Goal: Transaction & Acquisition: Download file/media

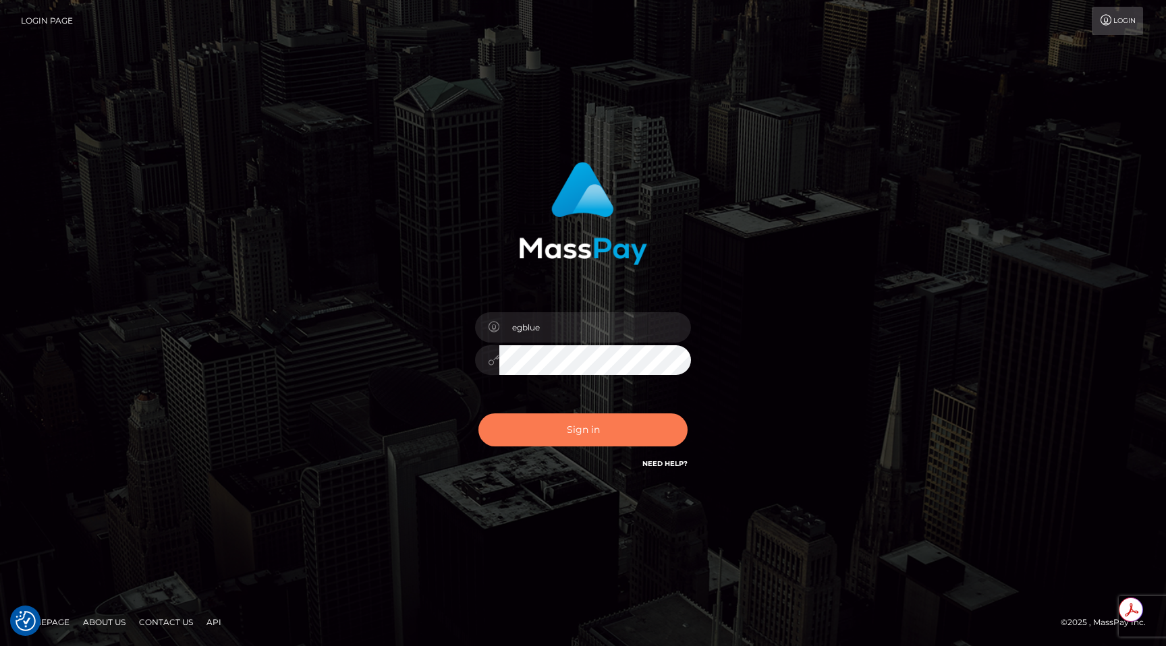
click at [549, 415] on button "Sign in" at bounding box center [582, 430] width 209 height 33
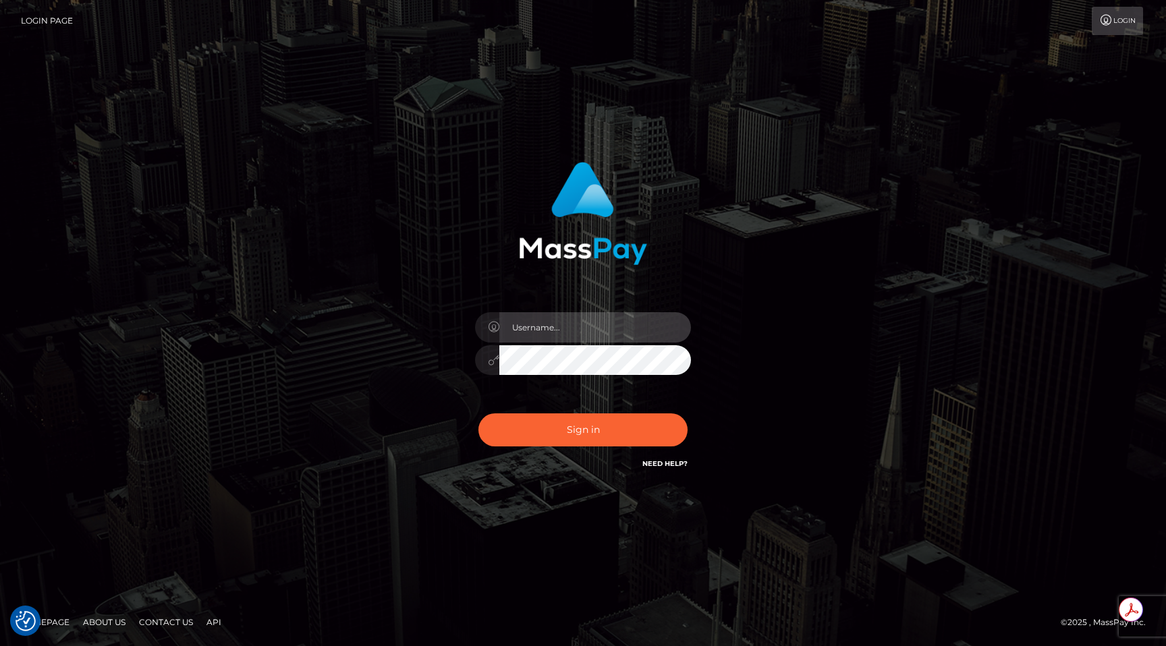
type input "egblue"
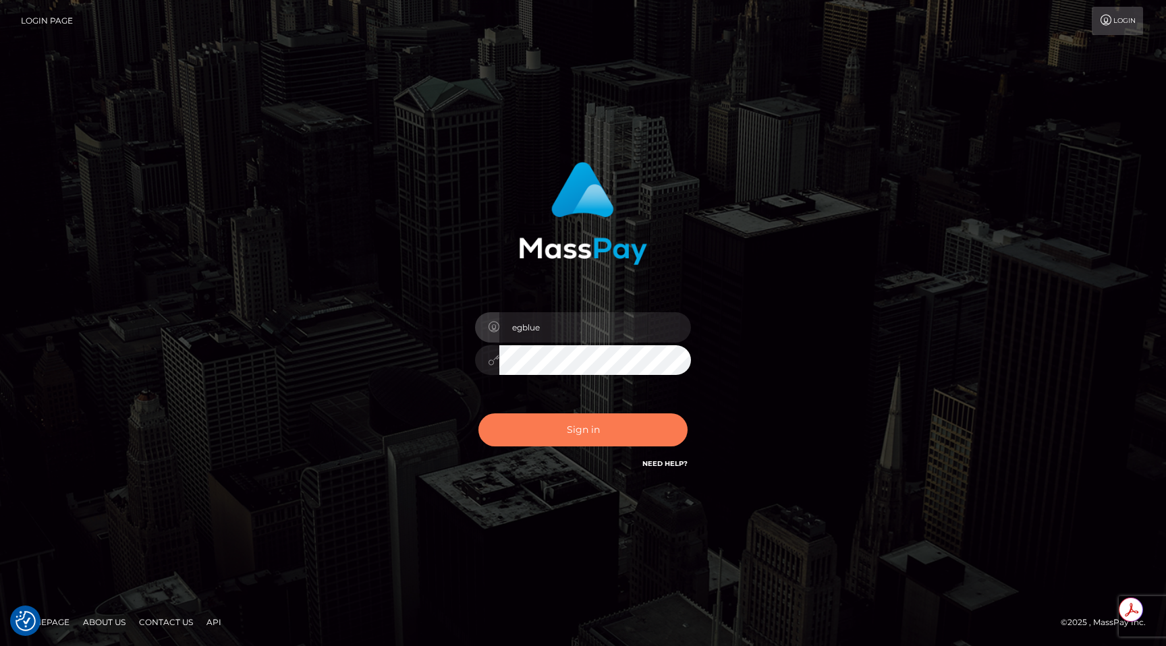
click at [563, 434] on button "Sign in" at bounding box center [582, 430] width 209 height 33
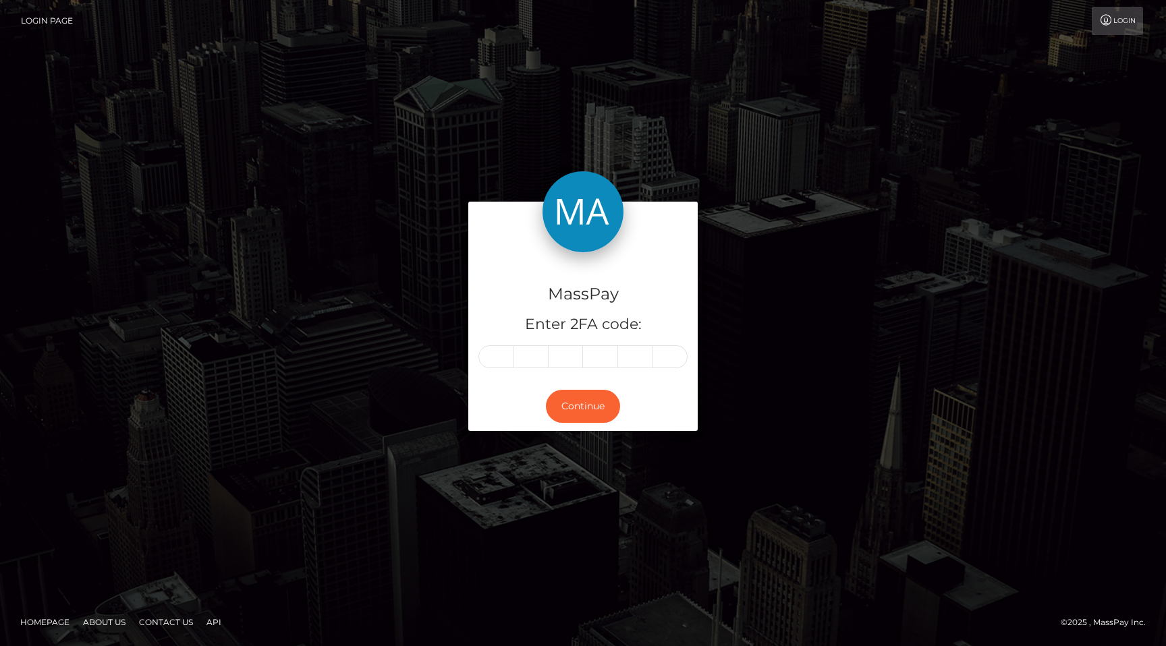
click at [512, 369] on div "MassPay Enter 2FA code:" at bounding box center [582, 317] width 229 height 130
click at [495, 353] on input "text" at bounding box center [495, 356] width 35 height 23
type input "9"
type input "6"
type input "3"
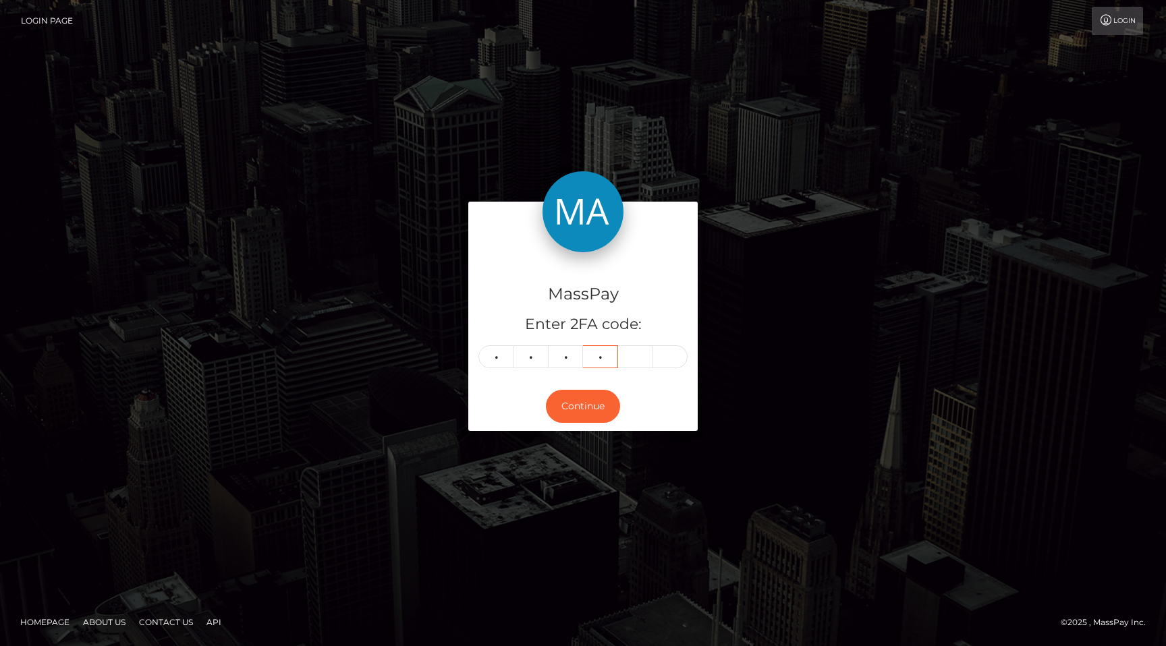
type input "9"
type input "7"
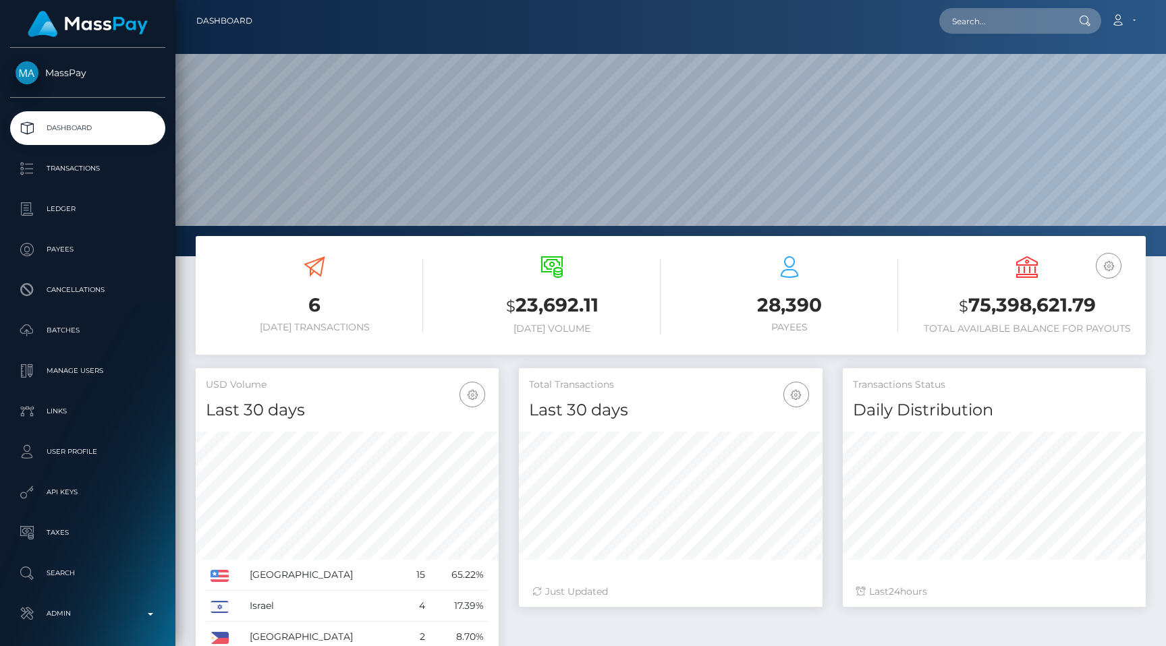
scroll to position [239, 303]
click at [1010, 20] on input "text" at bounding box center [1002, 21] width 127 height 26
paste input "dcf58d01-87a0-11f0-8023-0266f44cc279"
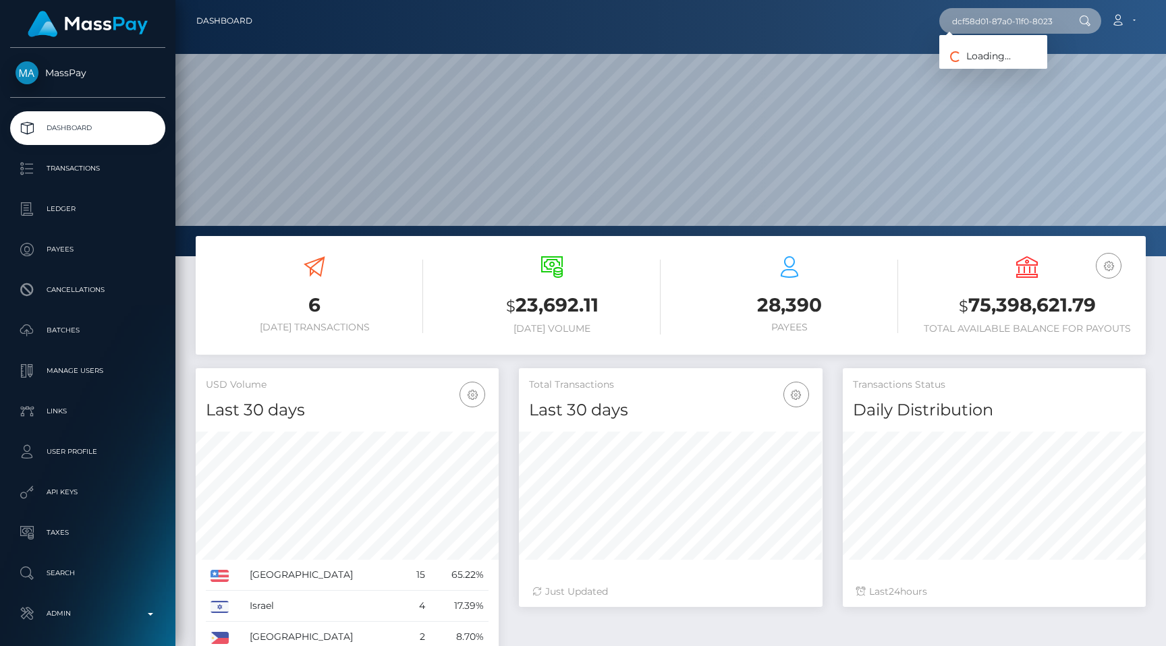
scroll to position [0, 66]
type input "dcf58d01-87a0-11f0-8023-0266f44cc279"
click at [1015, 65] on link "nicolas garcia" at bounding box center [993, 69] width 108 height 25
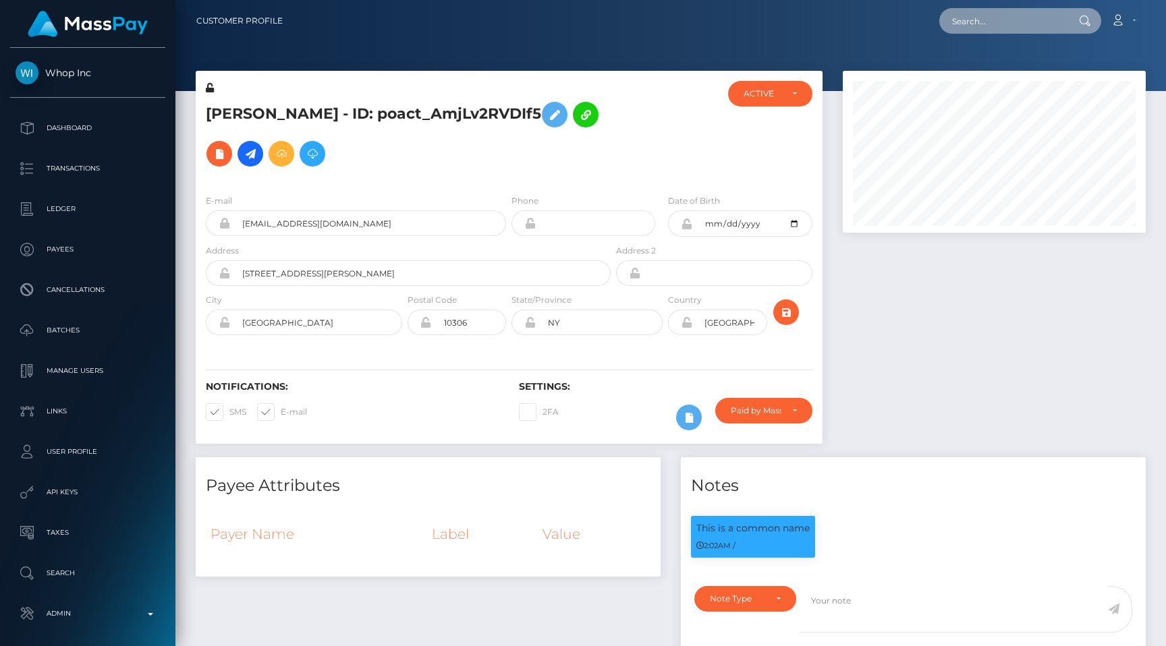
click at [1001, 22] on input "text" at bounding box center [1002, 21] width 127 height 26
paste input "d5e025f8-874f-11f0-8023-0266f44cc279"
type input "d5e025f8-874f-11f0-8023-0266f44cc279"
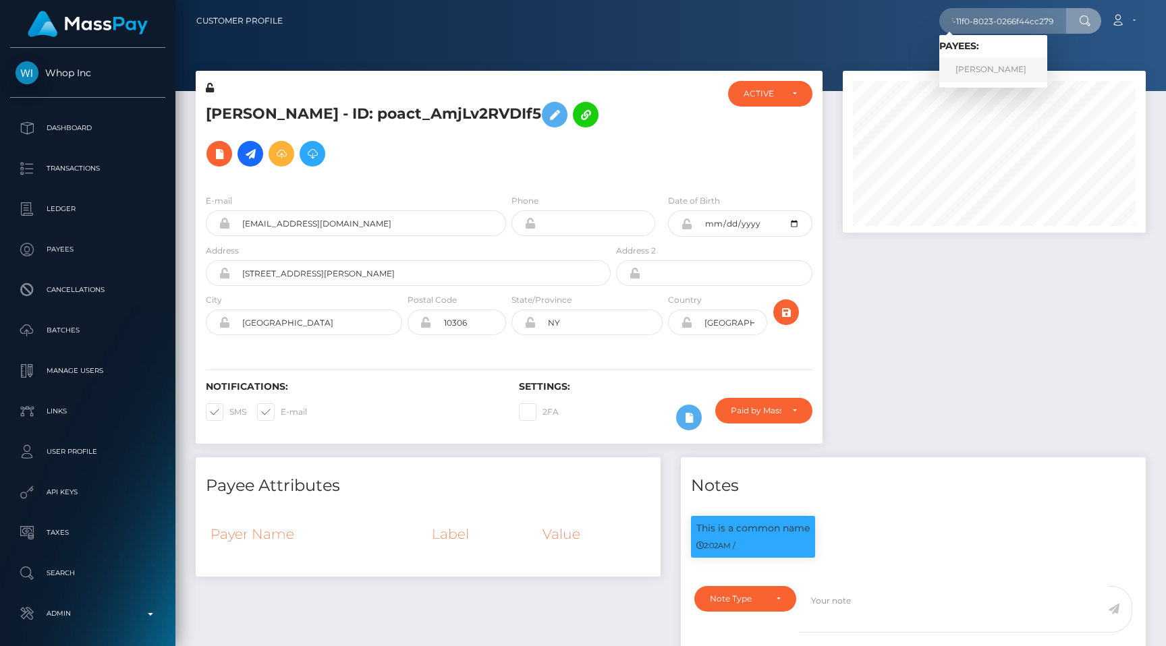
click at [1001, 72] on link "[PERSON_NAME]" at bounding box center [993, 69] width 108 height 25
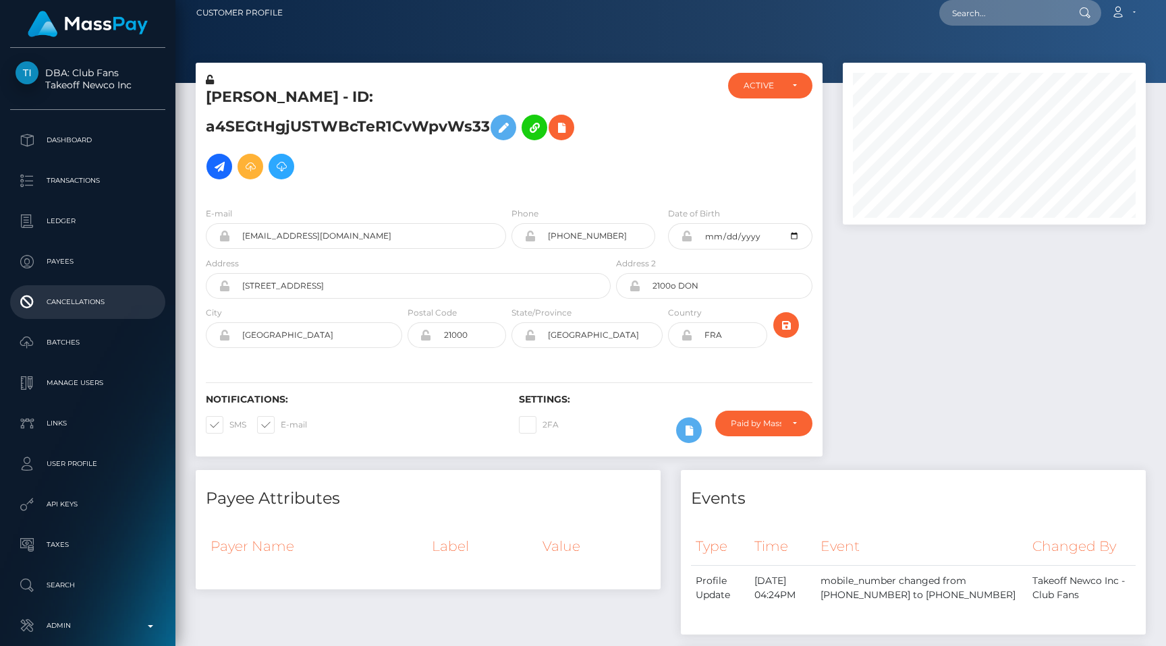
scroll to position [67, 0]
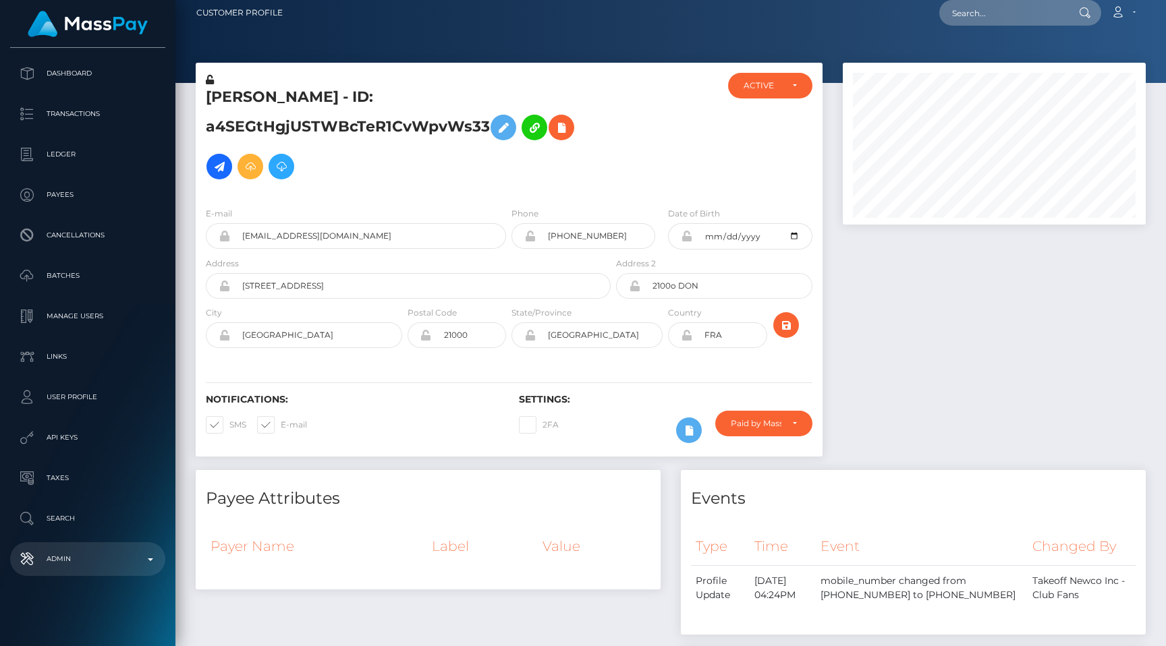
click at [108, 567] on p "Admin" at bounding box center [88, 559] width 144 height 20
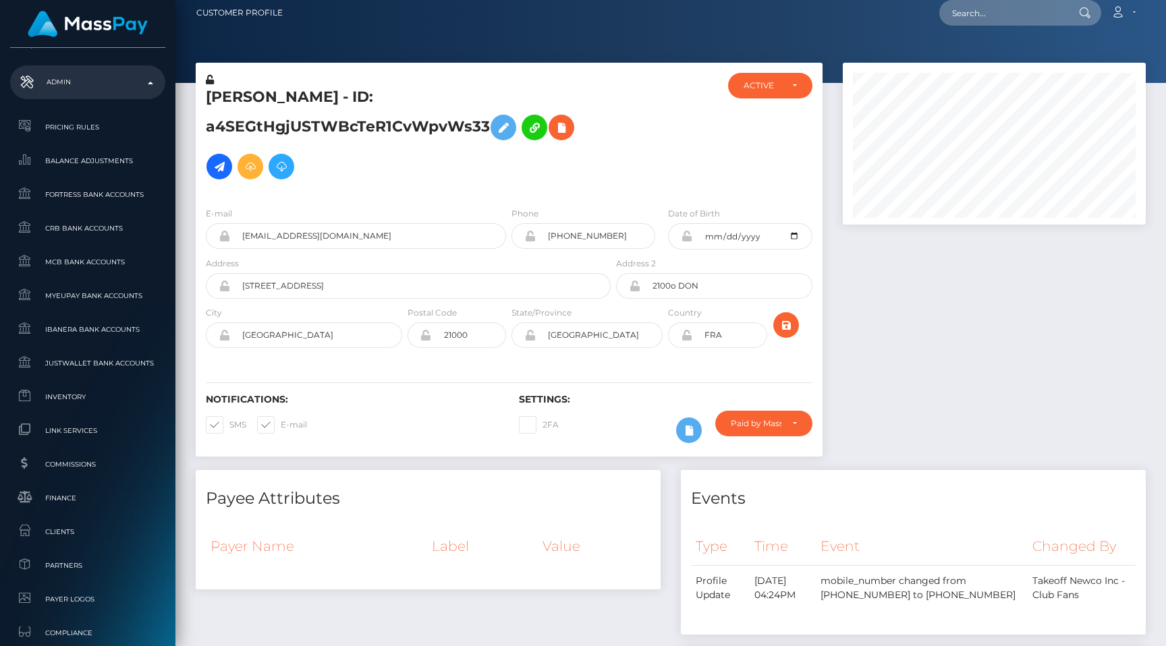
scroll to position [820, 0]
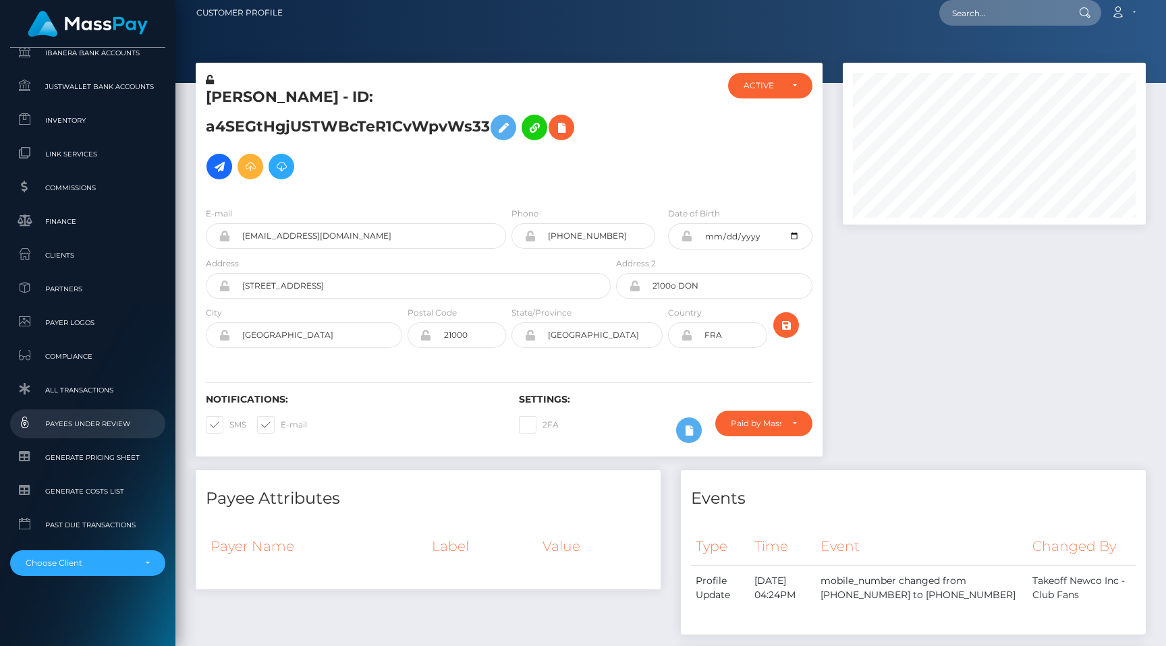
click at [92, 424] on span "Payees under Review" at bounding box center [88, 424] width 144 height 16
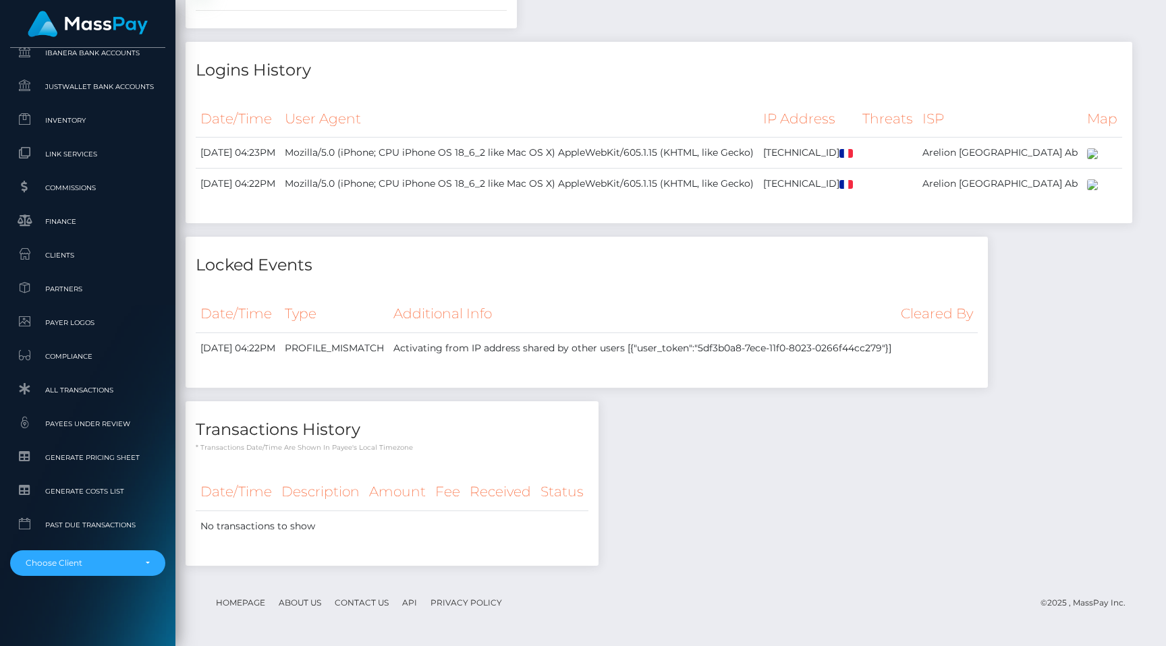
scroll to position [1546, 0]
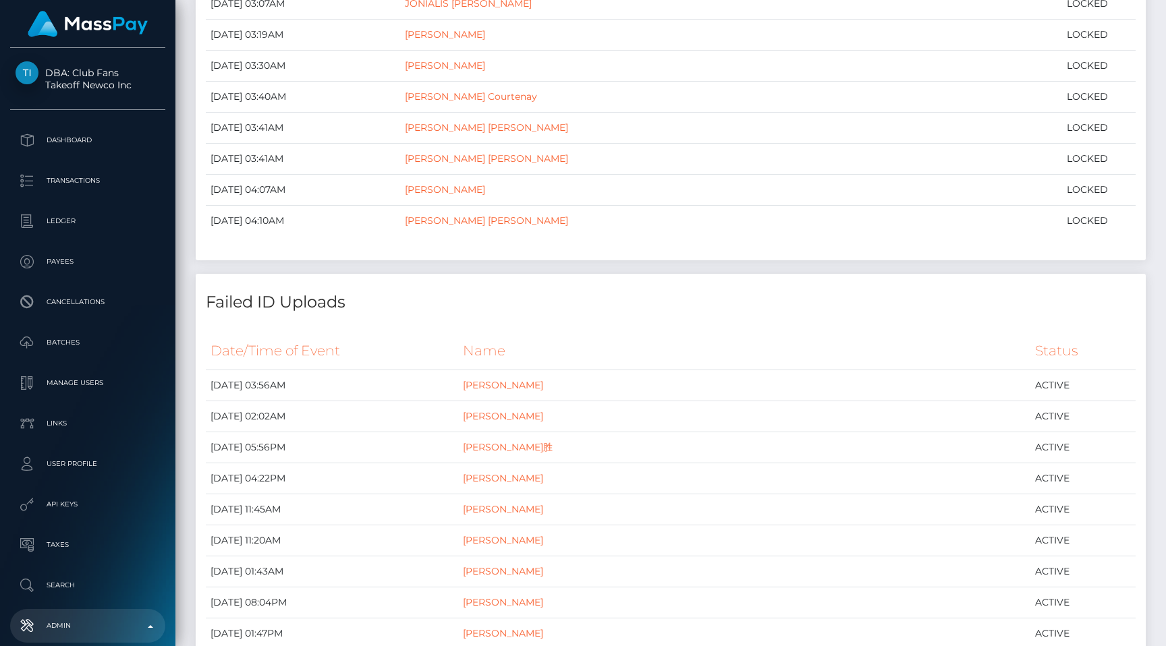
scroll to position [18833, 0]
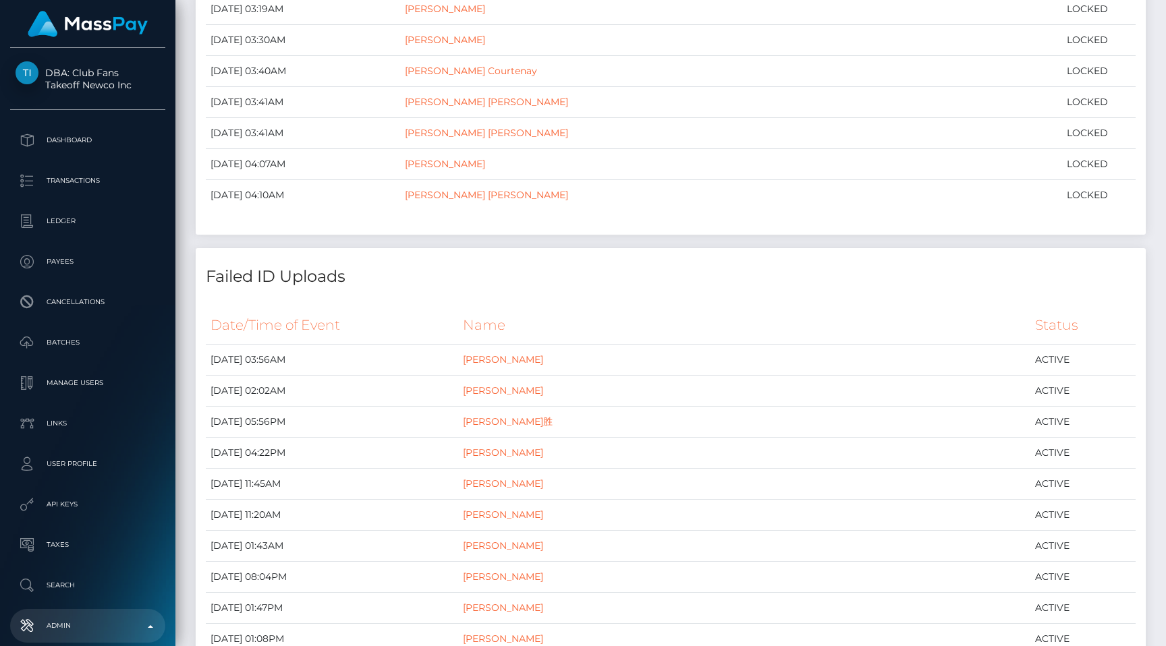
click at [669, 274] on h4 "Failed ID Uploads" at bounding box center [671, 277] width 930 height 24
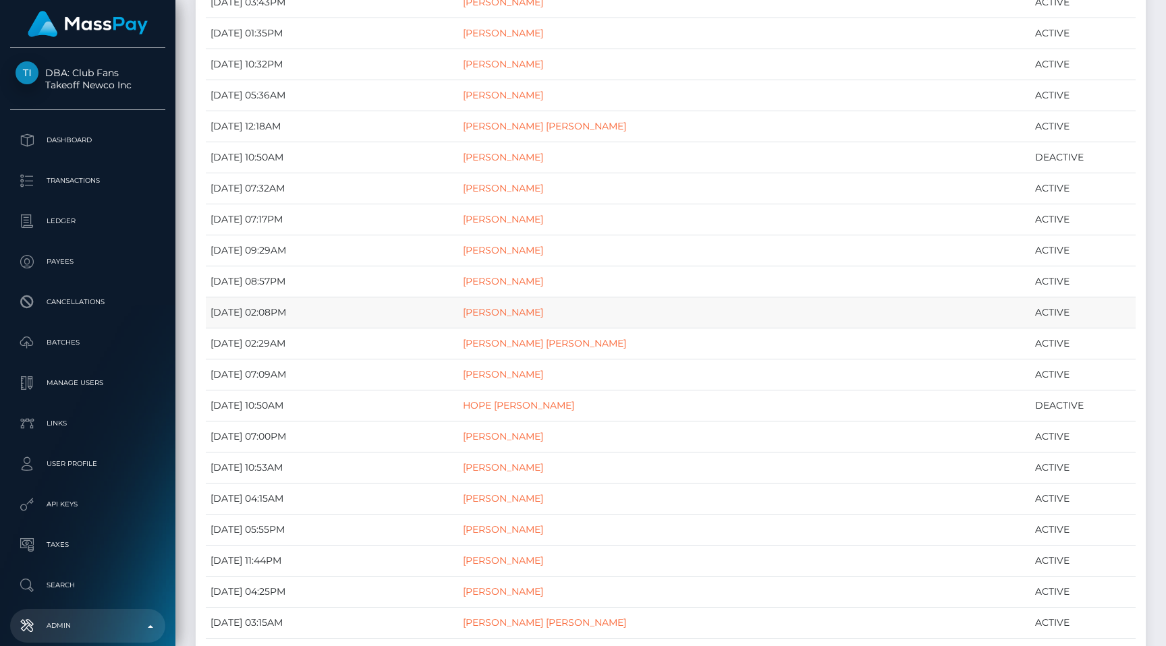
scroll to position [46625, 0]
click at [370, 349] on td "July 13, 2024 02:29AM" at bounding box center [332, 344] width 252 height 31
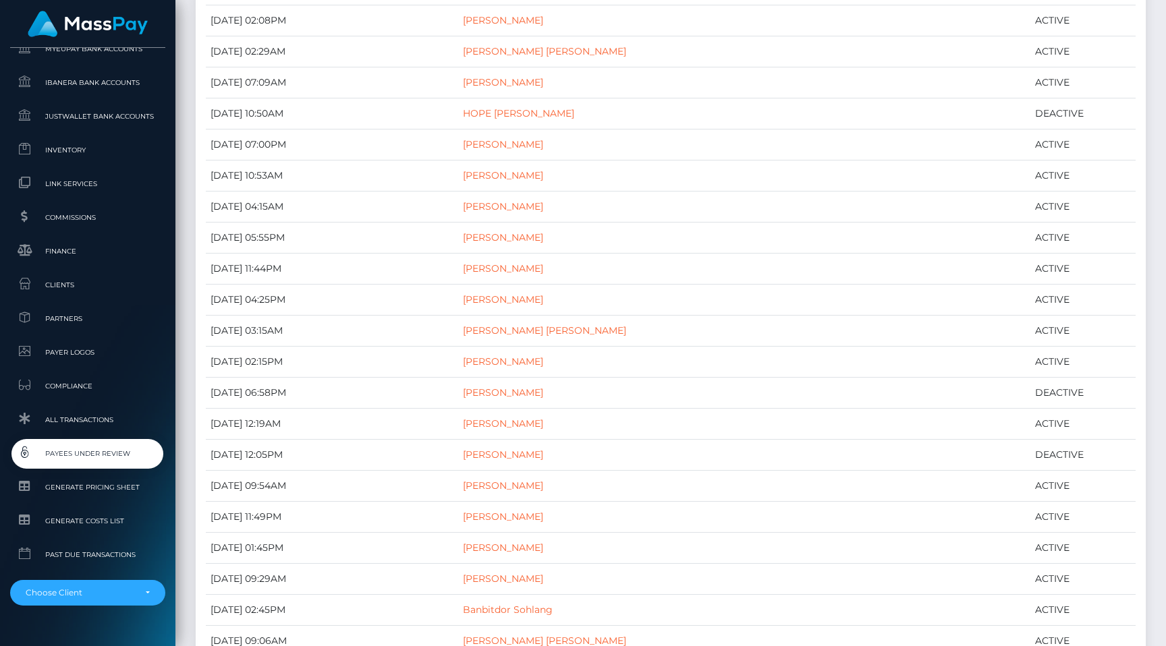
scroll to position [820, 0]
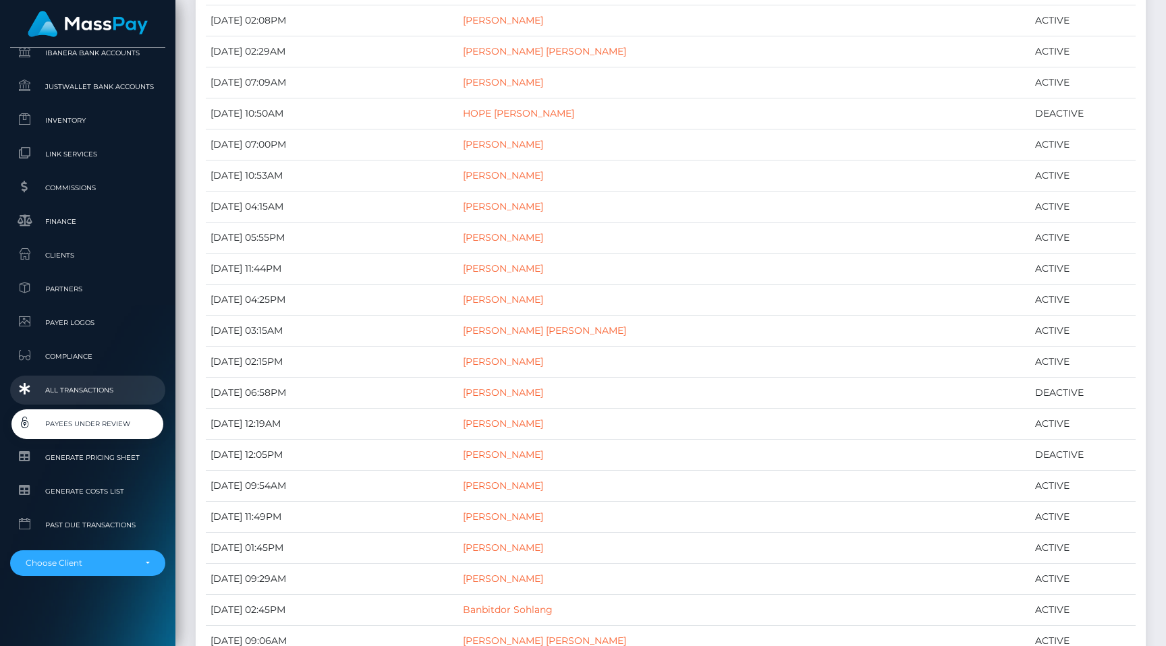
click at [86, 403] on link "All Transactions" at bounding box center [87, 390] width 155 height 29
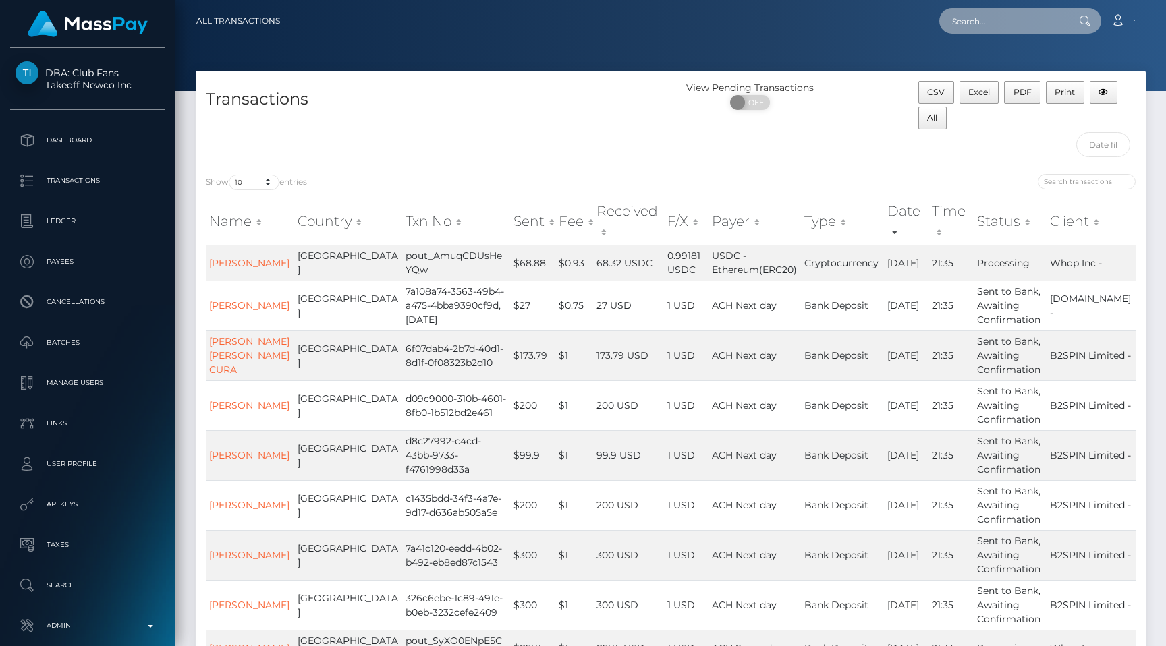
click at [974, 15] on input "text" at bounding box center [1002, 21] width 127 height 26
paste input "pout_iaOtBI3ASZBEC"
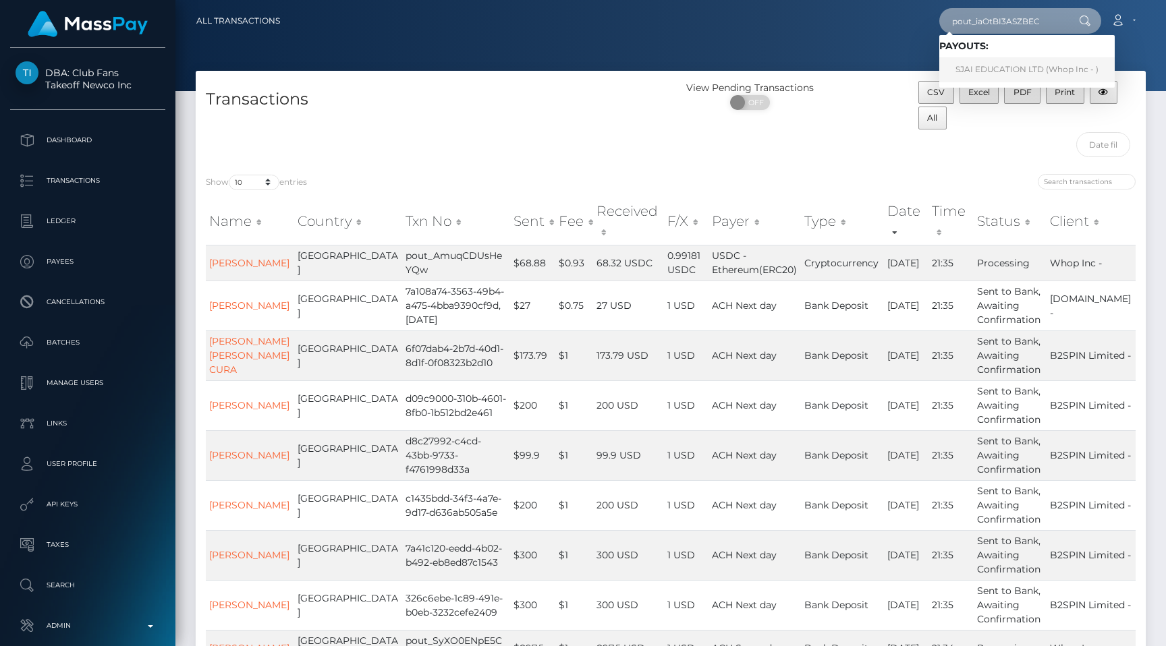
type input "pout_iaOtBI3ASZBEC"
click at [999, 73] on link "SJAI EDUCATION LTD (Whop Inc - )" at bounding box center [1026, 69] width 175 height 25
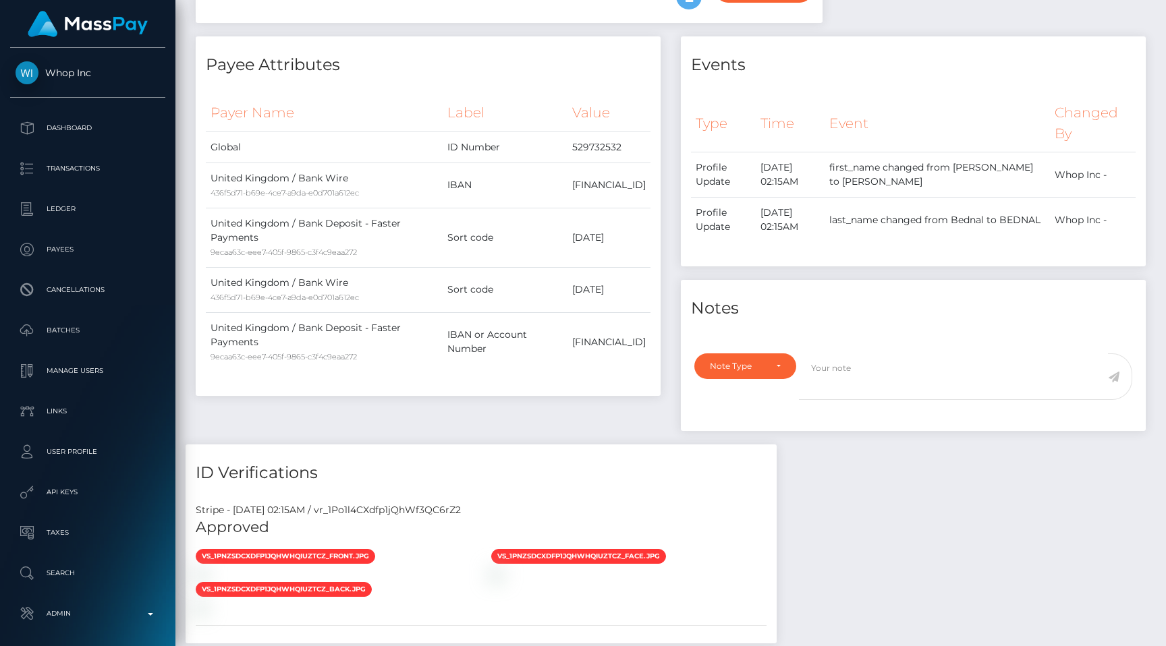
scroll to position [353, 0]
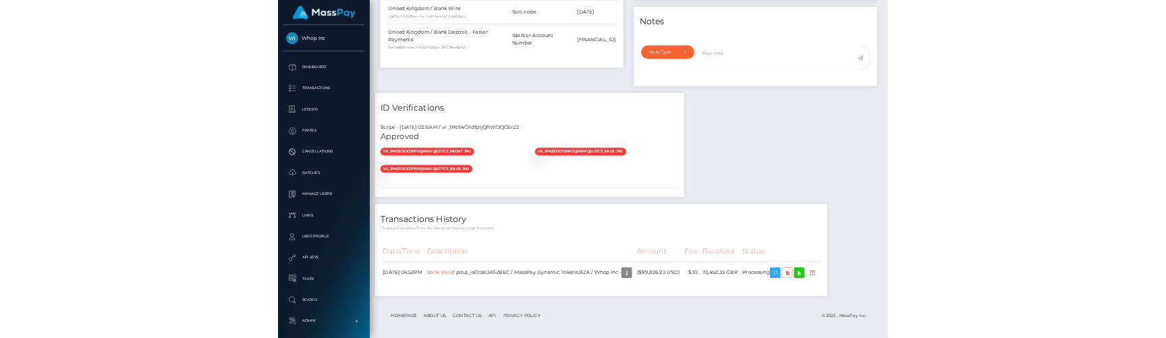
scroll to position [1102, 0]
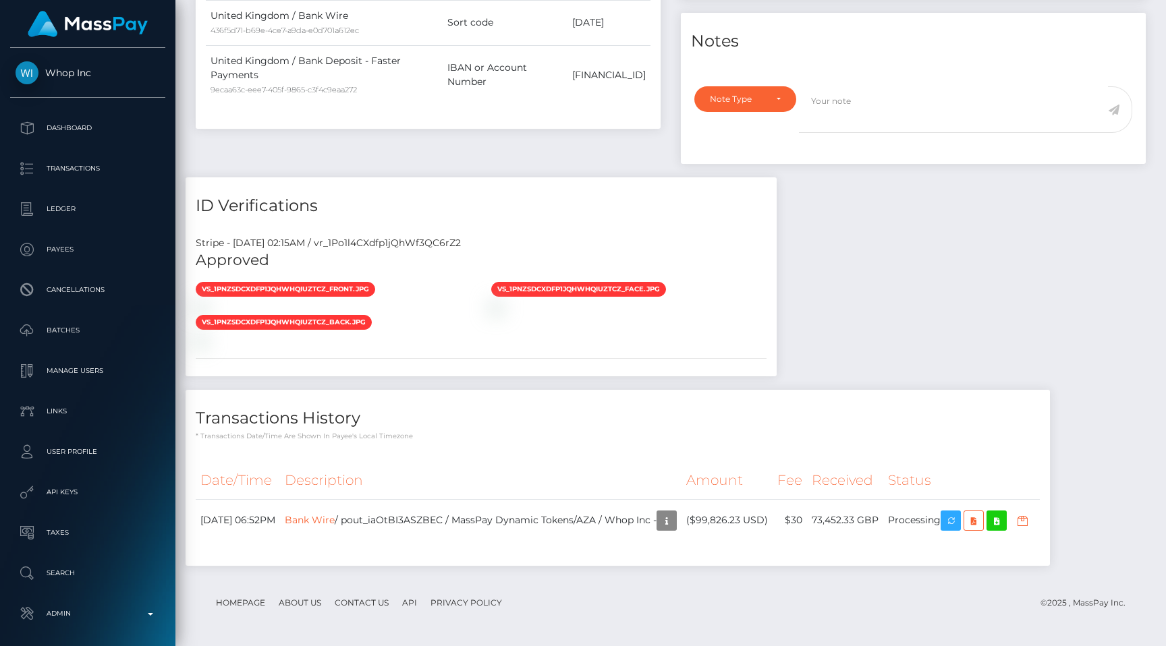
click at [949, 310] on div "Payee Attributes Payer Name Label Value Global" at bounding box center [671, 174] width 970 height 810
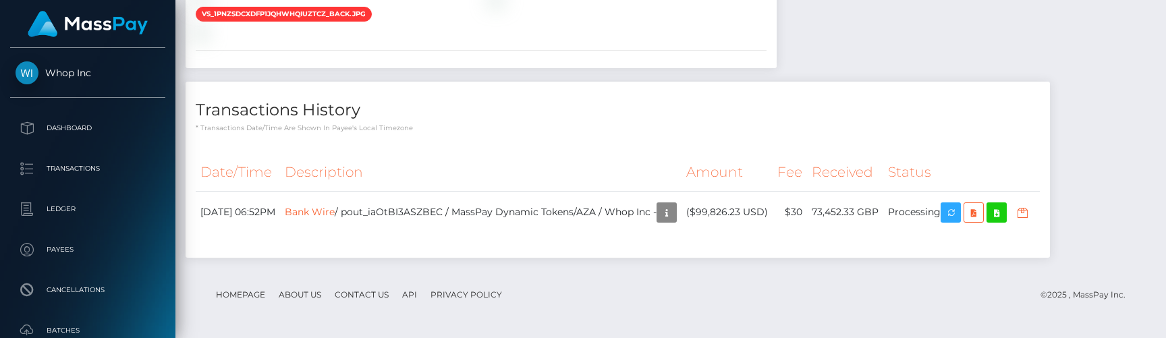
scroll to position [1340, 0]
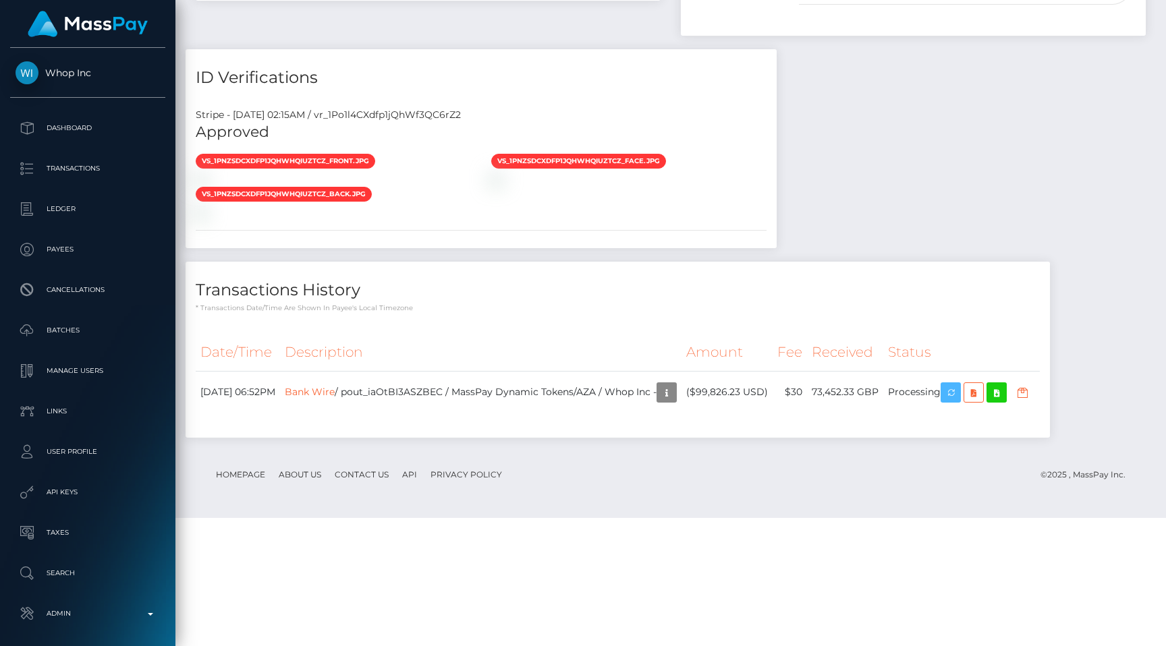
scroll to position [1102, 0]
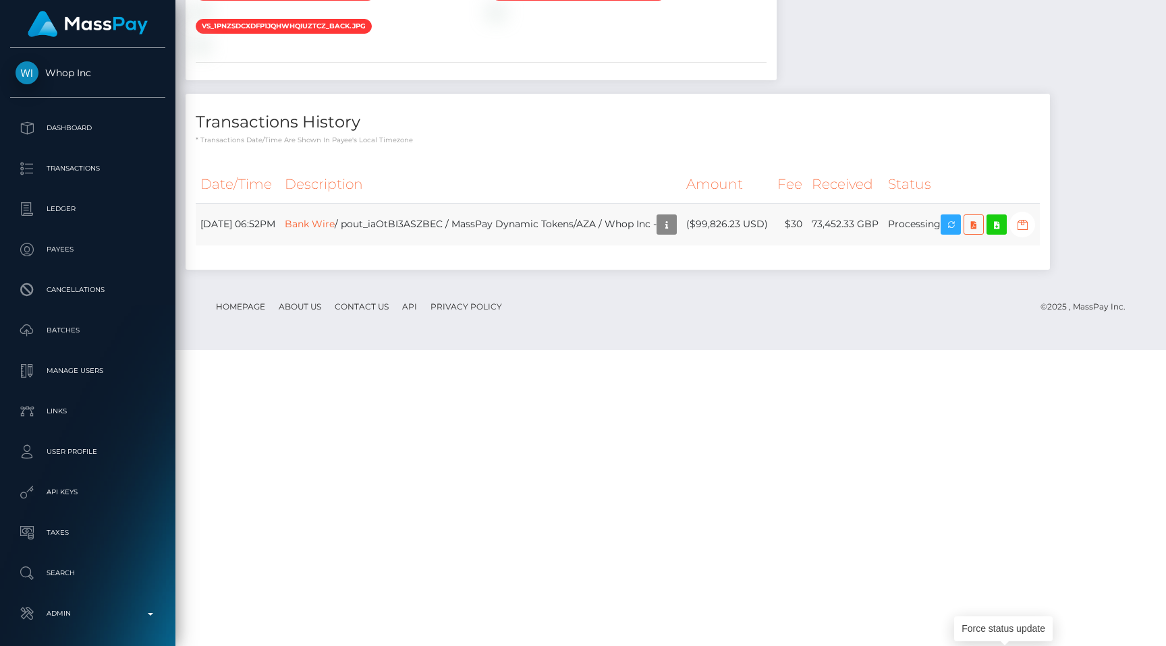
click at [484, 246] on td "Bank Wire / pout_iaOtBI3ASZBEC / MassPay Dynamic Tokens/AZA / Whop Inc -" at bounding box center [480, 224] width 401 height 43
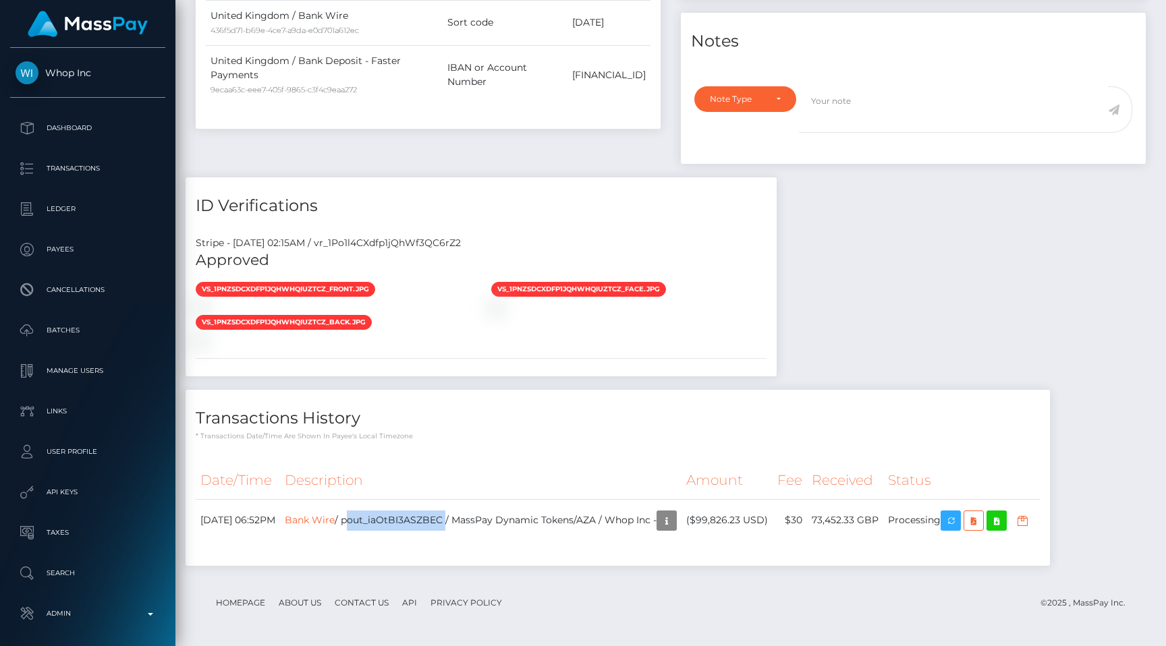
copy td "pout_iaOtBI3ASZBEC"
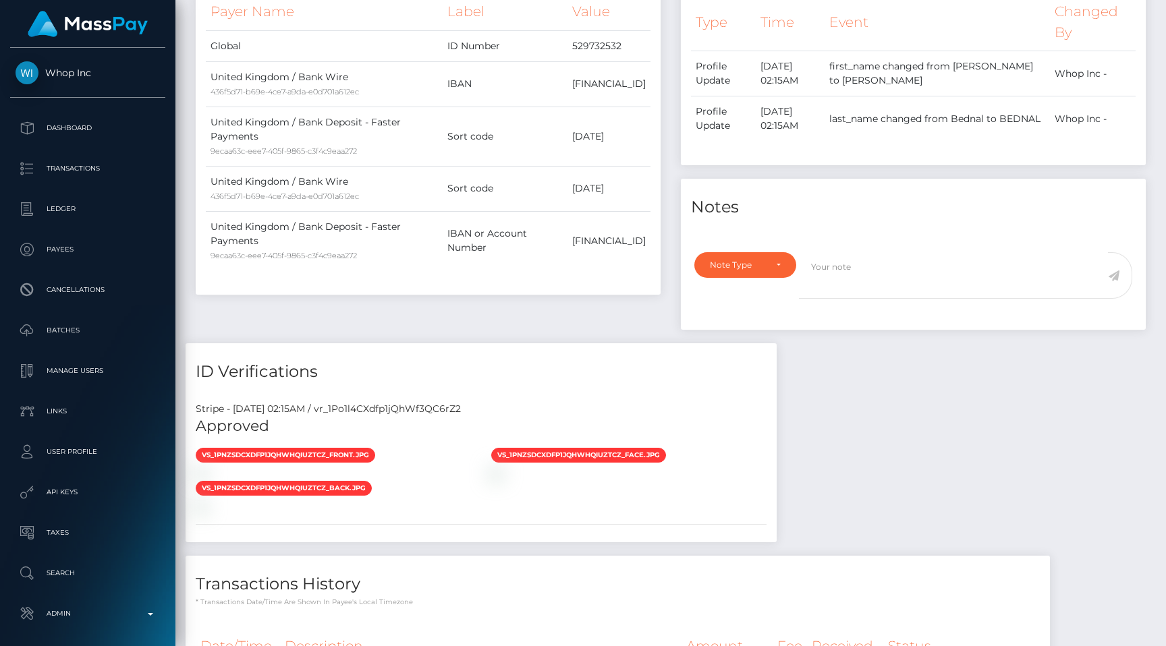
scroll to position [0, 0]
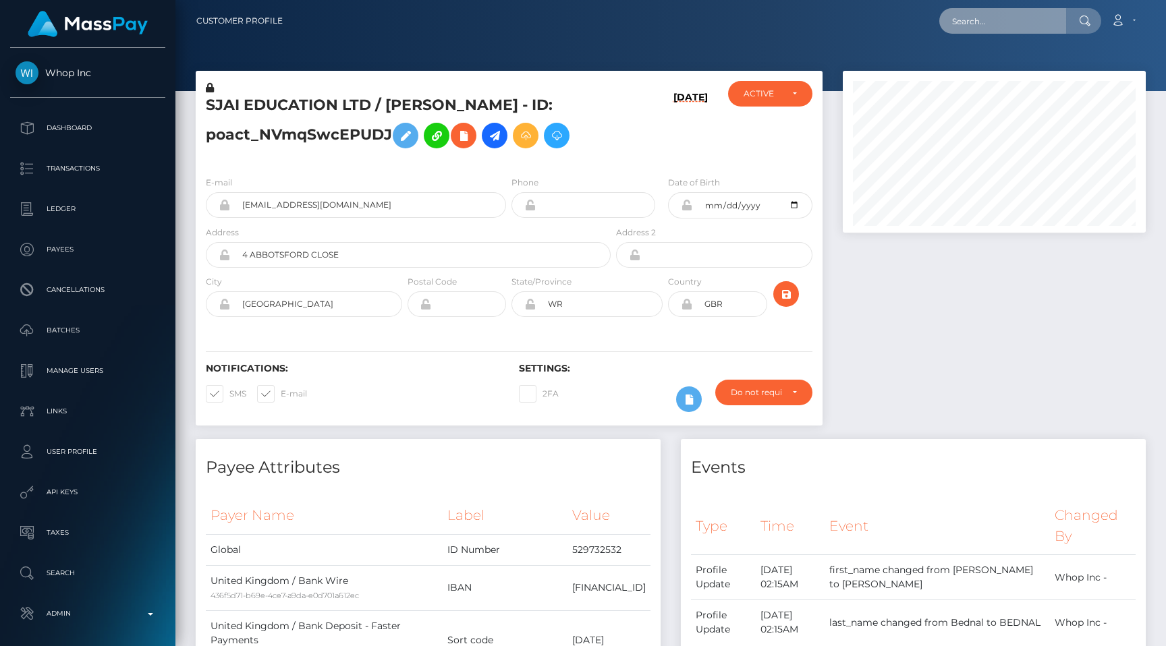
click at [996, 25] on input "text" at bounding box center [1002, 21] width 127 height 26
paste input "pout_SgUl3cJP4HkcR"
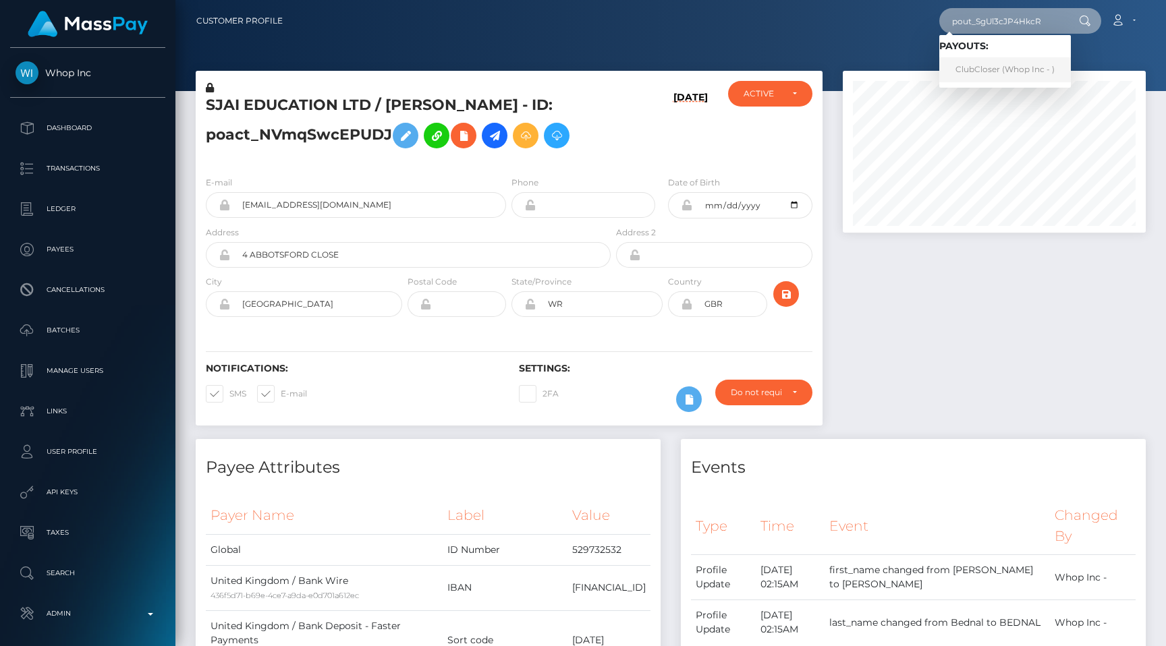
type input "pout_SgUl3cJP4HkcR"
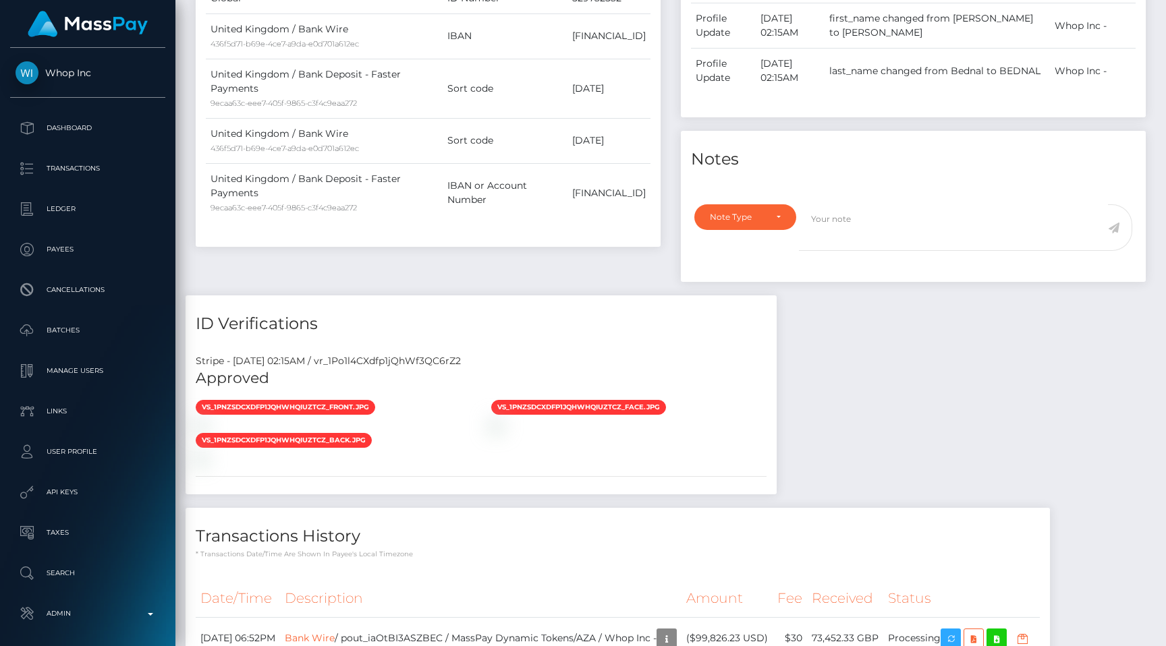
scroll to position [561, 0]
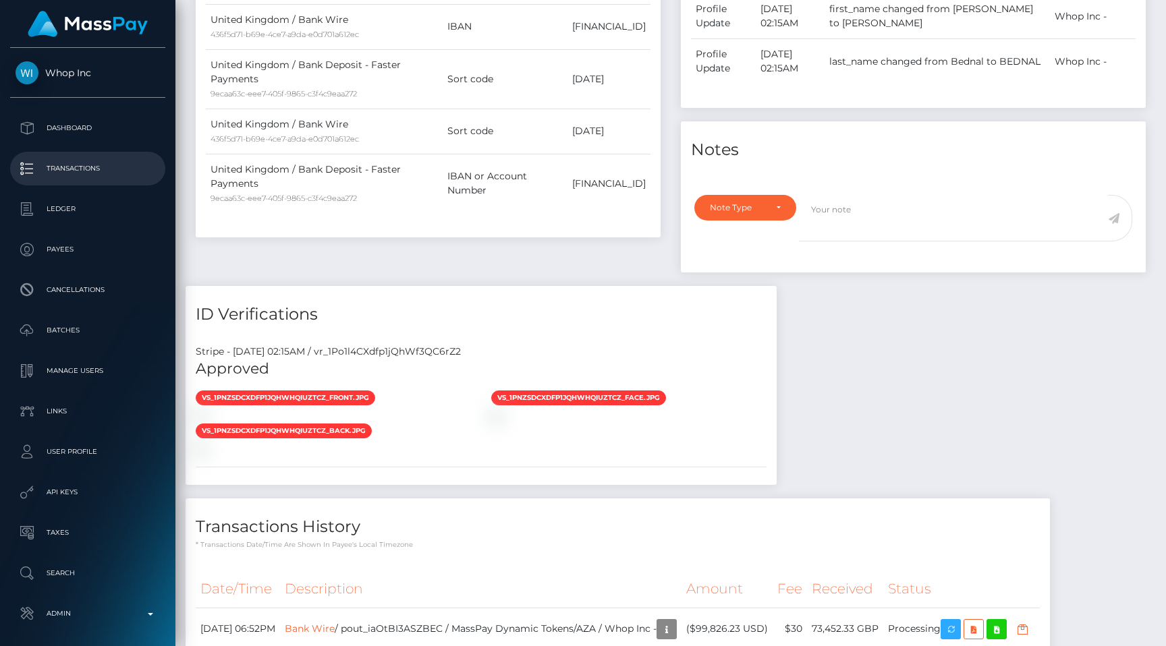
click at [132, 182] on link "Transactions" at bounding box center [87, 169] width 155 height 34
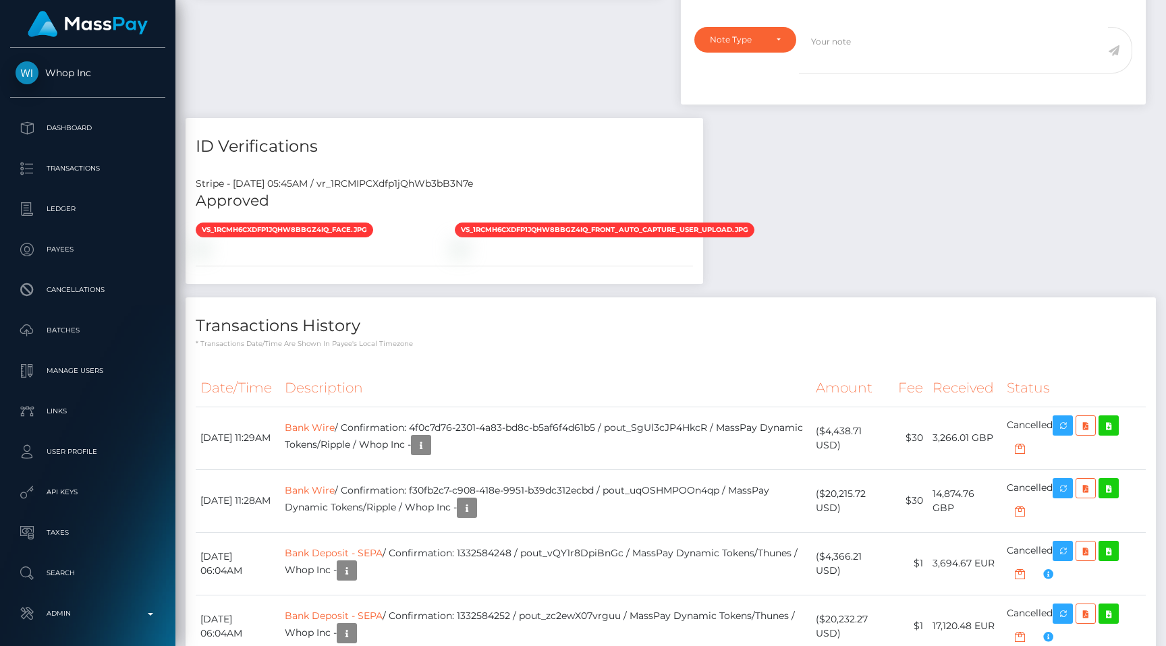
scroll to position [162, 303]
click at [462, 184] on div "Stripe - [DATE] 05:45AM / vr_1RCMIPCXdfp1jQhWb3bB3N7e" at bounding box center [444, 184] width 517 height 14
copy div "vr_1RCMIPCXdfp1jQhWb3bB3N7e"
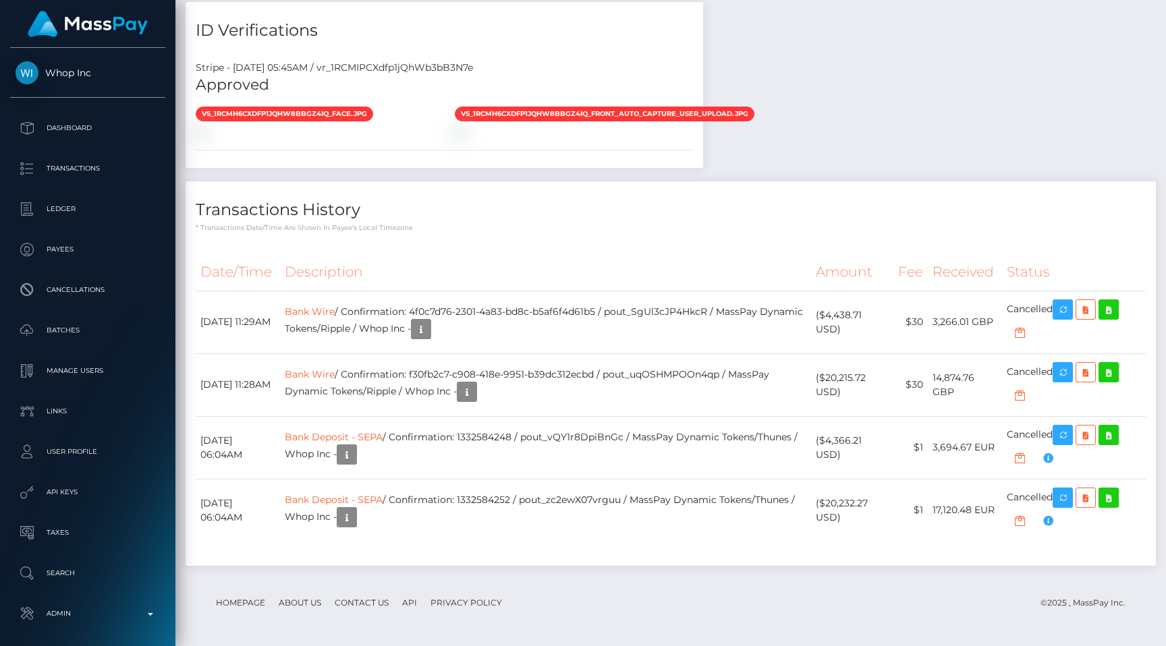
scroll to position [162, 303]
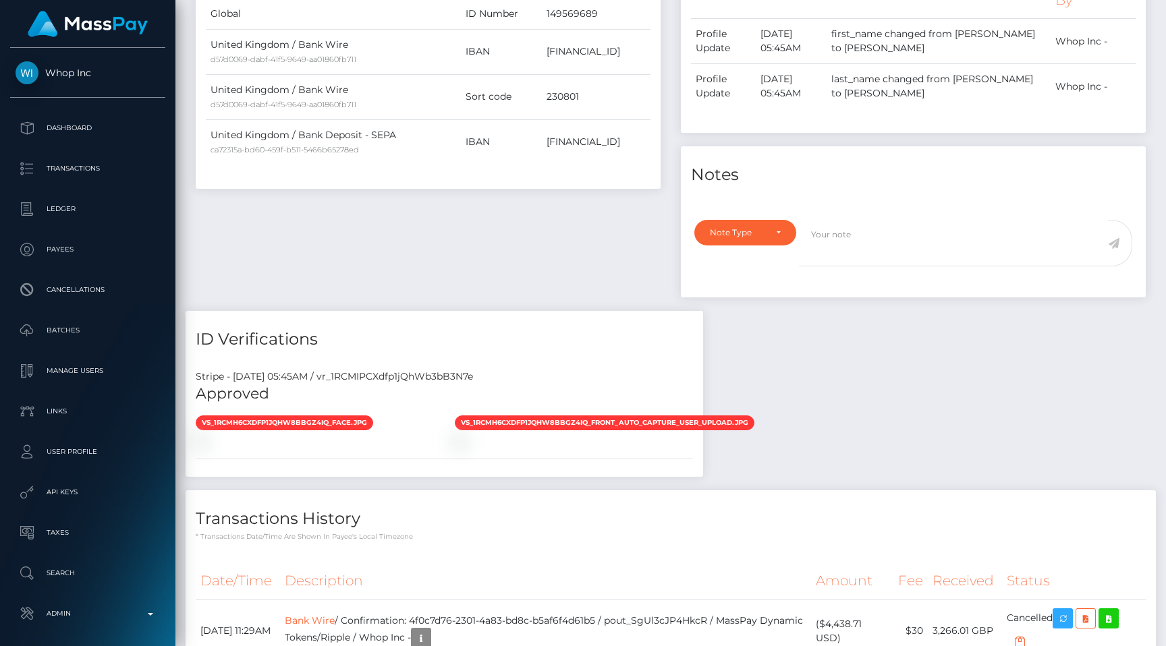
scroll to position [846, 0]
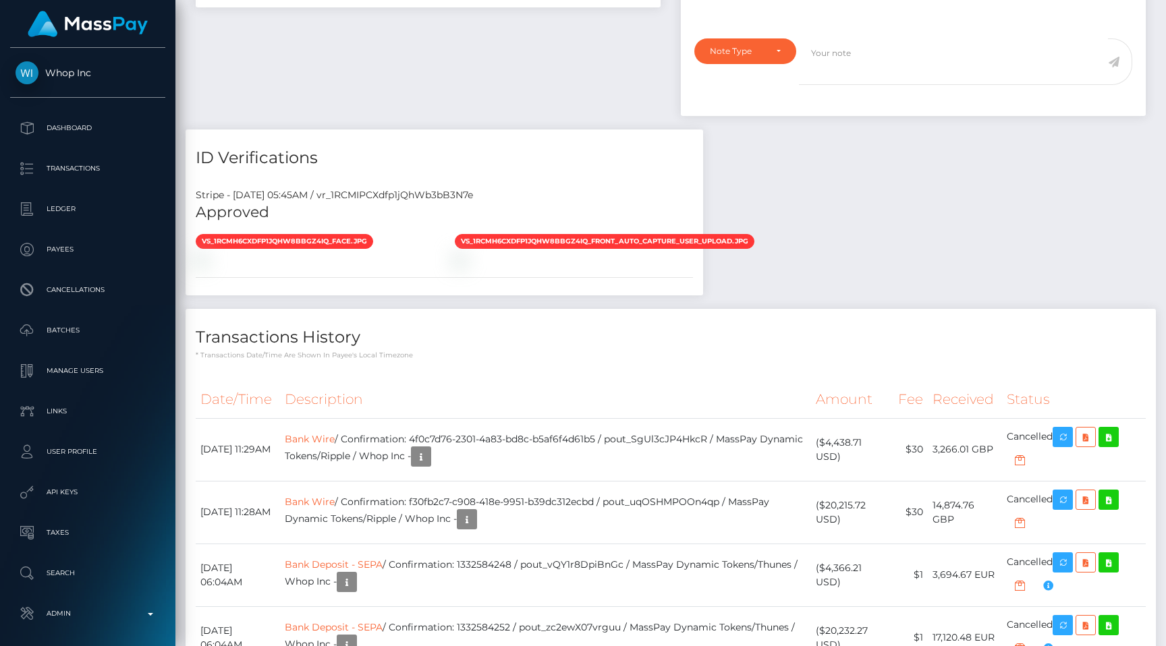
scroll to position [791, 0]
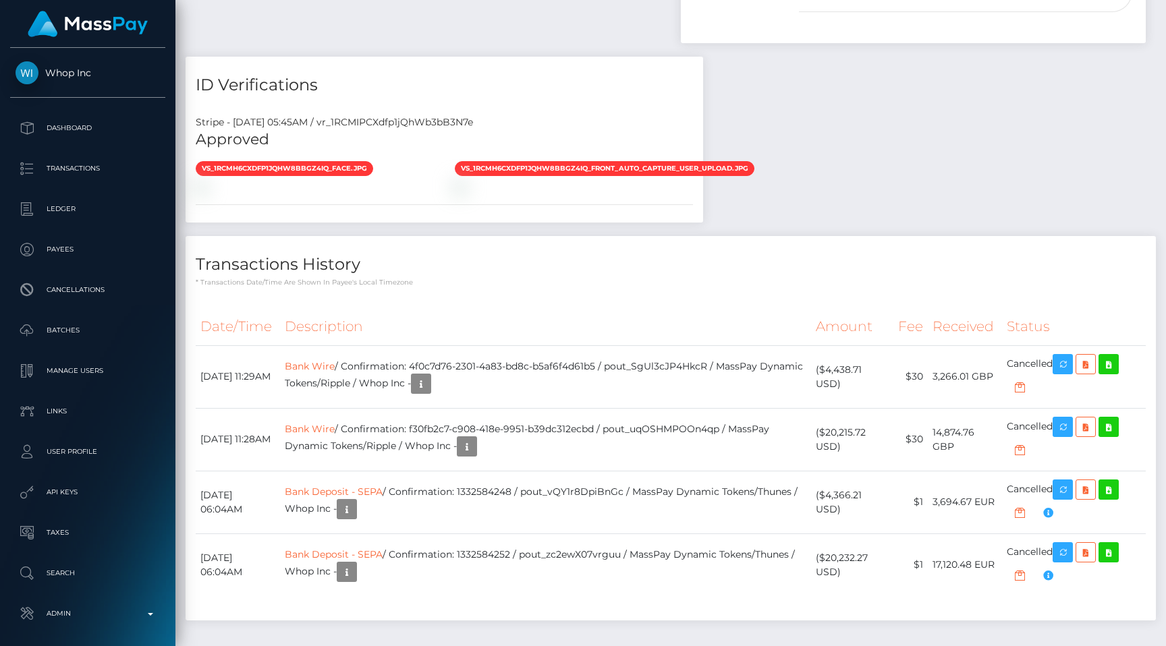
click at [479, 119] on div "Stripe - July 24, 2025 05:45AM / vr_1RCMIPCXdfp1jQhWb3bB3N7e" at bounding box center [444, 122] width 517 height 14
copy div "vr_1RCMIPCXdfp1jQhWb3bB3N7e"
click at [787, 278] on p "* Transactions date/time are shown in payee's local timezone" at bounding box center [671, 282] width 950 height 10
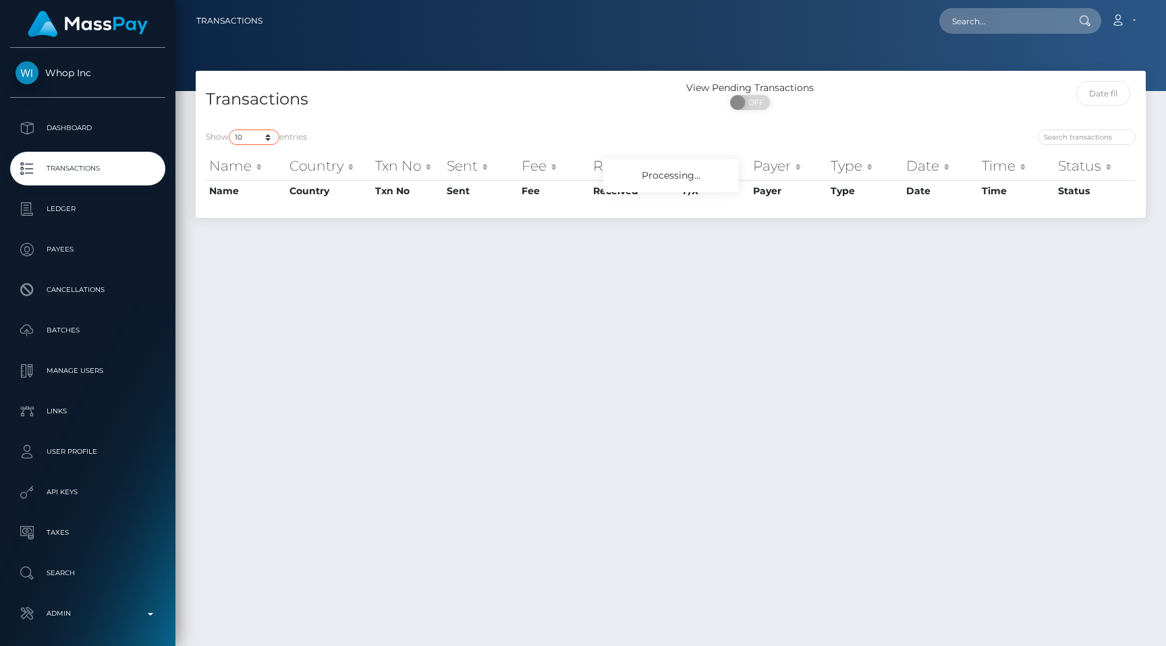
click at [264, 142] on select "10 25 50 100 250 500 1,000 3,500 All" at bounding box center [254, 138] width 51 height 16
select select "100"
click at [230, 130] on select "10 25 50 100 250 500 1,000 3,500 All" at bounding box center [254, 138] width 51 height 16
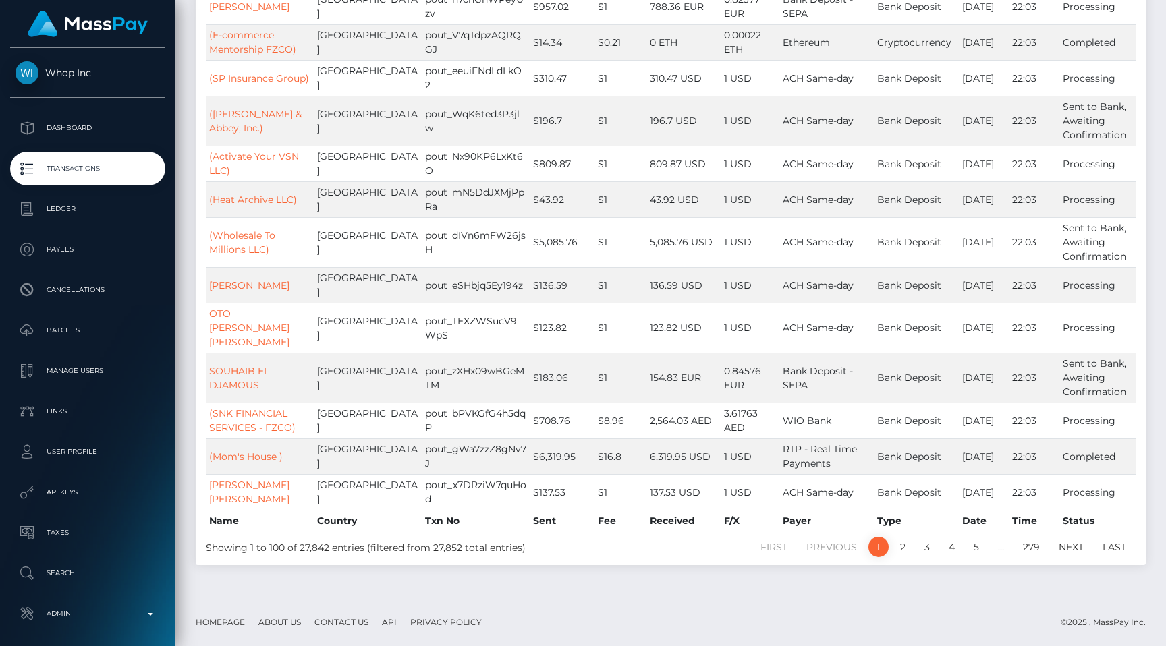
scroll to position [3800, 0]
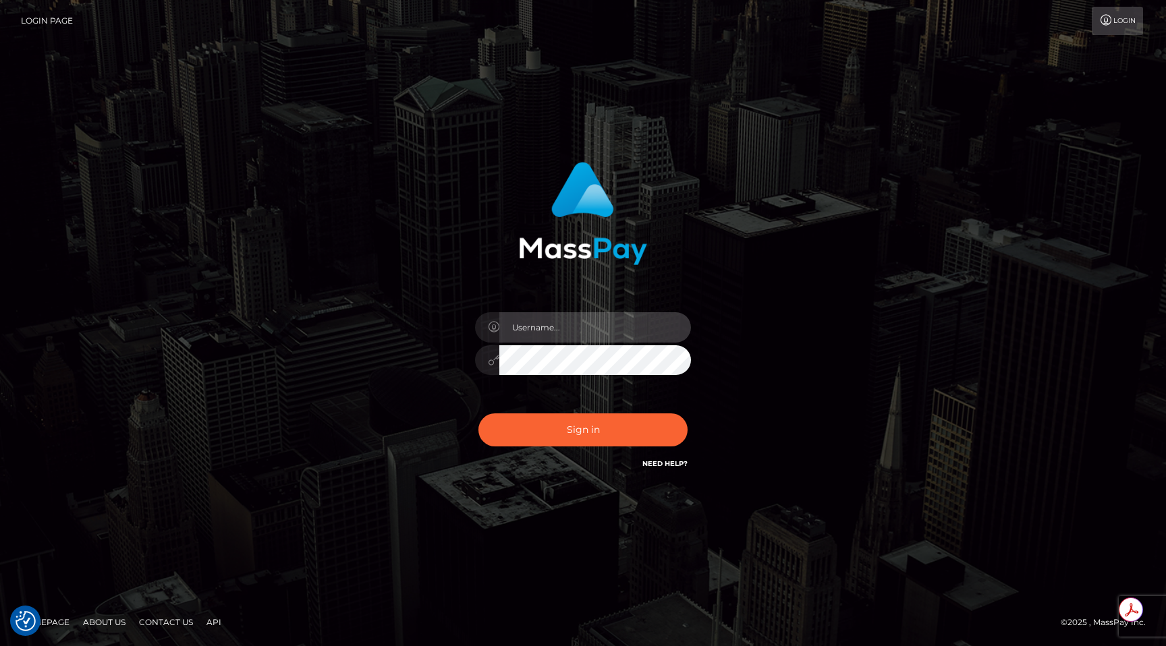
type input "egblue"
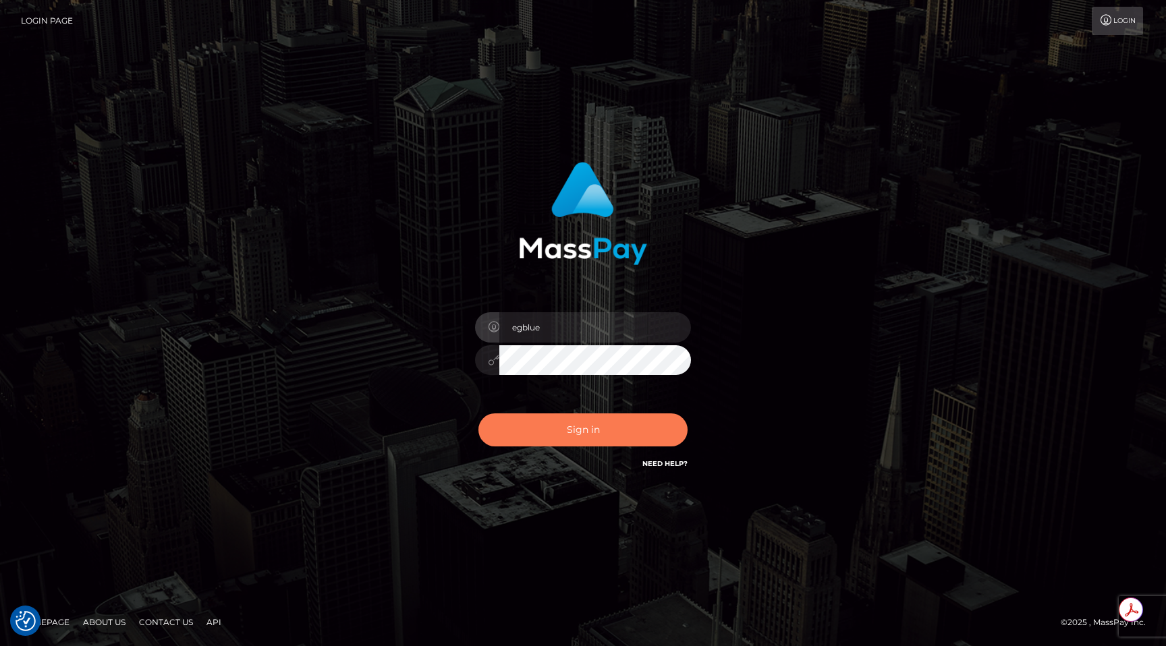
click at [578, 432] on button "Sign in" at bounding box center [582, 430] width 209 height 33
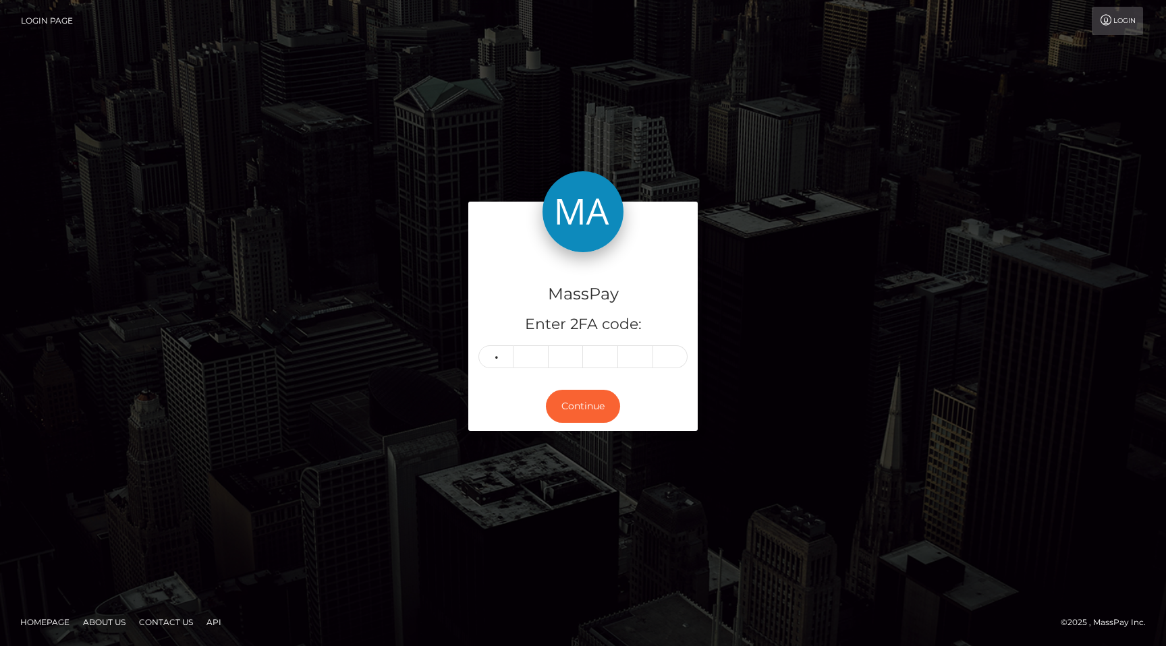
type input "1"
type input "4"
type input "5"
type input "4"
type input "9"
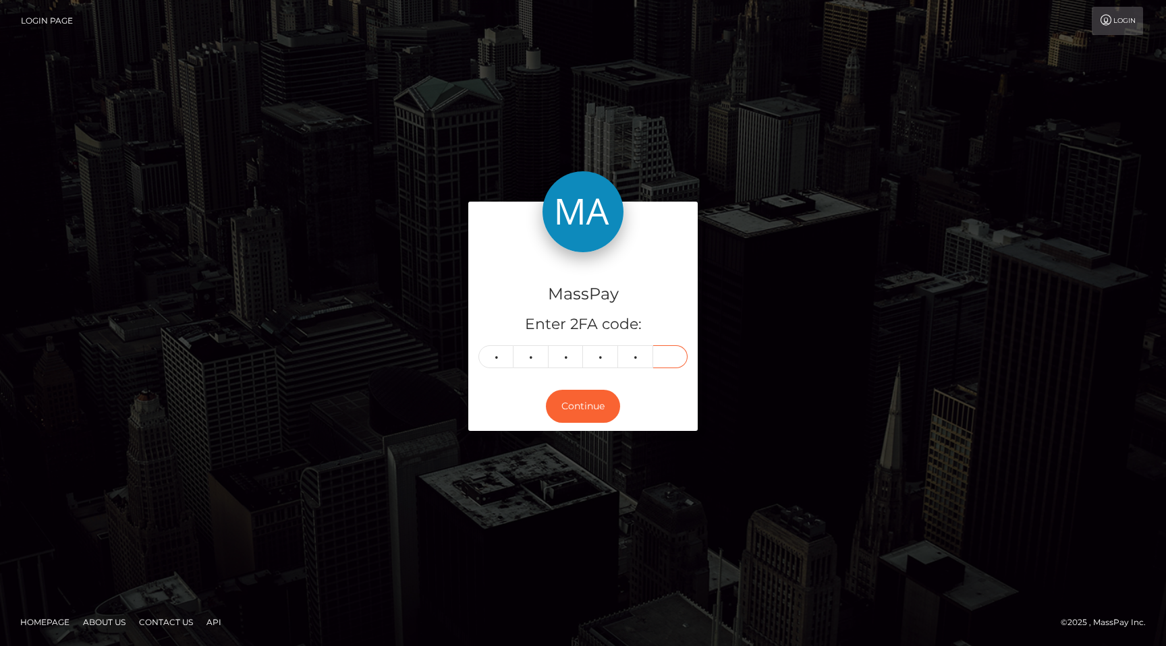
type input "3"
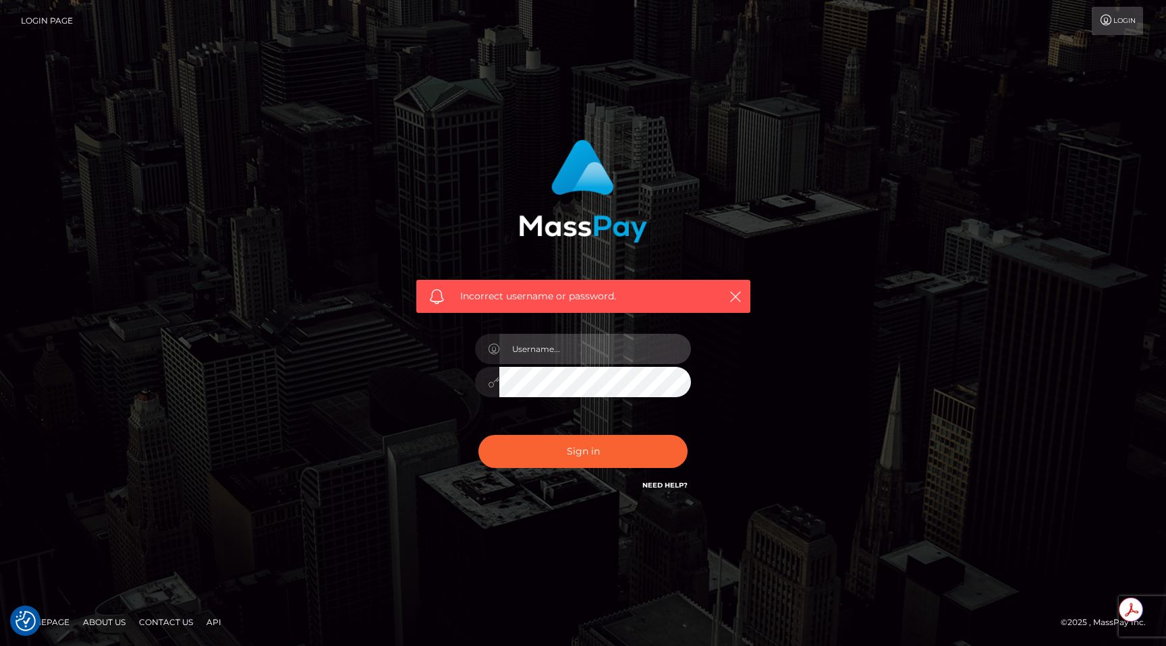
type input "egblue"
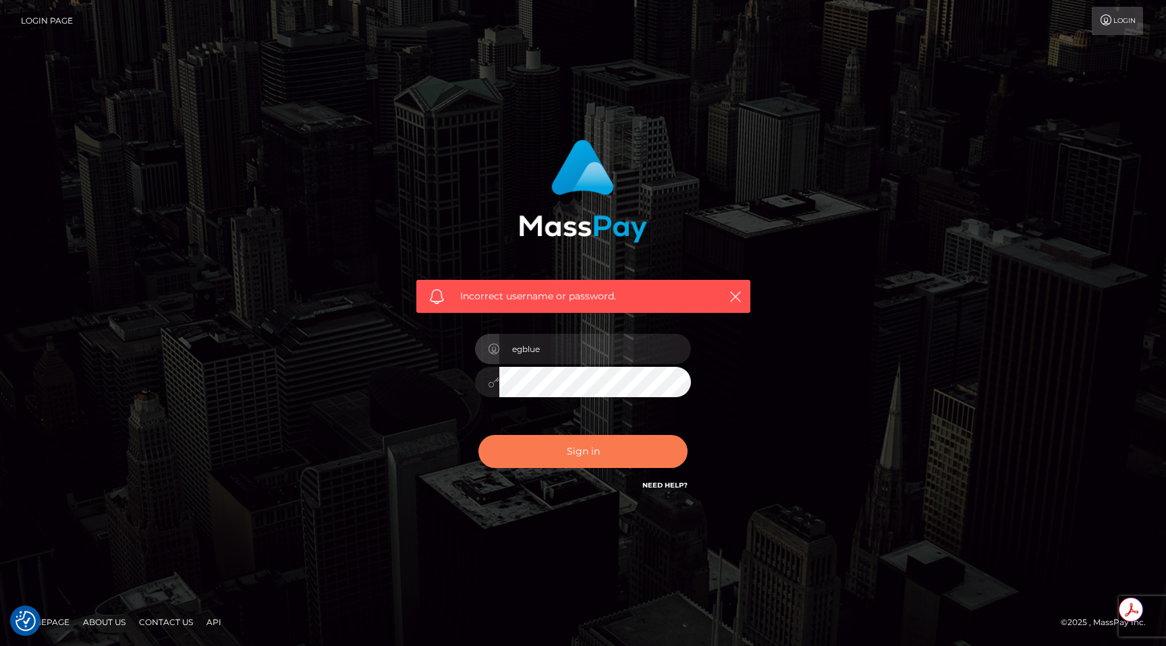
click at [574, 455] on button "Sign in" at bounding box center [582, 451] width 209 height 33
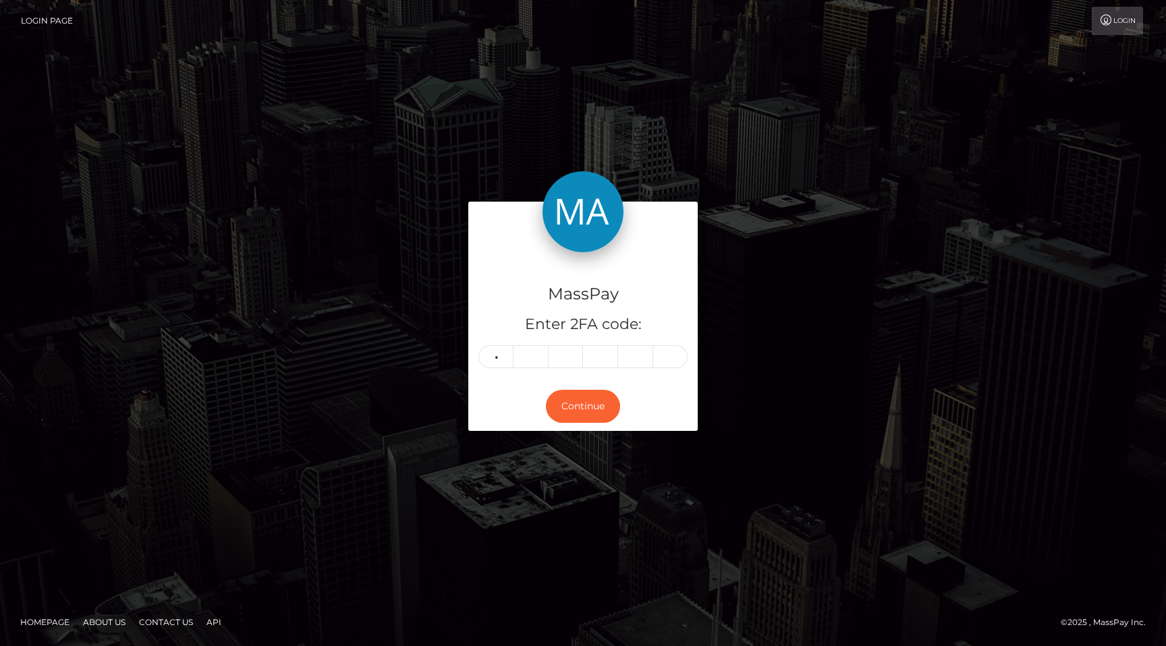
type input "8"
type input "0"
type input "3"
type input "1"
type input "0"
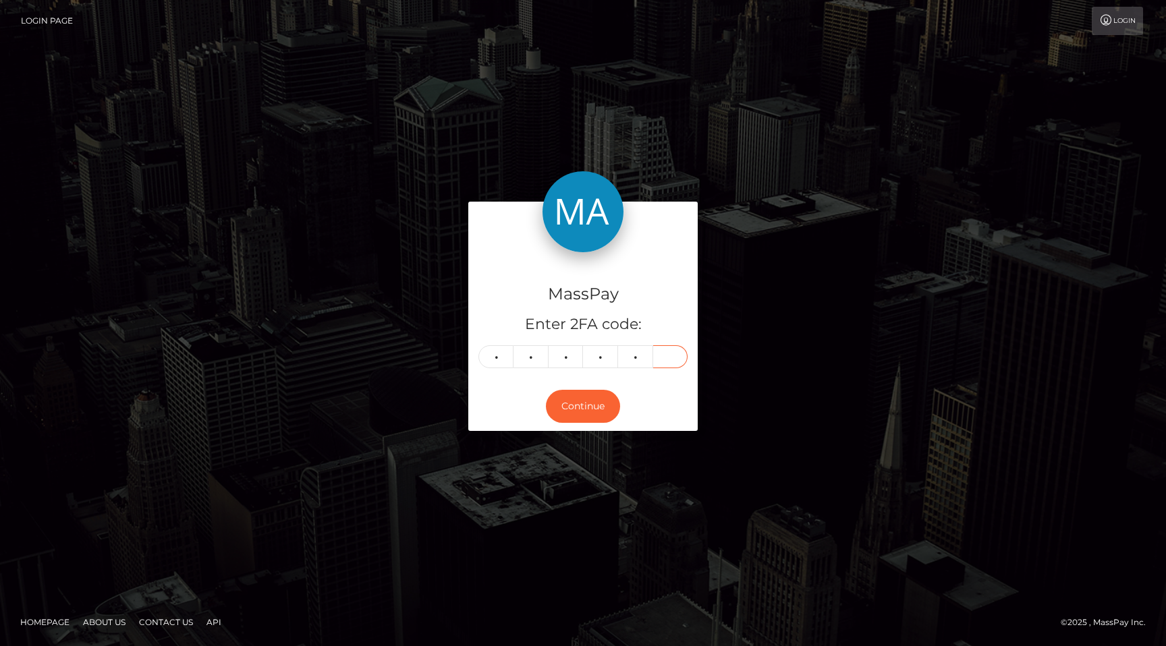
type input "2"
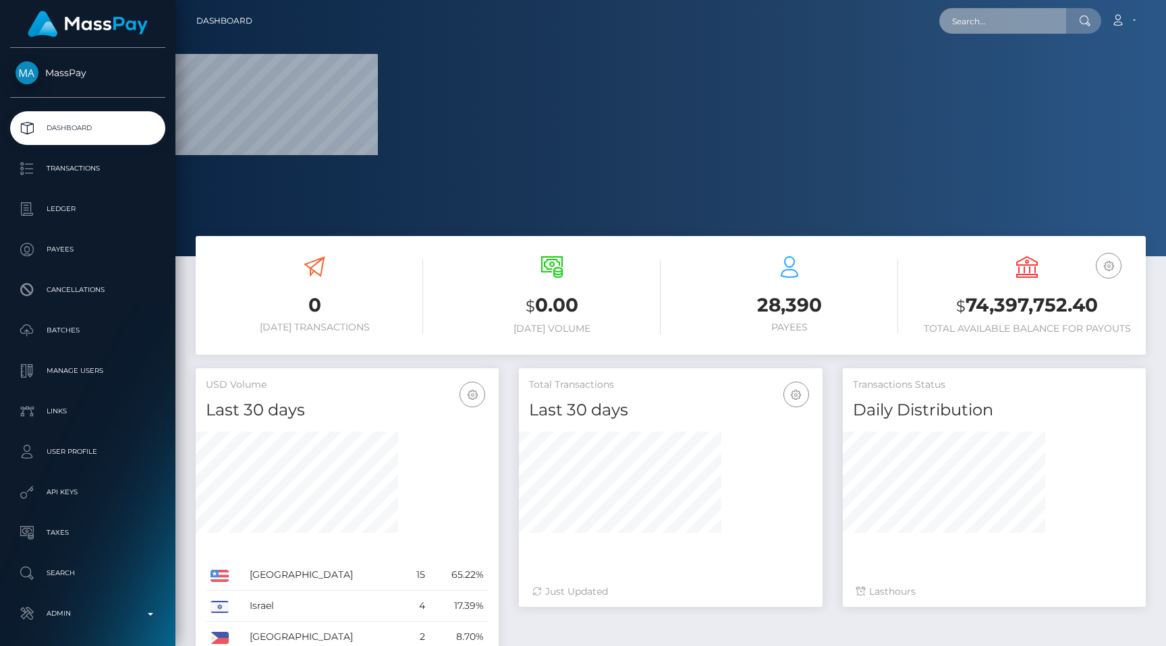
click at [1005, 28] on input "text" at bounding box center [1002, 21] width 127 height 26
paste input "0fbf2e29-673f-11f0-b1fb-02a8c2768cb9"
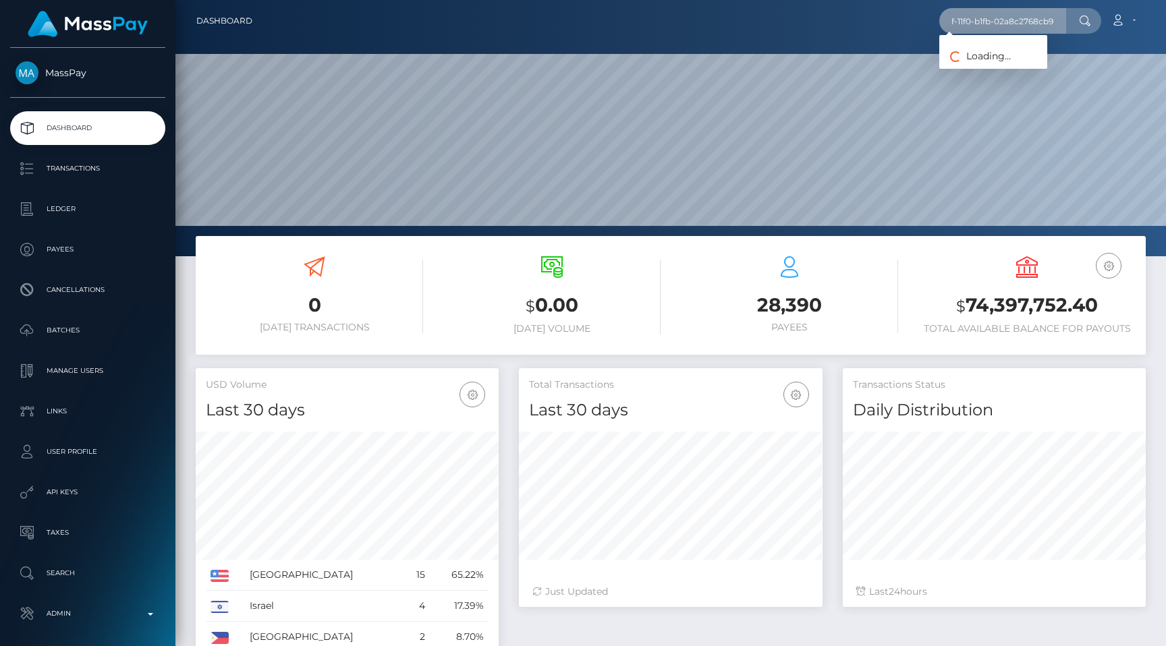
scroll to position [239, 303]
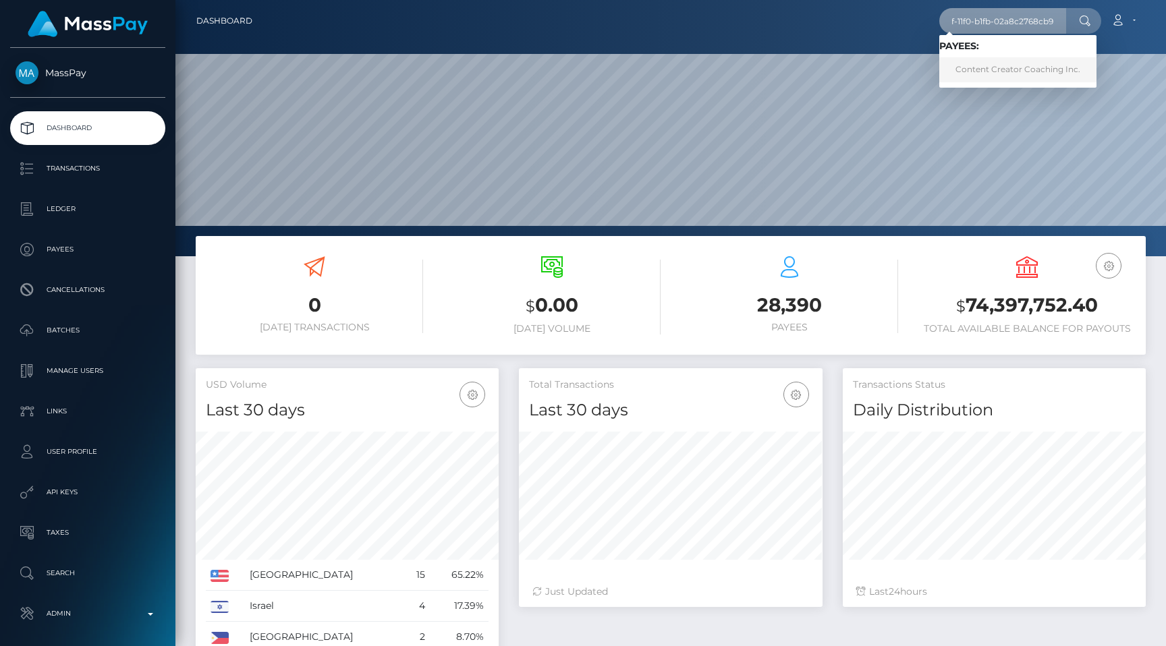
type input "0fbf2e29-673f-11f0-b1fb-02a8c2768cb9"
click at [1012, 76] on link "Content Creator Coaching Inc." at bounding box center [1017, 69] width 157 height 25
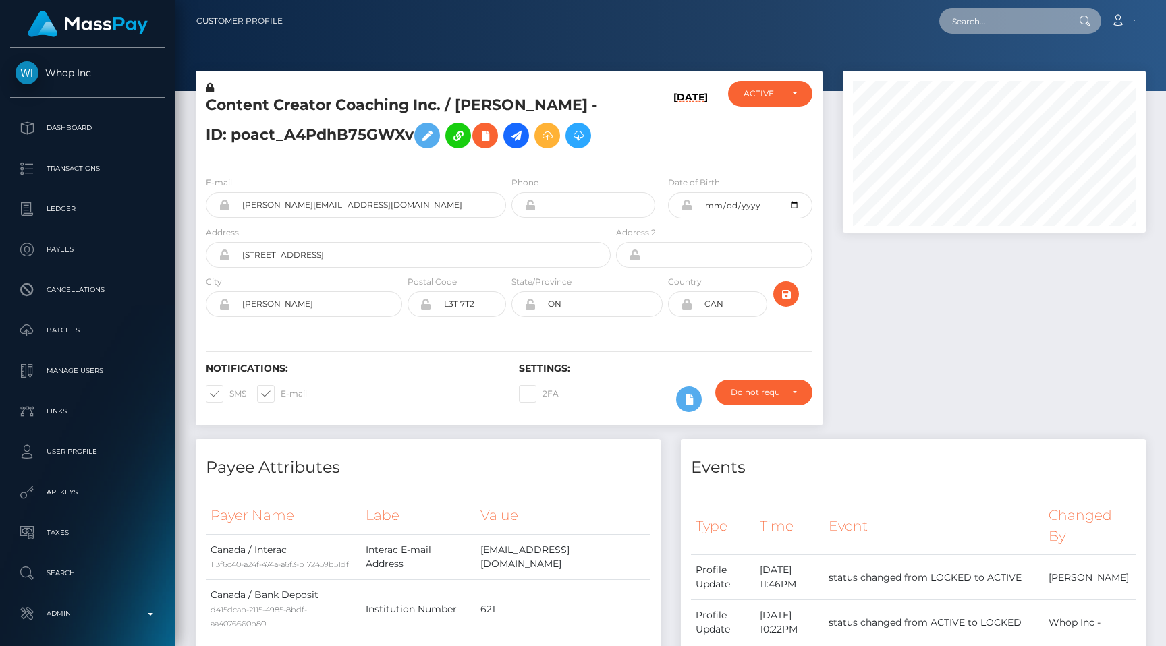
click at [1005, 14] on input "text" at bounding box center [1002, 21] width 127 height 26
paste input "3b000cbe-8657-11f0-8023-0266f44cc279"
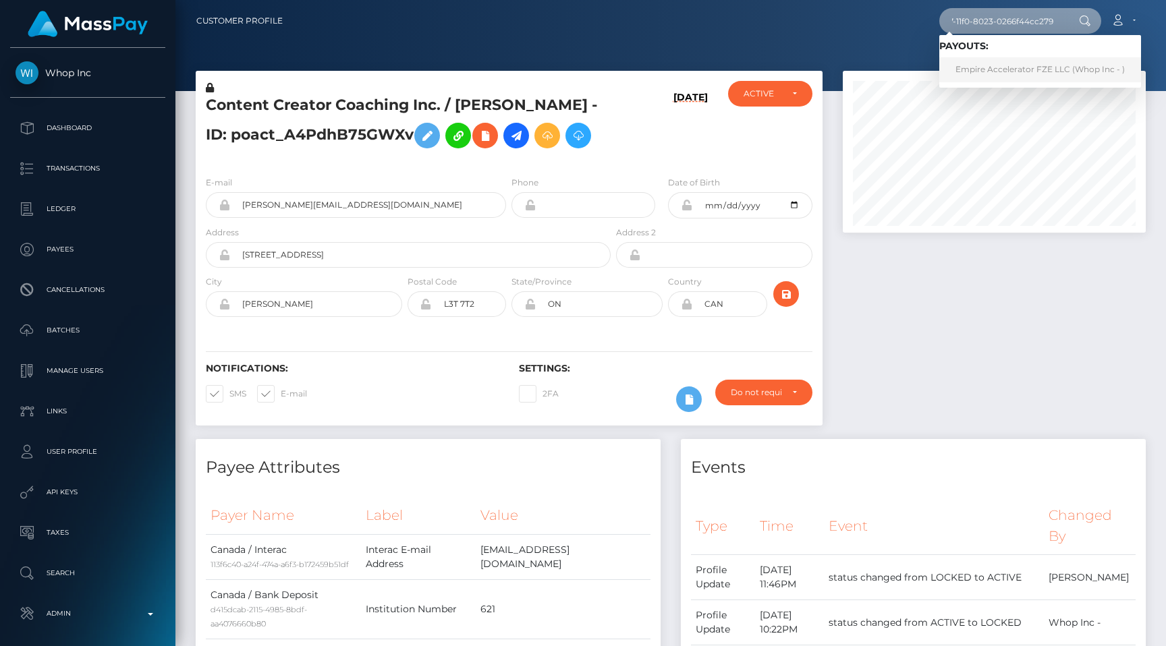
type input "3b000cbe-8657-11f0-8023-0266f44cc279"
click at [1005, 59] on link "Empire Accelerator FZE LLC (Whop Inc - )" at bounding box center [1040, 69] width 202 height 25
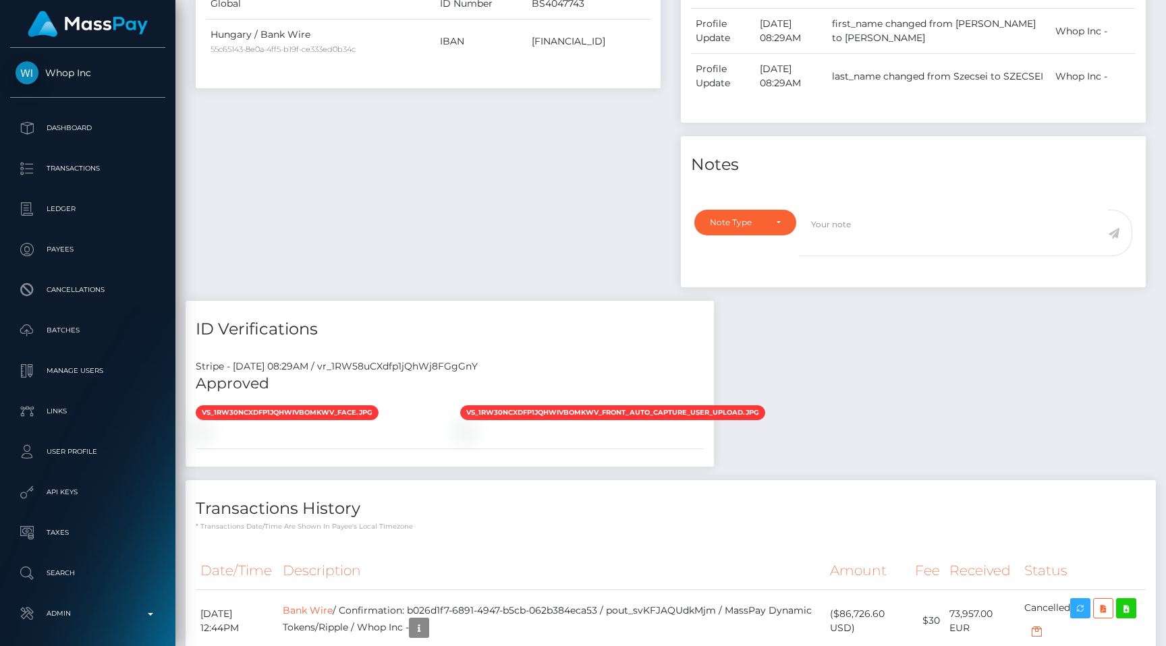
scroll to position [624, 0]
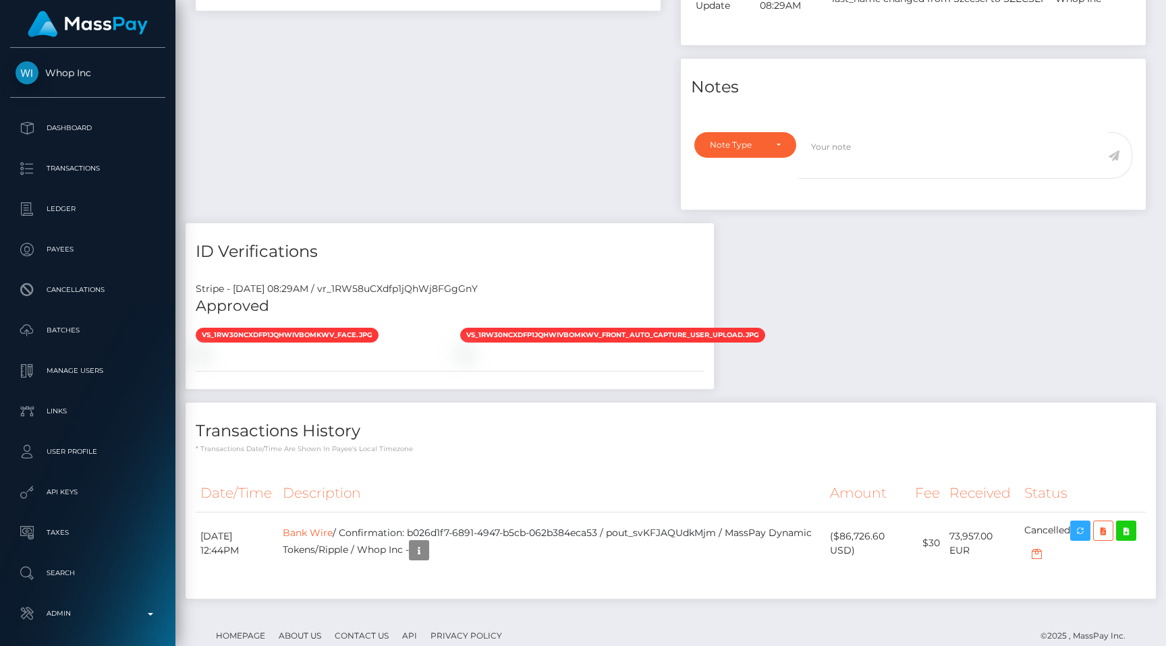
click at [449, 291] on div "Stripe - [DATE] 08:29AM / vr_1RW58uCXdfp1jQhWj8FGgGnY" at bounding box center [450, 289] width 528 height 14
copy div "vr_1RW58uCXdfp1jQhWj8FGgGnY"
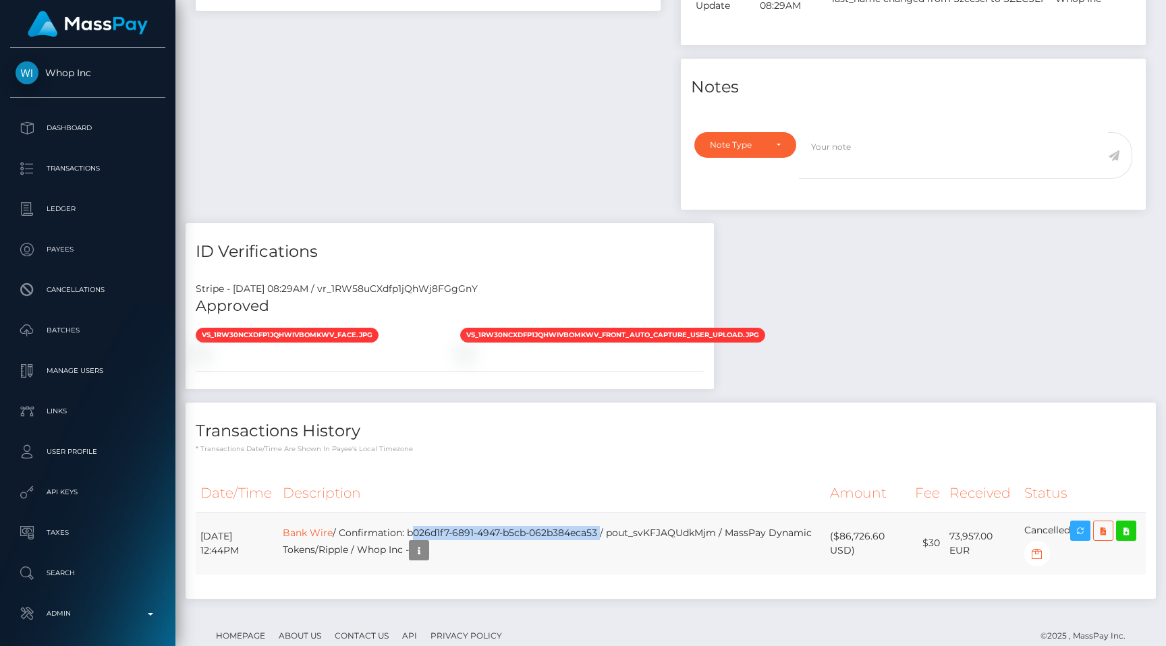
drag, startPoint x: 628, startPoint y: 530, endPoint x: 434, endPoint y: 534, distance: 193.7
click at [434, 534] on td "Bank Wire / Confirmation: b026d1f7-6891-4947-b5cb-062b384eca53 / pout_svKFJAQUd…" at bounding box center [551, 543] width 547 height 63
copy td "b026d1f7-6891-4947-b5cb-062b384eca53"
click at [1077, 524] on icon "button" at bounding box center [1080, 531] width 16 height 17
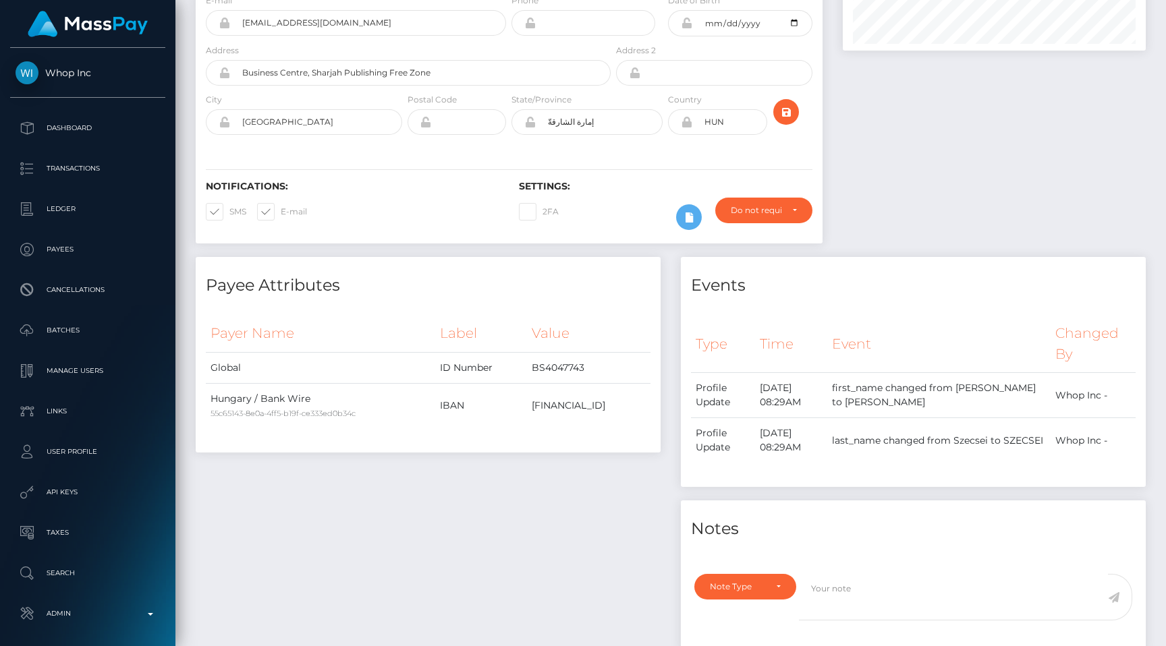
scroll to position [0, 0]
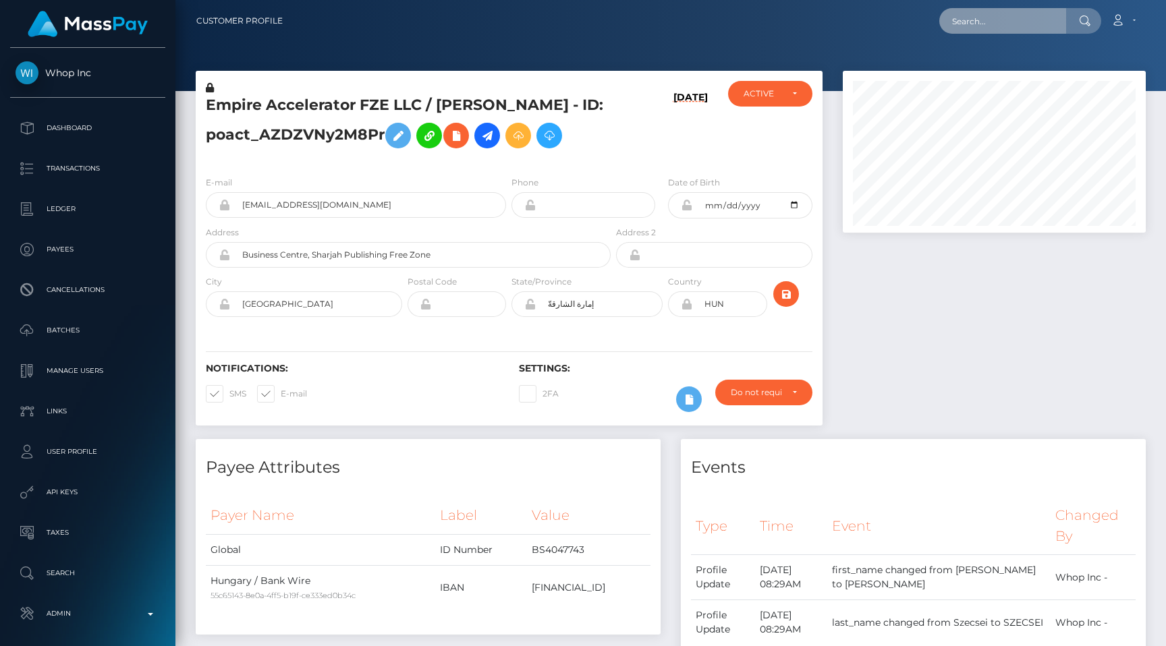
click at [1010, 29] on input "text" at bounding box center [1002, 21] width 127 height 26
paste input "4893a0d9-85dc-11f0-8023-0266f44cc279"
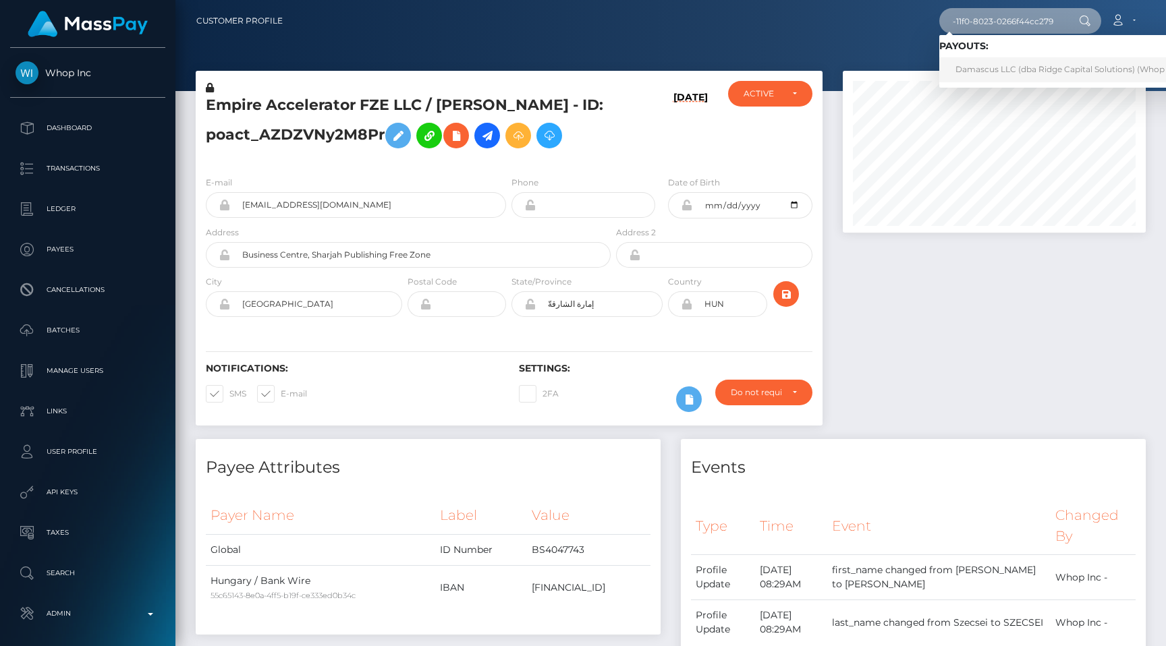
type input "4893a0d9-85dc-11f0-8023-0266f44cc279"
click at [1005, 62] on link "Damascus LLC (dba Ridge Capital Solutions) (Whop Inc - )" at bounding box center [1072, 69] width 266 height 25
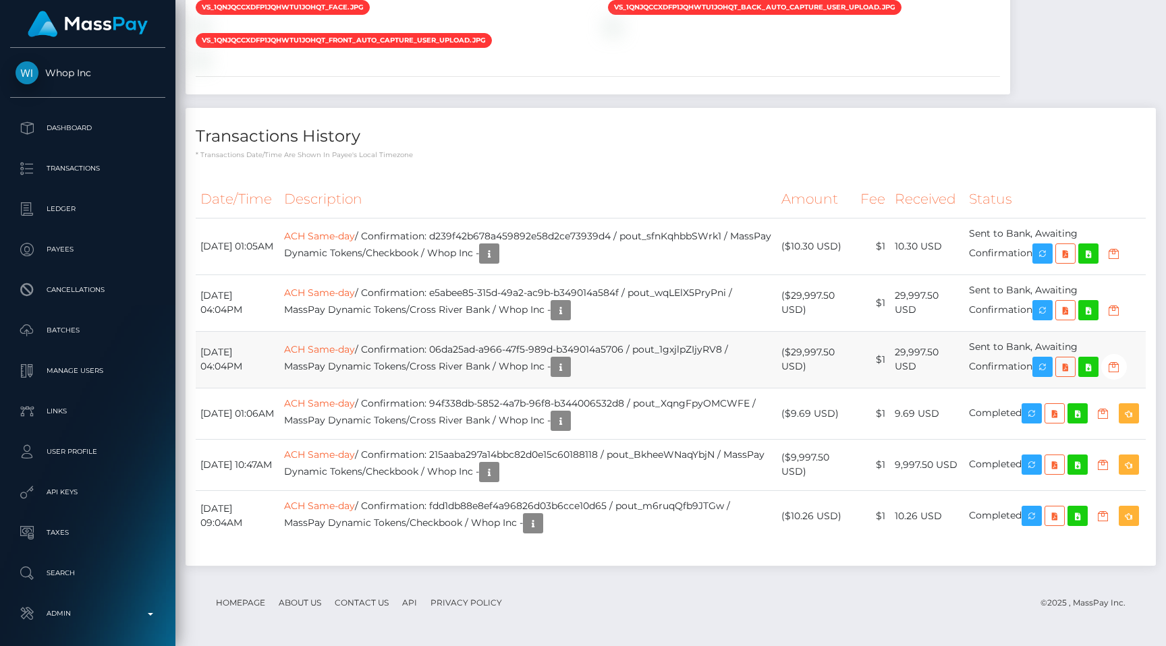
scroll to position [162, 303]
click at [1048, 246] on icon "button" at bounding box center [1042, 254] width 16 height 17
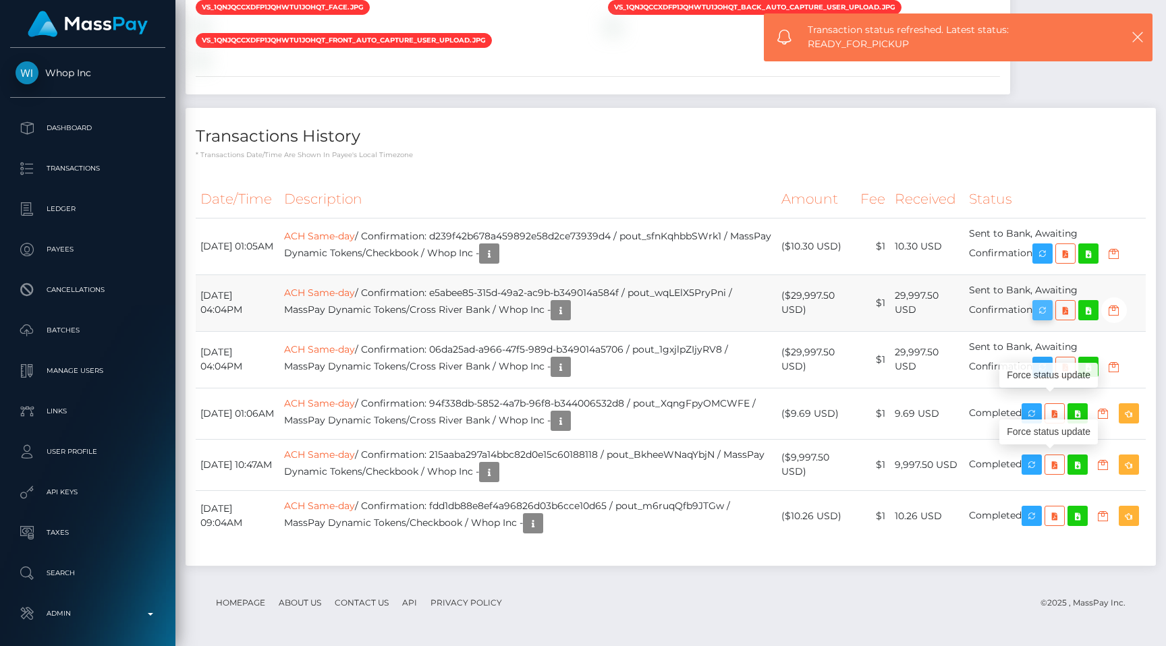
click at [1050, 302] on icon "button" at bounding box center [1042, 310] width 16 height 17
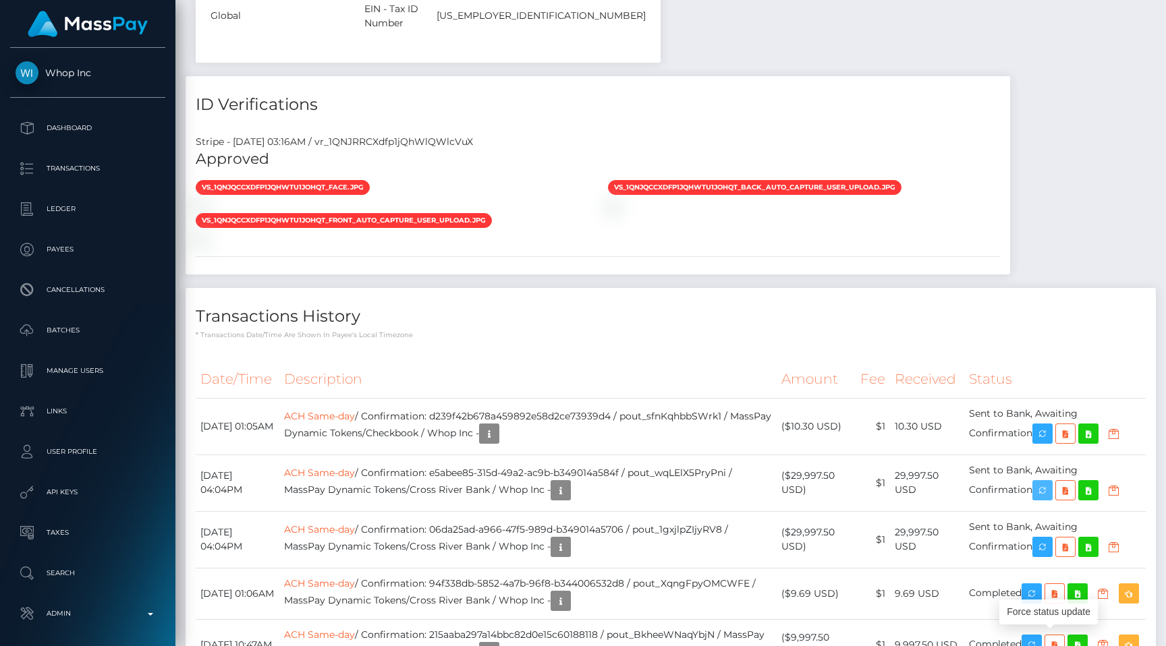
scroll to position [0, 0]
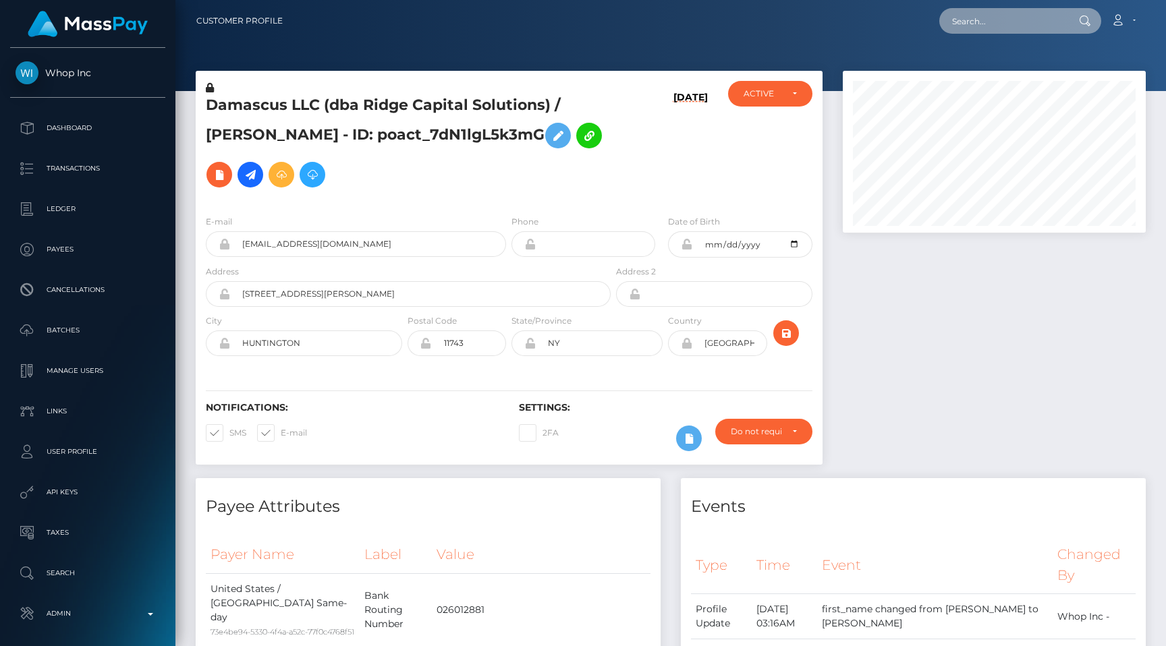
click at [1014, 16] on input "text" at bounding box center [1002, 21] width 127 height 26
paste input "a9399bcf-869b-11f0-8023-0266f44cc279"
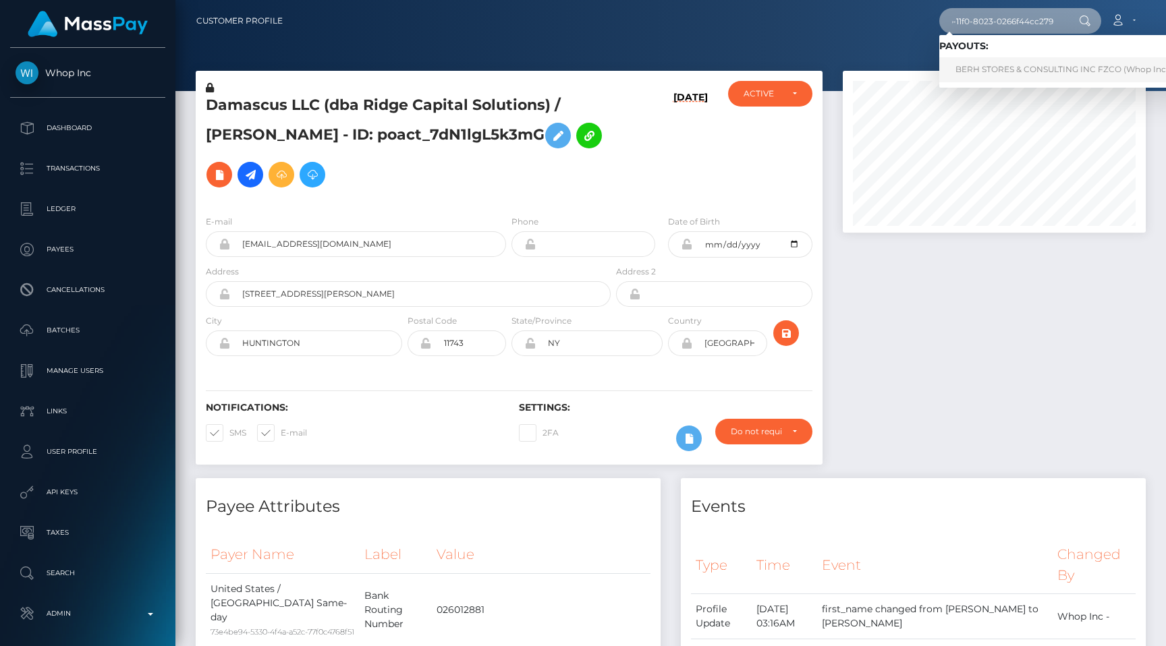
type input "a9399bcf-869b-11f0-8023-0266f44cc279"
click at [1013, 69] on link "BERH STORES & CONSULTING INC FZCO (Whop Inc - )" at bounding box center [1065, 69] width 253 height 25
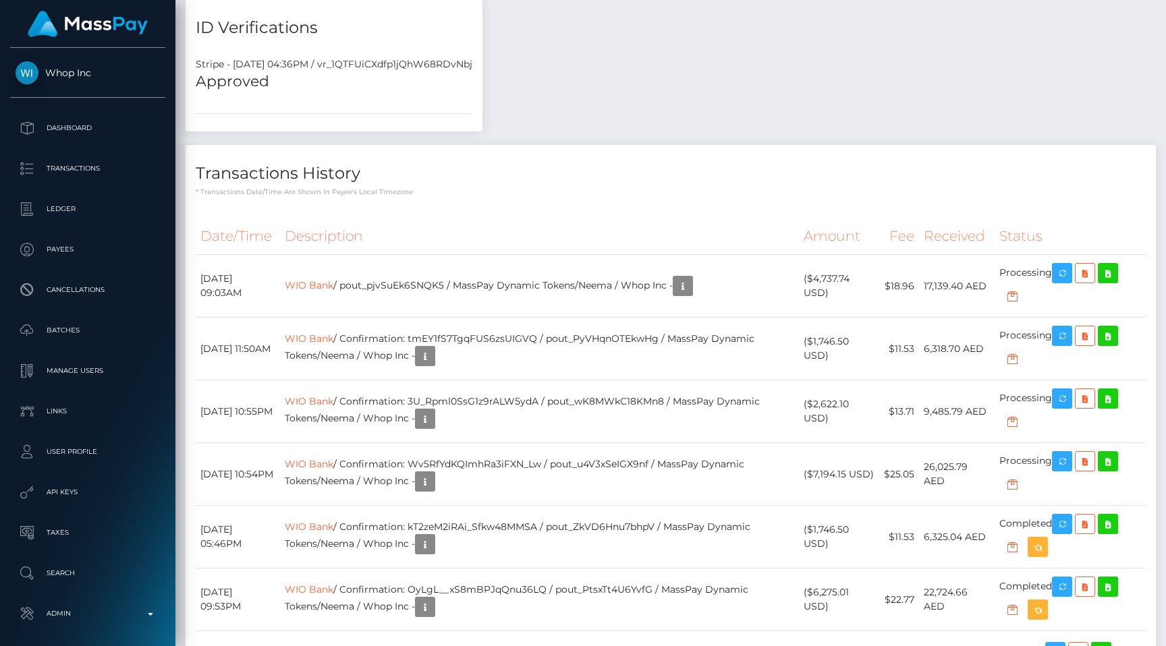
scroll to position [831, 0]
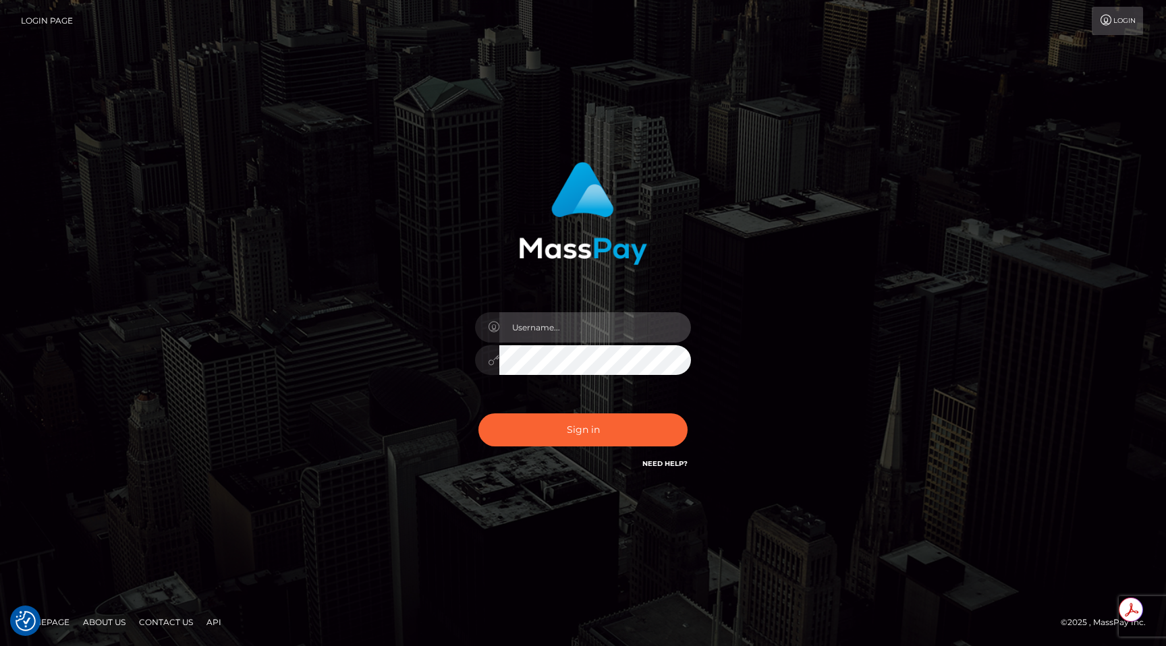
type input "egblue"
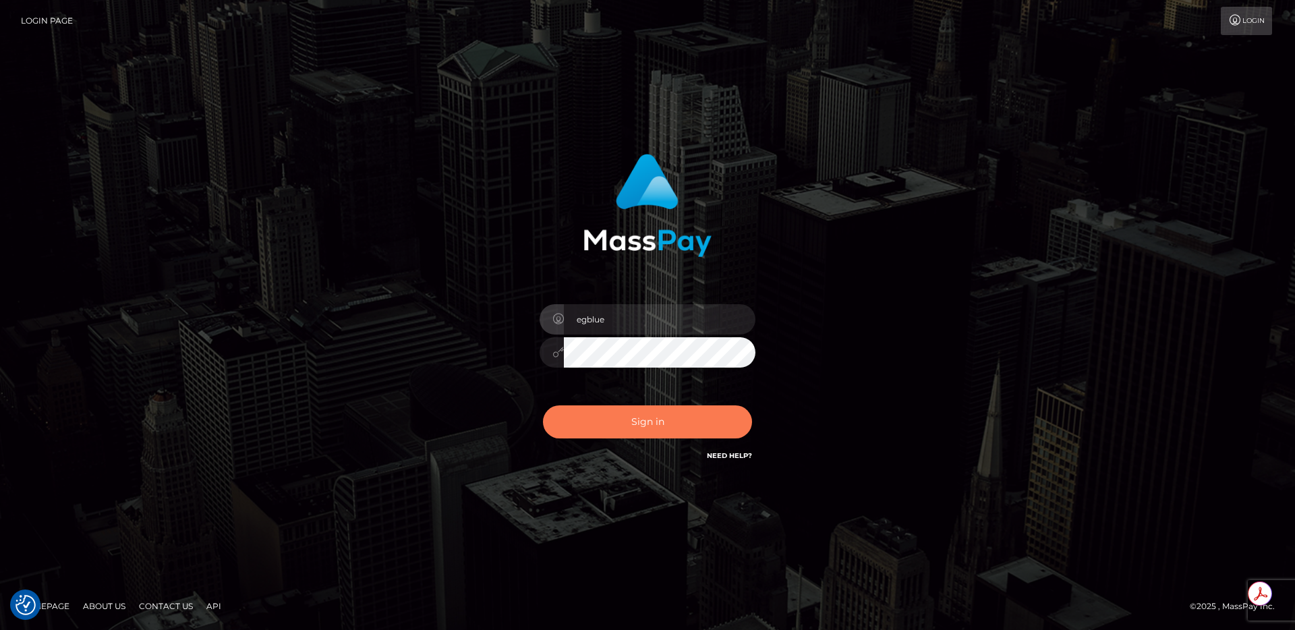
click at [594, 434] on button "Sign in" at bounding box center [647, 421] width 209 height 33
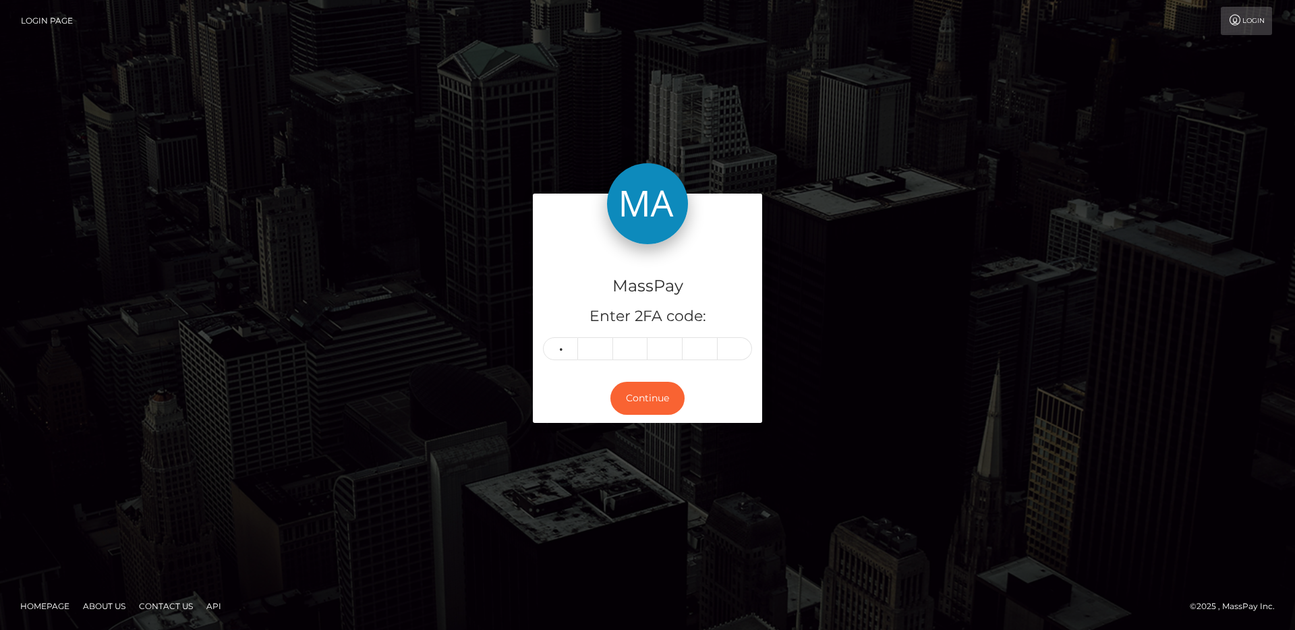
type input "9"
type input "3"
type input "5"
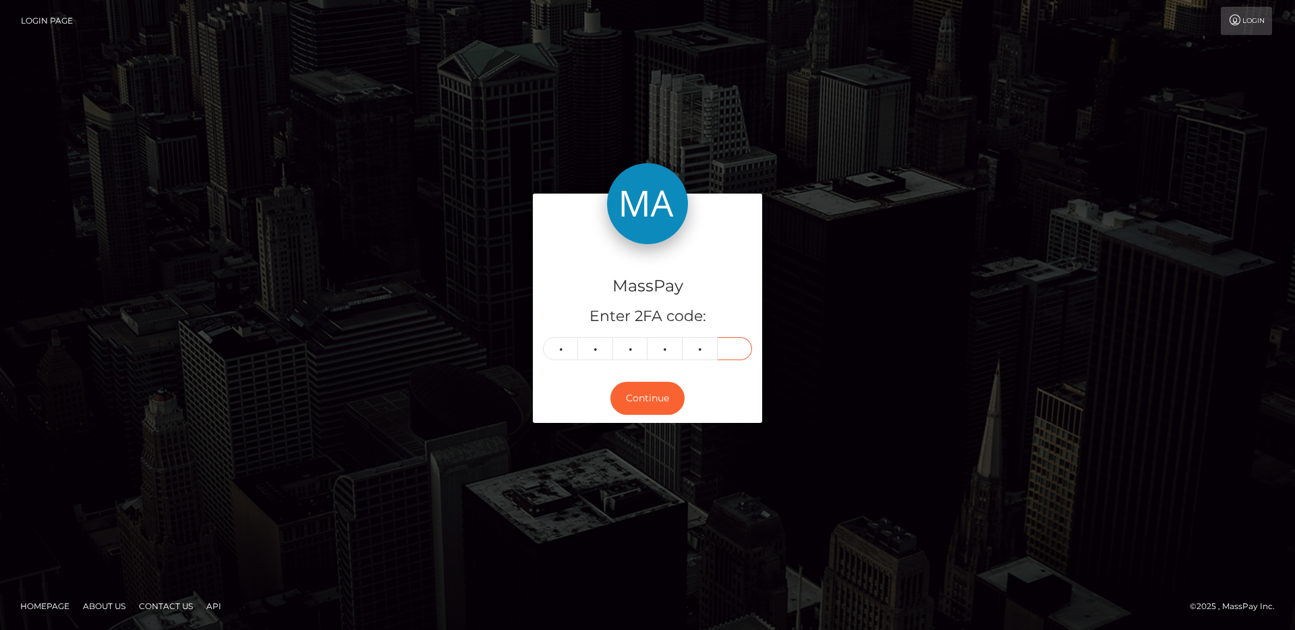
type input "2"
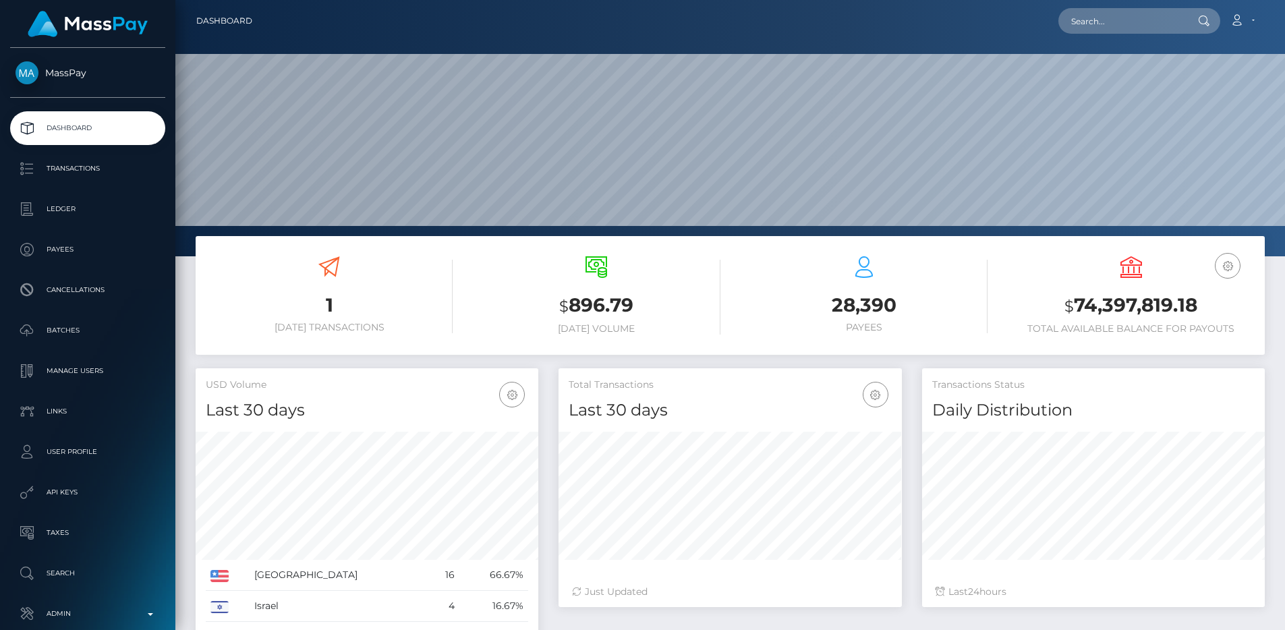
scroll to position [240, 343]
click at [483, 316] on h3 "$ 896.79" at bounding box center [596, 306] width 247 height 28
click at [1169, 24] on input "text" at bounding box center [1122, 21] width 127 height 26
paste input "7122a3fe-8809-11f0-8023-0266f44cc279"
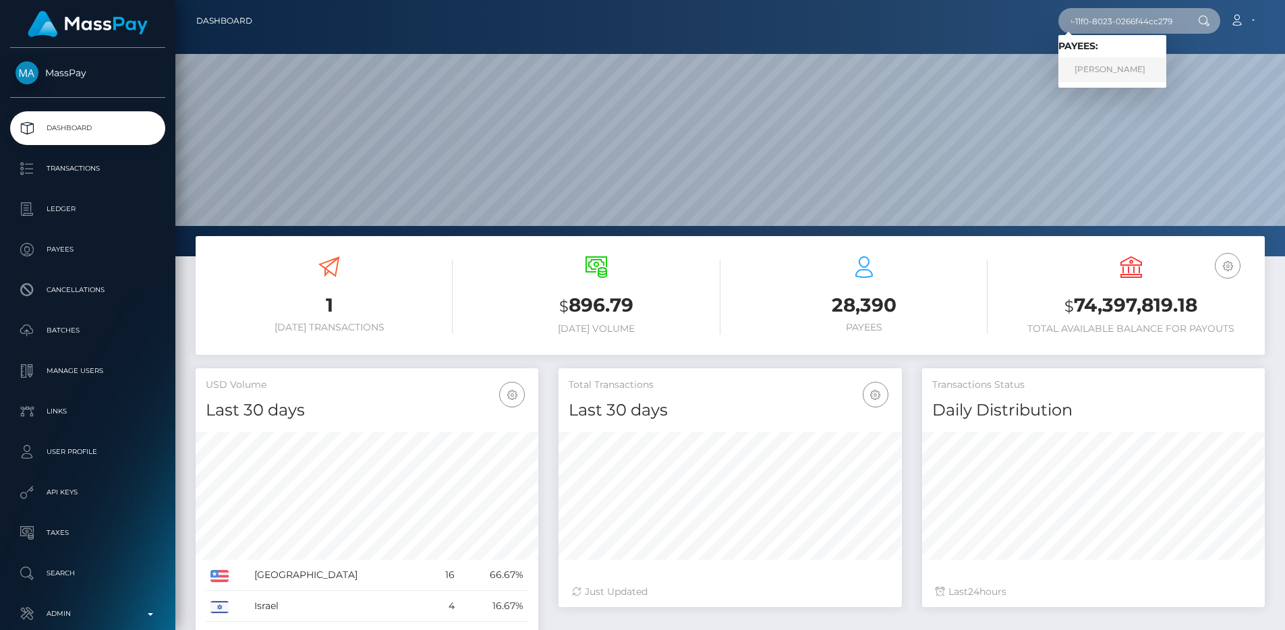
type input "7122a3fe-8809-11f0-8023-0266f44cc279"
click at [1105, 60] on link "Elena Brooks" at bounding box center [1113, 69] width 108 height 25
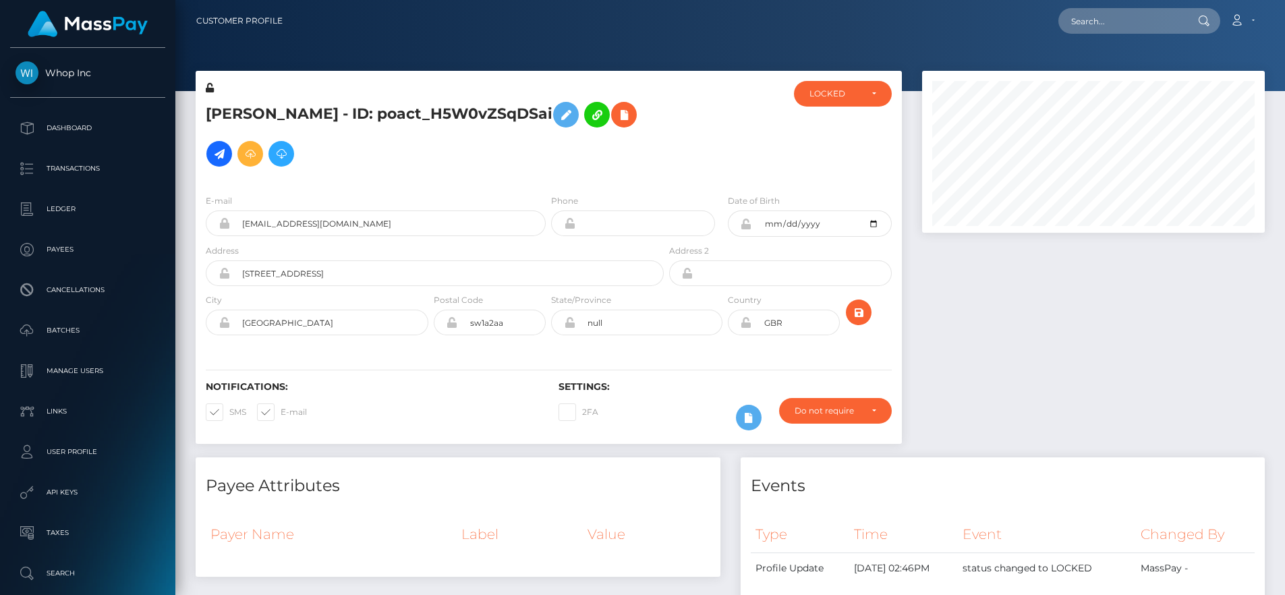
click at [1089, 36] on nav "Customer Profile Loading... Loading... Account" at bounding box center [730, 21] width 1110 height 42
click at [1087, 27] on input "text" at bounding box center [1122, 21] width 127 height 26
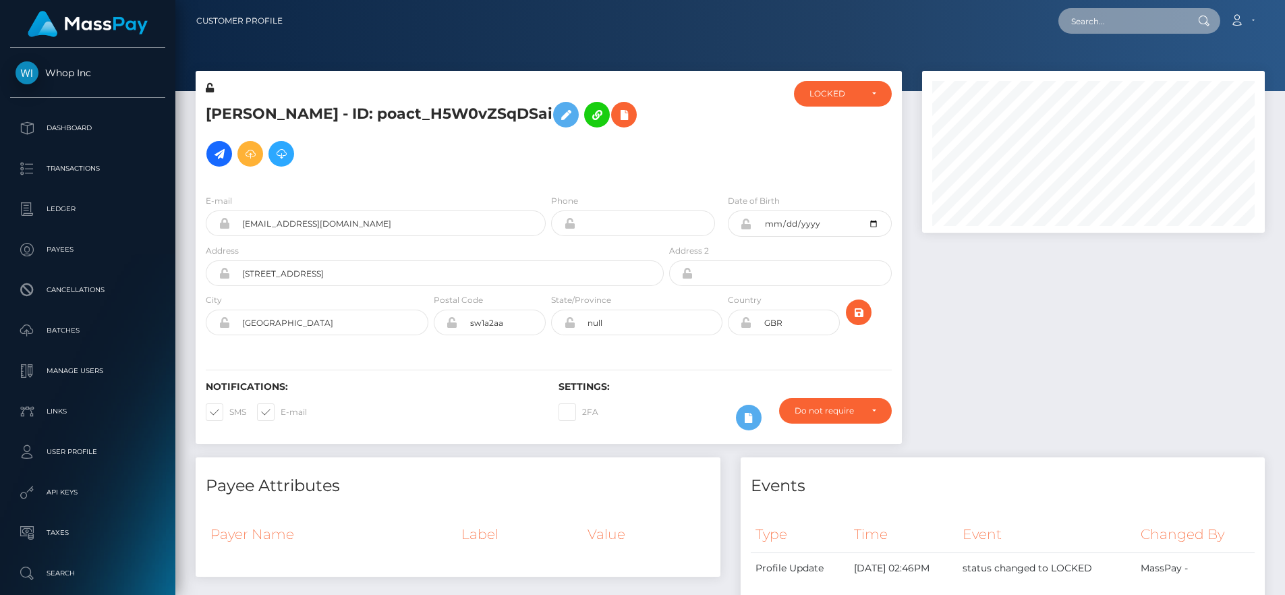
paste input "968d8e77-4859-11ef-9e4e-06f6d32cc99d"
type input "968d8e77-4859-11ef-9e4e-06f6d32cc99d"
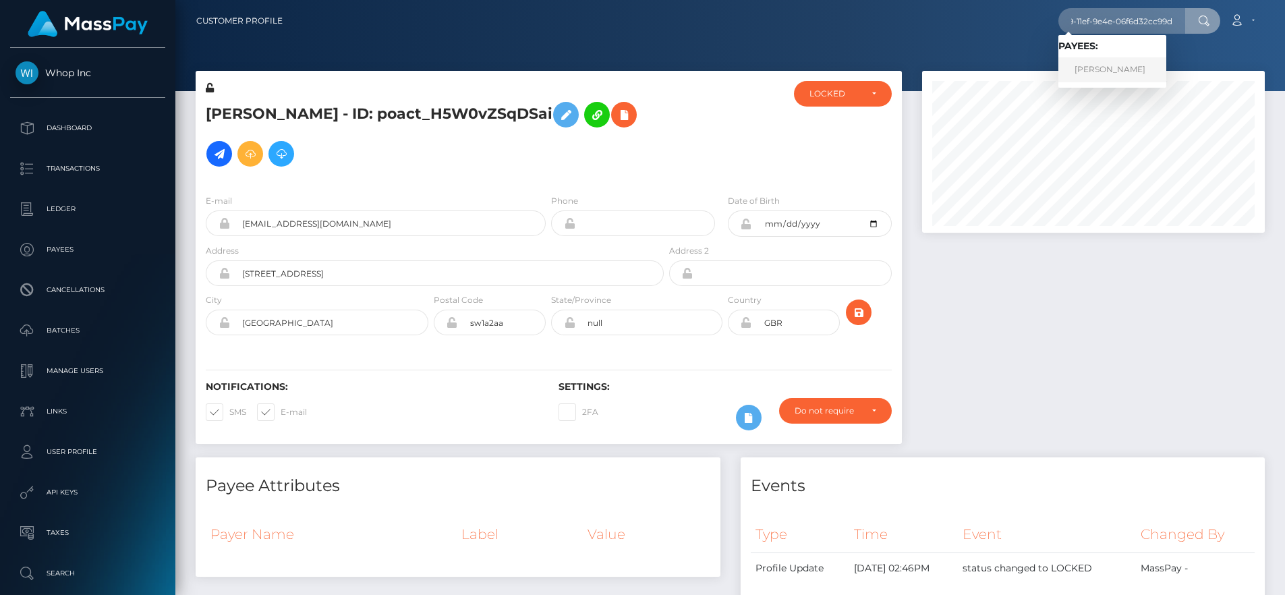
click at [1103, 67] on link "ANGEL DAVID BENITEZ LOPEZ" at bounding box center [1113, 69] width 108 height 25
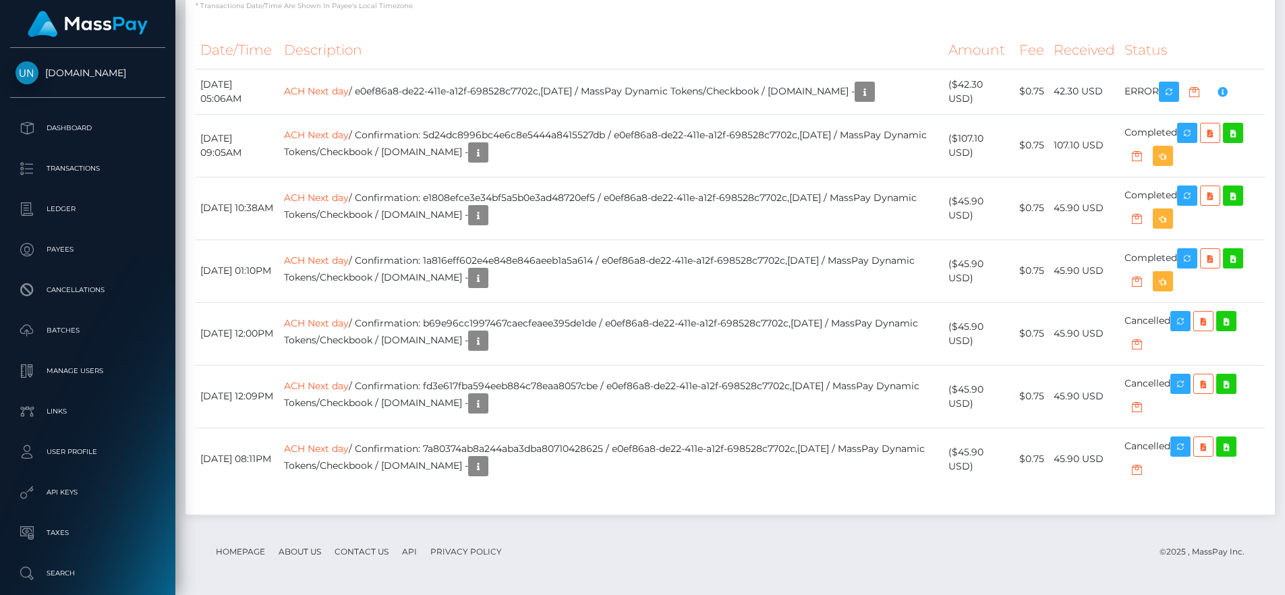
scroll to position [5020, 0]
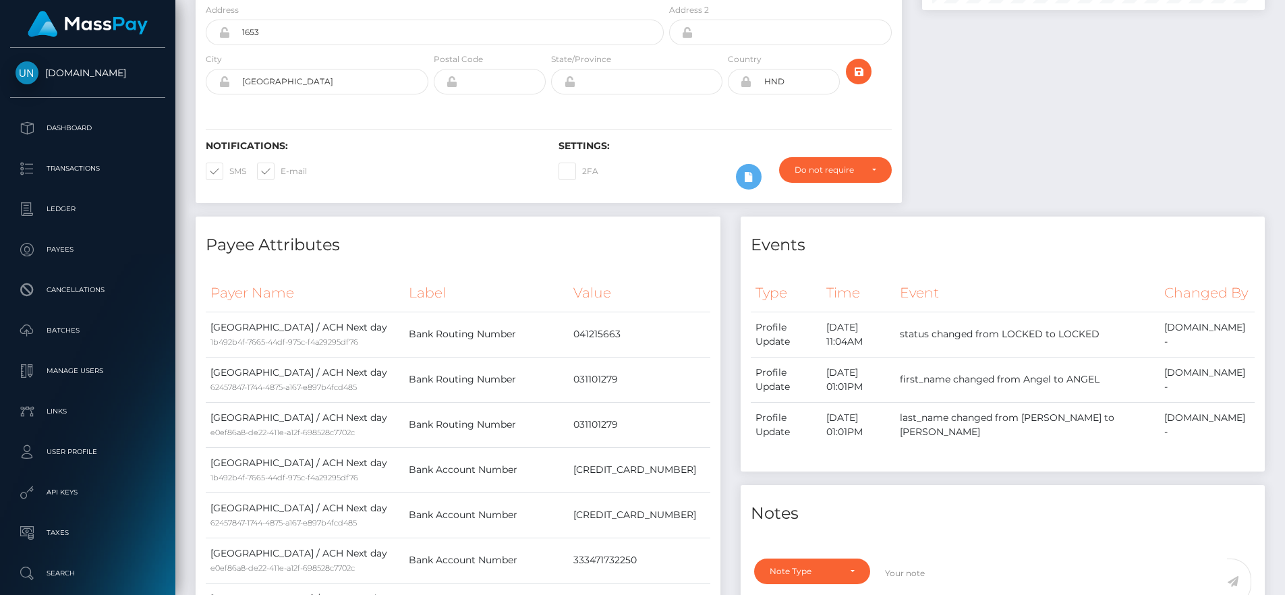
scroll to position [0, 0]
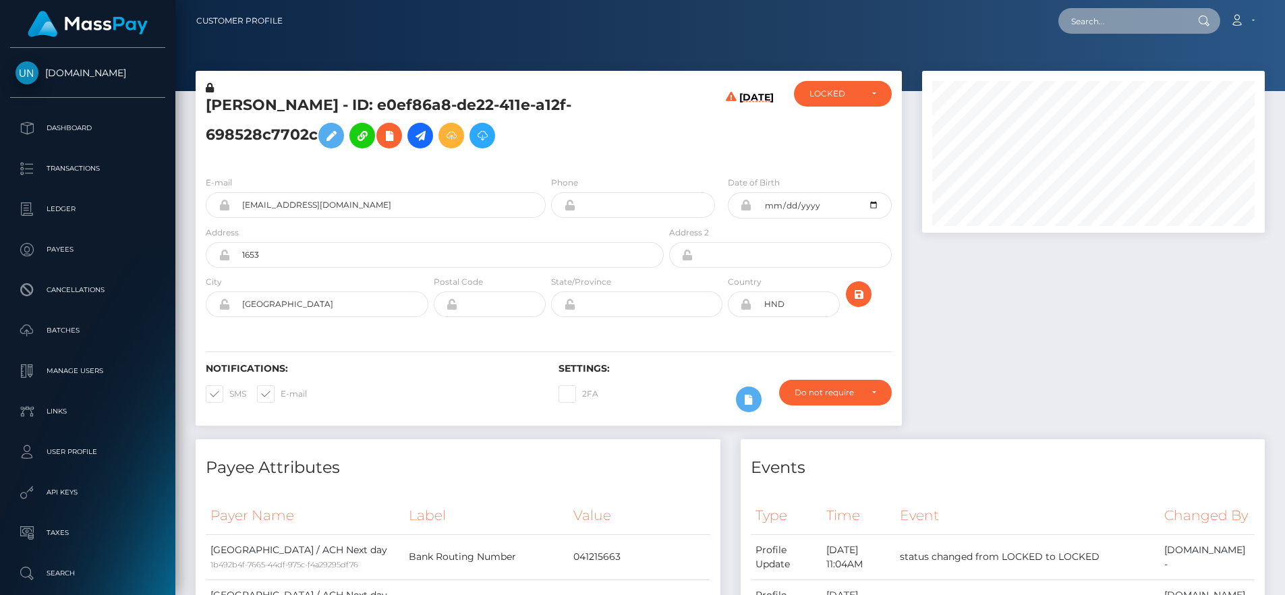
click at [1163, 26] on input "text" at bounding box center [1122, 21] width 127 height 26
paste input "6712c33f-7ccc-11f0-8023-0266f44cc279"
type input "6712c33f-7ccc-11f0-8023-0266f44cc279"
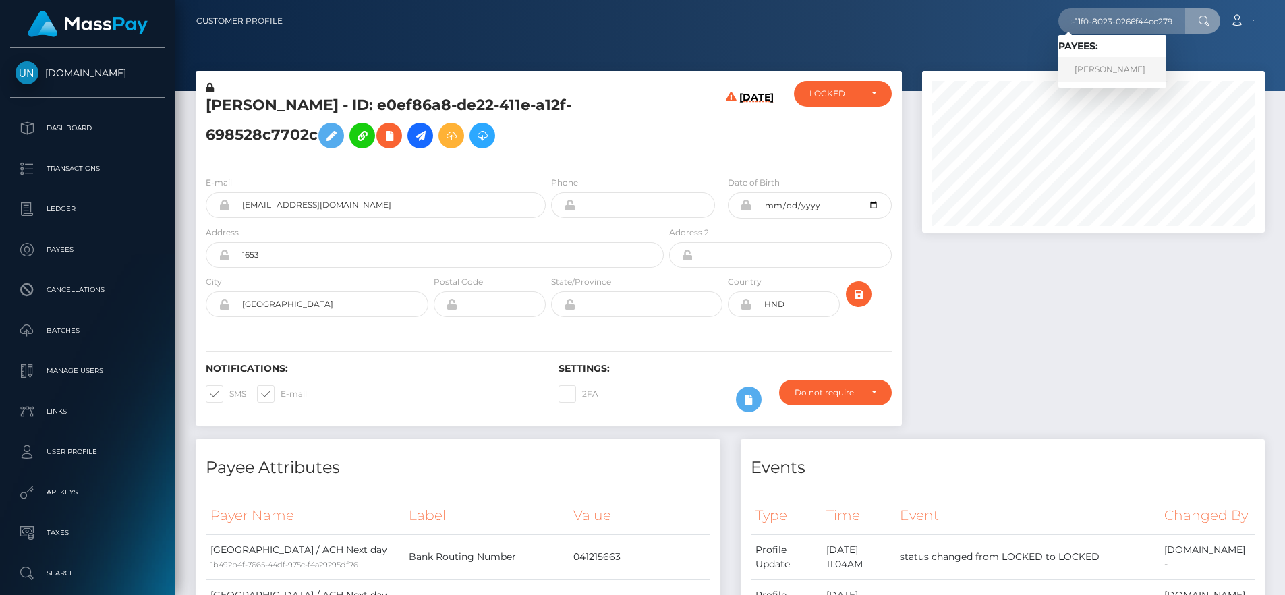
click at [1141, 63] on link "Anna Tsegelnik" at bounding box center [1113, 69] width 108 height 25
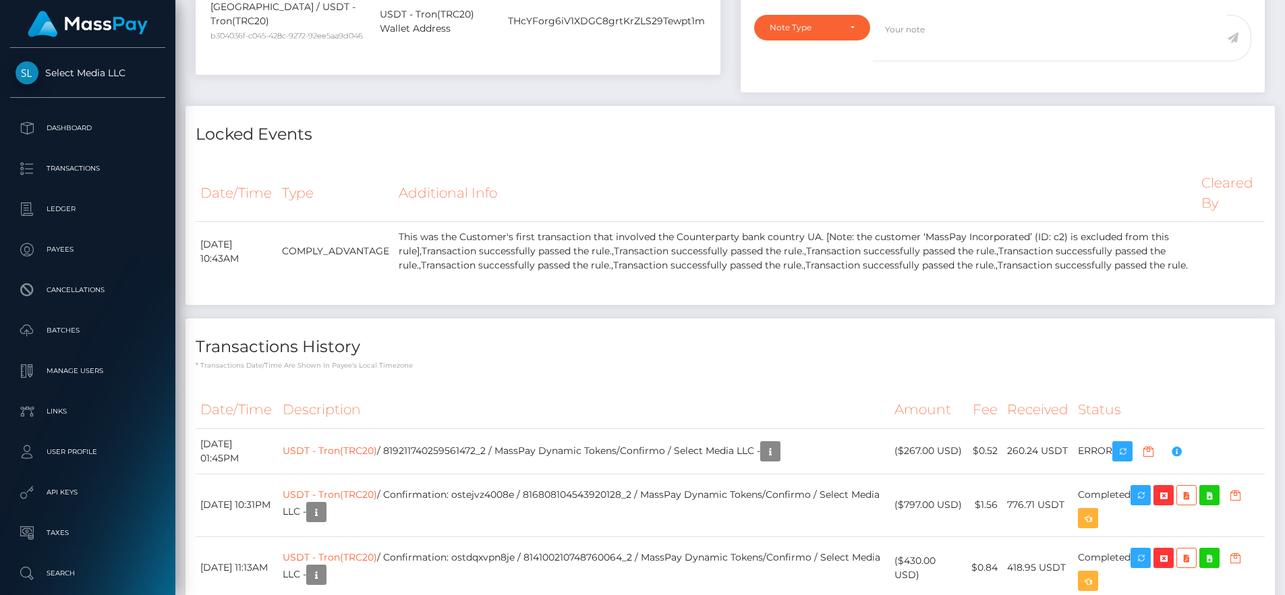
scroll to position [828, 0]
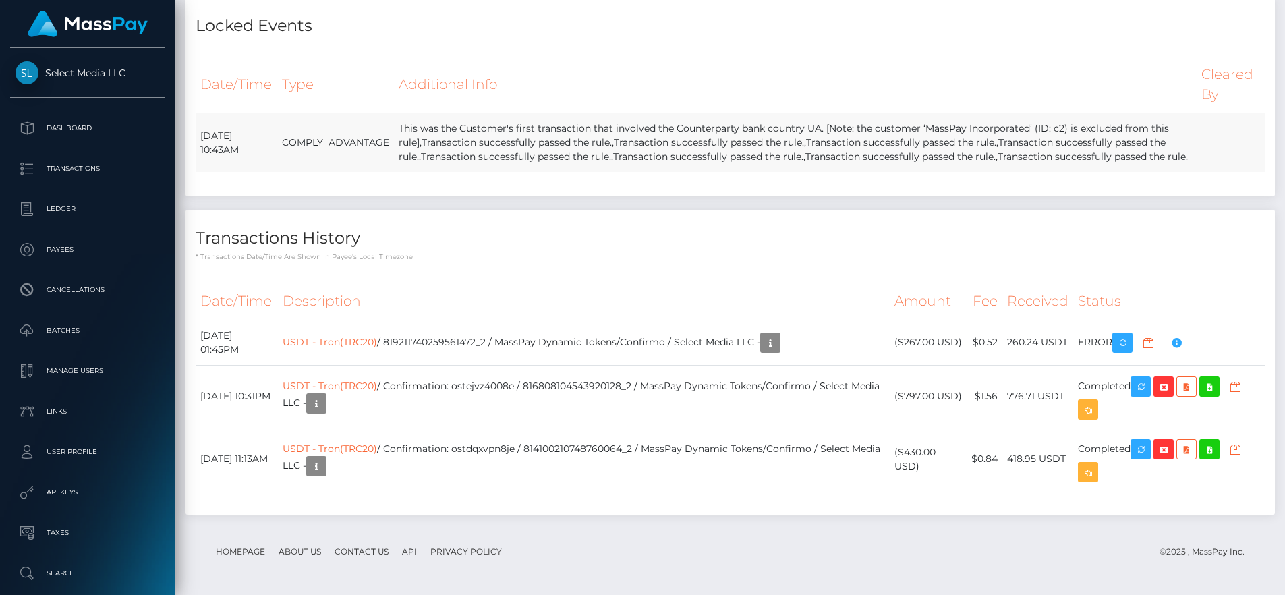
drag, startPoint x: 459, startPoint y: 161, endPoint x: 416, endPoint y: 113, distance: 64.0
click at [416, 113] on td "This was the Customer's first transaction that involved the Counterparty bank c…" at bounding box center [796, 142] width 804 height 59
copy td "This was the Customer's first transaction that involved the Counterparty bank c…"
click at [658, 248] on h4 "Transactions History" at bounding box center [730, 239] width 1069 height 24
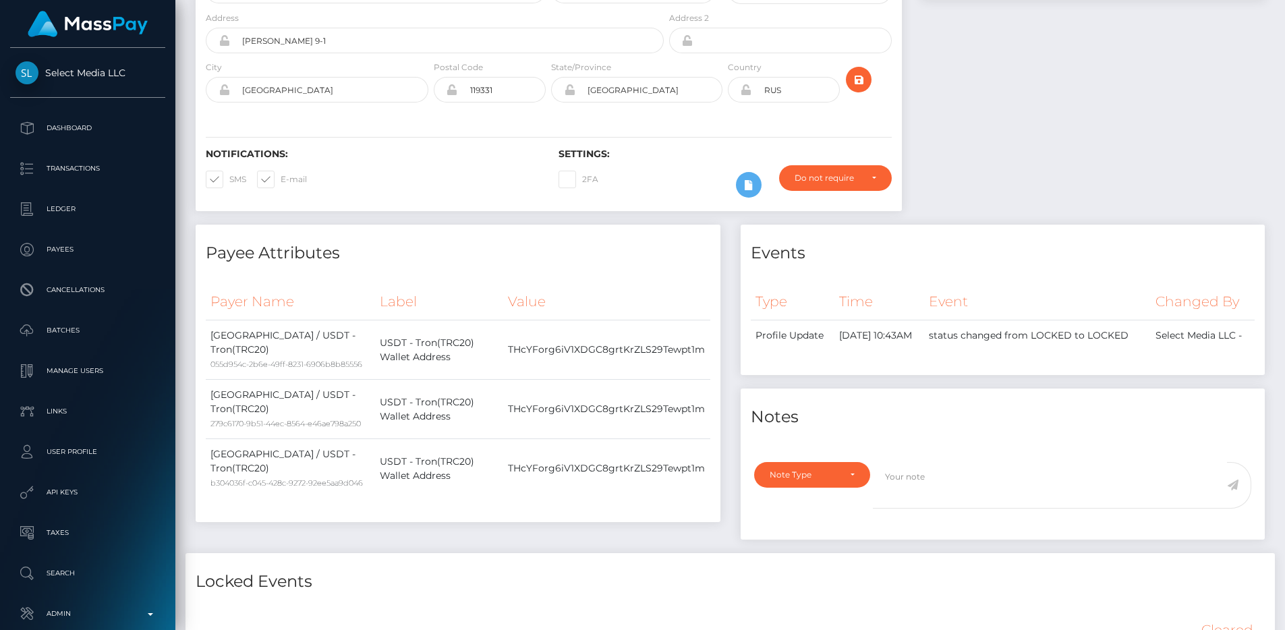
scroll to position [0, 0]
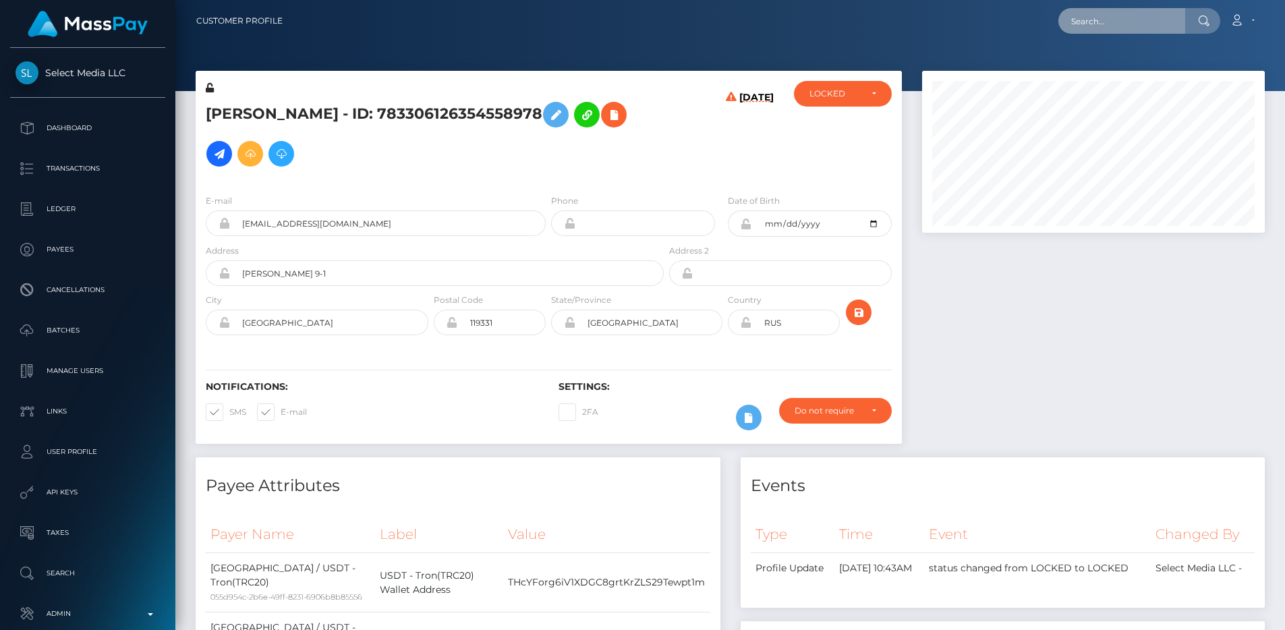
click at [1137, 10] on input "text" at bounding box center [1122, 21] width 127 height 26
paste input "719a8789-574d-11f0-b1fb-02a8c2768cb9"
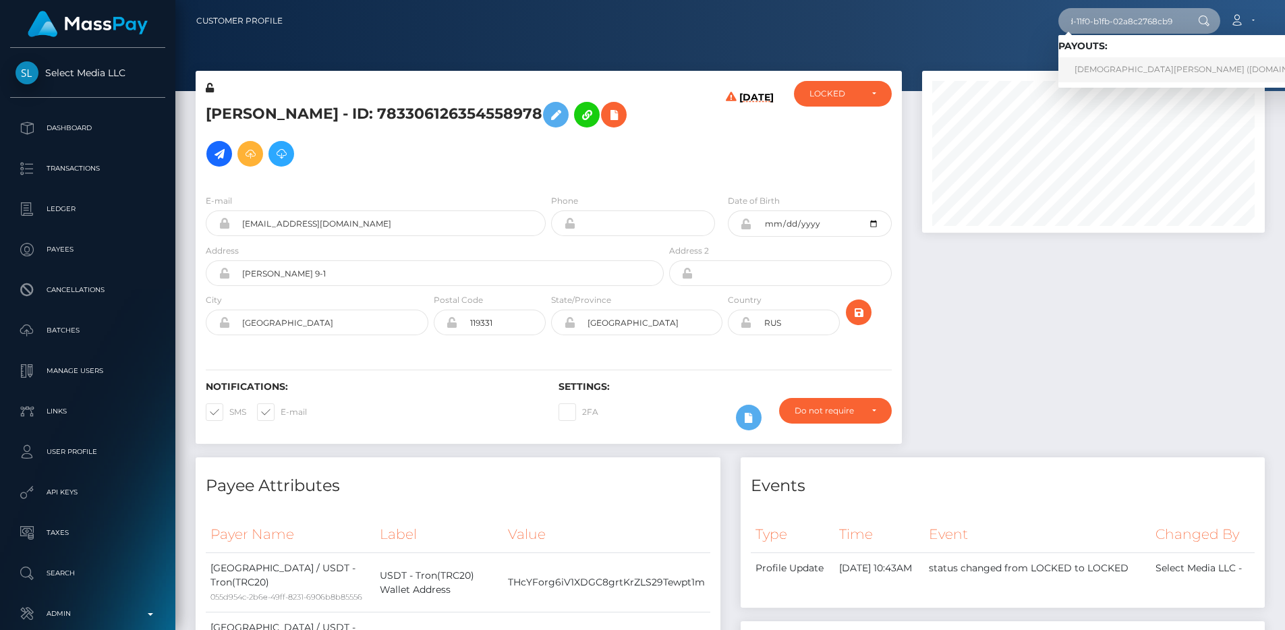
type input "719a8789-574d-11f0-b1fb-02a8c2768cb9"
click at [1142, 64] on link "MUHAMMED SAID KAYA (Unlockt.me - )" at bounding box center [1203, 69] width 289 height 25
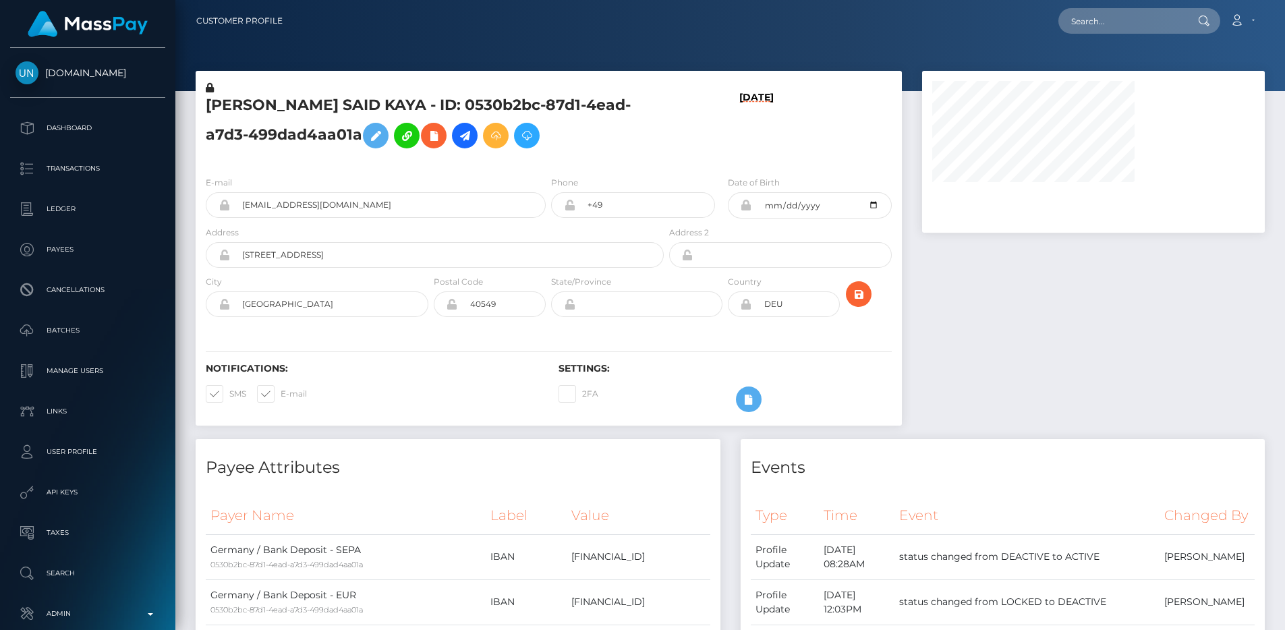
click at [914, 99] on div at bounding box center [1093, 255] width 363 height 368
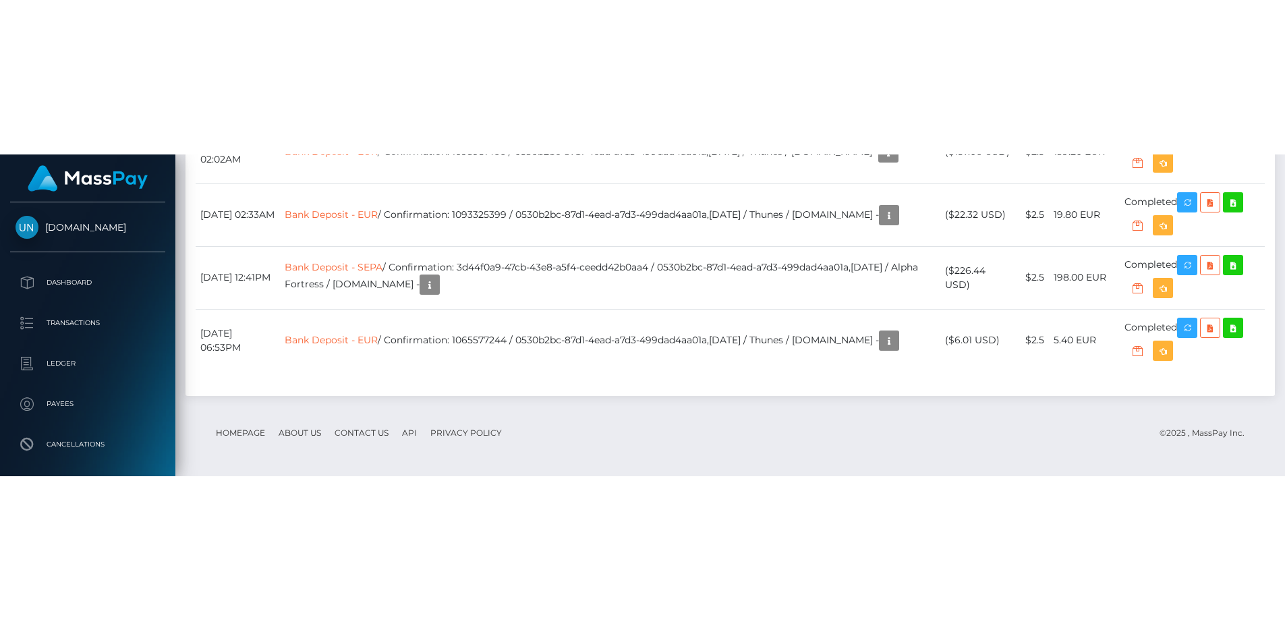
scroll to position [5026, 0]
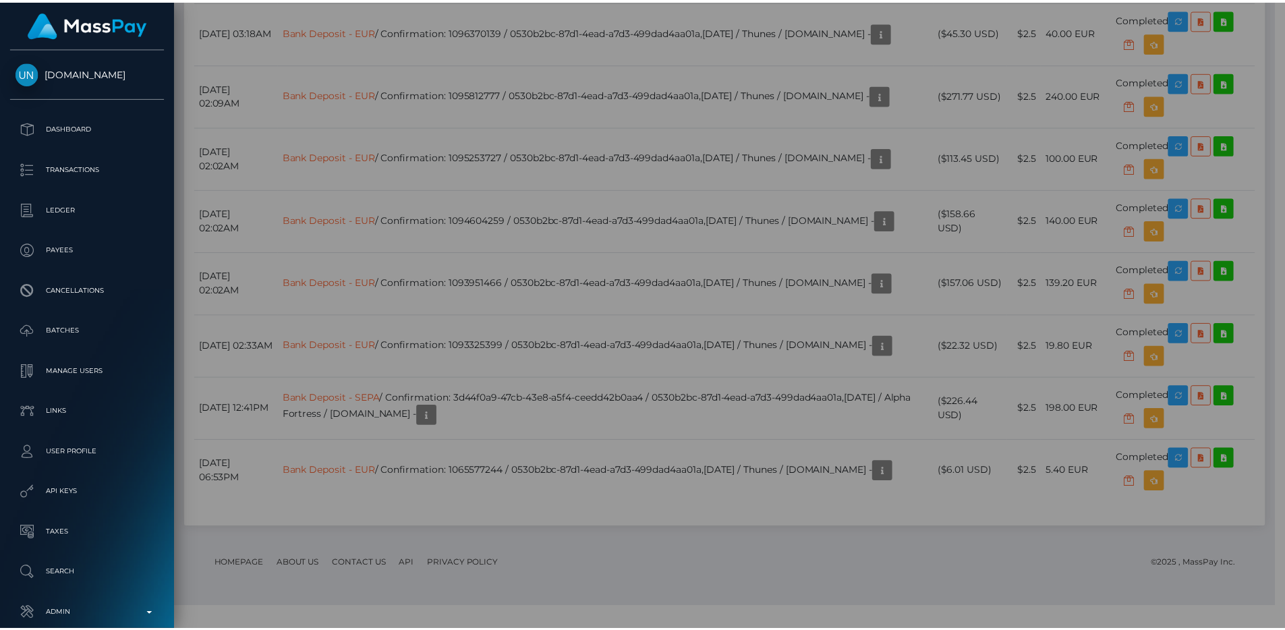
scroll to position [674511, 674330]
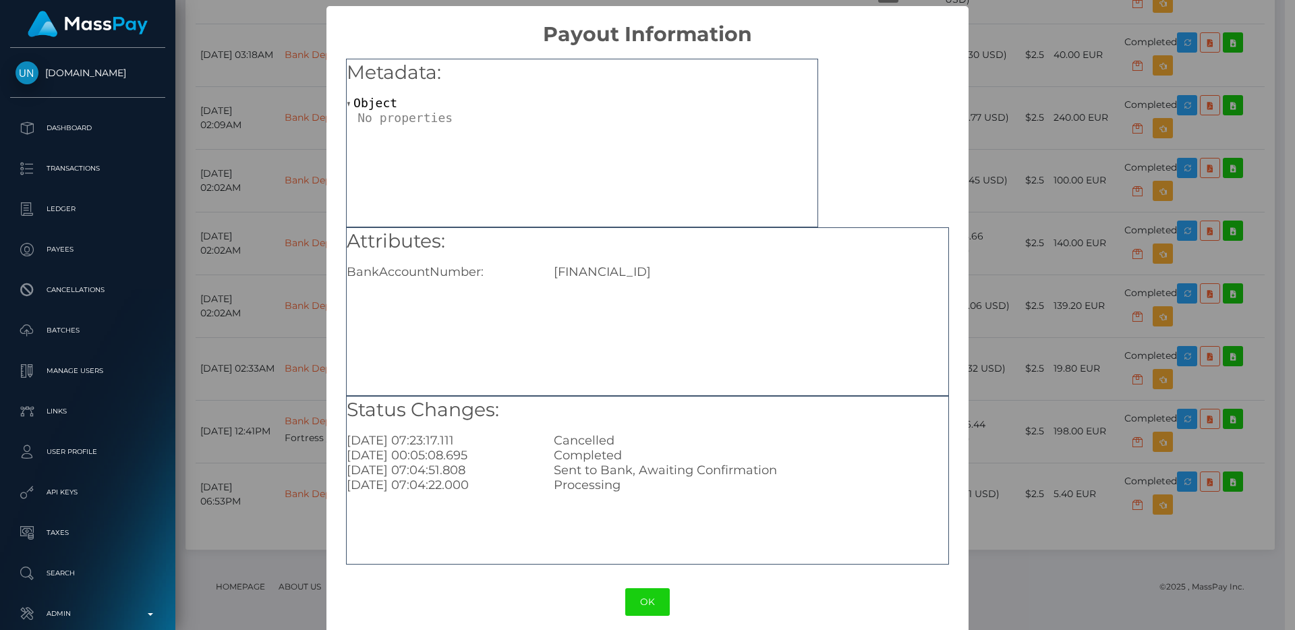
click at [1035, 420] on div "× Payout Information Metadata: Object Attributes: BankAccountNumber: LU10408000…" at bounding box center [647, 315] width 1295 height 630
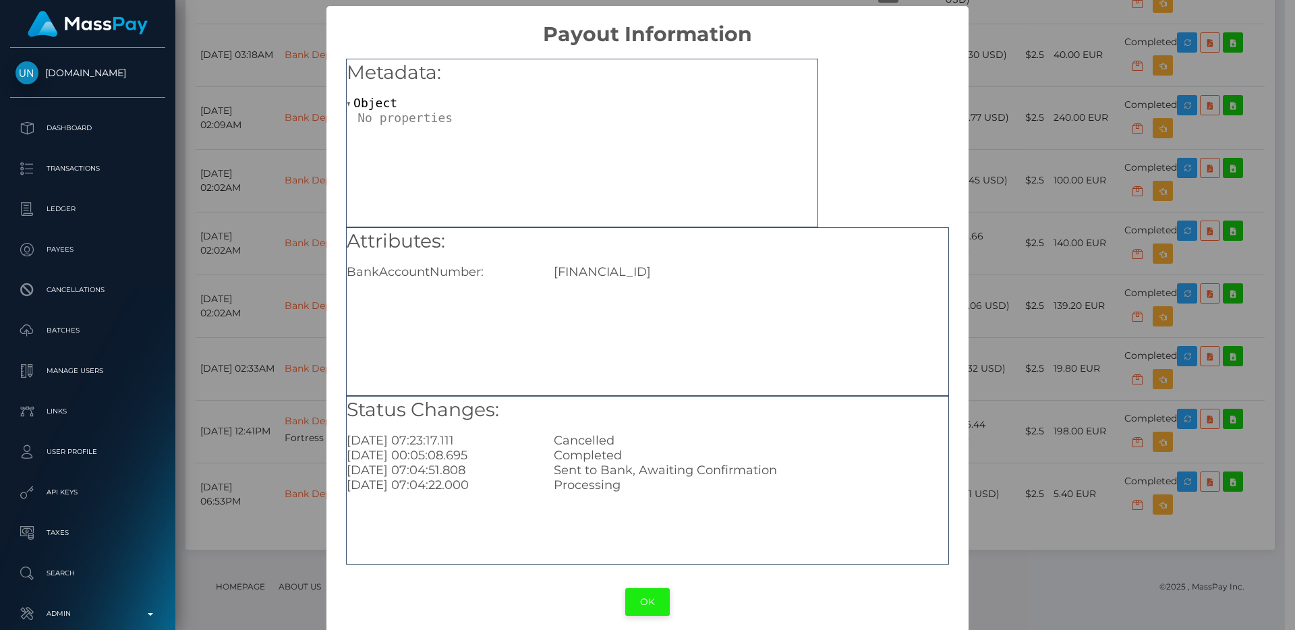
click at [656, 588] on button "OK" at bounding box center [647, 602] width 45 height 28
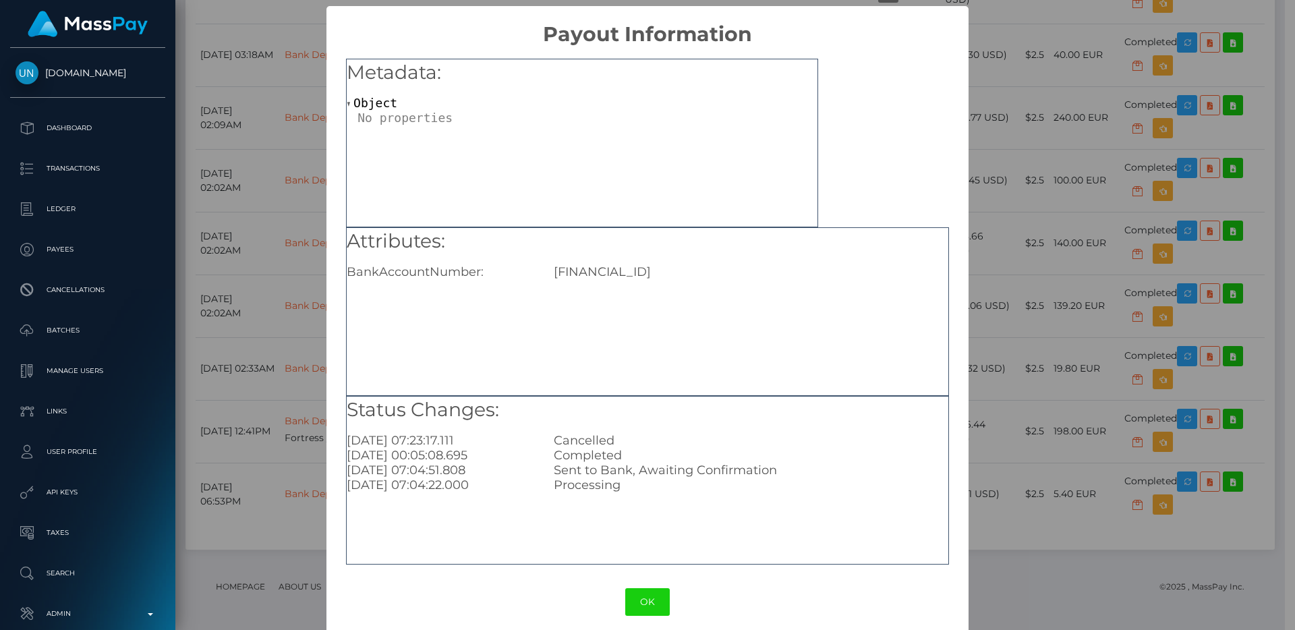
click at [270, 250] on div "× Payout Information Metadata: Object Attributes: BankAccountNumber: LU10408000…" at bounding box center [647, 315] width 1295 height 630
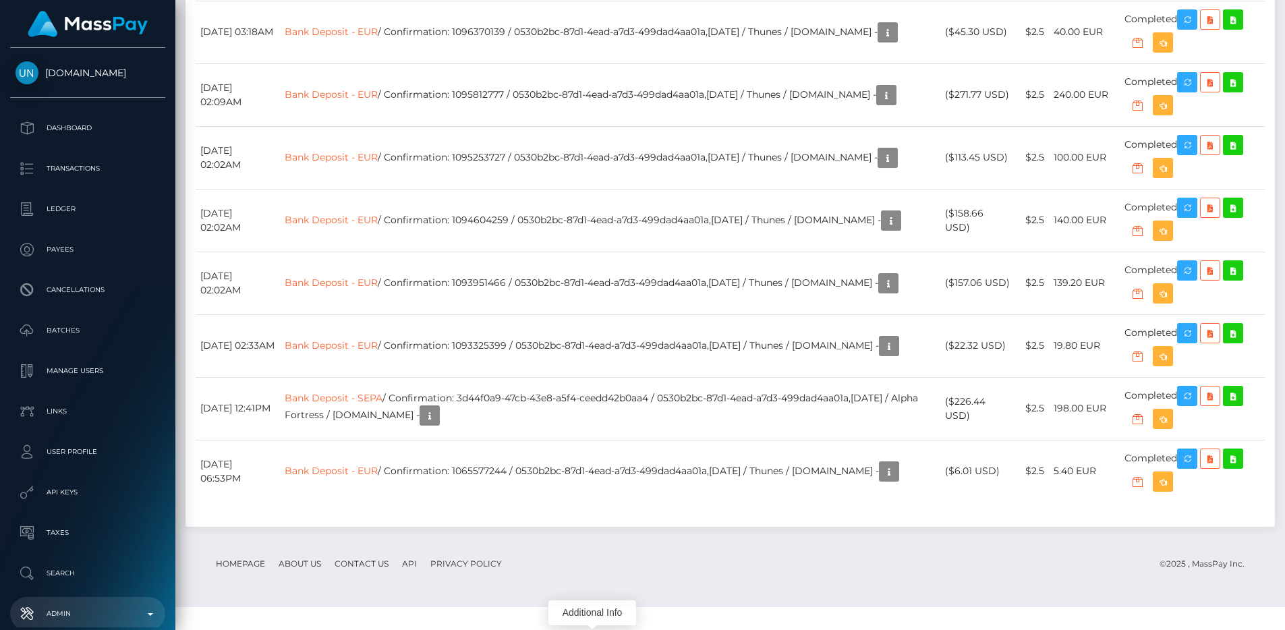
click at [116, 617] on p "Admin" at bounding box center [88, 614] width 144 height 20
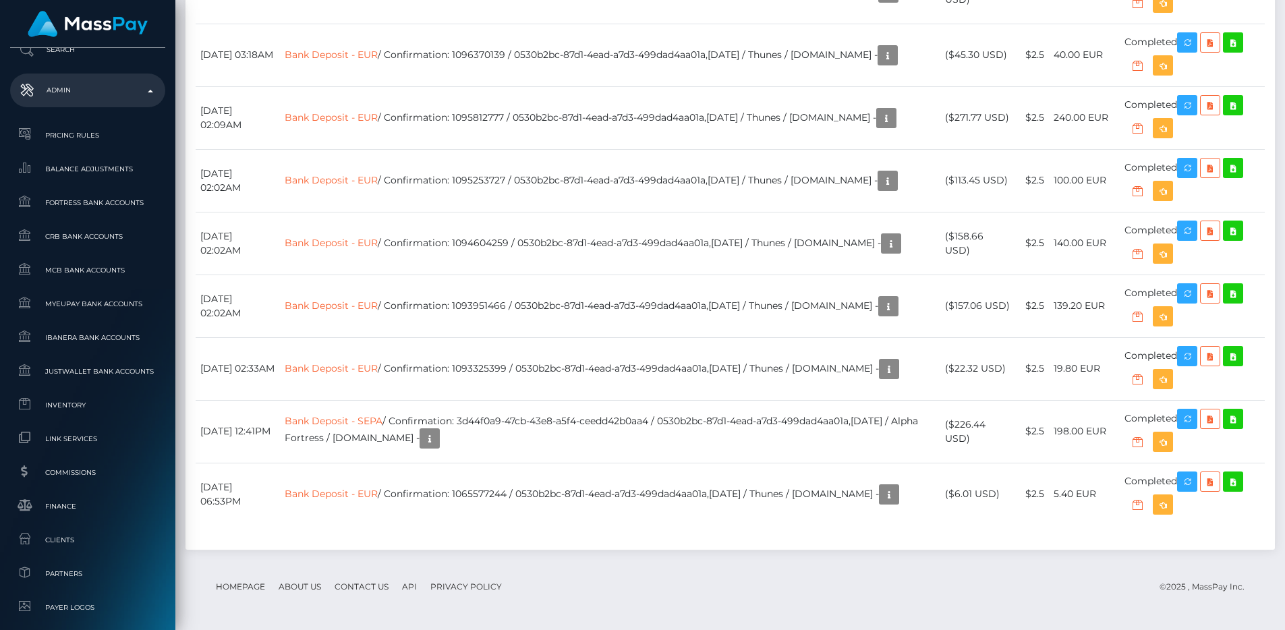
scroll to position [824, 0]
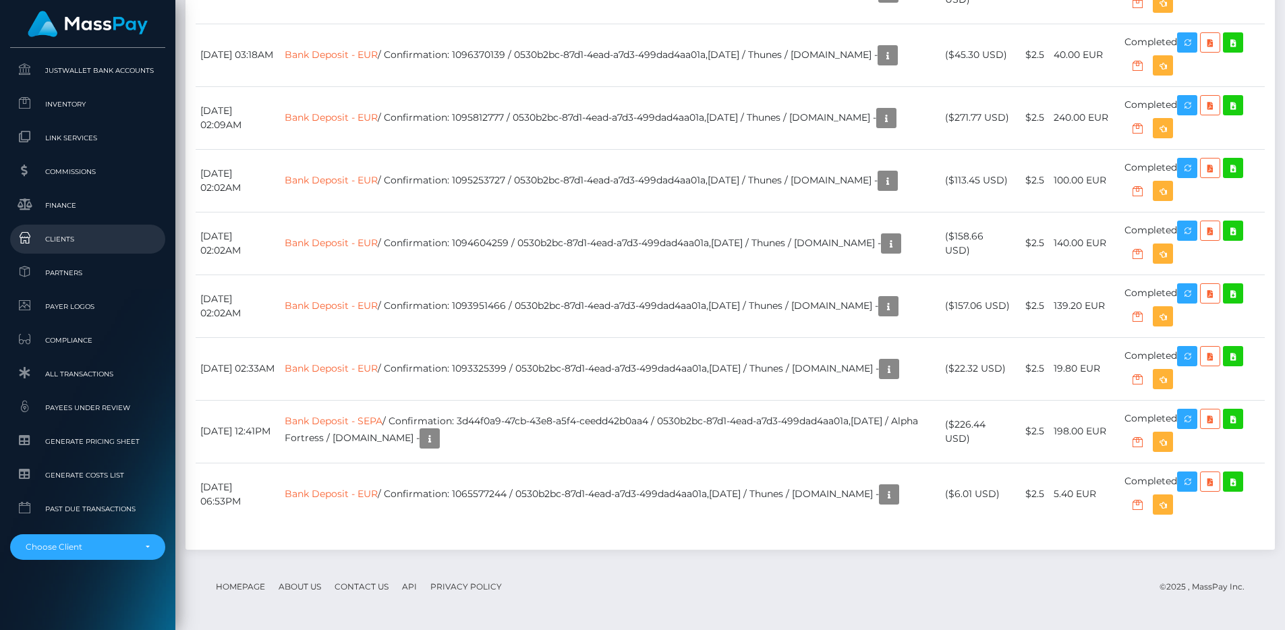
click at [86, 242] on span "Clients" at bounding box center [88, 239] width 144 height 16
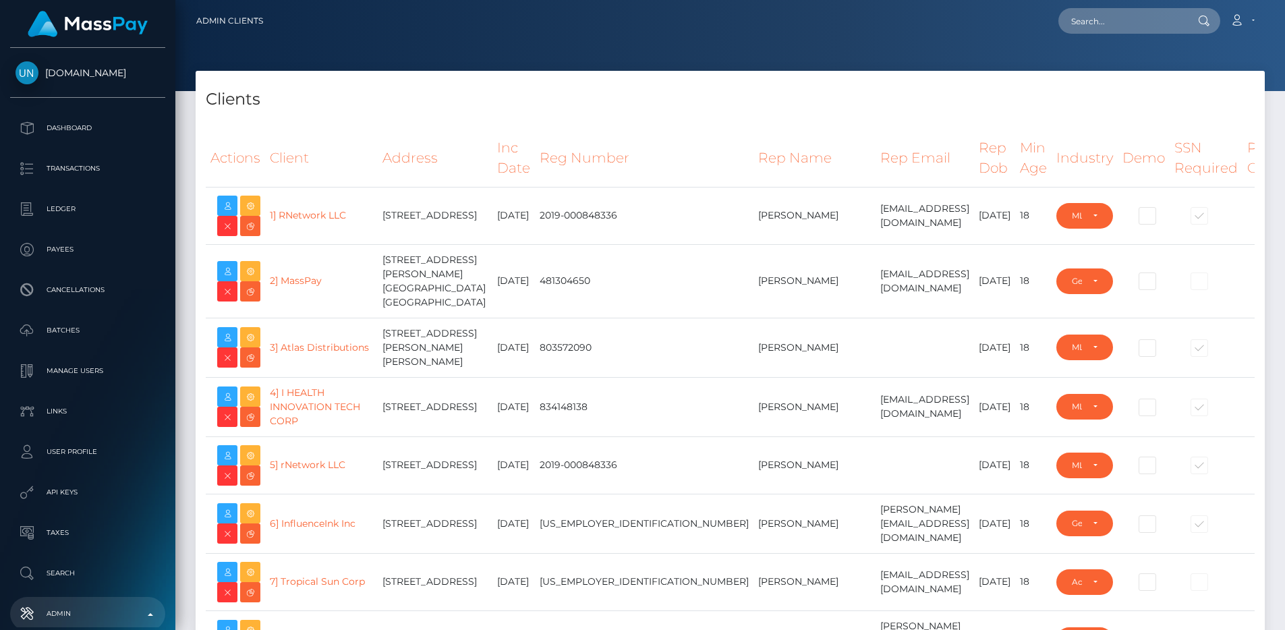
select select "223"
click at [255, 271] on icon at bounding box center [250, 271] width 16 height 17
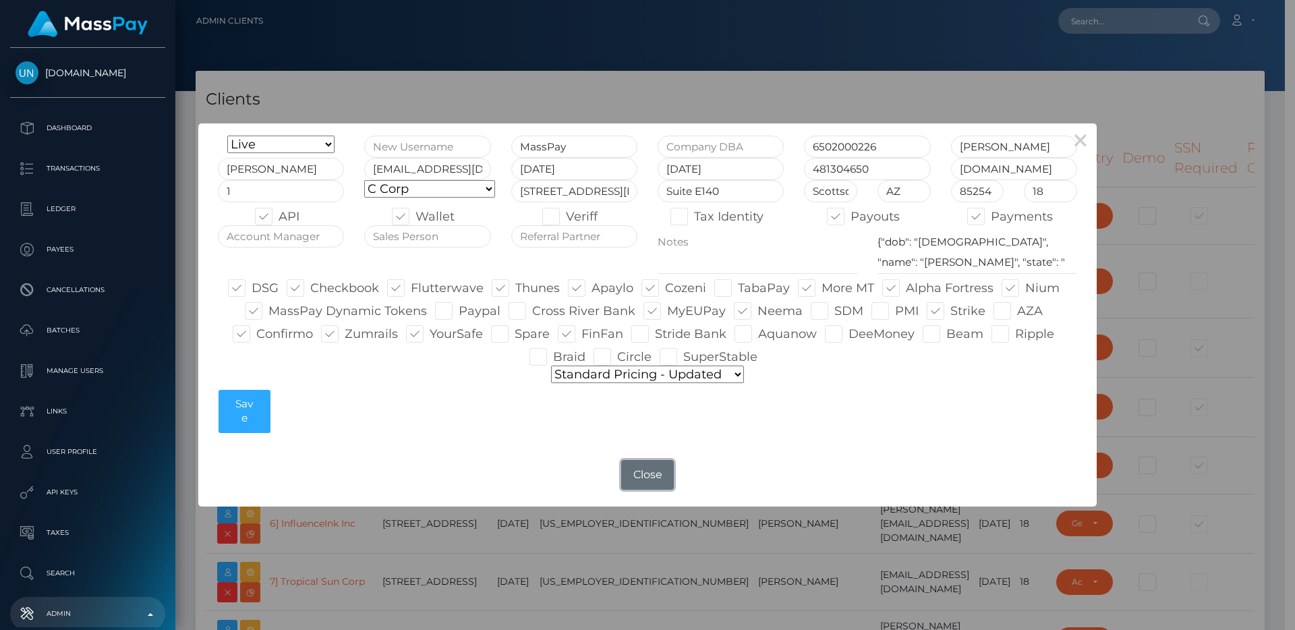
click at [656, 464] on button "Close" at bounding box center [647, 475] width 53 height 30
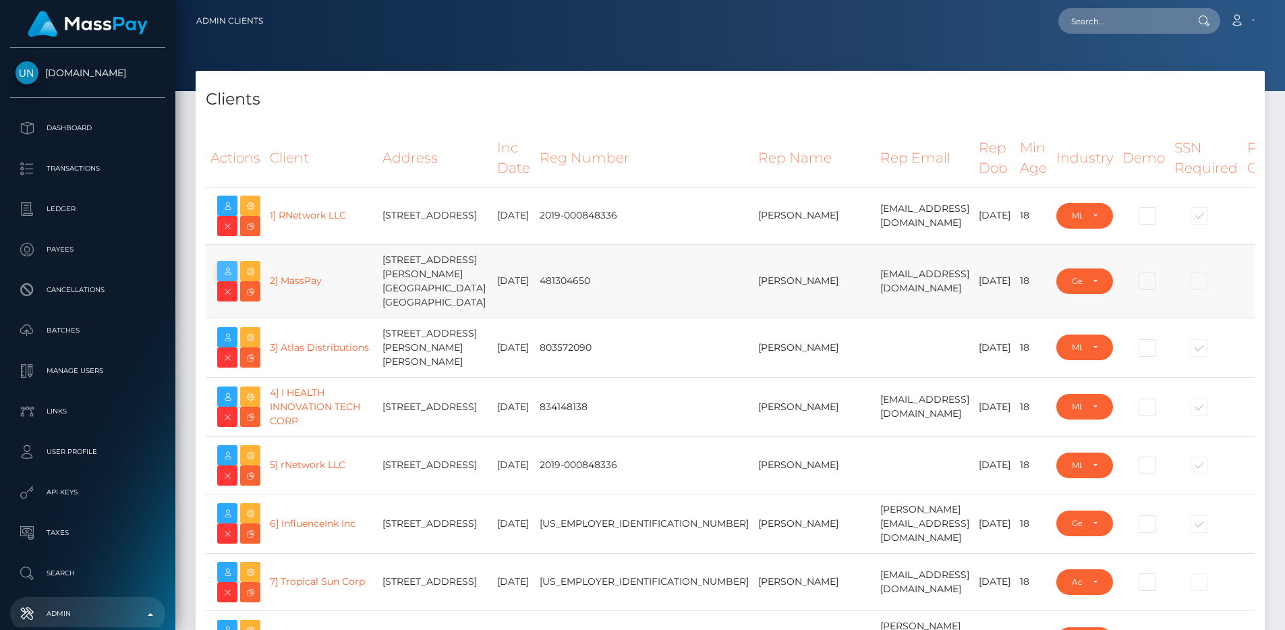
click at [234, 266] on icon at bounding box center [227, 271] width 16 height 17
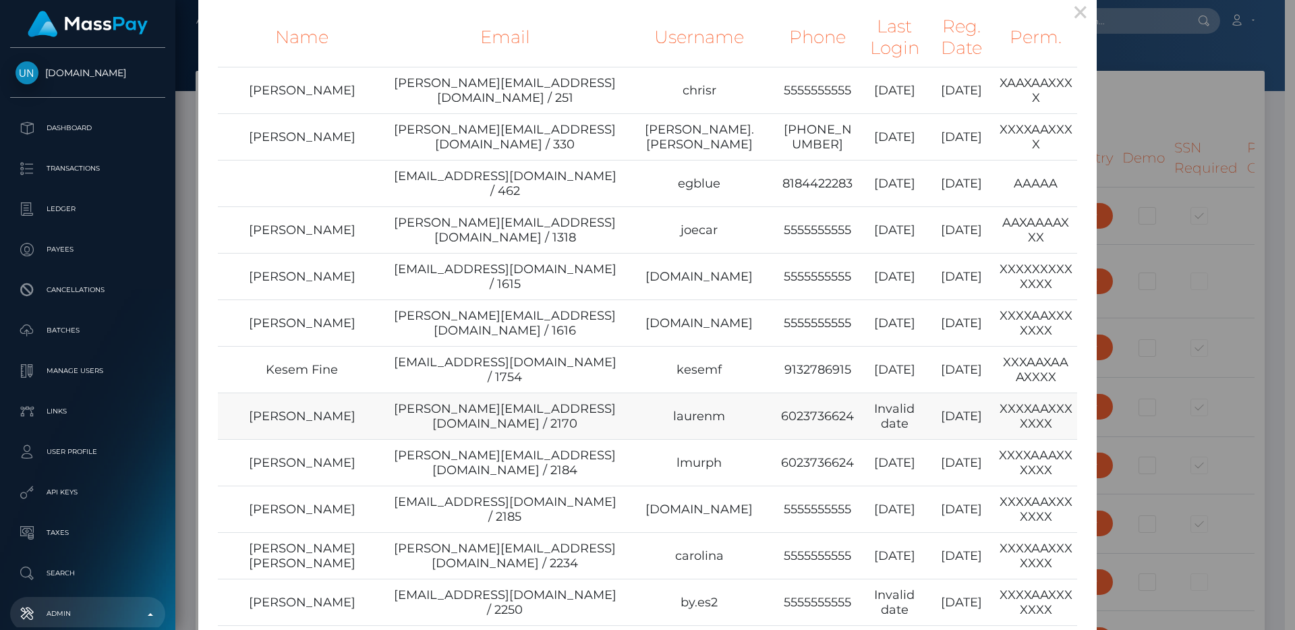
scroll to position [24, 0]
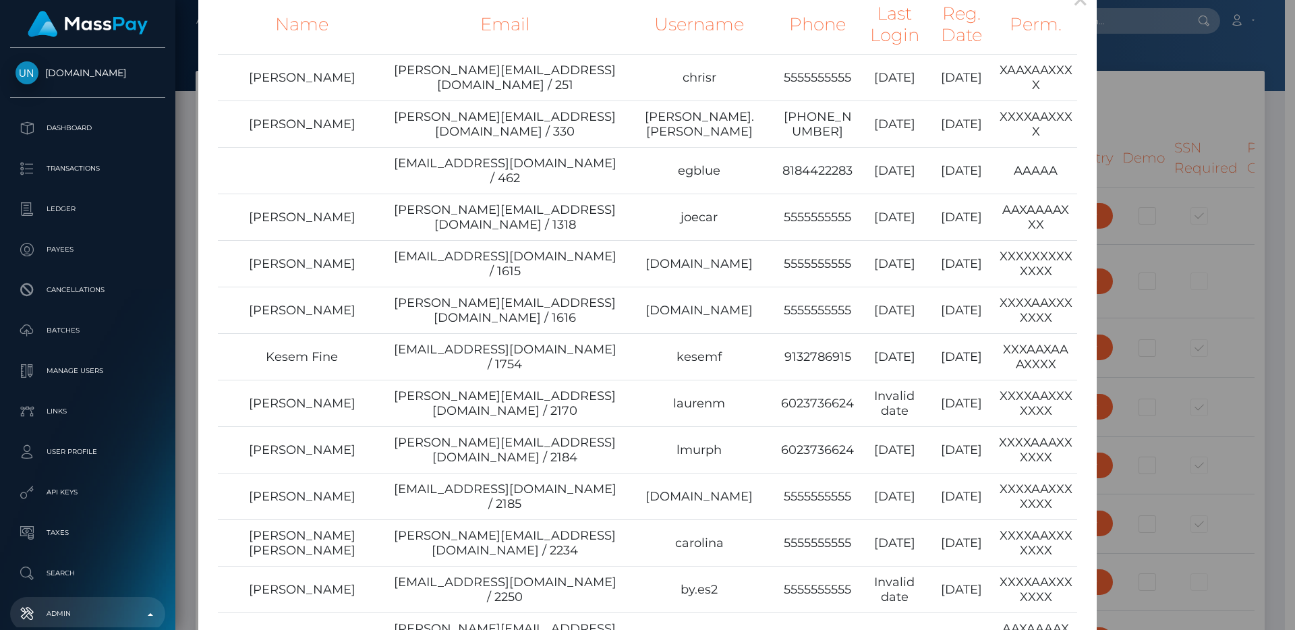
type input "egblue"
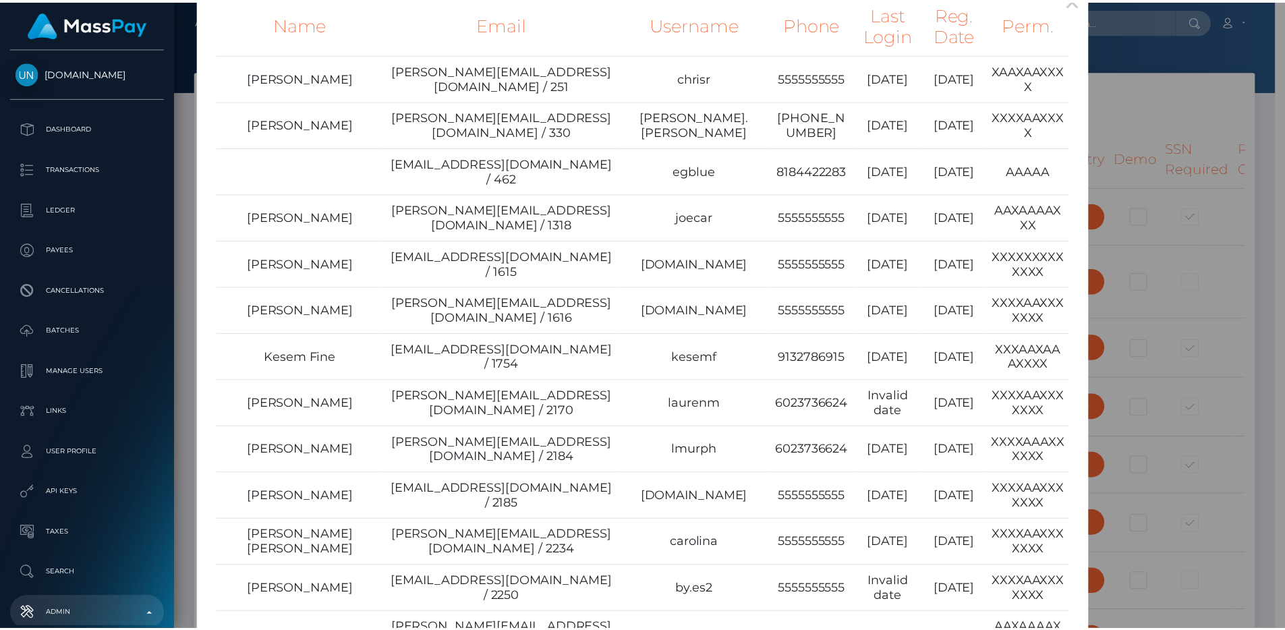
scroll to position [2079, 0]
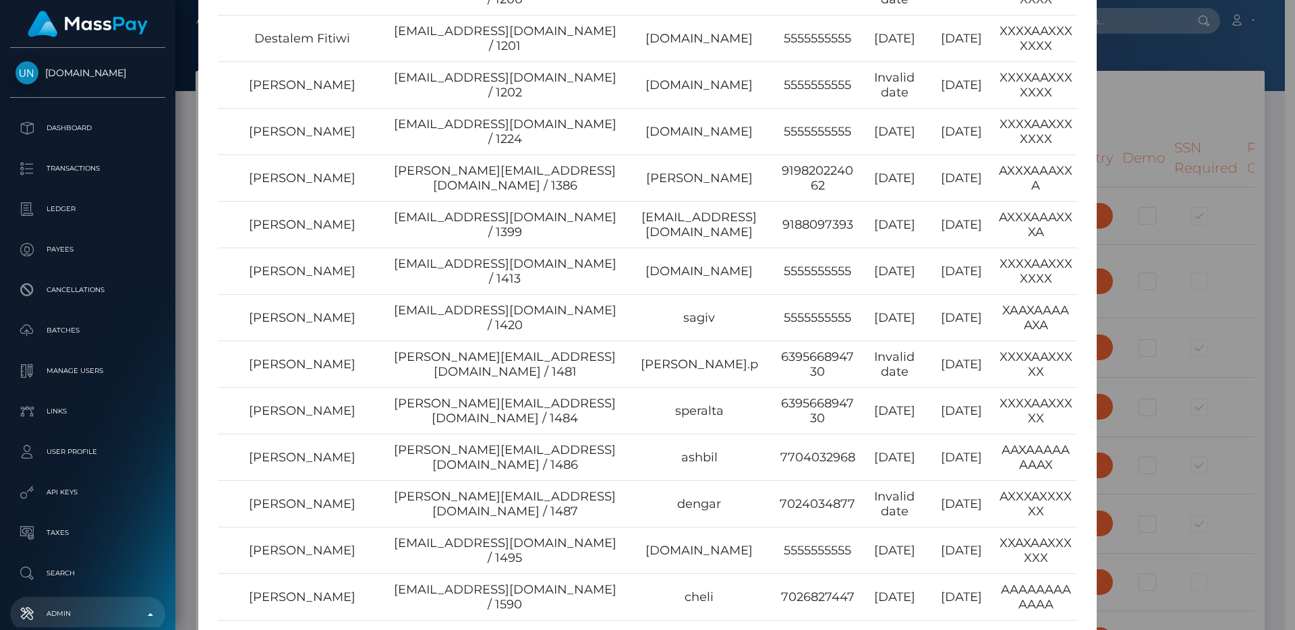
click at [1153, 391] on div "× Name Email Username Phone Last Login Reg. Date Perm. Chris Rechtsteiner chris…" at bounding box center [647, 315] width 1295 height 630
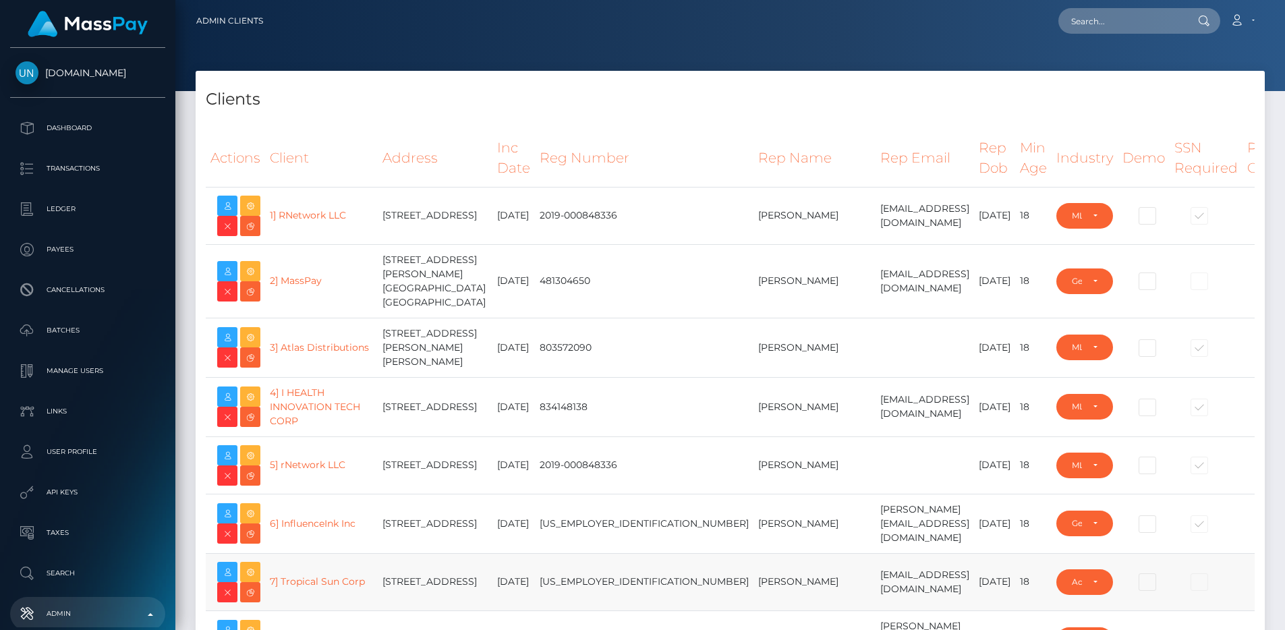
type input "egblue"
click at [868, 84] on div "Clients" at bounding box center [730, 91] width 1069 height 40
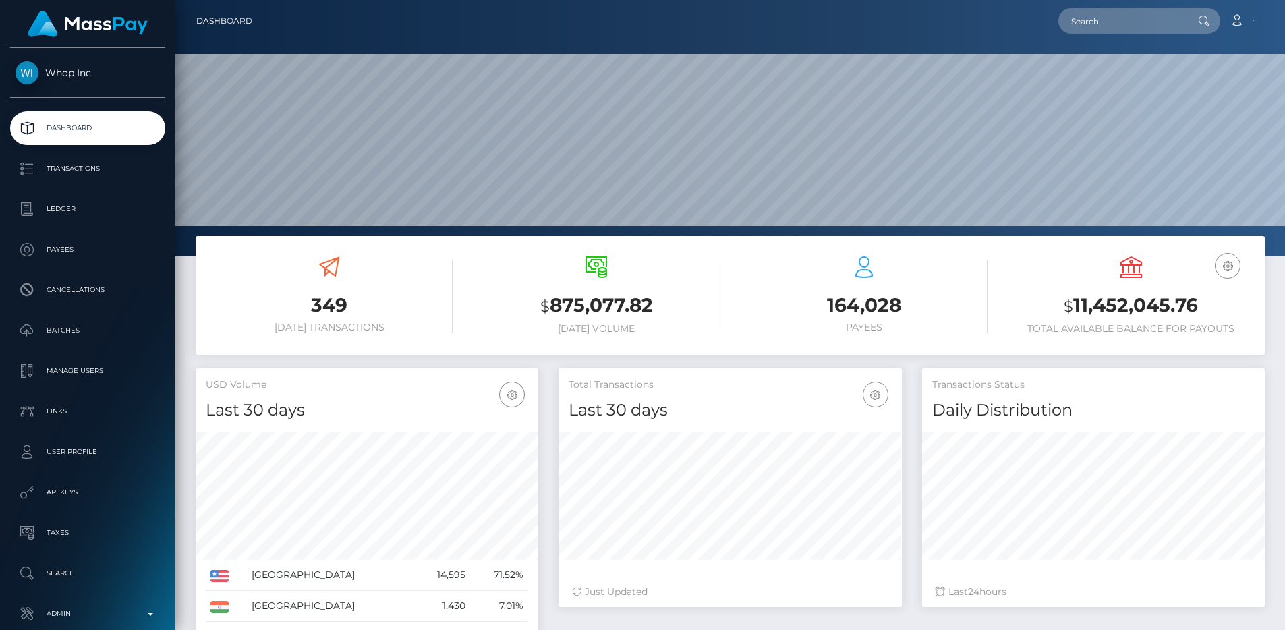
scroll to position [240, 343]
click at [121, 171] on p "Transactions" at bounding box center [88, 169] width 144 height 20
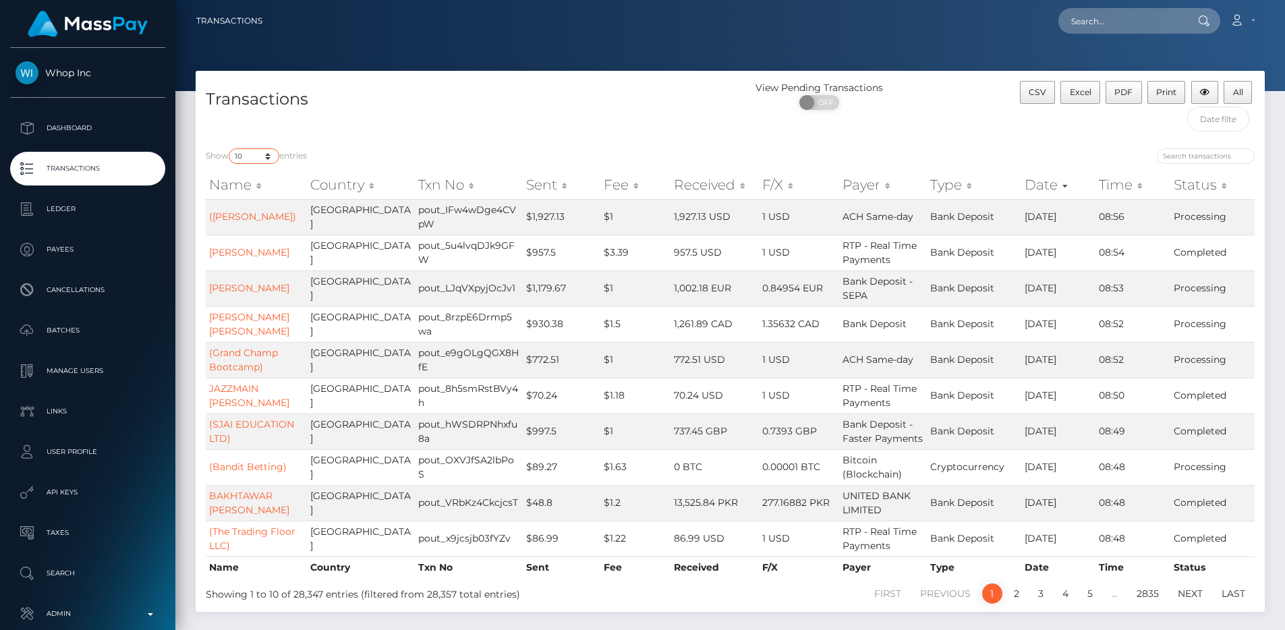
click at [256, 154] on select "10 25 50 100 250 500 1,000 3,500 All" at bounding box center [254, 156] width 51 height 16
select select "250"
click at [230, 148] on select "10 25 50 100 250 500 1,000 3,500 All" at bounding box center [254, 156] width 51 height 16
click at [498, 121] on div "Transactions" at bounding box center [463, 109] width 535 height 57
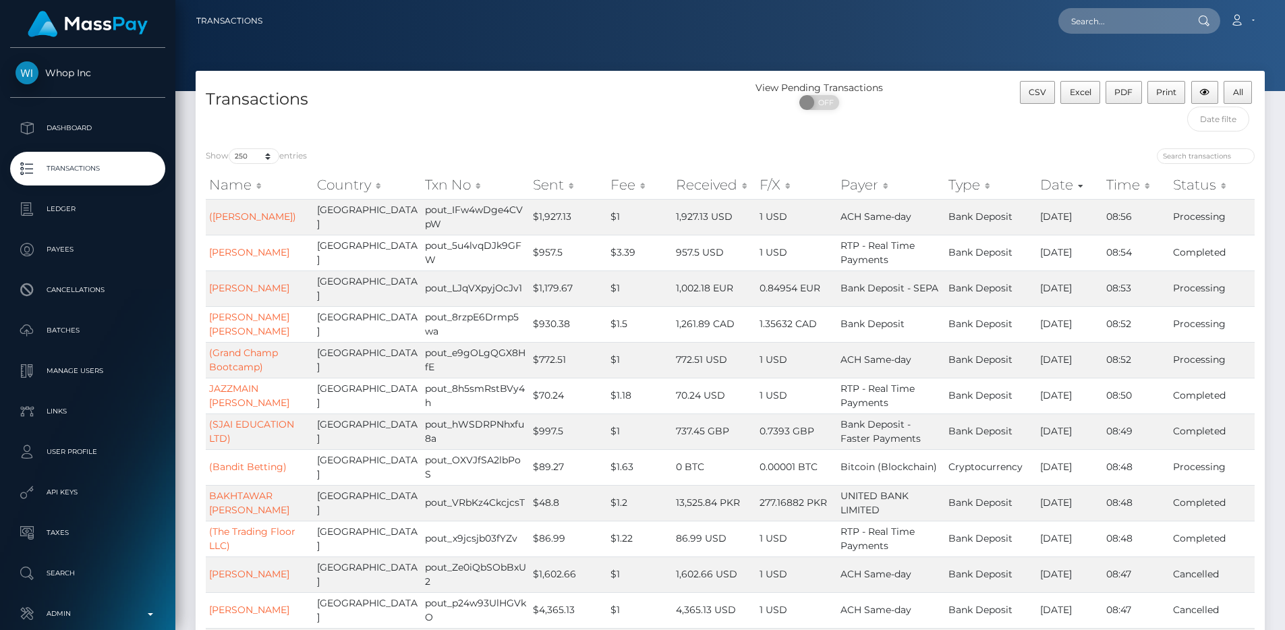
click at [498, 121] on div "Transactions" at bounding box center [463, 109] width 535 height 57
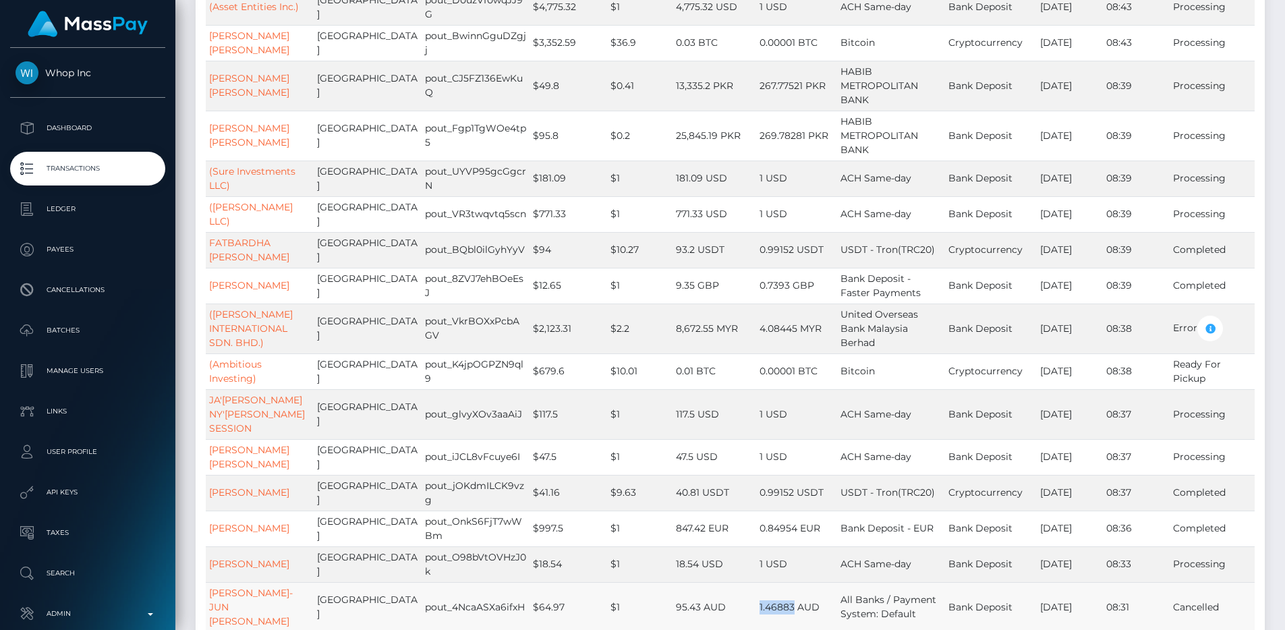
drag, startPoint x: 742, startPoint y: 552, endPoint x: 783, endPoint y: 549, distance: 40.6
click at [783, 582] on tr "IAN YONG-JUN CHAE Australia pout_4NcaASXa6ifxH $64.97 $1 95.43 AUD 1.46883 AUD …" at bounding box center [730, 607] width 1049 height 50
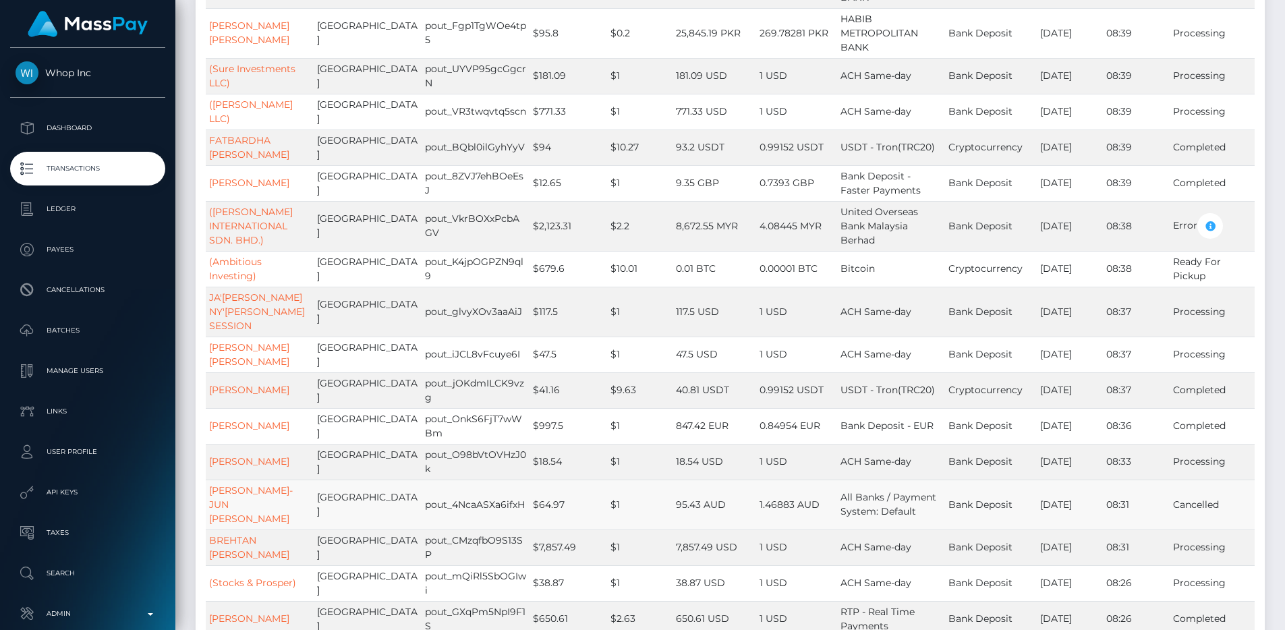
scroll to position [1371, 0]
drag, startPoint x: 736, startPoint y: 448, endPoint x: 782, endPoint y: 453, distance: 46.1
click at [782, 479] on tr "IAN YONG-JUN CHAE Australia pout_4NcaASXa6ifxH $64.97 $1 95.43 AUD 1.46883 AUD …" at bounding box center [730, 504] width 1049 height 50
click at [274, 484] on link "IAN YONG-JUN CHAE" at bounding box center [251, 504] width 84 height 40
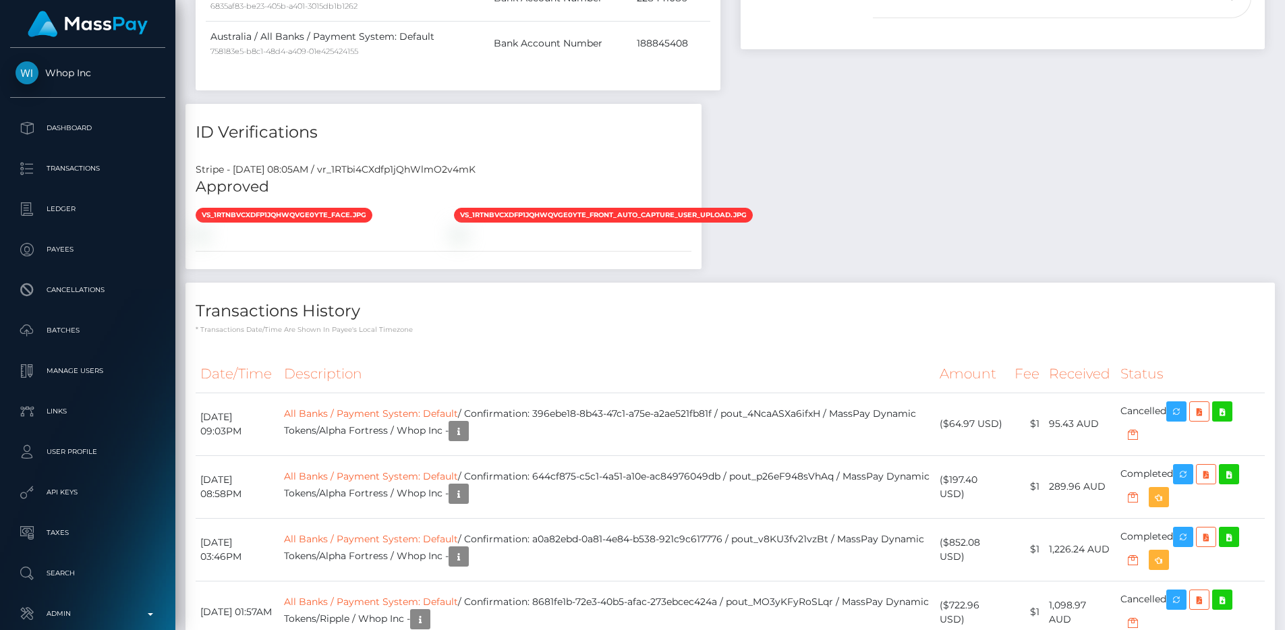
scroll to position [162, 343]
click at [544, 393] on th "Description" at bounding box center [607, 374] width 656 height 37
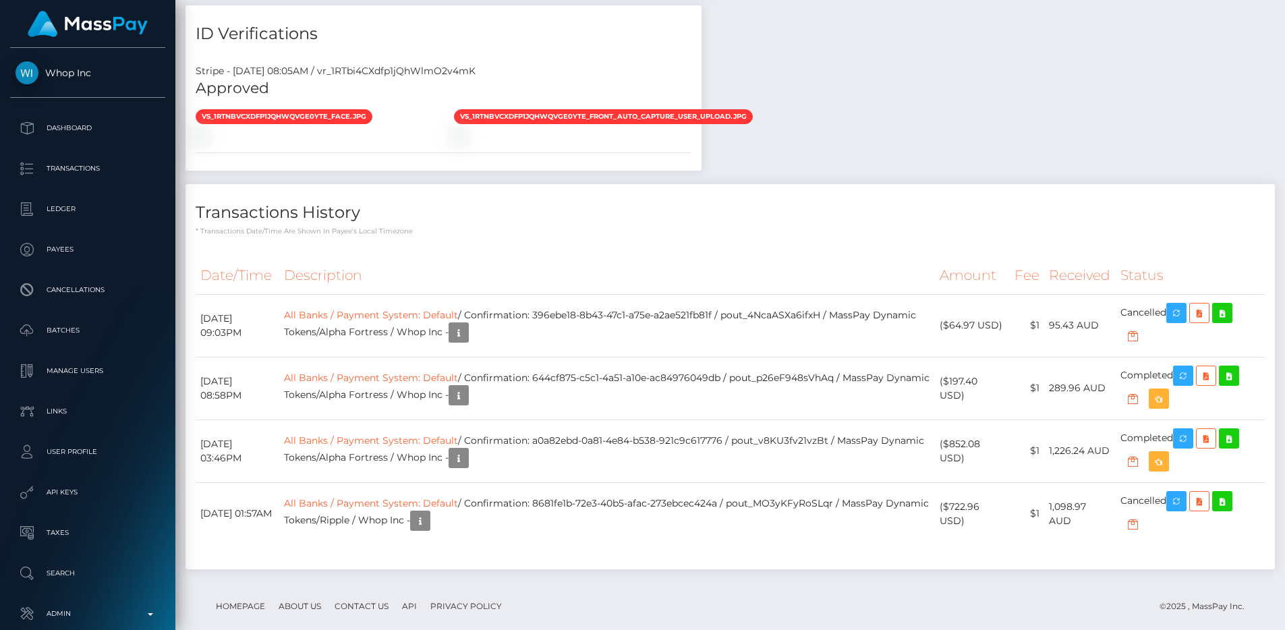
scroll to position [921, 0]
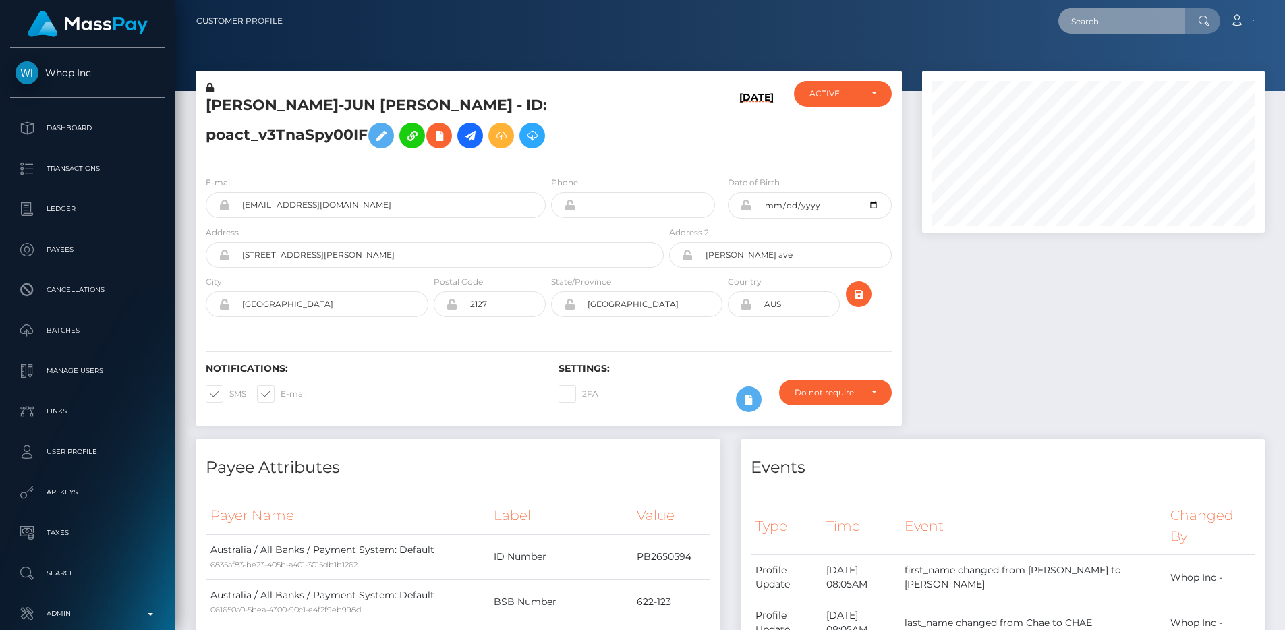
click at [1100, 20] on input "text" at bounding box center [1122, 21] width 127 height 26
paste input "0519eb03-683f-11f0-a026-06178c1a380f"
type input "0519eb03-683f-11f0-a026-06178c1a380f"
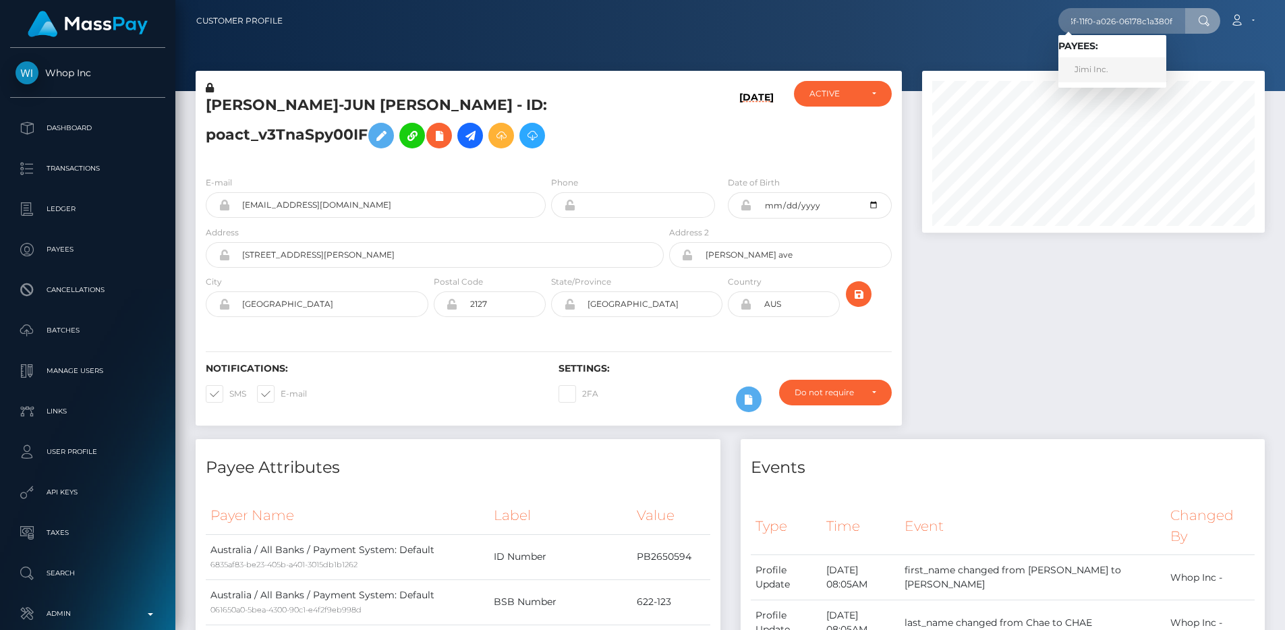
click at [1126, 59] on link "Jimi Inc." at bounding box center [1113, 69] width 108 height 25
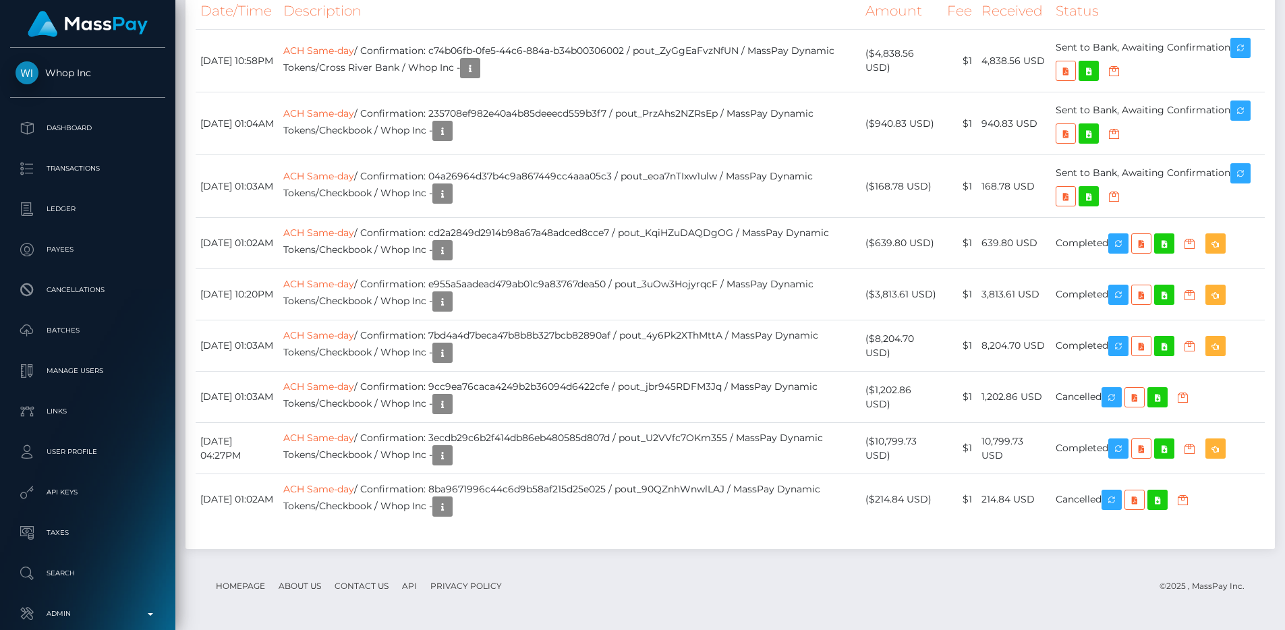
scroll to position [2316, 0]
click at [717, 172] on div "Date/Time Description Amount Fee Received Status ACH Same-day ACH Same-day" at bounding box center [731, 265] width 1090 height 567
click at [773, 30] on th "Description" at bounding box center [570, 11] width 582 height 37
click at [76, 173] on p "Transactions" at bounding box center [88, 169] width 144 height 20
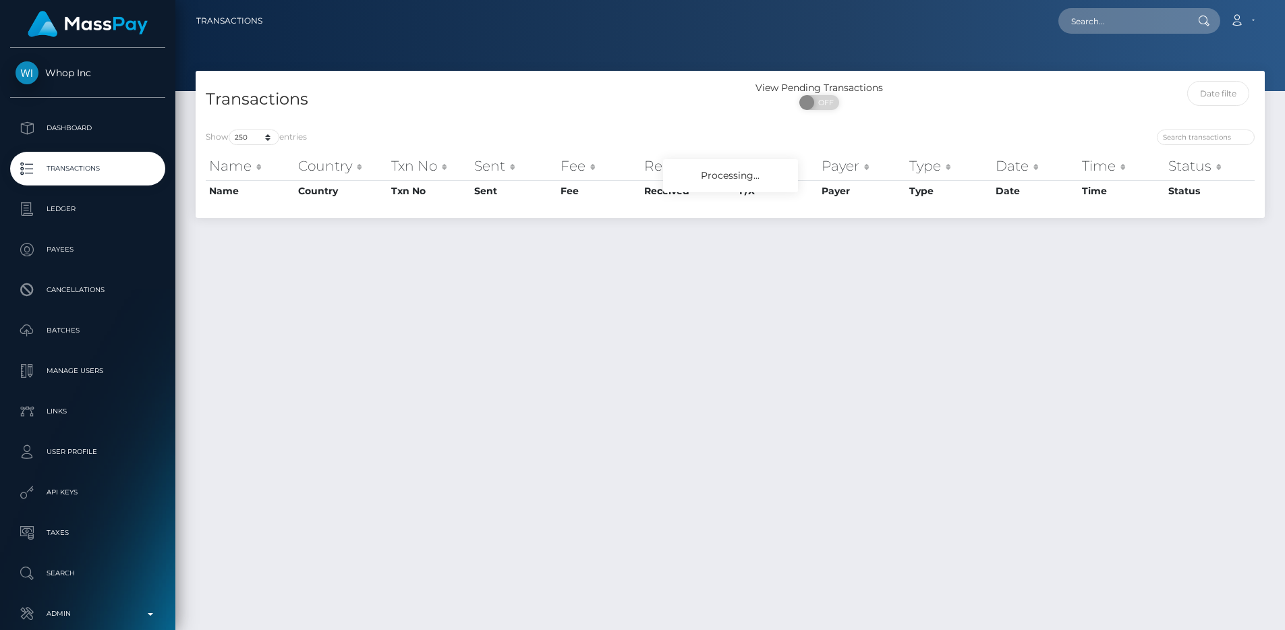
select select "250"
click at [619, 75] on div "Transactions View Pending Transactions ON OFF" at bounding box center [730, 95] width 1069 height 49
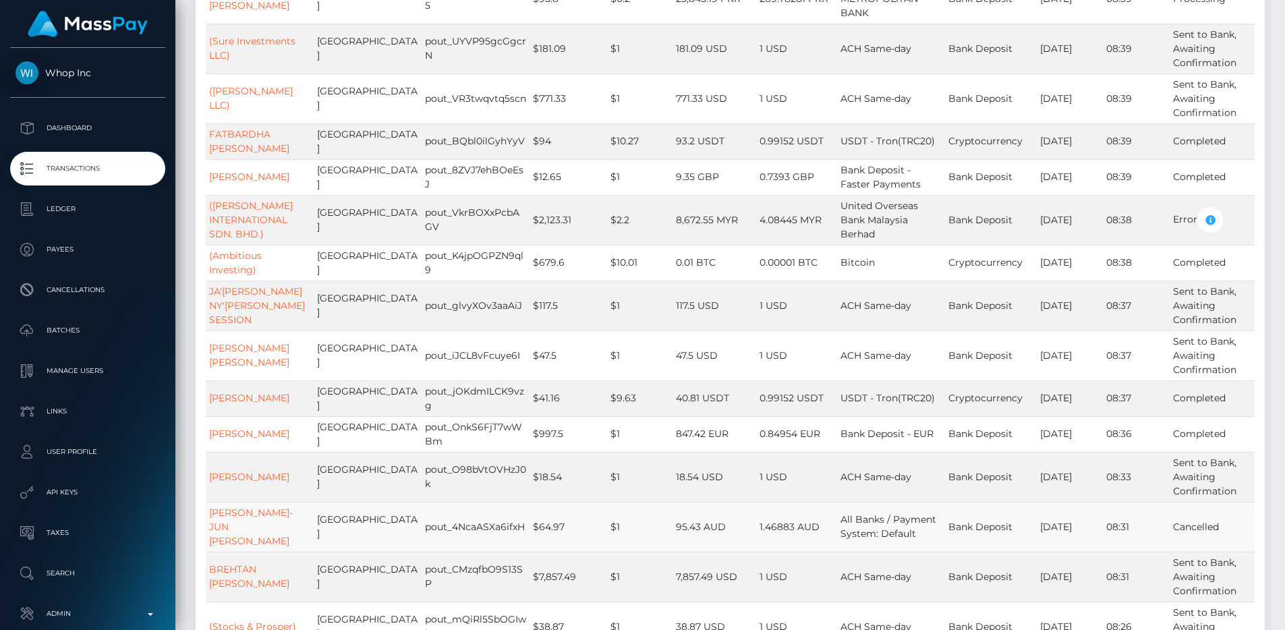
scroll to position [2133, 0]
click at [452, 501] on td "pout_4NcaASXa6ifxH" at bounding box center [476, 526] width 108 height 50
copy td "pout_4NcaASXa6ifxH"
click at [554, 416] on td "$997.5" at bounding box center [569, 434] width 78 height 36
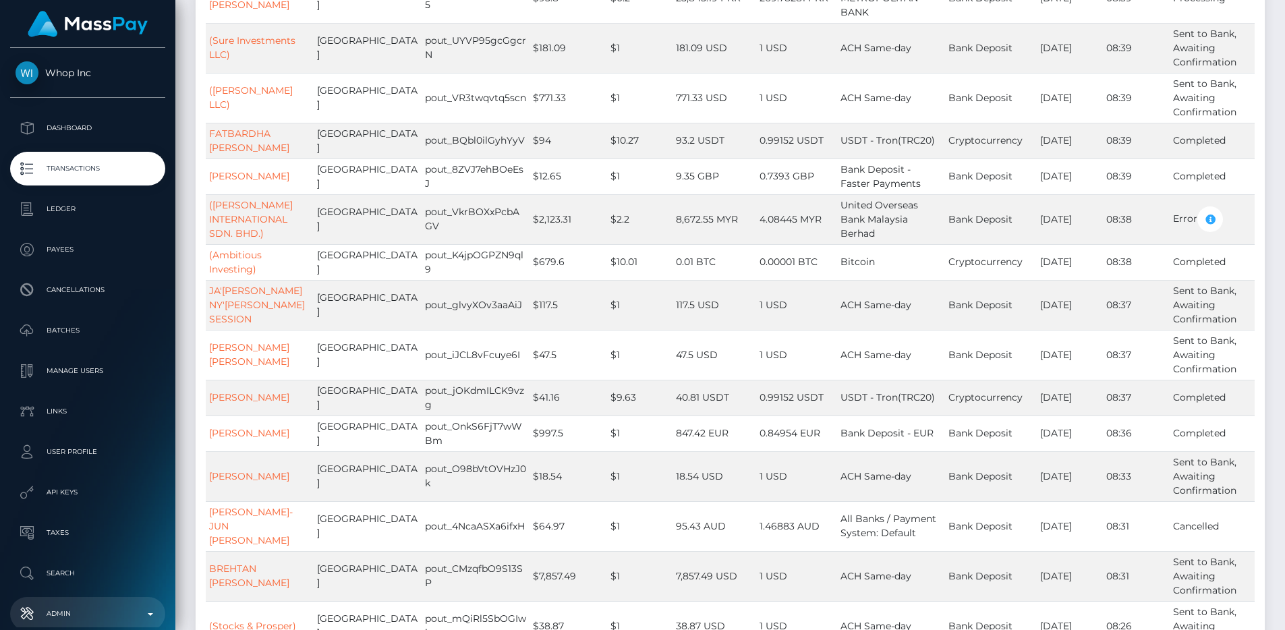
click at [112, 614] on p "Admin" at bounding box center [88, 614] width 144 height 20
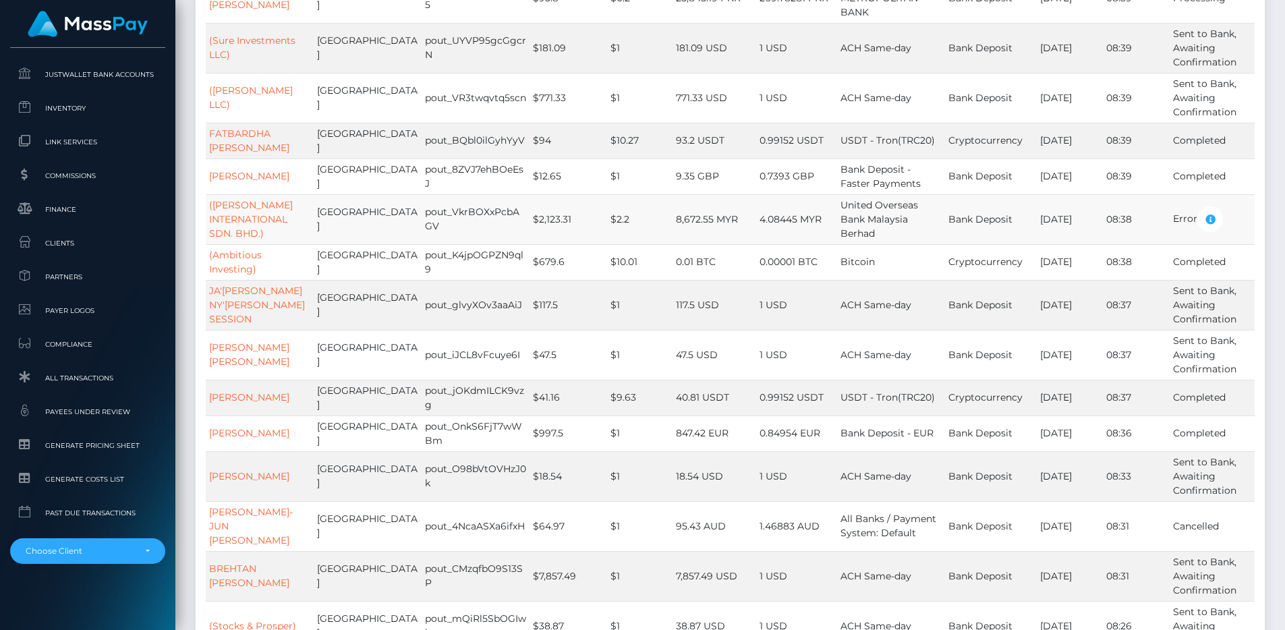
click at [648, 194] on td "$2.2" at bounding box center [639, 219] width 65 height 50
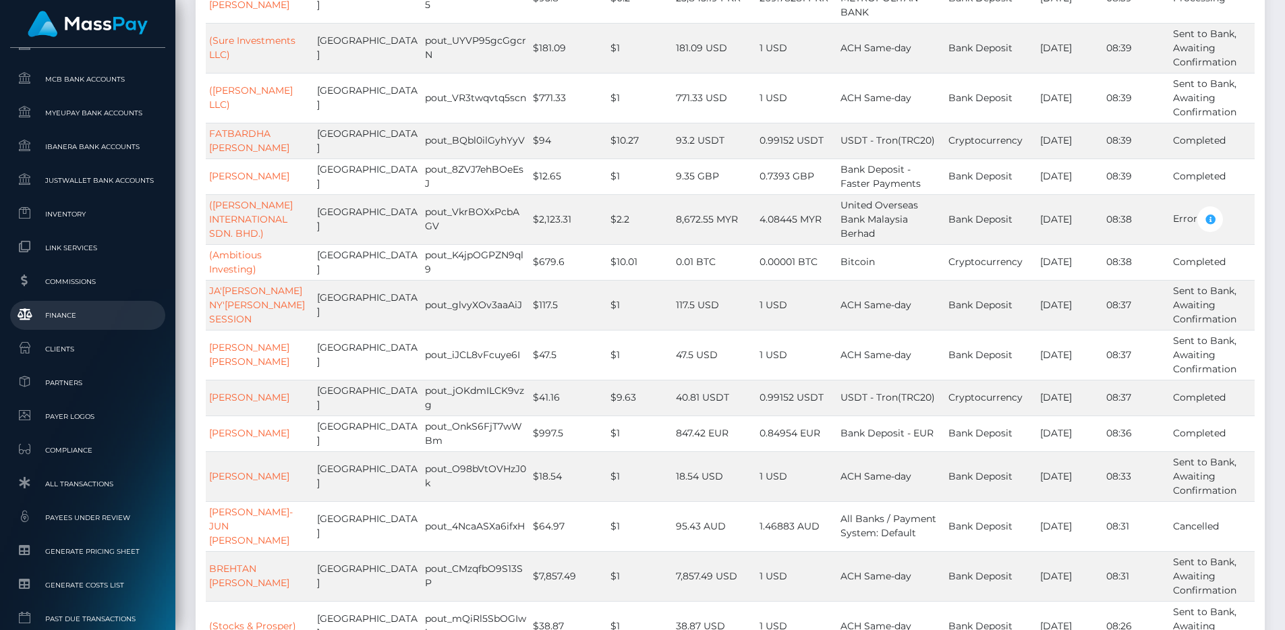
scroll to position [651, 0]
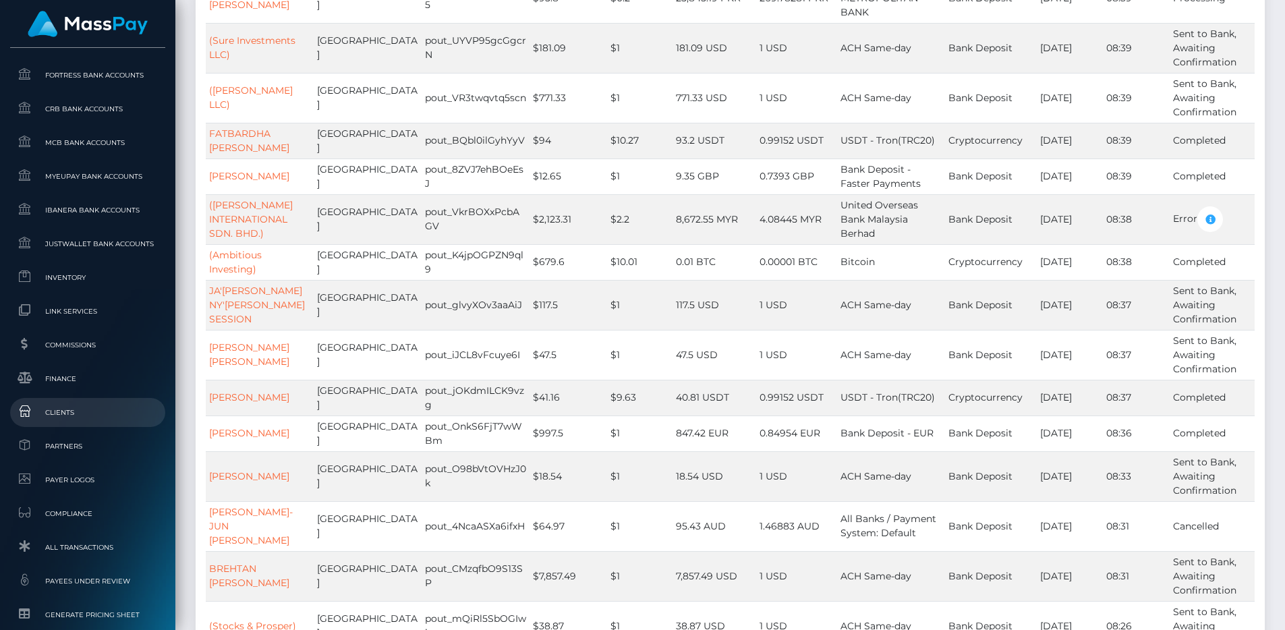
click at [95, 413] on span "Clients" at bounding box center [88, 413] width 144 height 16
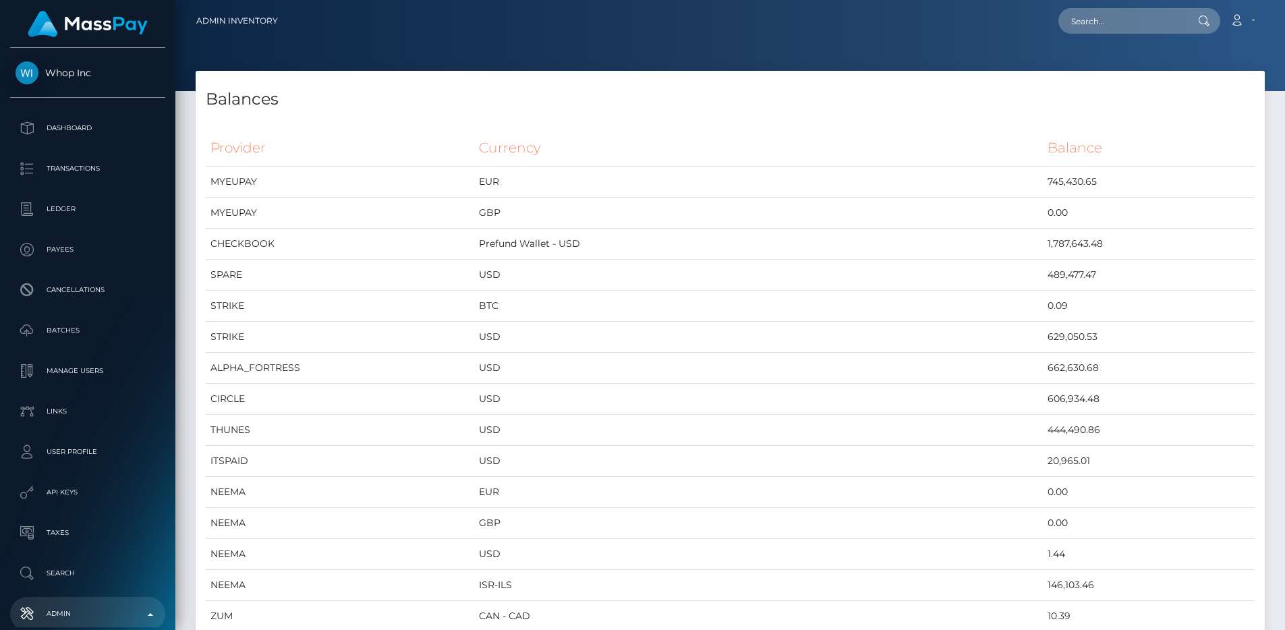
scroll to position [6243, 1069]
click at [658, 306] on td "BTC" at bounding box center [758, 306] width 569 height 31
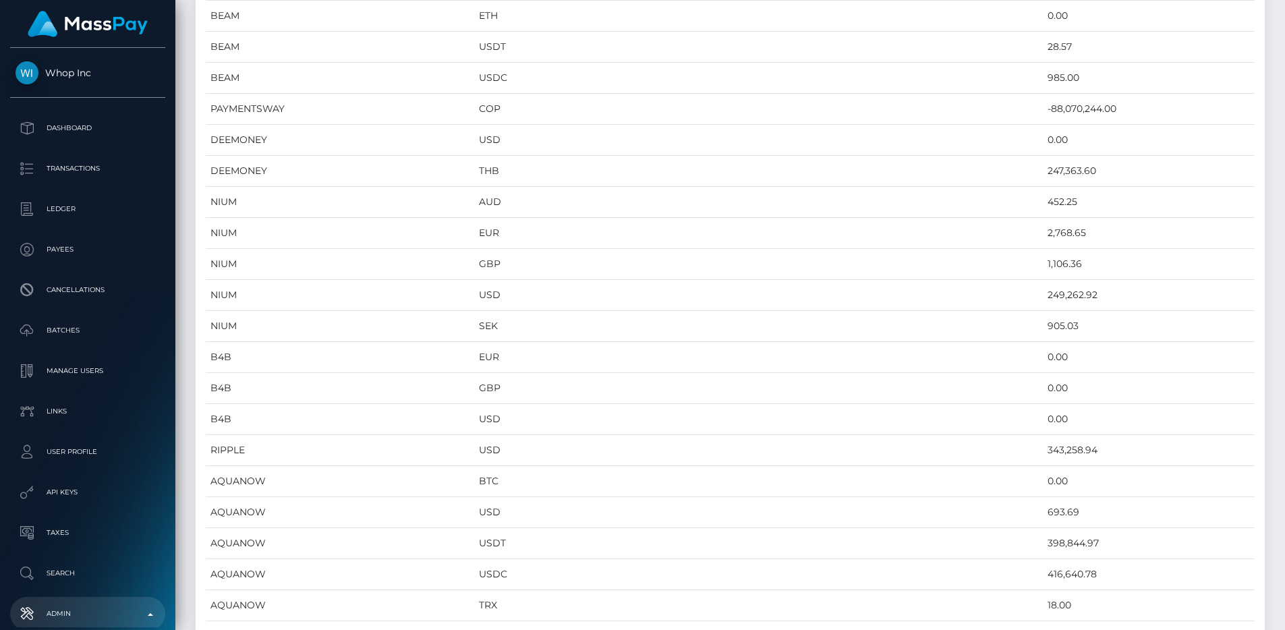
scroll to position [1172, 0]
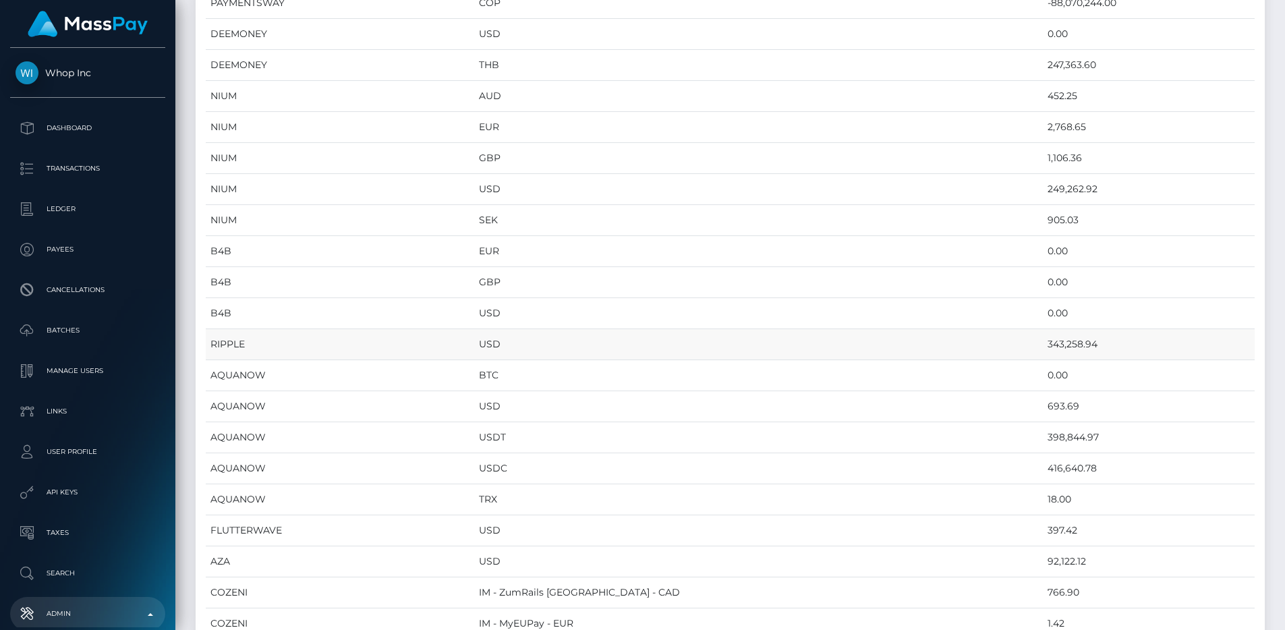
drag, startPoint x: 491, startPoint y: 338, endPoint x: 1066, endPoint y: 345, distance: 574.9
click at [1066, 345] on tr "RIPPLE USD 343,258.94" at bounding box center [730, 344] width 1049 height 31
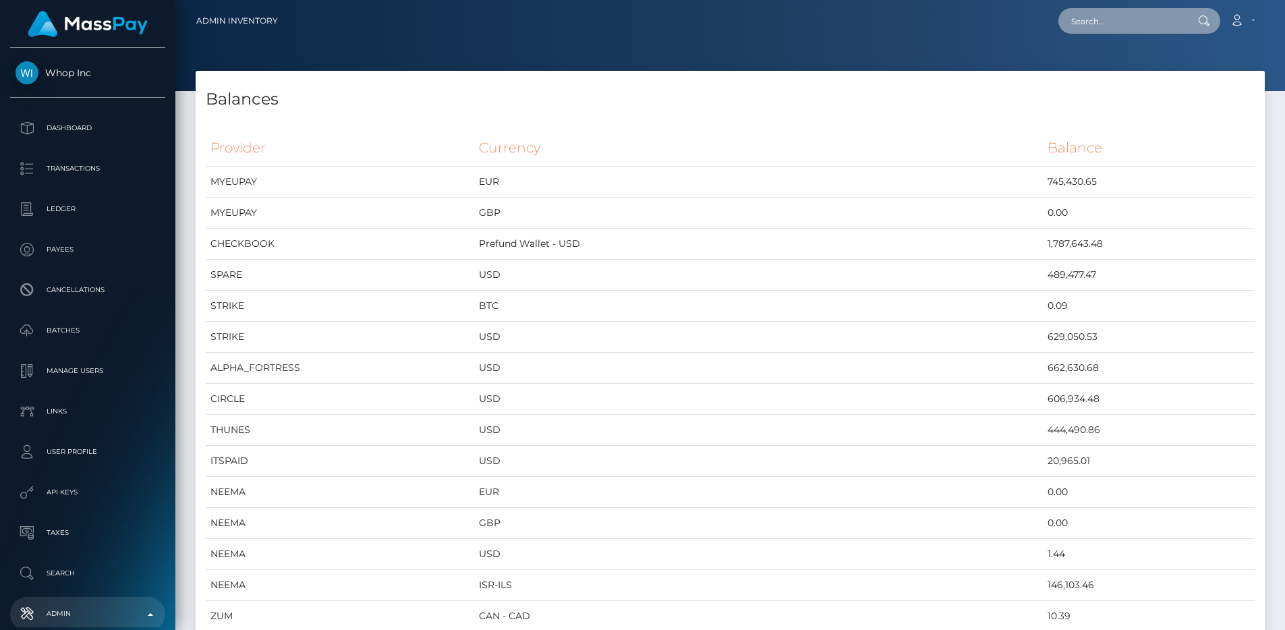
click at [1079, 26] on input "text" at bounding box center [1122, 21] width 127 height 26
click at [1111, 26] on input "text" at bounding box center [1122, 21] width 127 height 26
paste input "5d35141b-6433-11f0-b1fb-02a8c2768cb9"
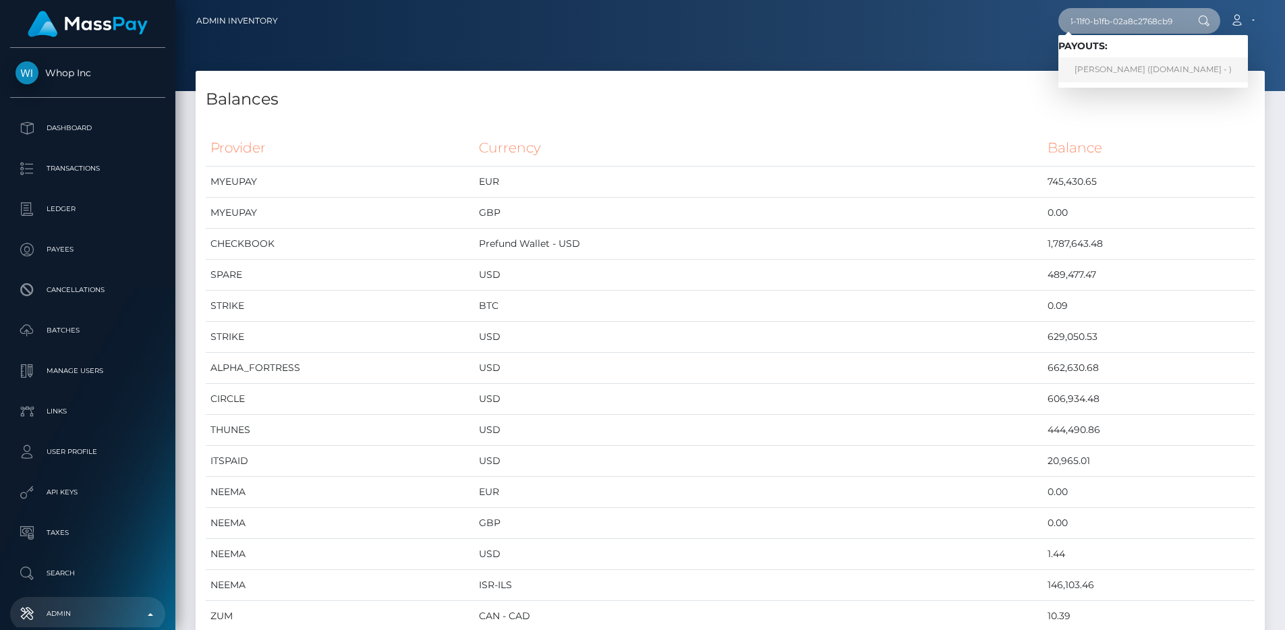
type input "5d35141b-6433-11f0-b1fb-02a8c2768cb9"
click at [1136, 58] on link "MELANIE LERICHE (Unlockt.me - )" at bounding box center [1154, 69] width 190 height 25
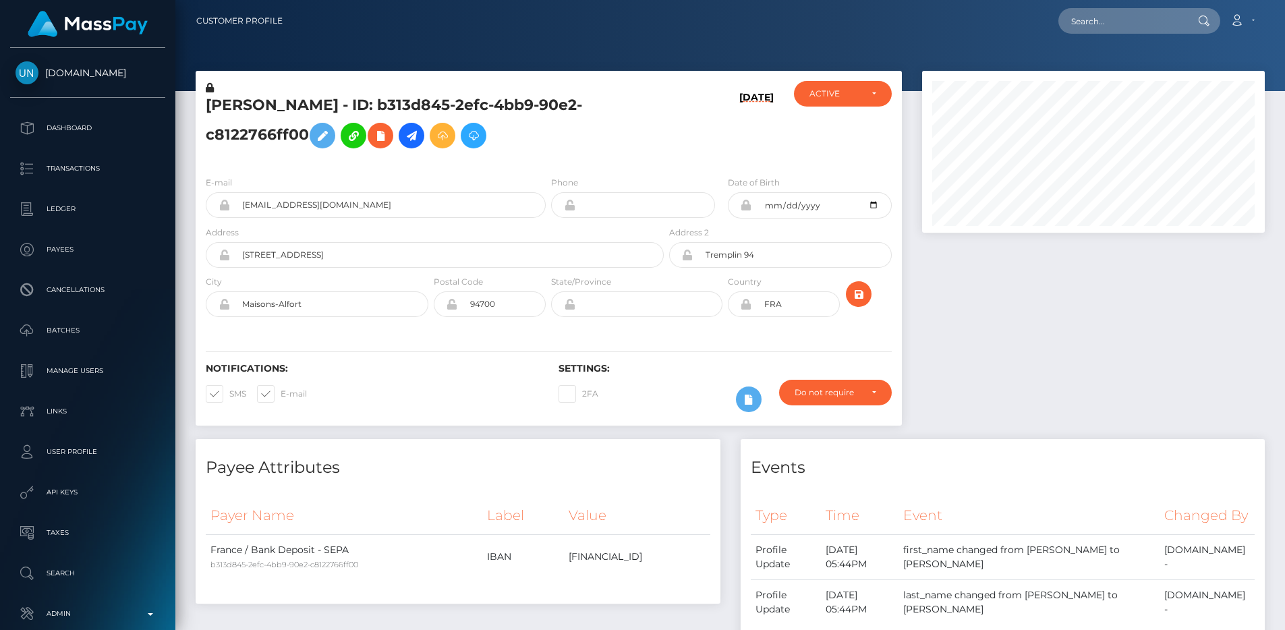
scroll to position [162, 343]
click at [1106, 11] on input "text" at bounding box center [1122, 21] width 127 height 26
paste input "ebb73eb6-87e2-11f0-8023-0266f44cc279"
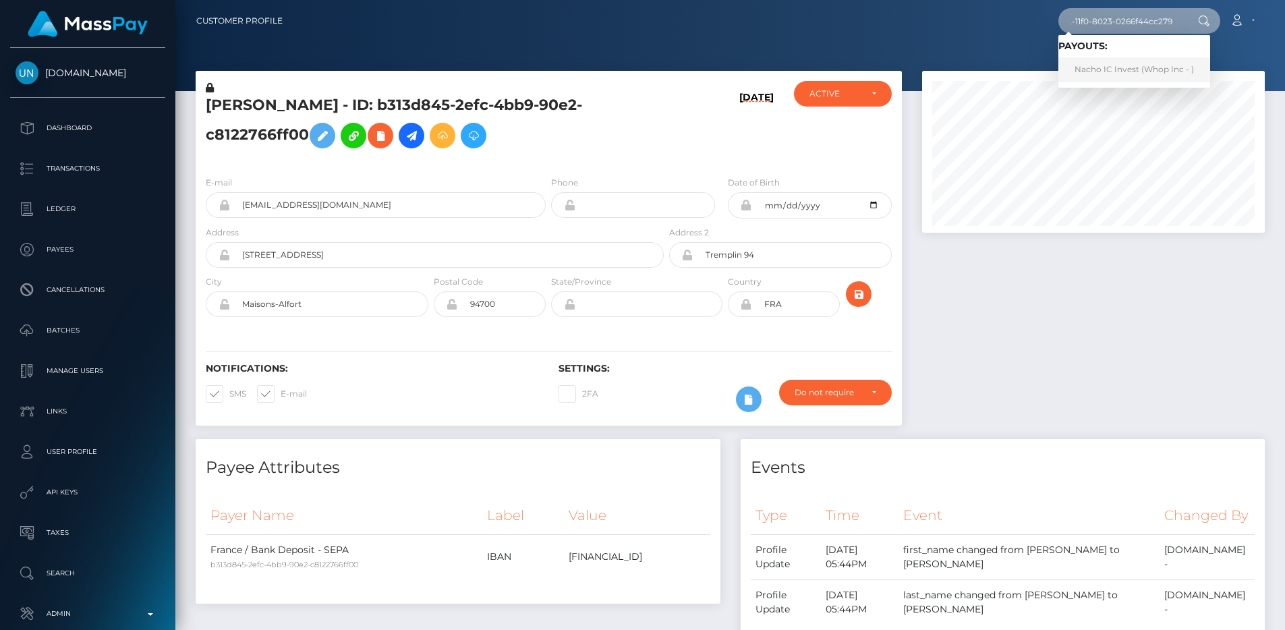
type input "ebb73eb6-87e2-11f0-8023-0266f44cc279"
click at [953, 37] on nav "Customer Profile ebb73eb6-87e2-11f0-8023-0266f44cc279 Loading... Loading... Pay…" at bounding box center [730, 21] width 1110 height 42
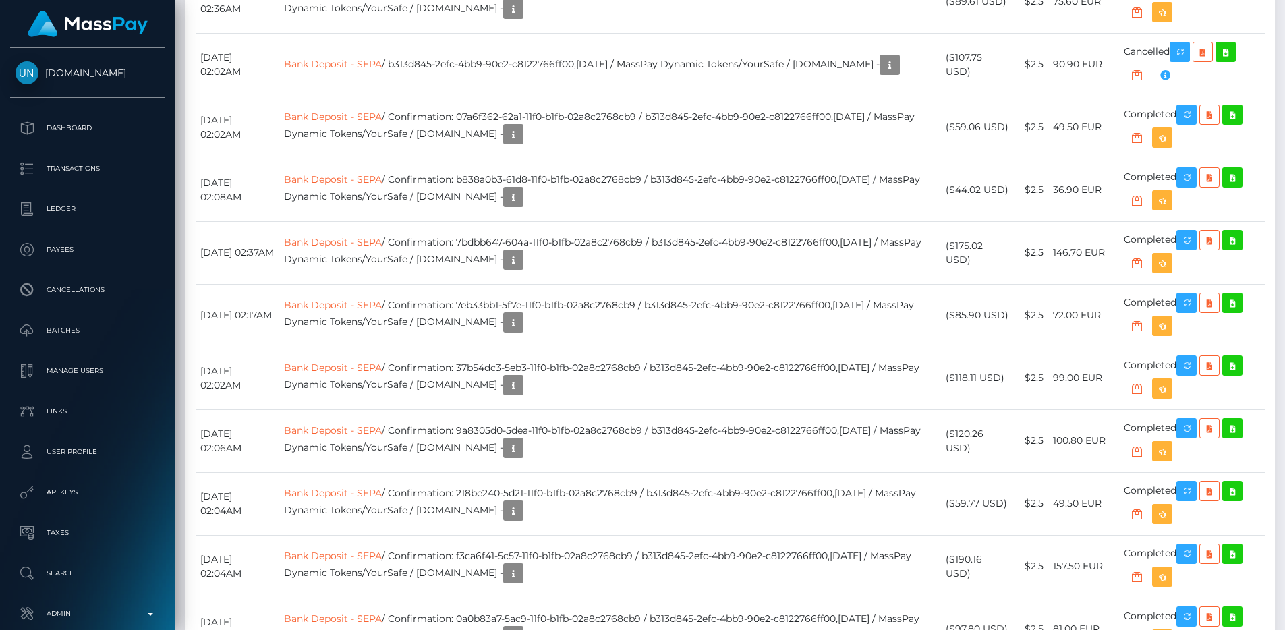
scroll to position [2788, 0]
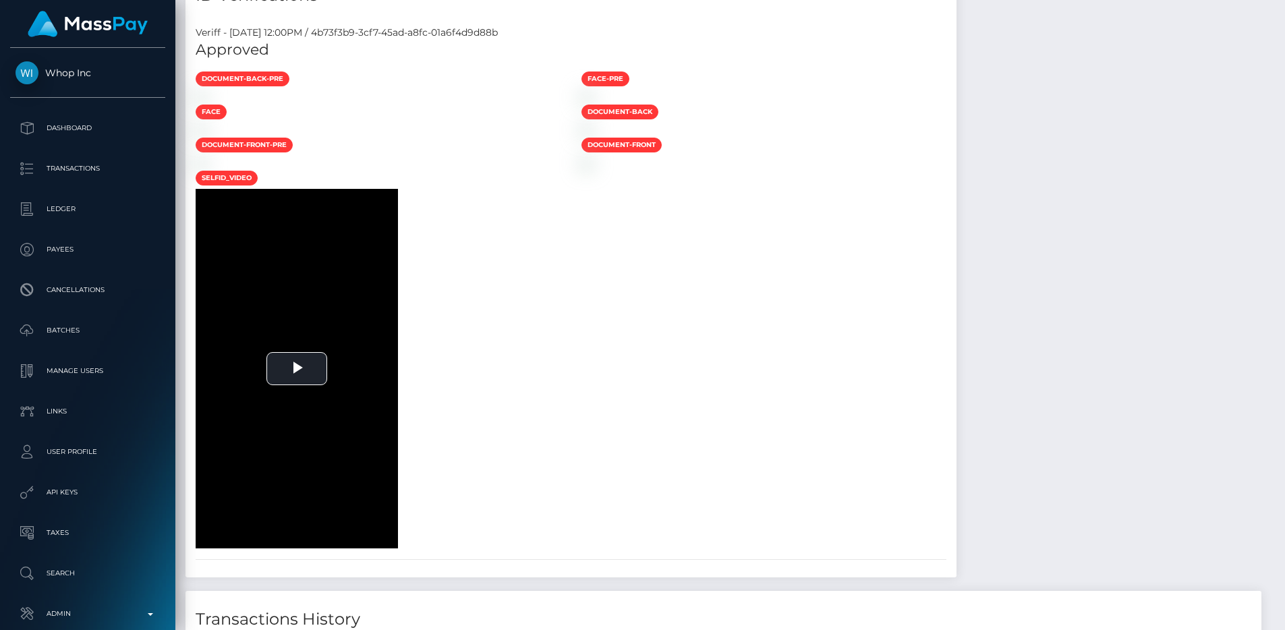
scroll to position [156, 0]
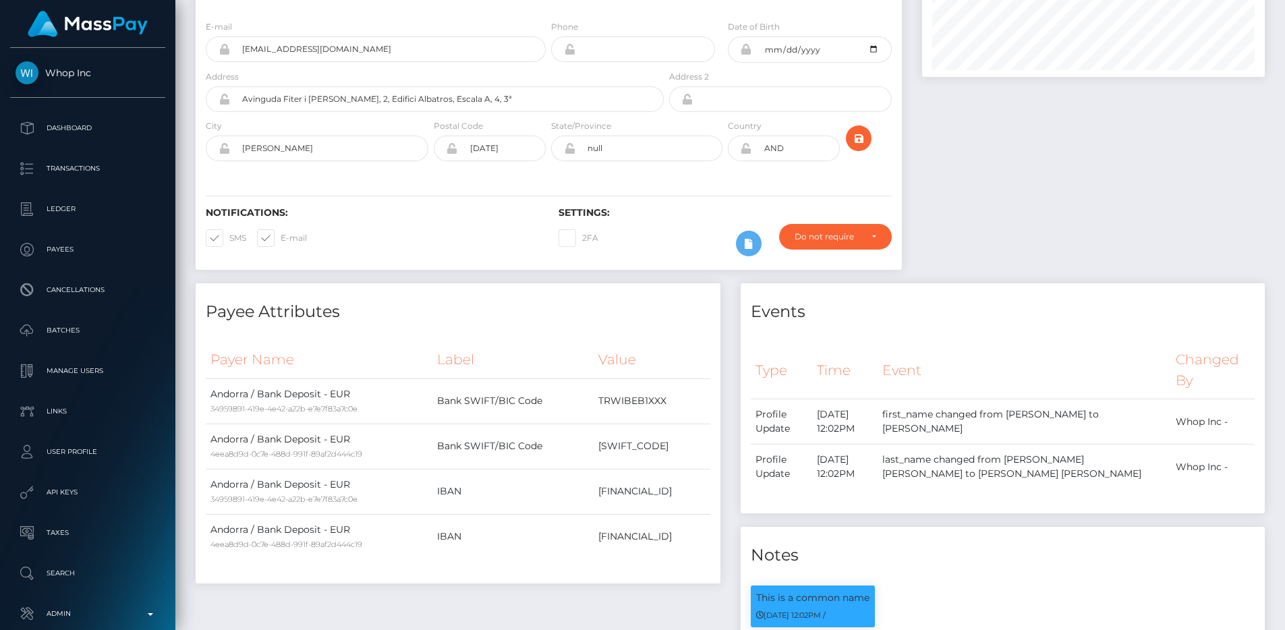
click at [685, 369] on th "Value" at bounding box center [652, 359] width 117 height 37
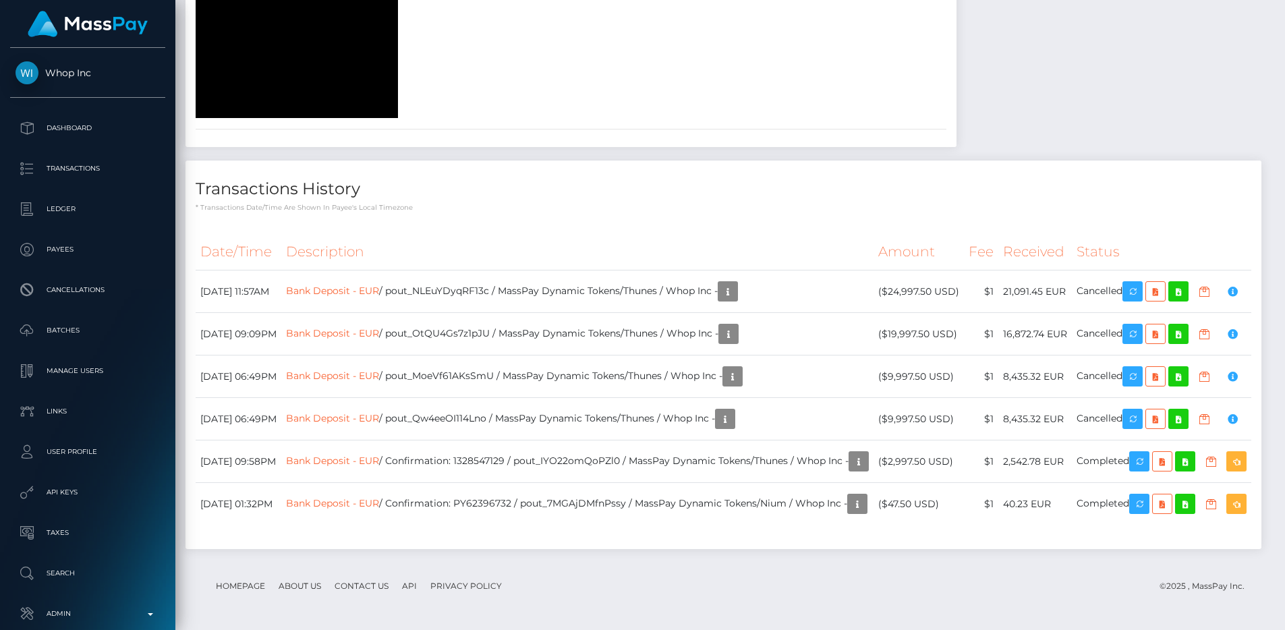
scroll to position [2546, 0]
click at [865, 233] on th "Description" at bounding box center [577, 251] width 592 height 37
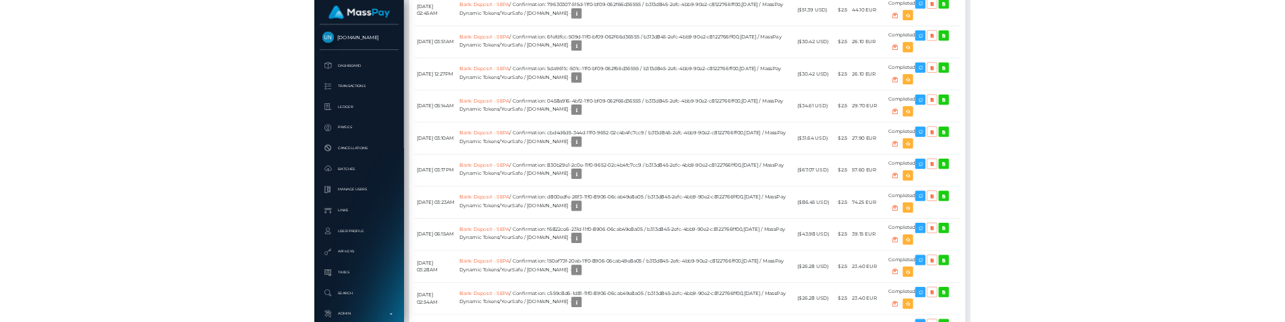
scroll to position [3303, 0]
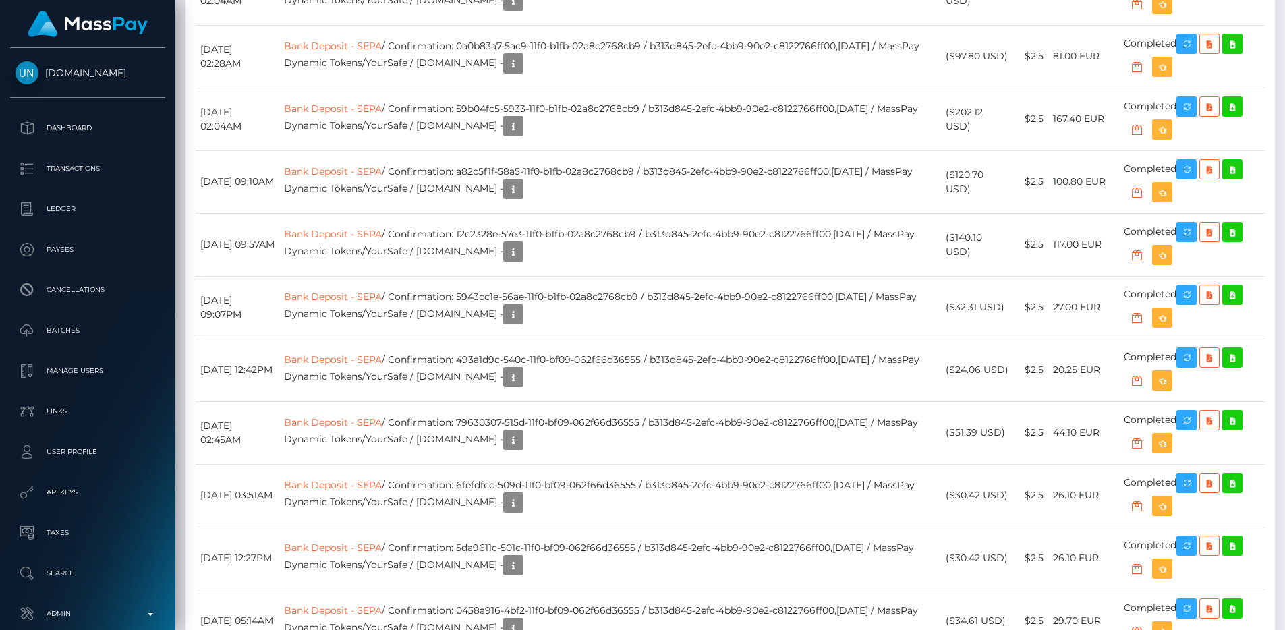
drag, startPoint x: 422, startPoint y: 547, endPoint x: 683, endPoint y: 542, distance: 260.5
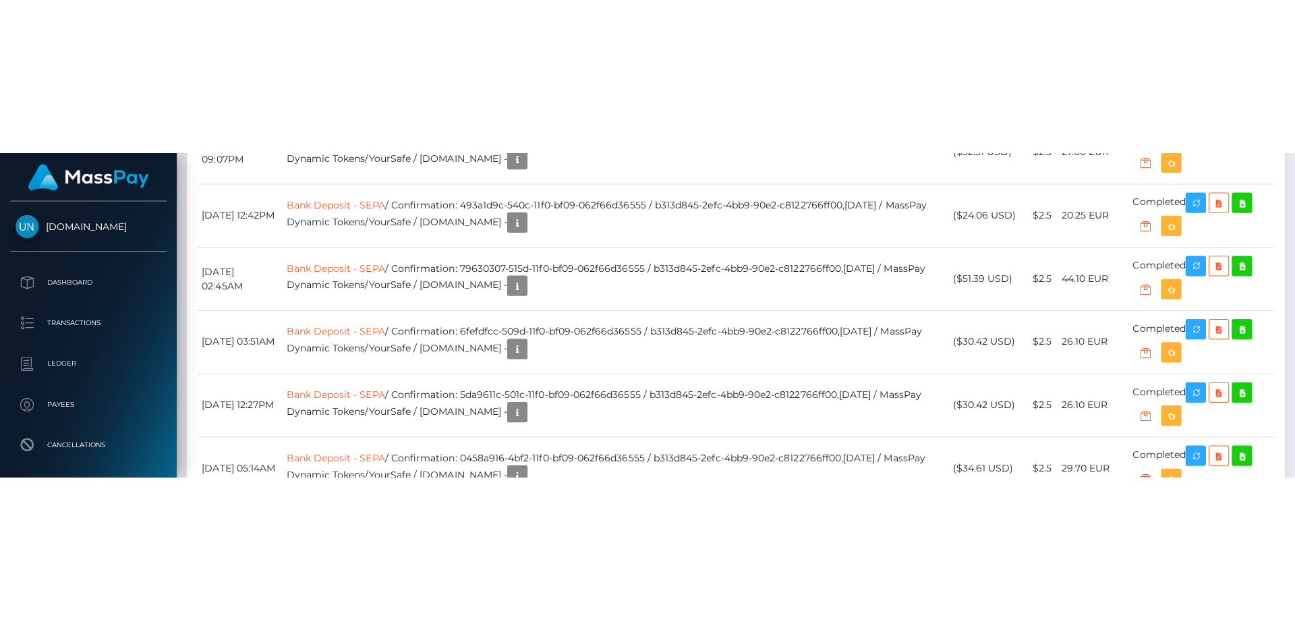
scroll to position [3683, 0]
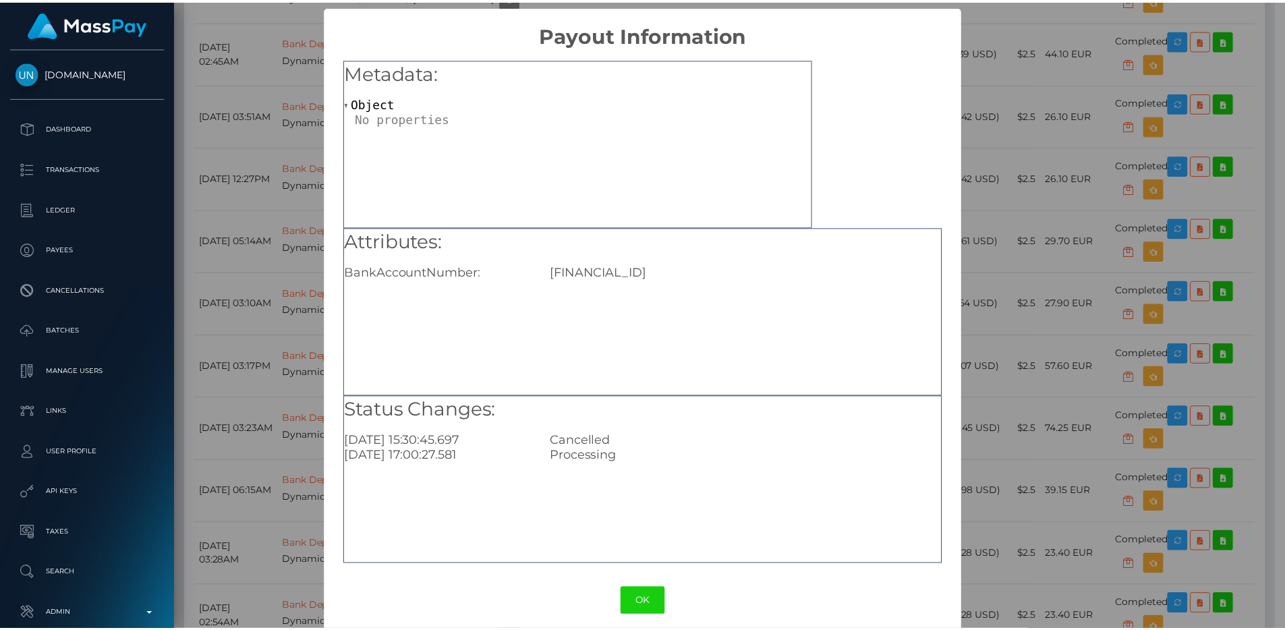
scroll to position [674511, 674330]
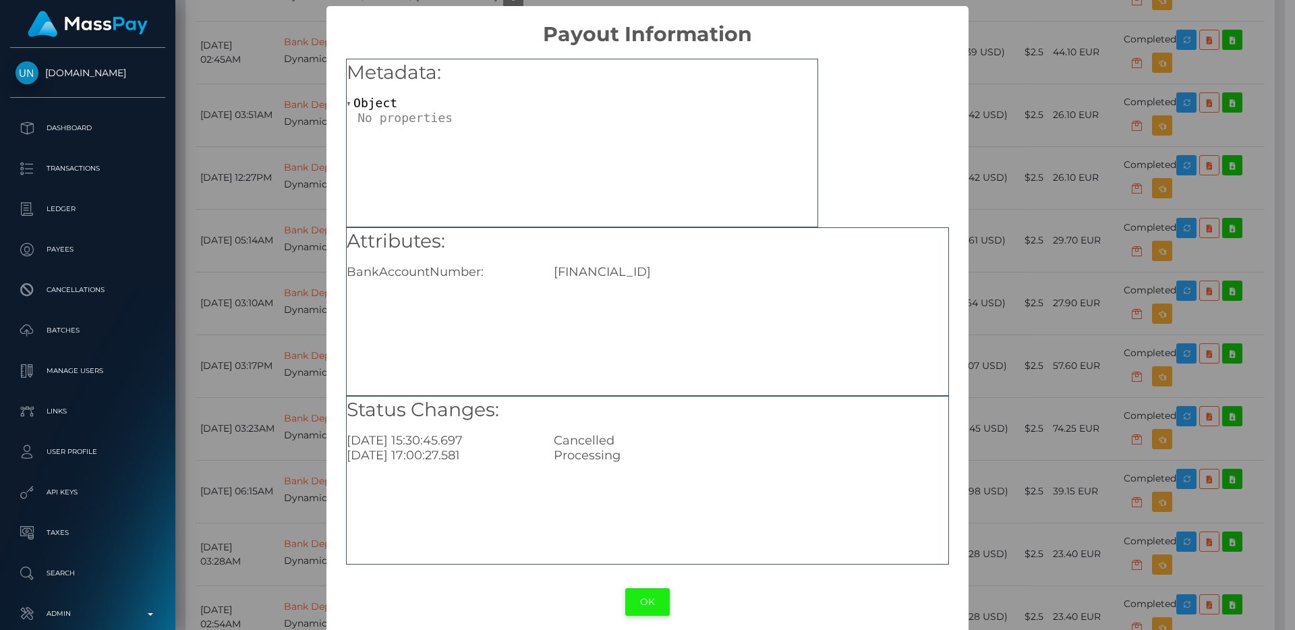
click at [645, 599] on button "OK" at bounding box center [647, 602] width 45 height 28
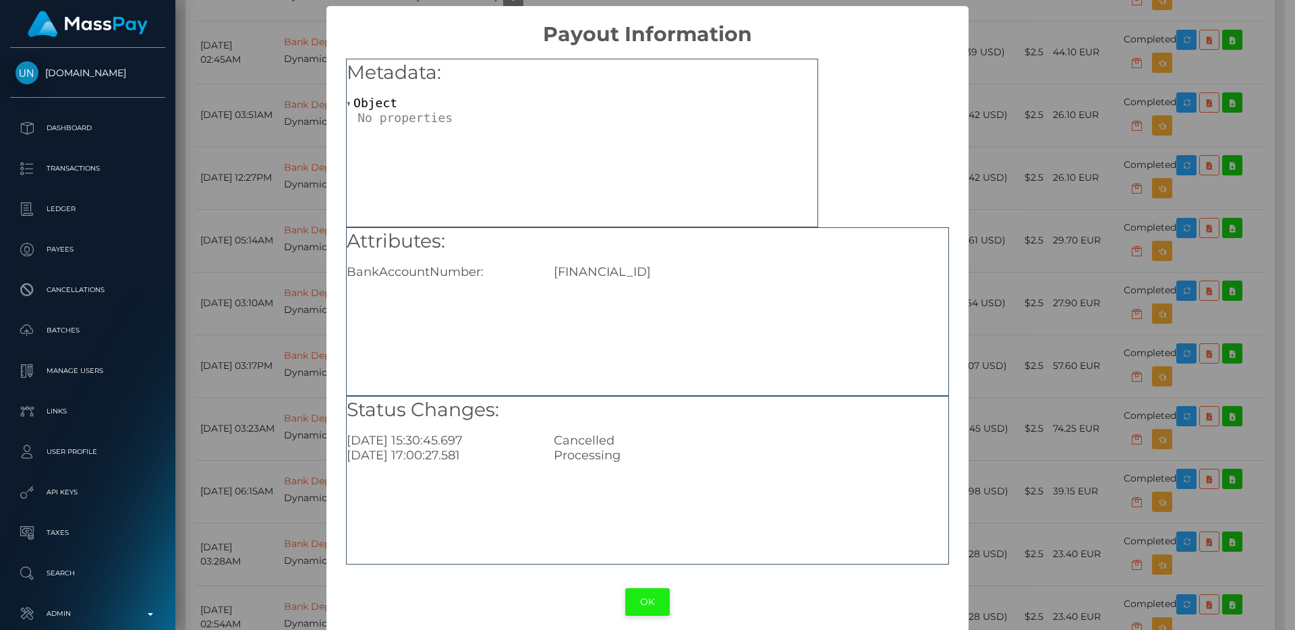
click at [644, 598] on button "OK" at bounding box center [647, 602] width 45 height 28
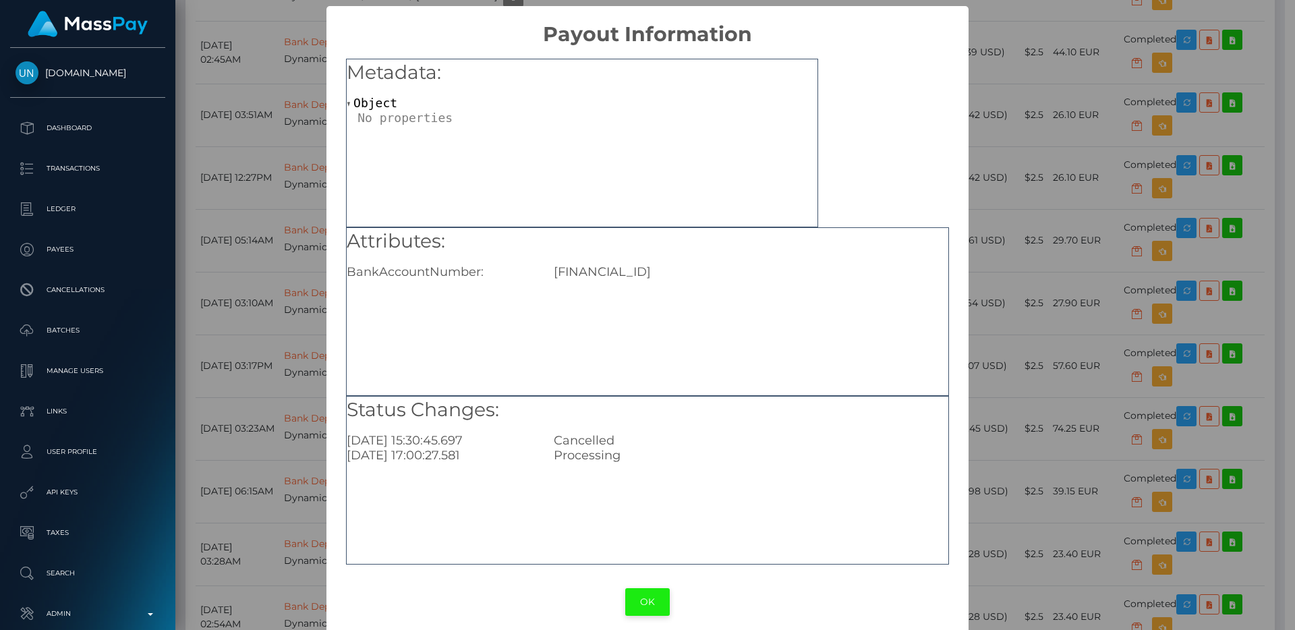
click at [639, 600] on button "OK" at bounding box center [647, 602] width 45 height 28
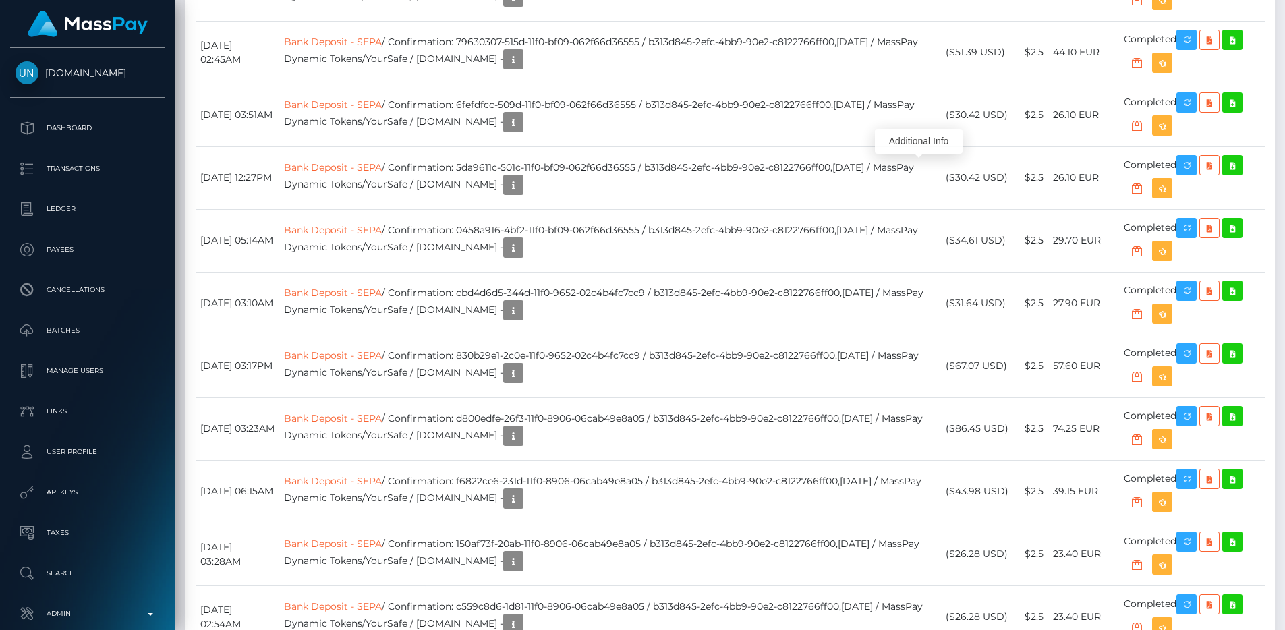
drag, startPoint x: 949, startPoint y: 160, endPoint x: 1071, endPoint y: 181, distance: 124.6
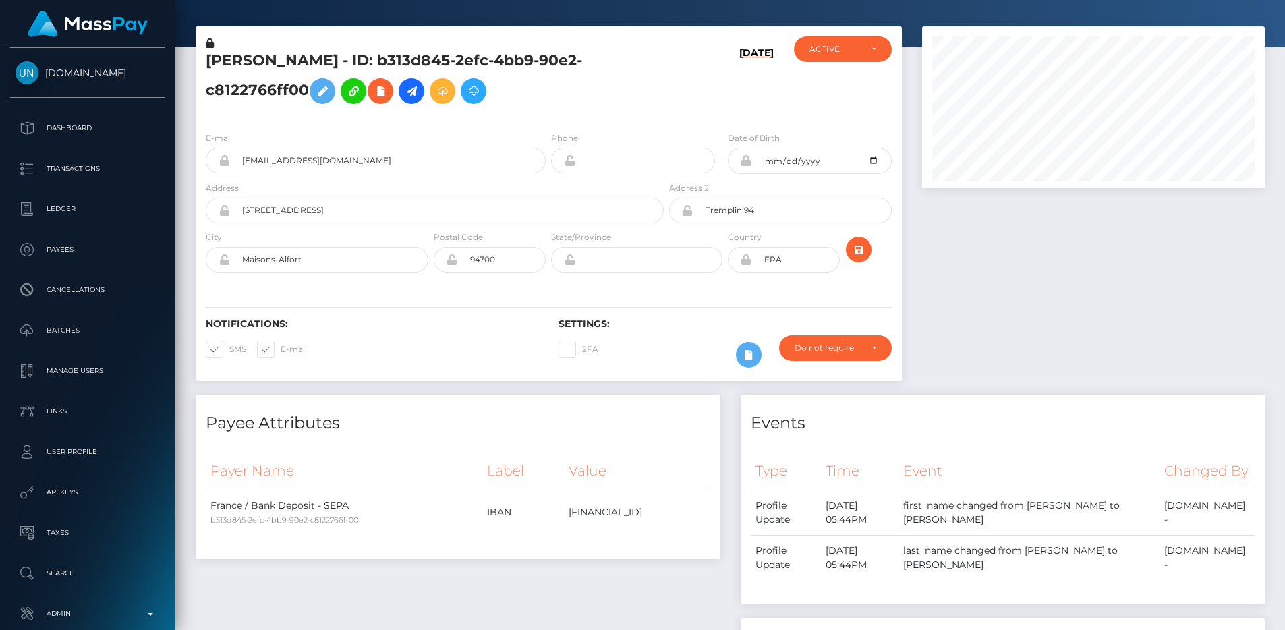
scroll to position [0, 0]
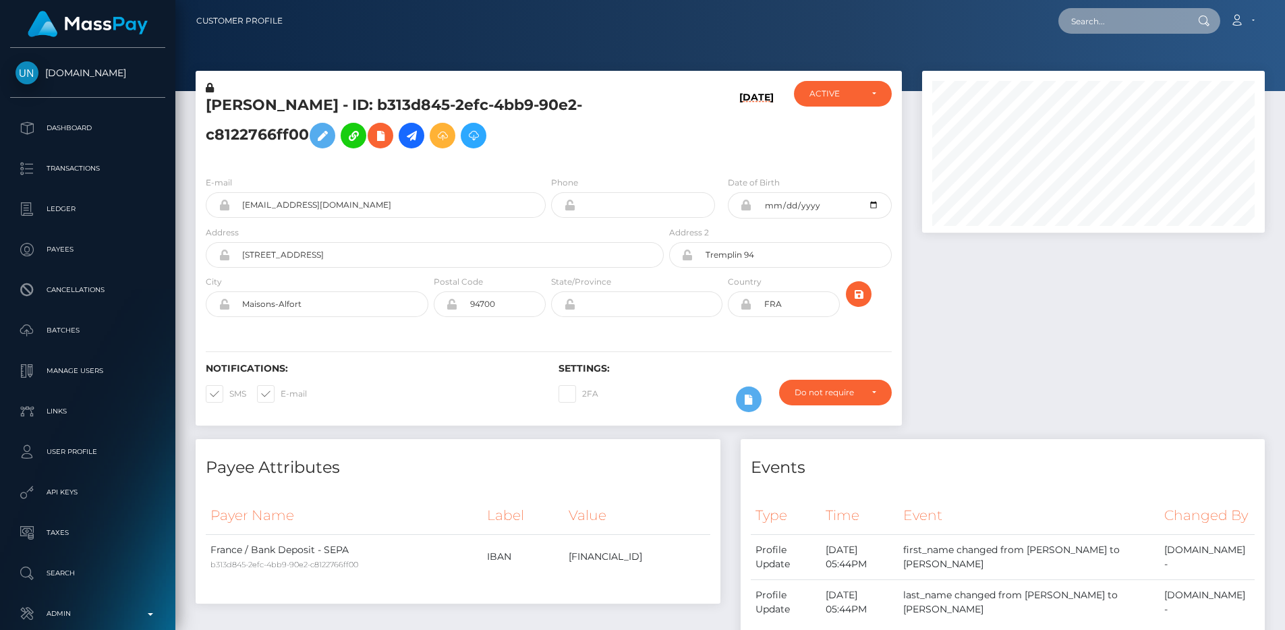
click at [1133, 30] on input "text" at bounding box center [1122, 21] width 127 height 26
paste input "0519eb03-683f-11f0-a026-06178c1a380f"
type input "0519eb03-683f-11f0-a026-06178c1a380f"
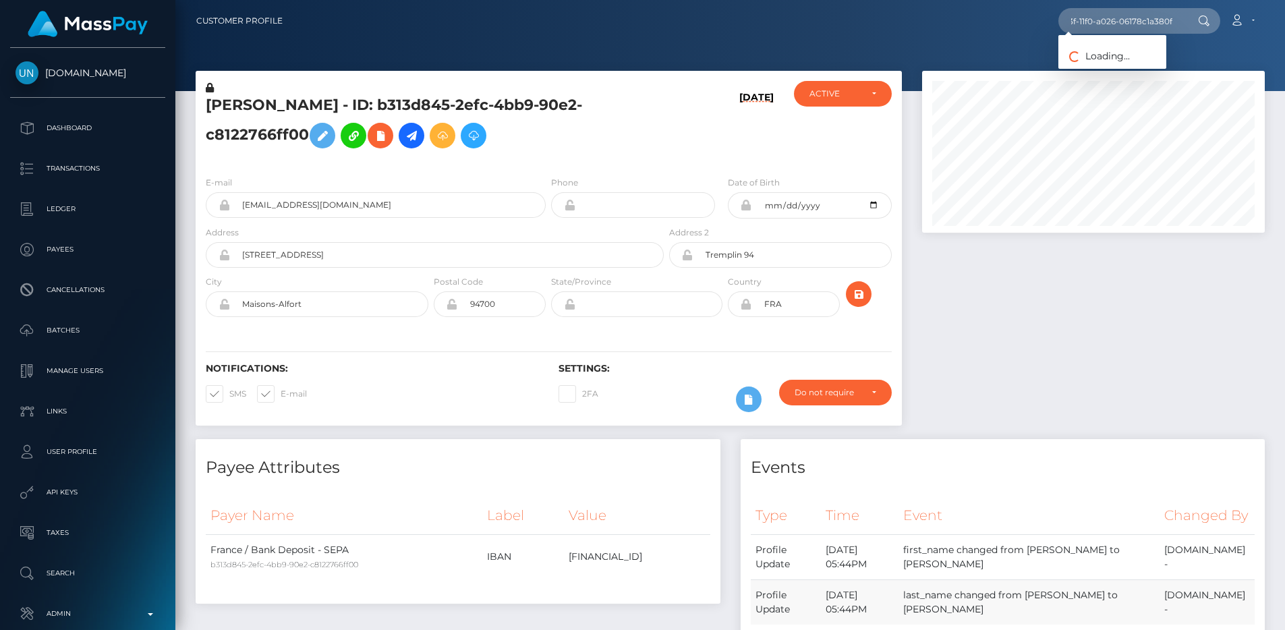
scroll to position [0, 0]
click at [1144, 65] on link "Jimi Inc." at bounding box center [1113, 69] width 108 height 25
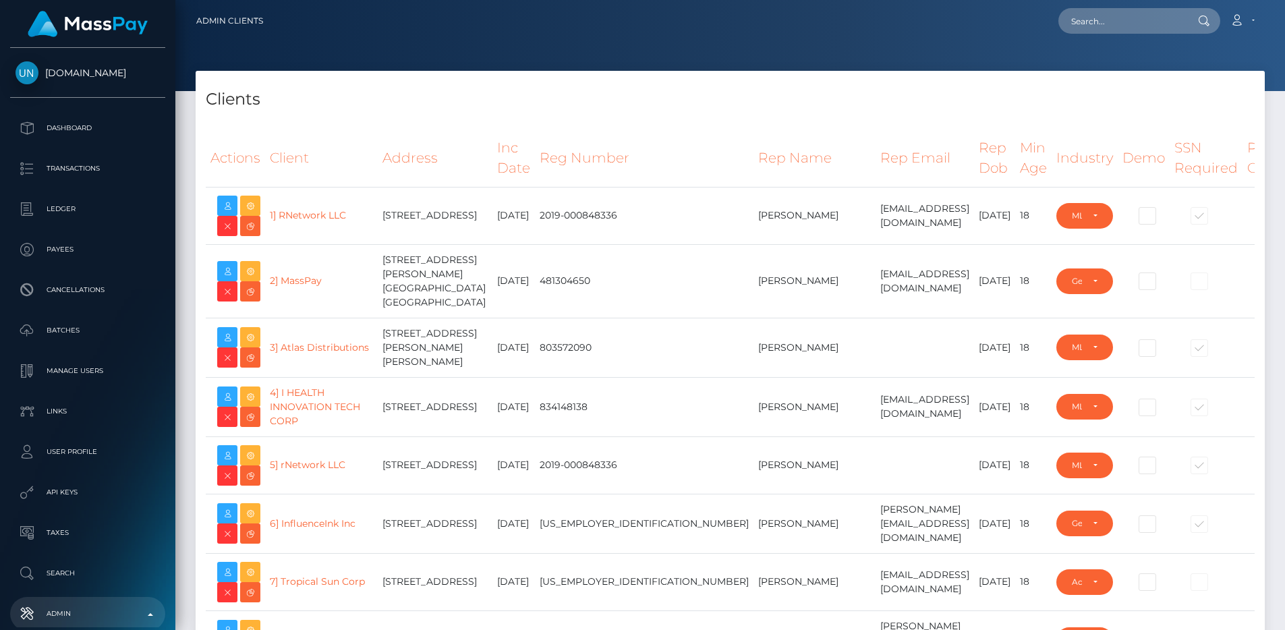
select select "223"
click at [225, 272] on icon at bounding box center [227, 271] width 16 height 17
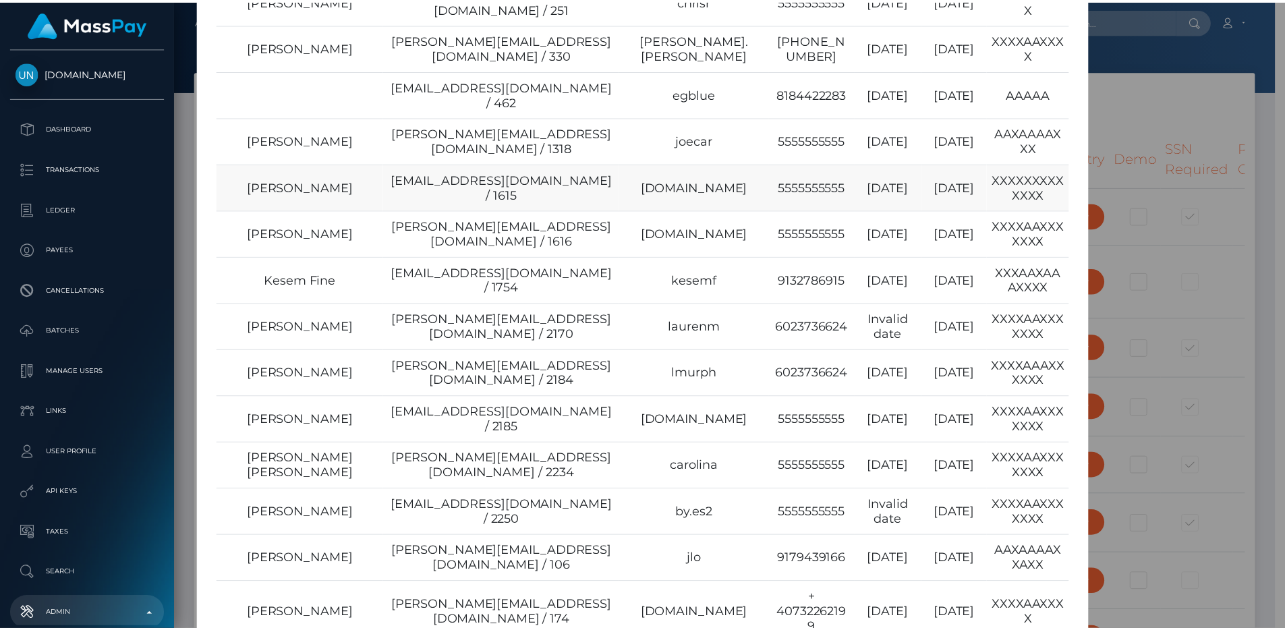
scroll to position [117, 0]
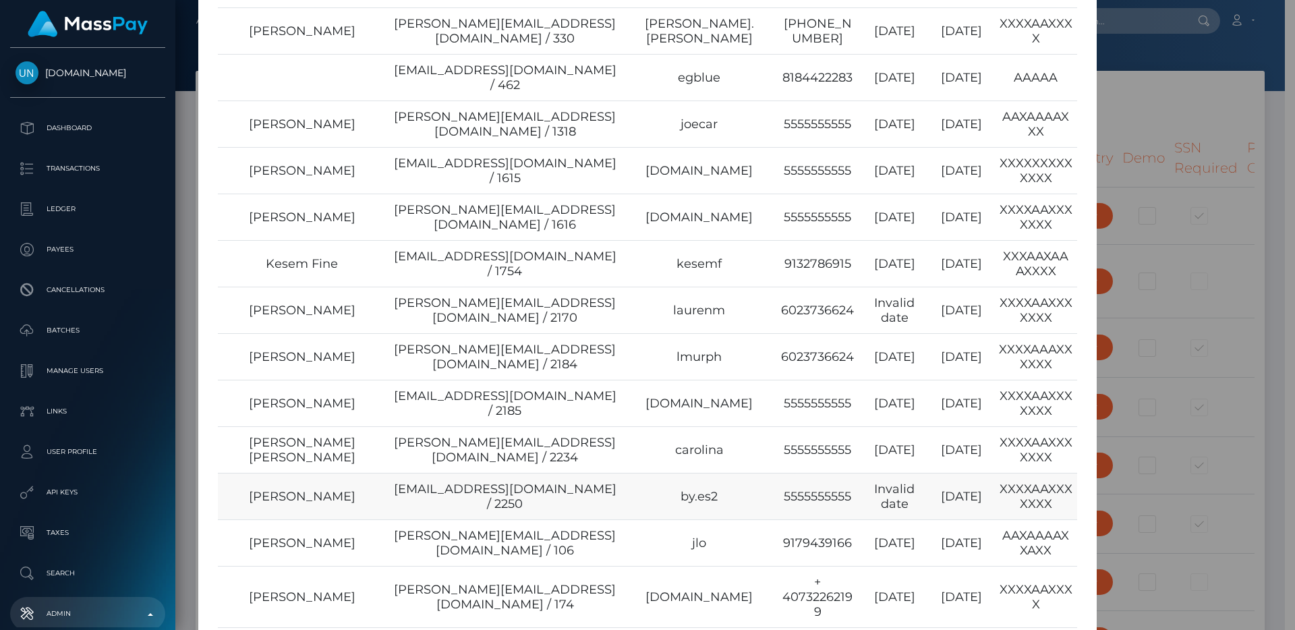
click at [575, 473] on td "[EMAIL_ADDRESS][DOMAIN_NAME] / 2250" at bounding box center [505, 496] width 238 height 47
click at [575, 473] on td "beakal@masspay.io / 2250" at bounding box center [505, 496] width 238 height 47
copy td "2250"
type input "egblue"
click at [1206, 266] on div "× Name Email Username Phone Last Login Reg. Date Perm. Chris Rechtsteiner chris…" at bounding box center [647, 315] width 1295 height 630
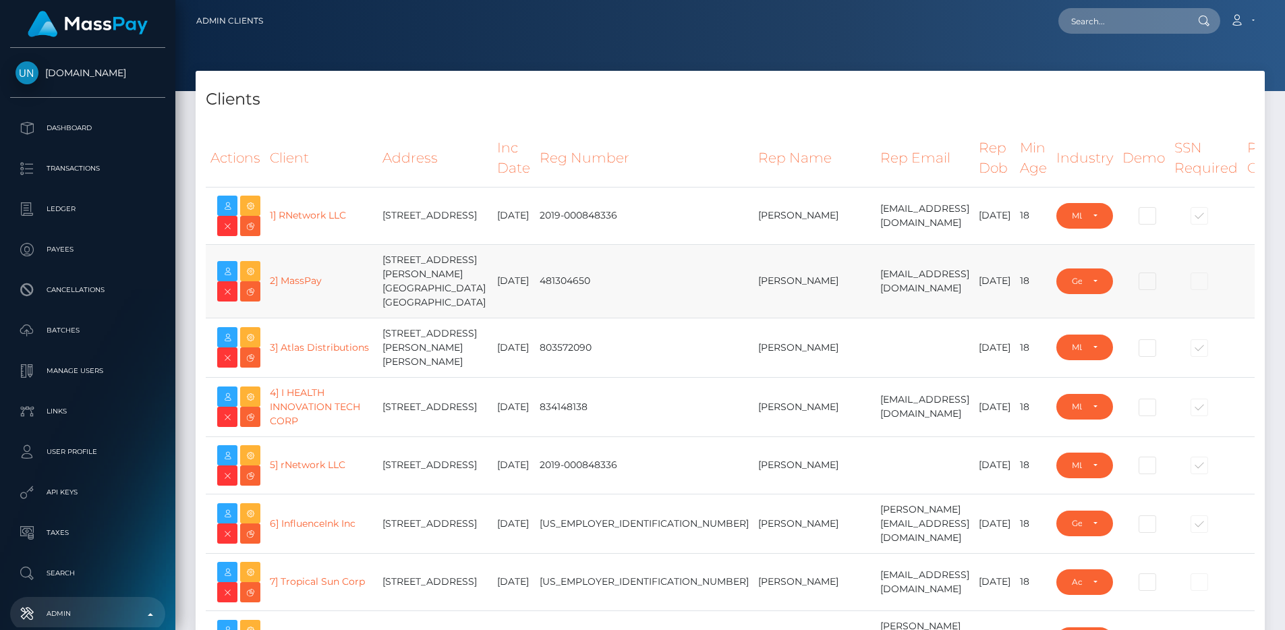
type input "egblue"
click at [78, 364] on p "Manage Users" at bounding box center [88, 371] width 144 height 20
click at [296, 268] on td "2] MassPay" at bounding box center [321, 281] width 113 height 74
click at [296, 276] on link "2] MassPay" at bounding box center [296, 281] width 52 height 12
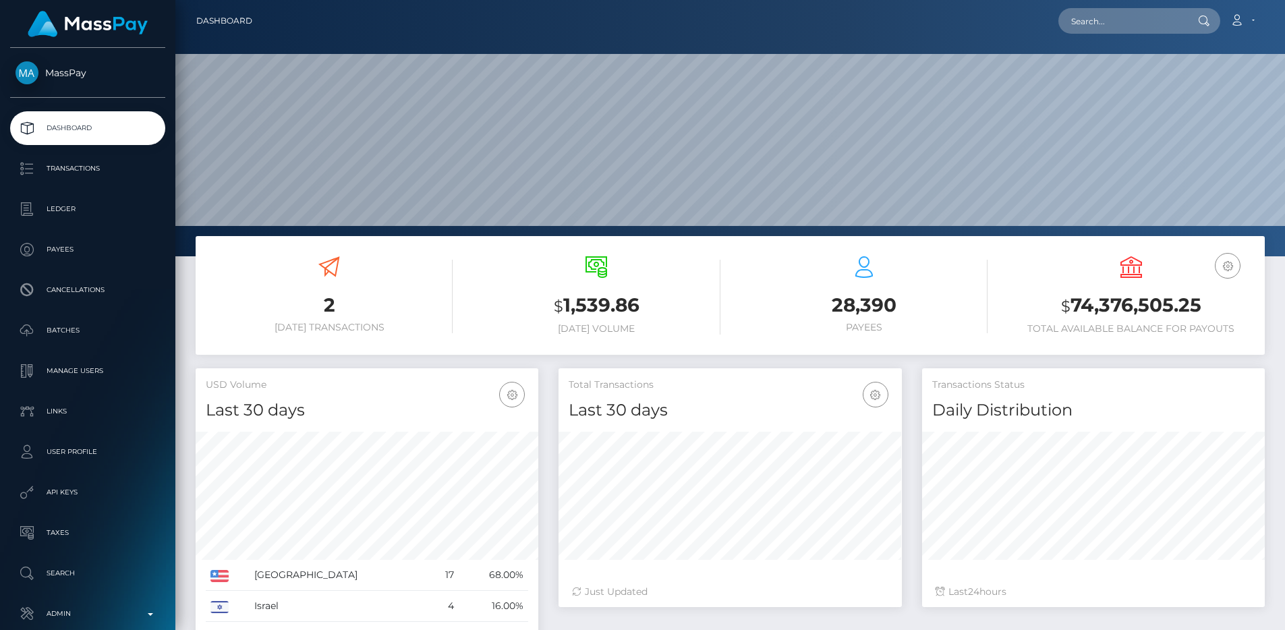
scroll to position [240, 343]
click at [90, 378] on p "Manage Users" at bounding box center [88, 371] width 144 height 20
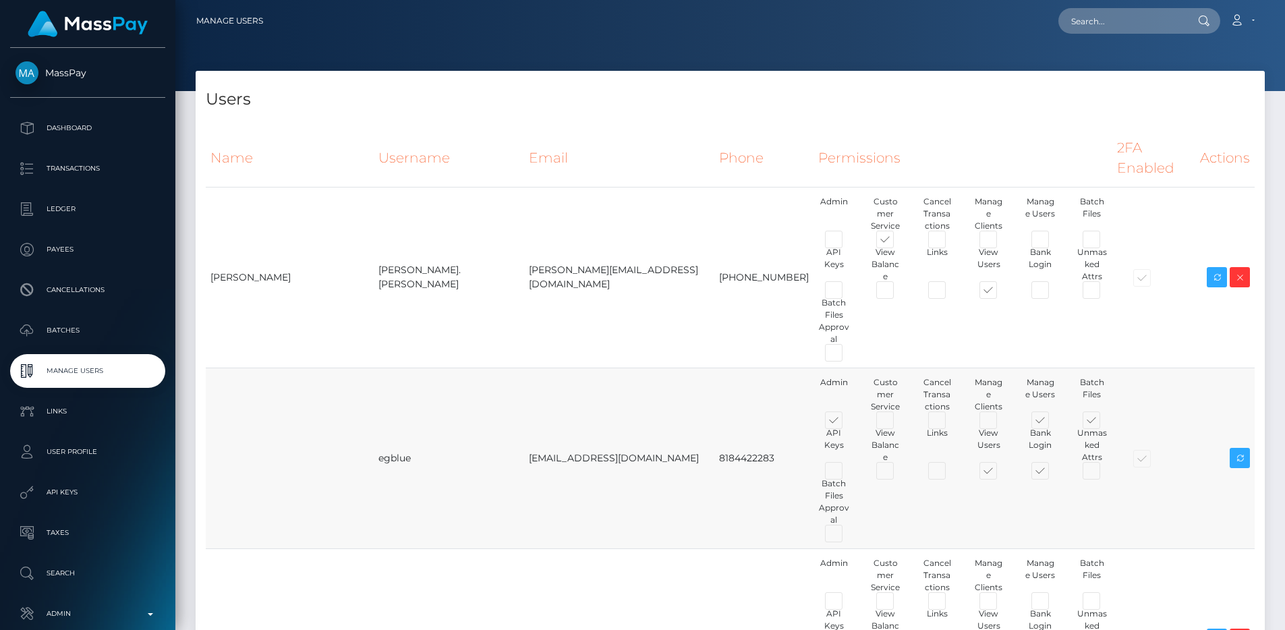
scroll to position [731, 0]
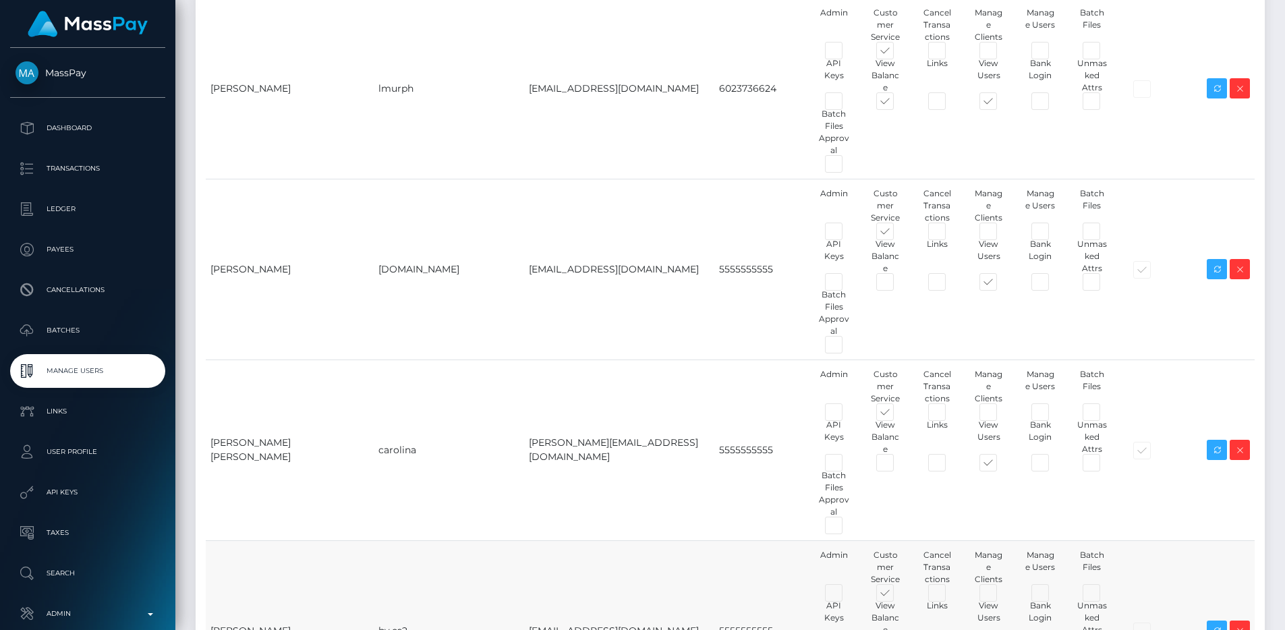
type input "egblue"
click at [1209, 623] on icon at bounding box center [1217, 631] width 16 height 17
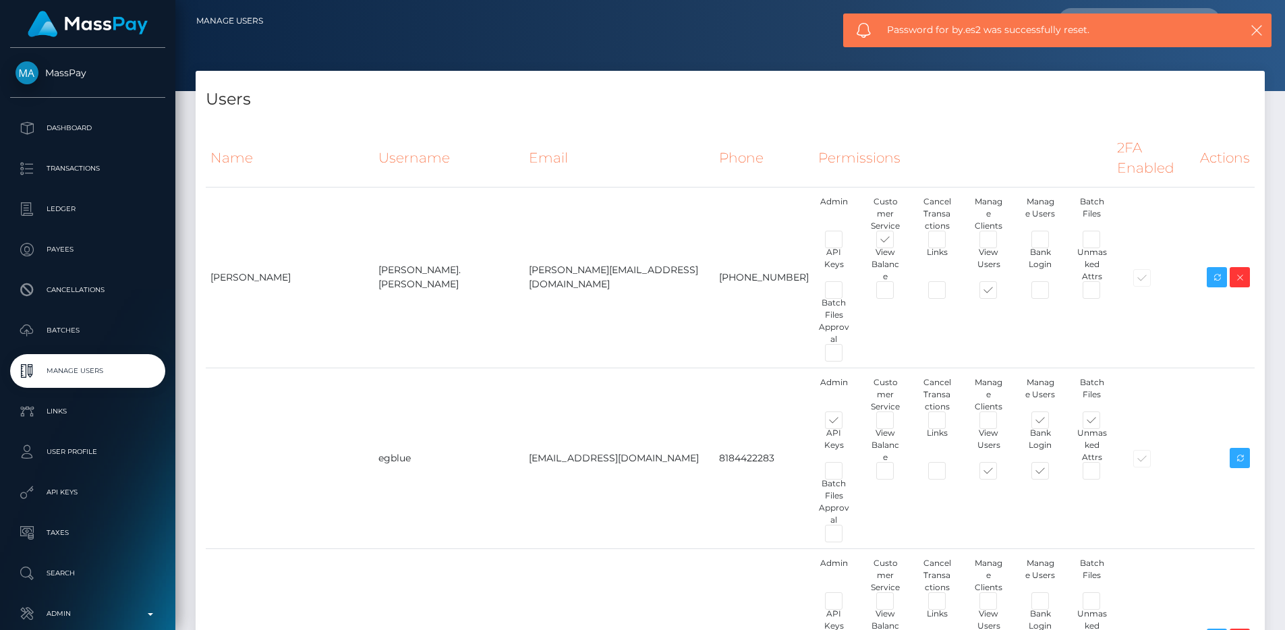
type input "egblue"
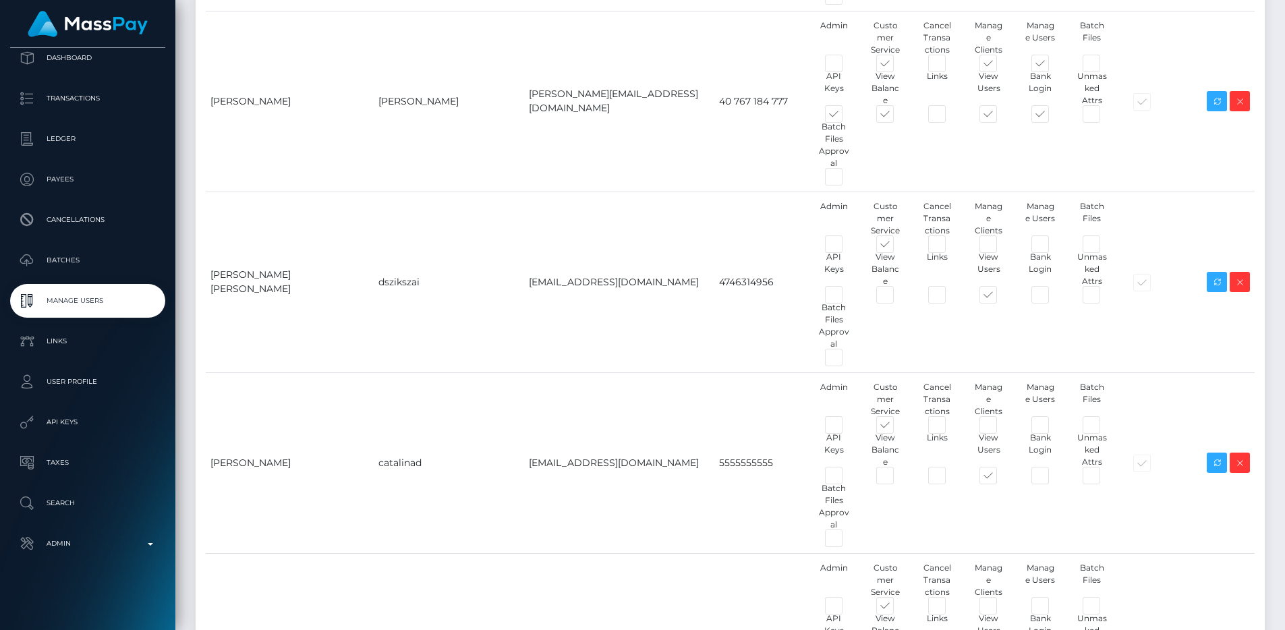
scroll to position [71, 0]
click at [107, 526] on link "Admin" at bounding box center [87, 543] width 155 height 34
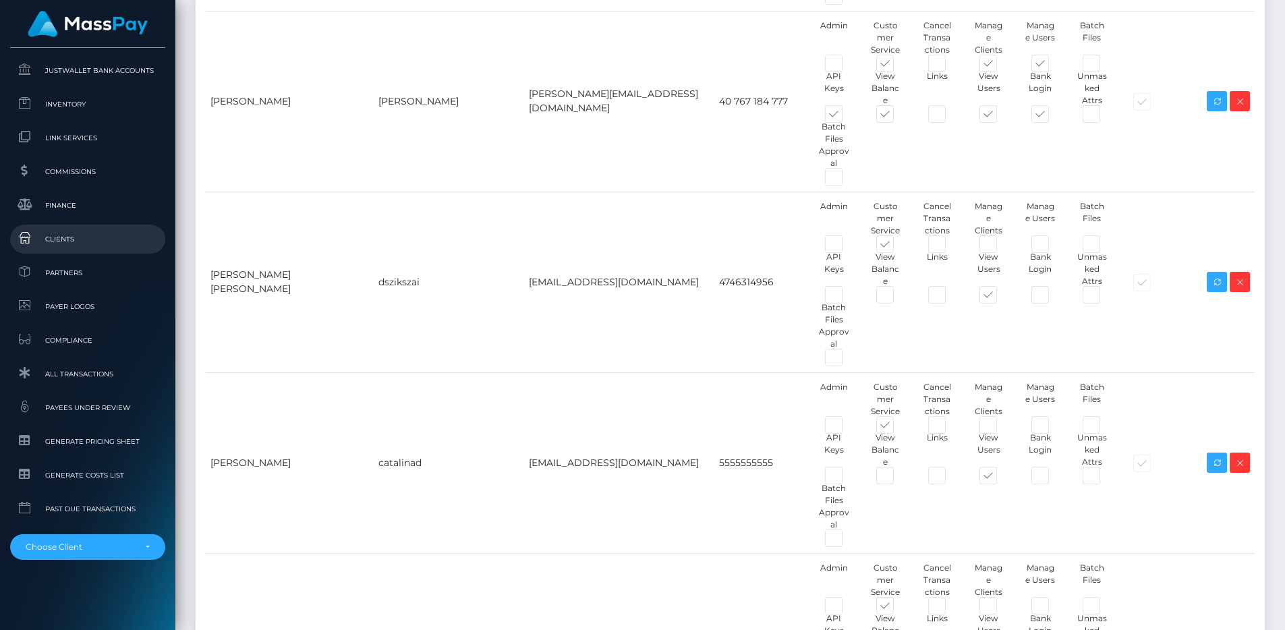
click at [77, 242] on span "Clients" at bounding box center [88, 239] width 144 height 16
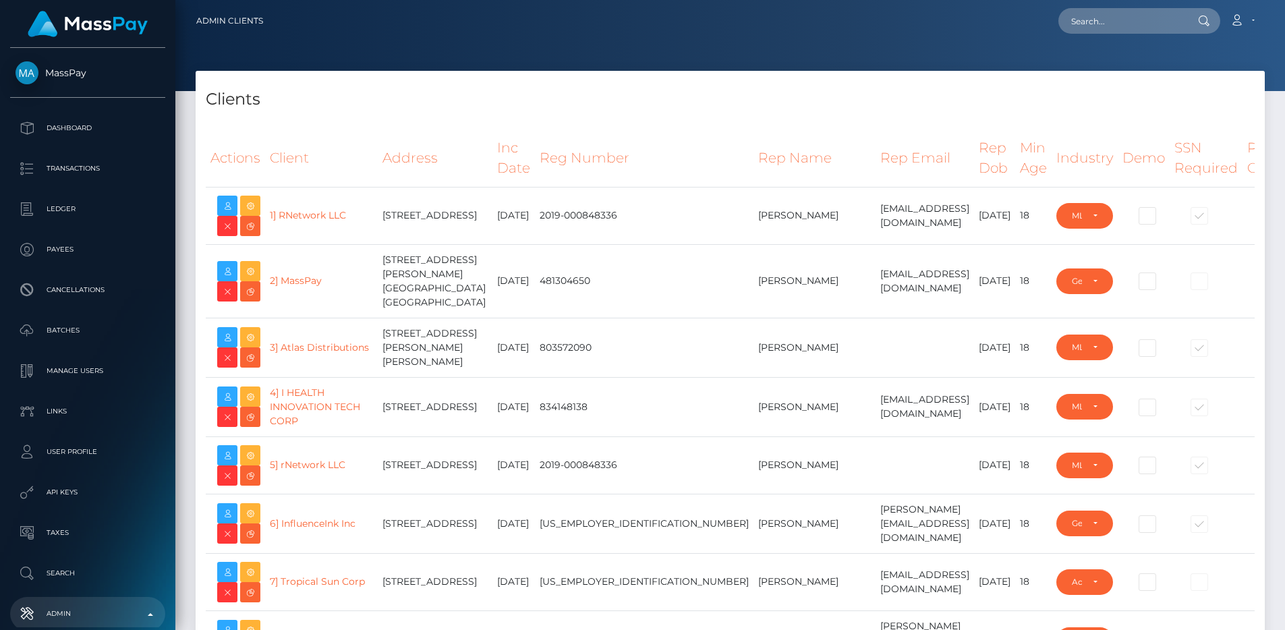
select select "223"
click at [234, 273] on icon at bounding box center [227, 271] width 16 height 17
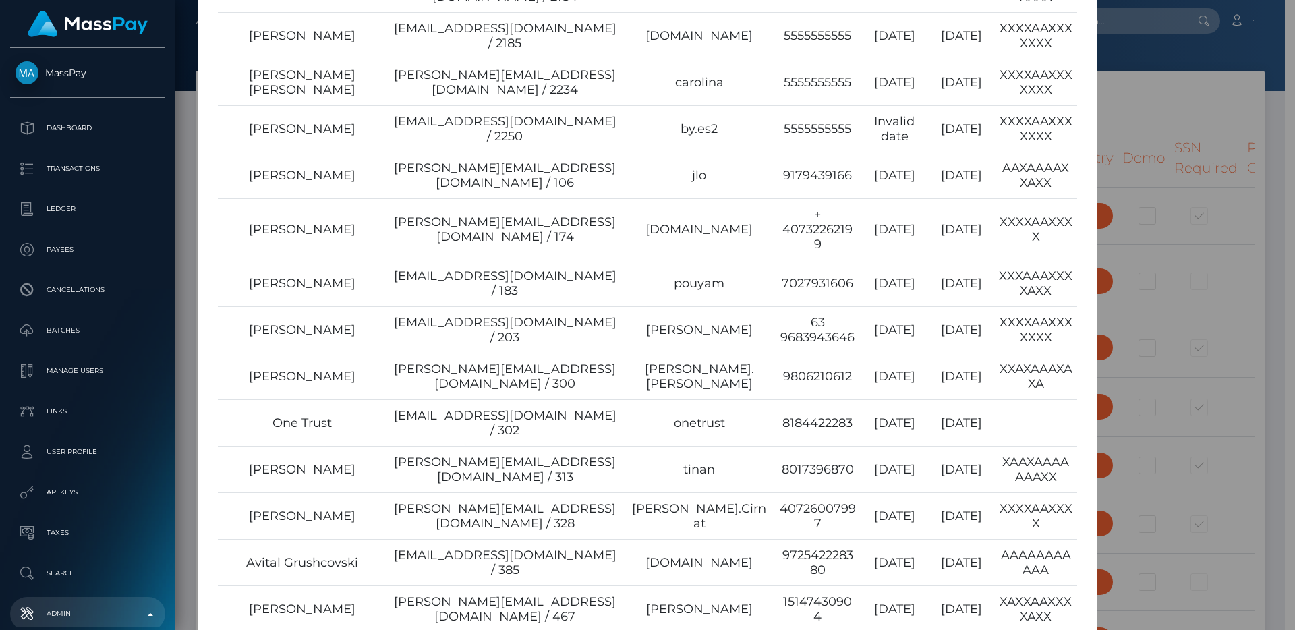
scroll to position [505, 0]
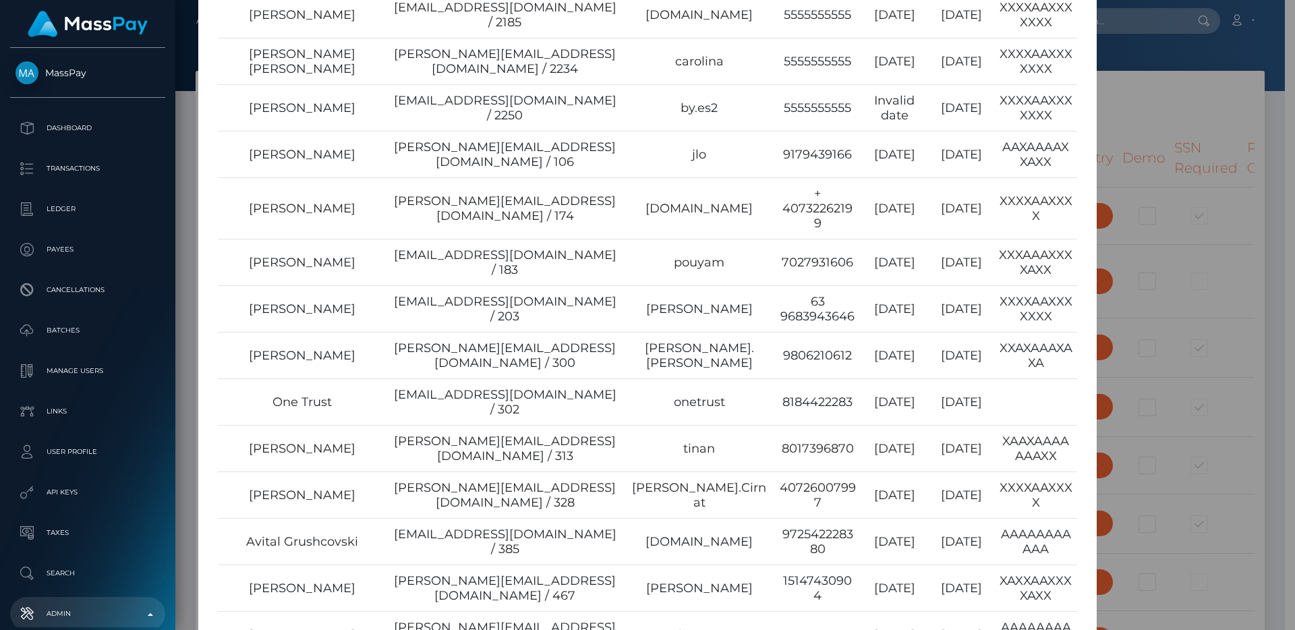
type input "egblue"
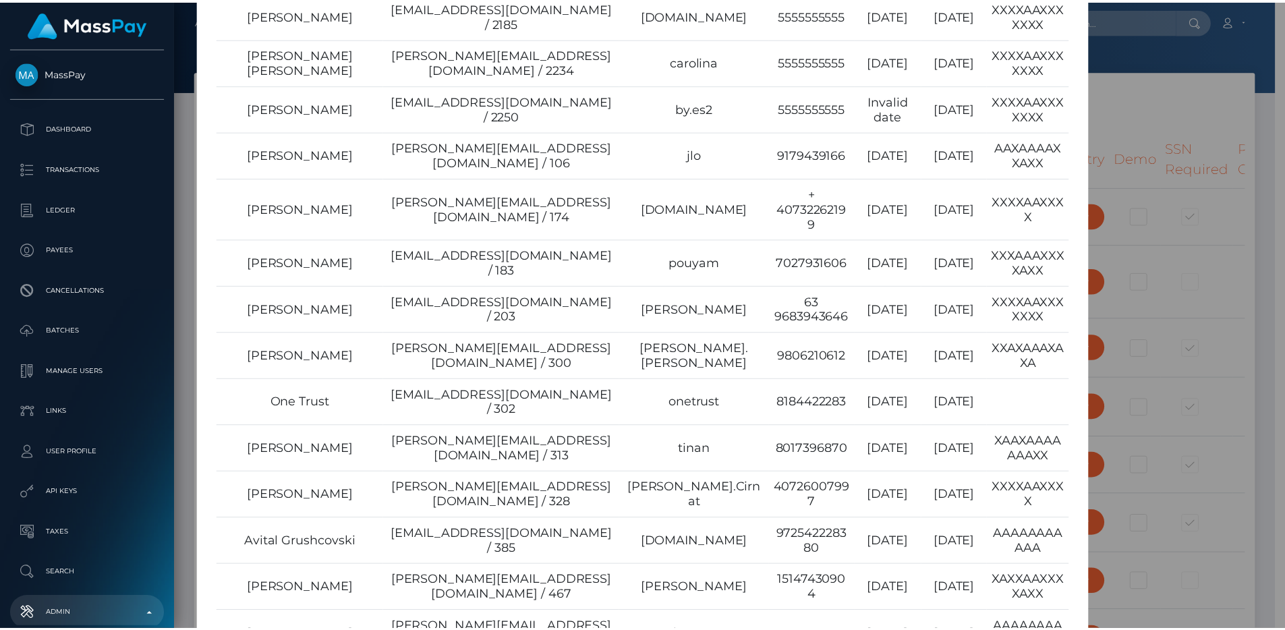
scroll to position [2079, 0]
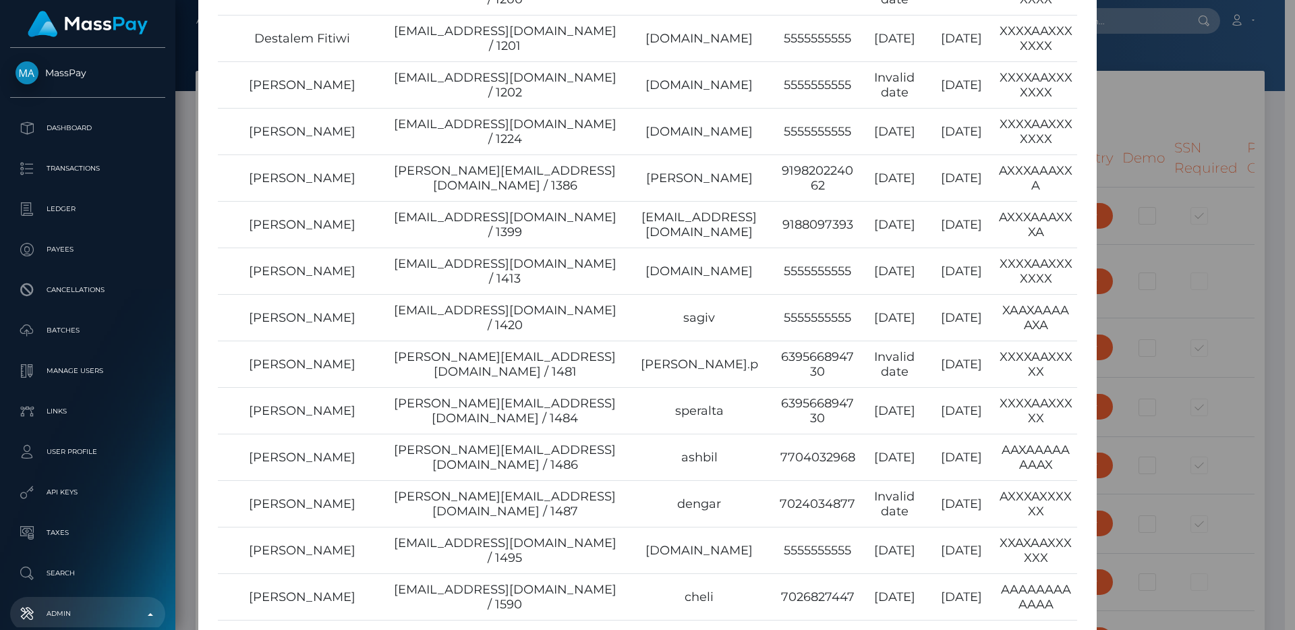
click at [1129, 228] on div "× Name Email Username Phone Last Login Reg. Date Perm. Chris Rechtsteiner chris…" at bounding box center [647, 315] width 1295 height 630
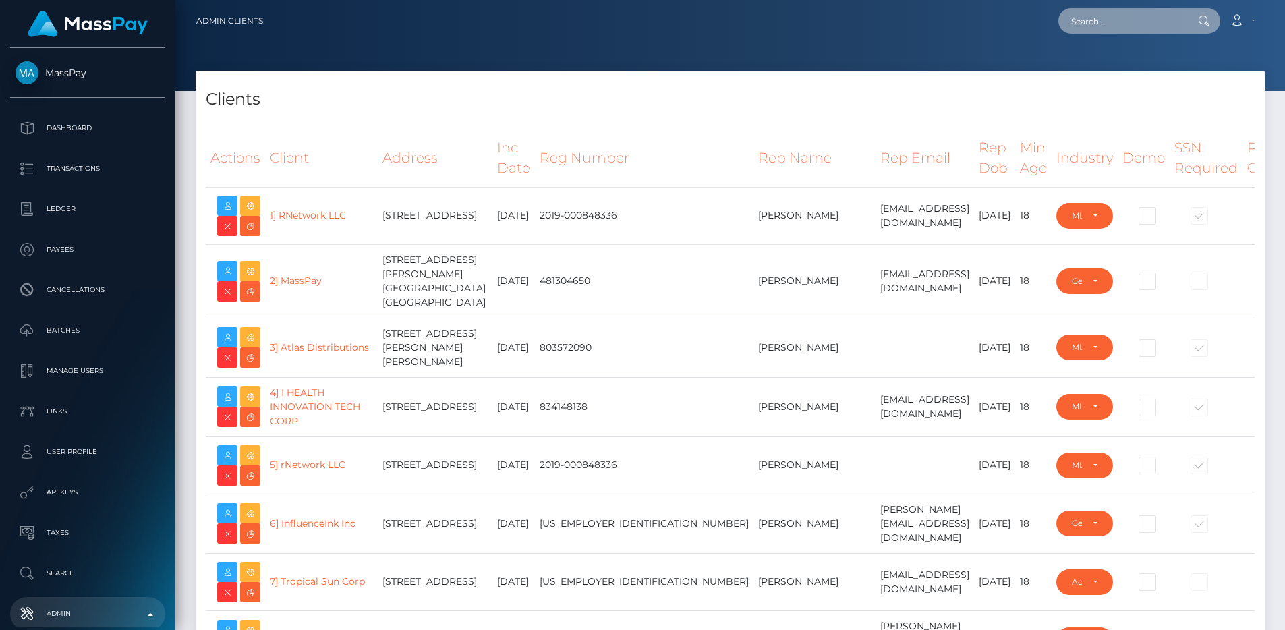
click at [1106, 19] on input "text" at bounding box center [1122, 21] width 127 height 26
paste input "pout_IbG3gPIxVK78r"
type input "pout_IbG3gPIxVK78r"
type input "egblue"
click at [773, 69] on div at bounding box center [730, 45] width 1110 height 91
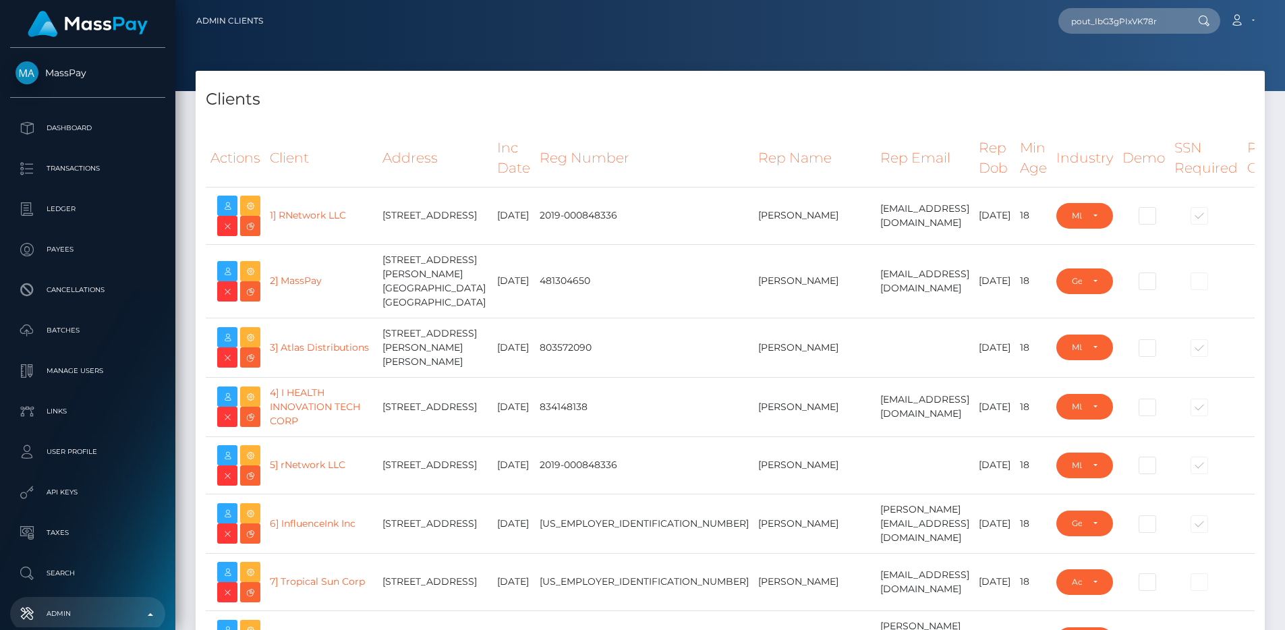
click at [730, 71] on div "Clients" at bounding box center [730, 91] width 1069 height 40
drag, startPoint x: 1145, startPoint y: 21, endPoint x: 1179, endPoint y: 23, distance: 33.8
click at [1179, 23] on input "pout_IbG3gPIxVK78r" at bounding box center [1122, 21] width 127 height 26
drag, startPoint x: 1104, startPoint y: 20, endPoint x: 1000, endPoint y: 20, distance: 103.9
click at [1000, 20] on div "pout_IbG3gPIxVK78r Loading... Loading... Account Edit Profile Logout" at bounding box center [769, 21] width 990 height 28
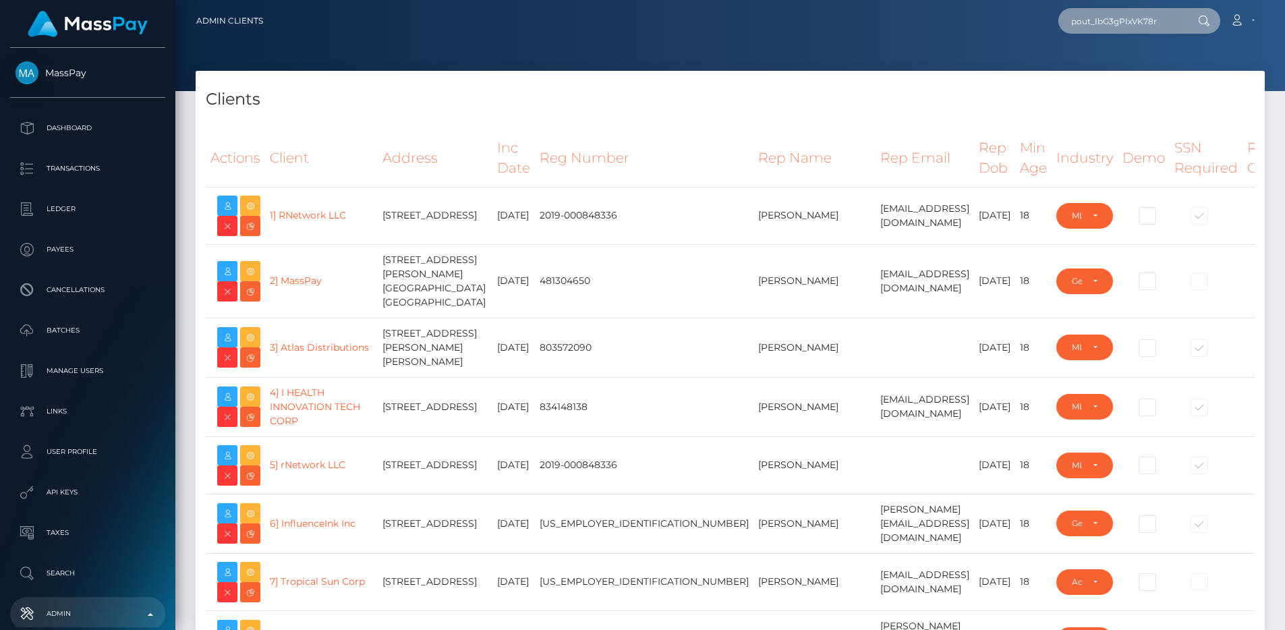
click at [1125, 22] on input "pout_IbG3gPIxVK78r" at bounding box center [1122, 21] width 127 height 26
click at [868, 76] on div "Clients" at bounding box center [730, 91] width 1069 height 40
click at [1090, 16] on input "pout_IbG3gPIxVK78r" at bounding box center [1122, 21] width 127 height 26
paste input "0519eb03-683f-11f0-a026-06178c1a380f"
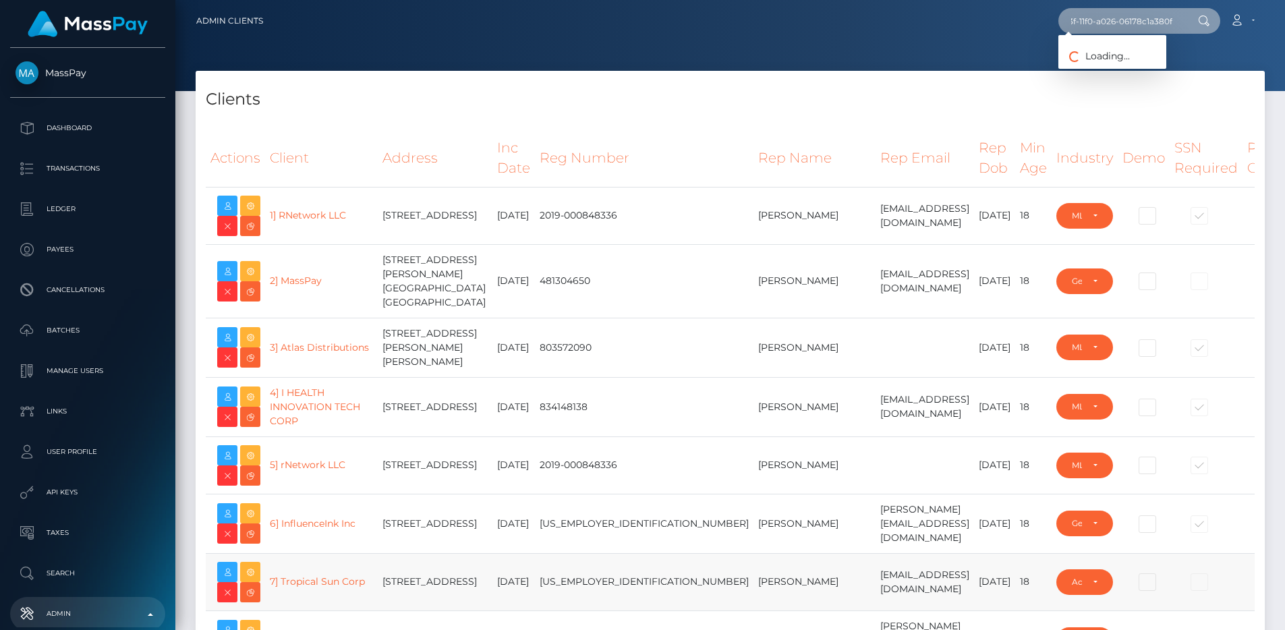
type input "0519eb03-683f-11f0-a026-06178c1a380f"
click at [1088, 68] on link "Jimi Inc." at bounding box center [1113, 69] width 108 height 25
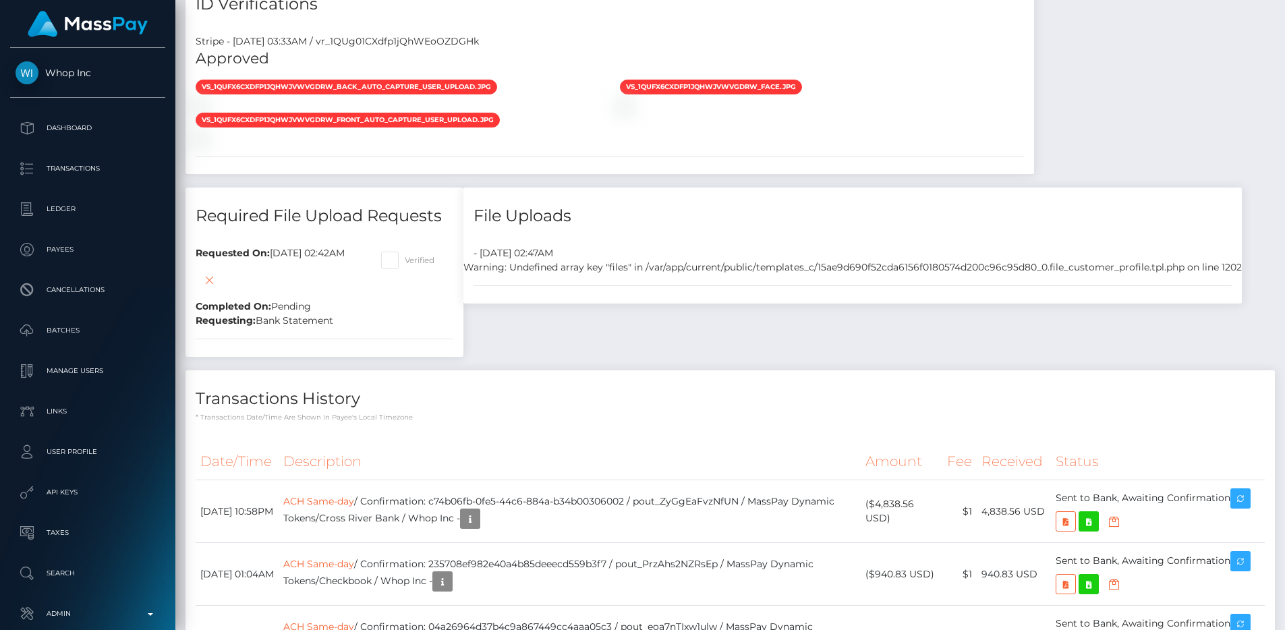
scroll to position [1932, 0]
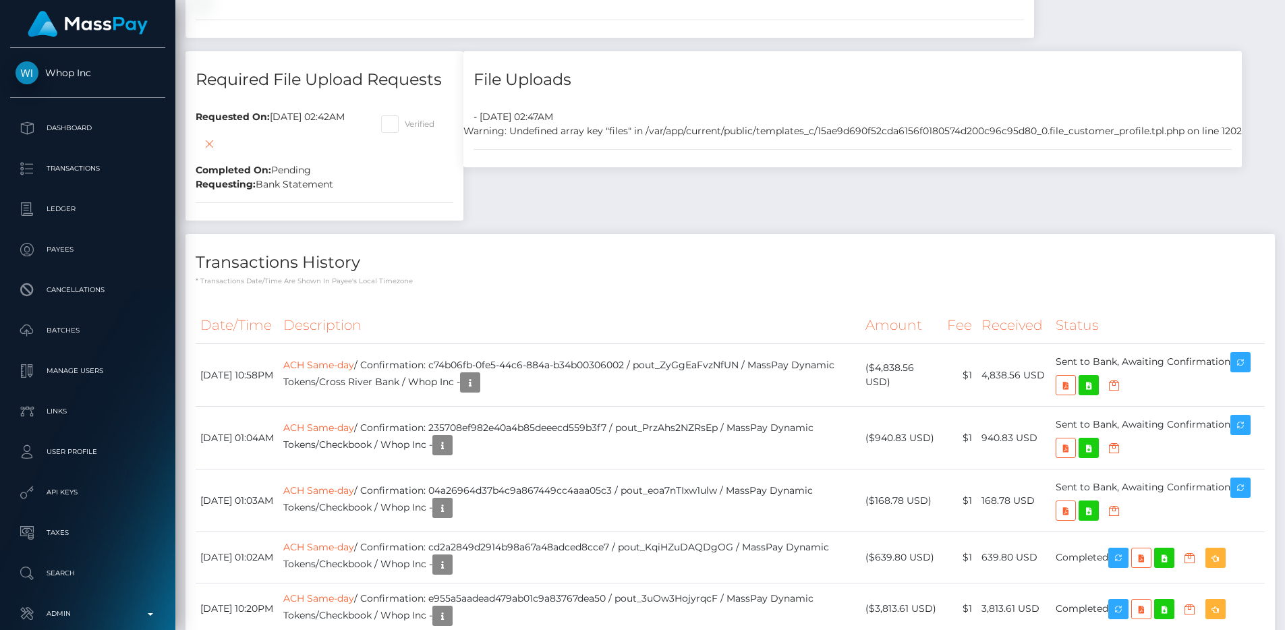
scroll to position [1909, 0]
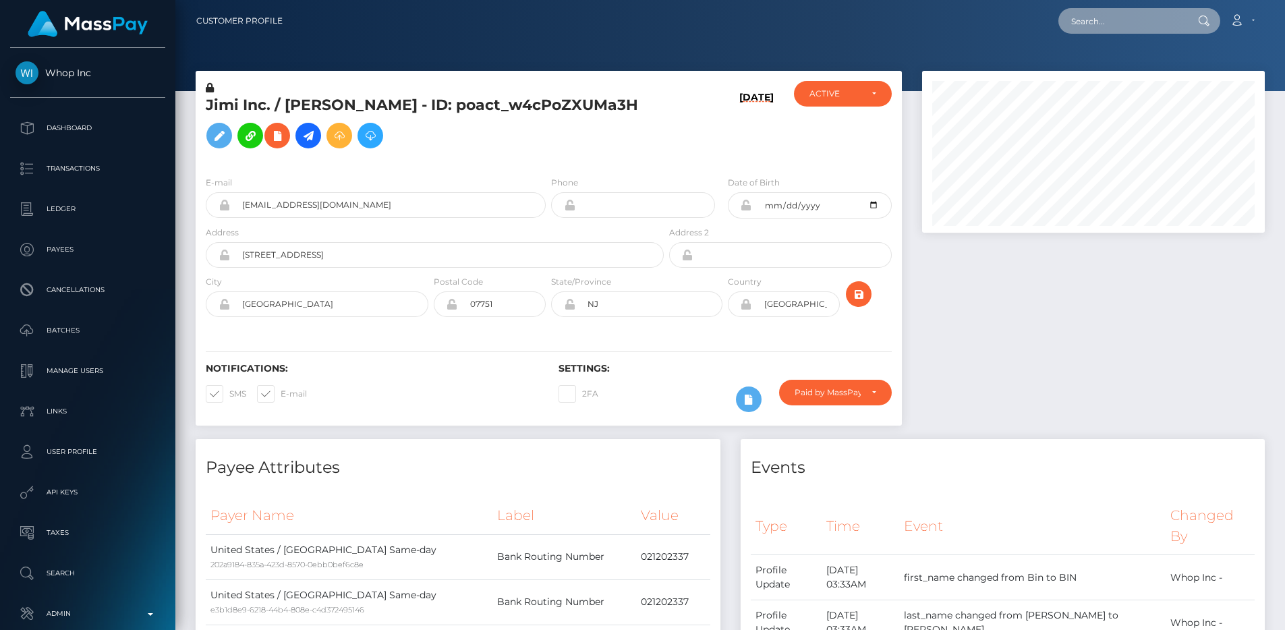
click at [1138, 14] on input "text" at bounding box center [1122, 21] width 127 height 26
paste input "263040832481796096"
click at [1100, 26] on input "263040832481796096" at bounding box center [1122, 21] width 127 height 26
paste input "85484813769515008"
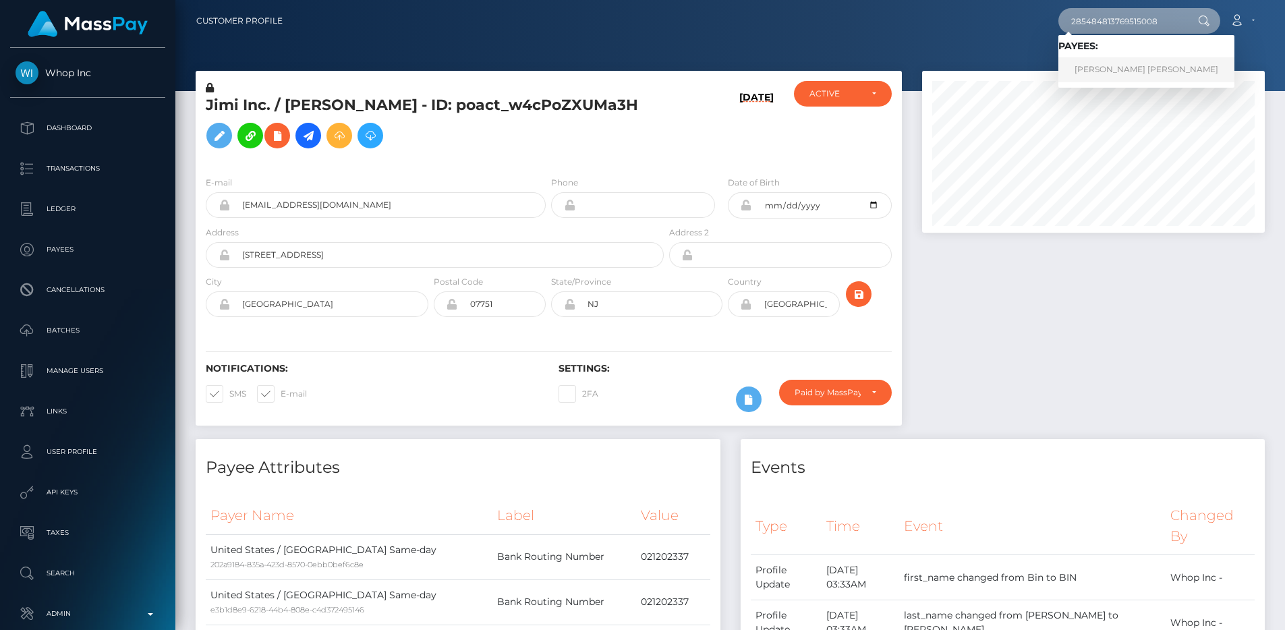
type input "285484813769515008"
click at [998, 34] on div "285484813769515008 Loading... Loading... Payees: [PERSON_NAME] [PERSON_NAME] Ac…" at bounding box center [778, 21] width 971 height 28
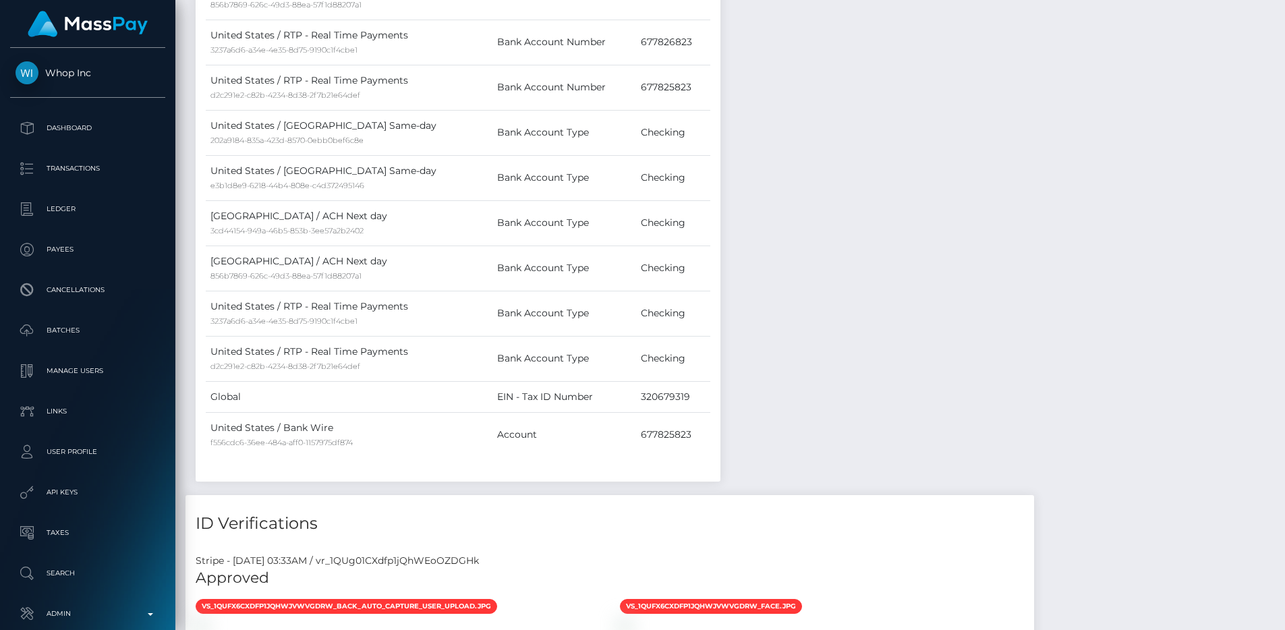
scroll to position [1366, 0]
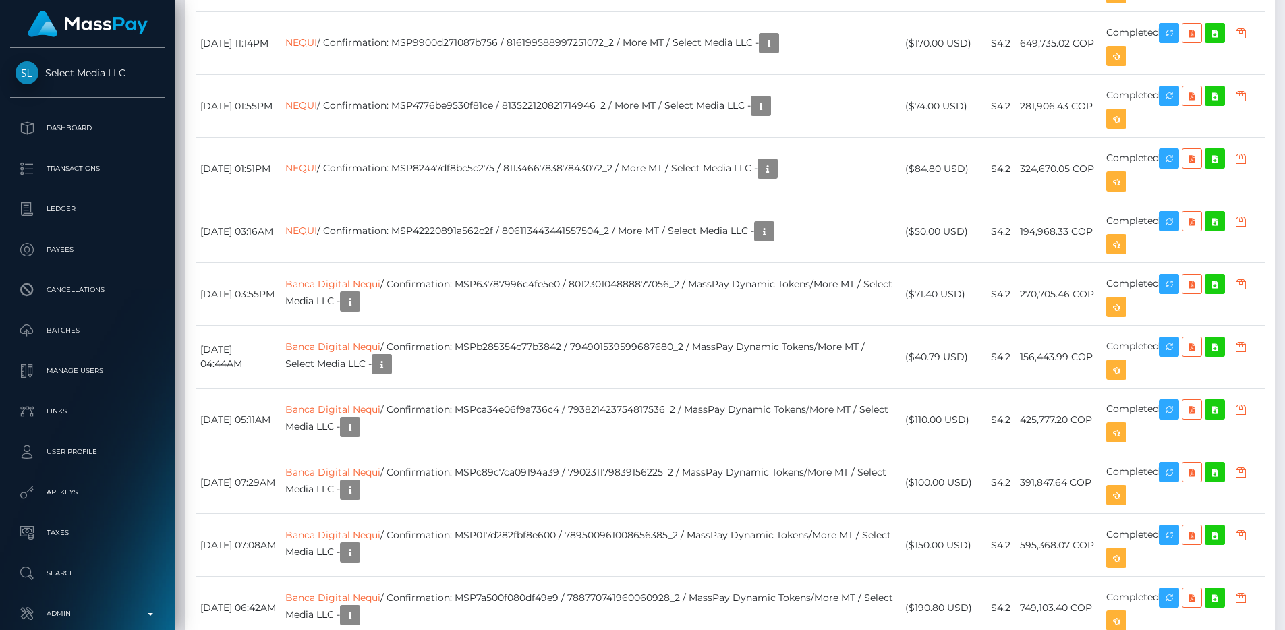
scroll to position [162, 343]
copy td "818922695444934656_2"
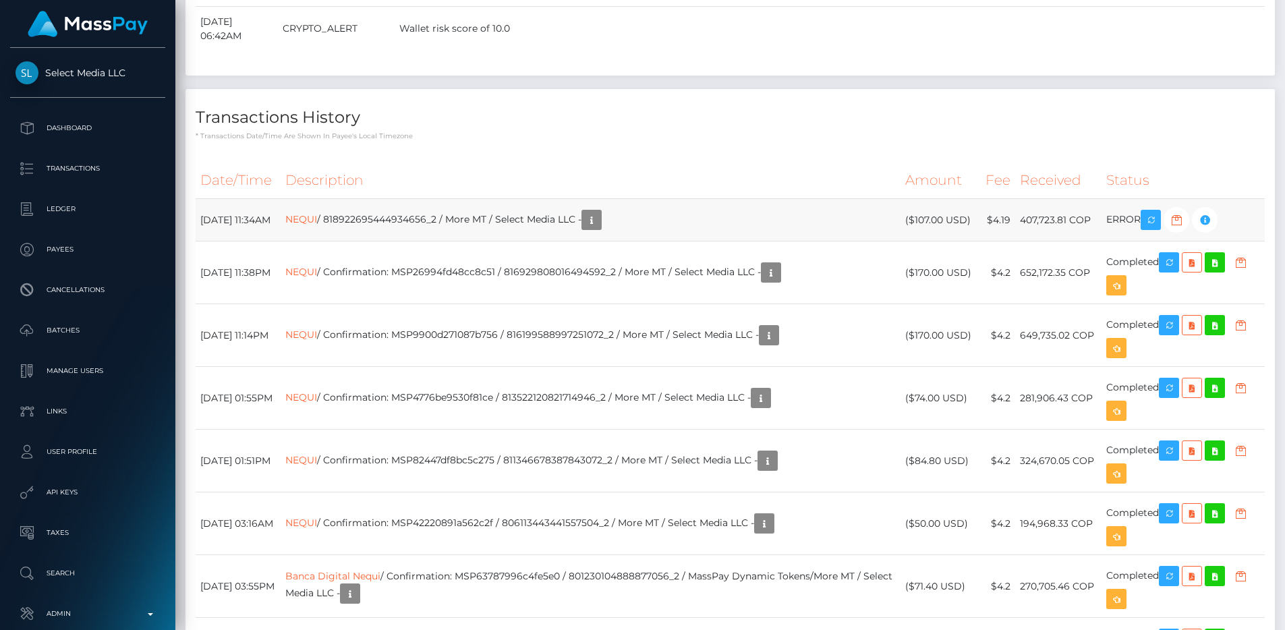
scroll to position [2840, 0]
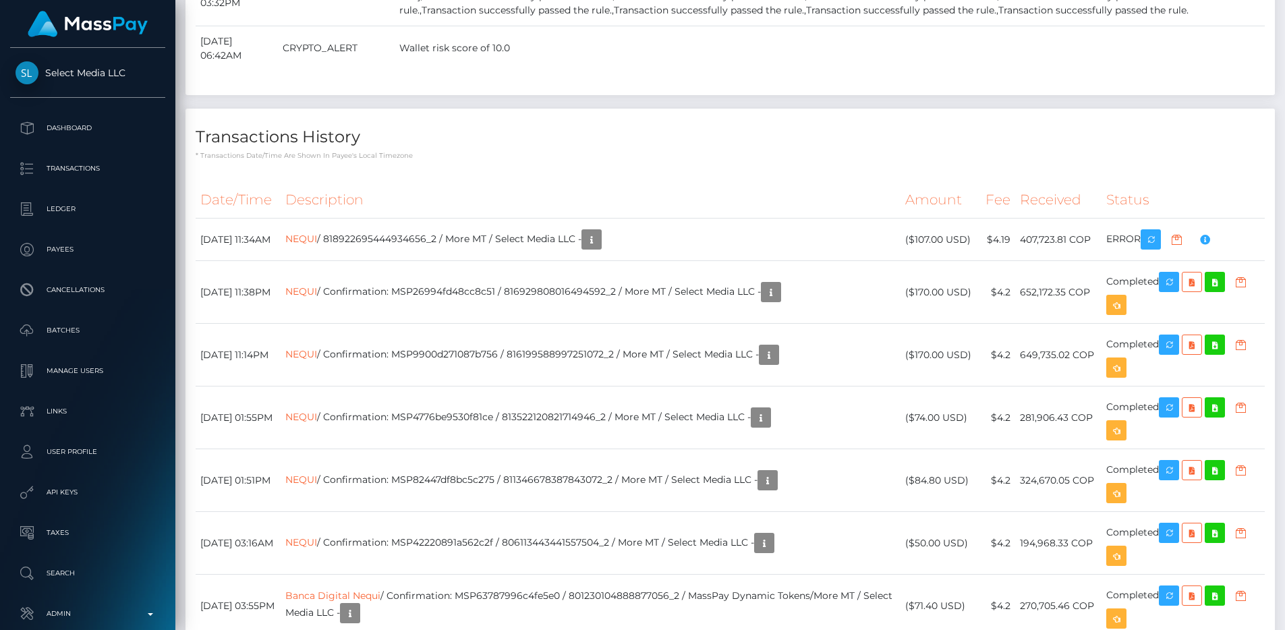
click at [576, 149] on h4 "Transactions History" at bounding box center [730, 137] width 1069 height 24
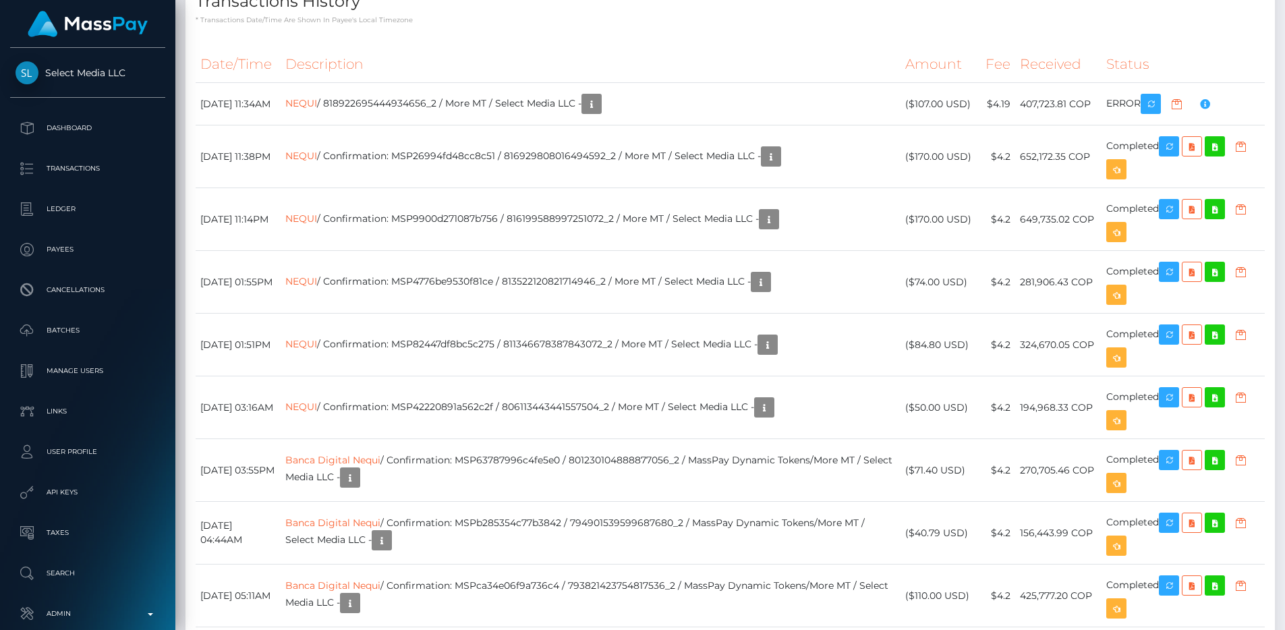
scroll to position [2914, 0]
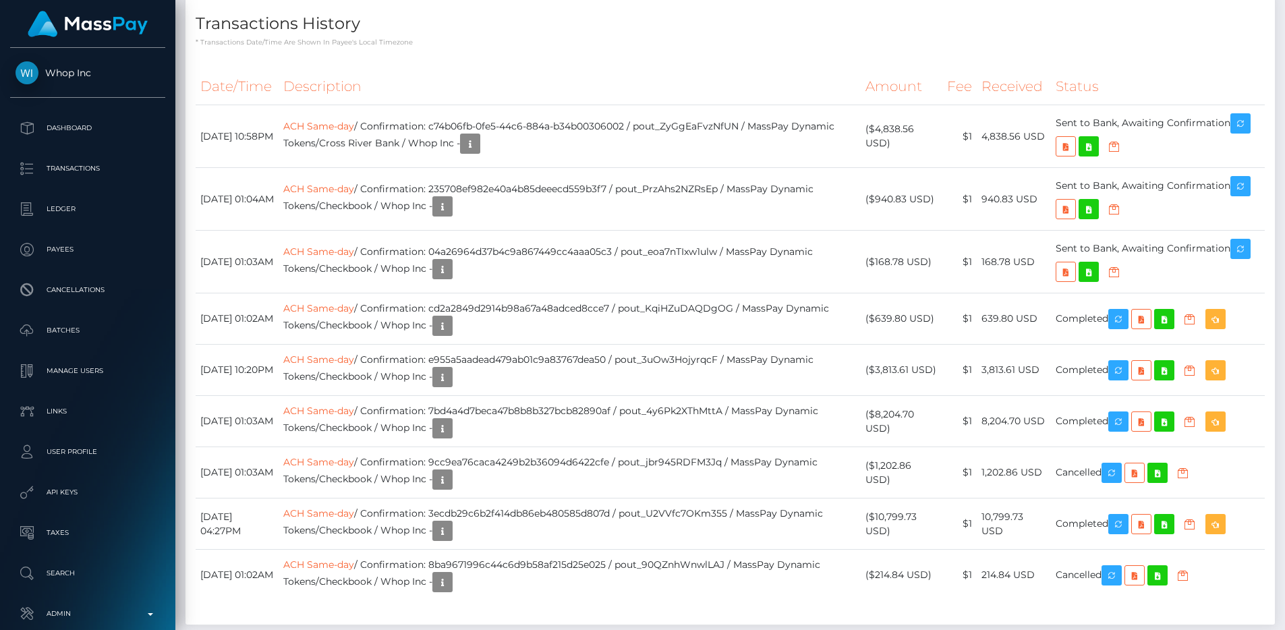
scroll to position [162, 343]
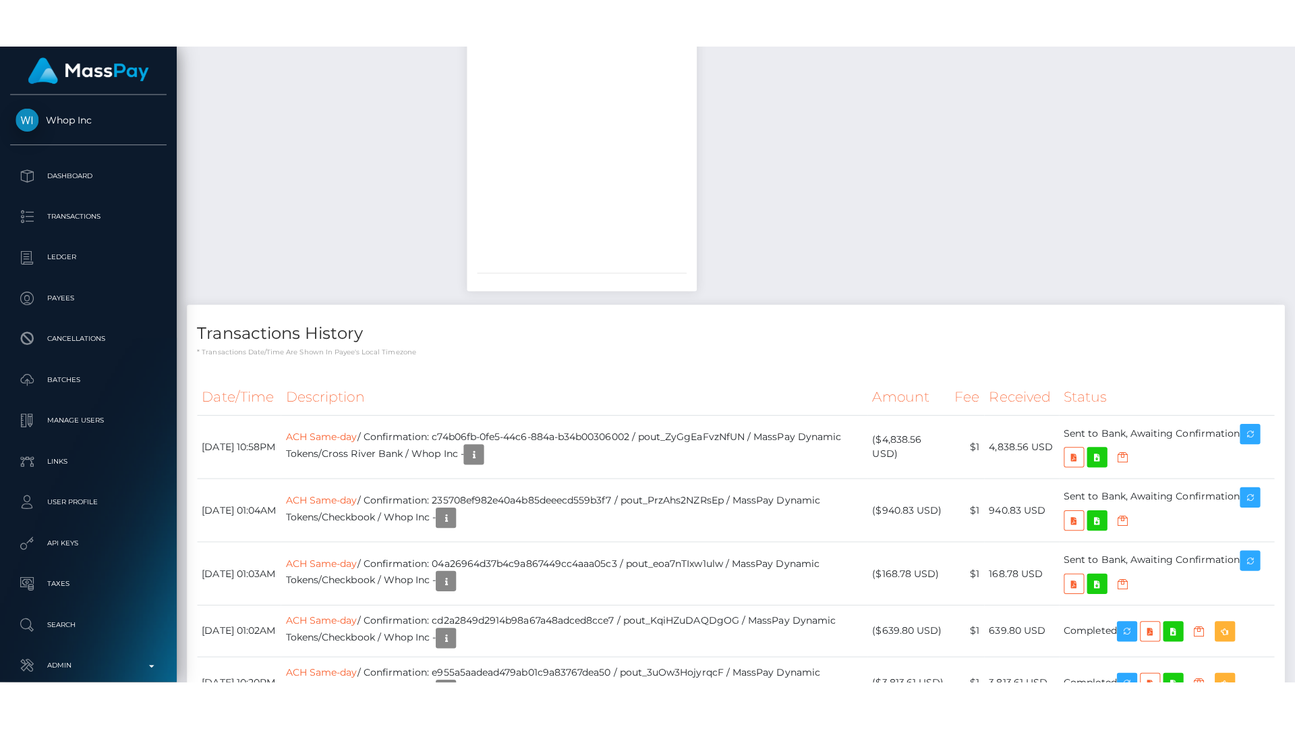
scroll to position [162, 343]
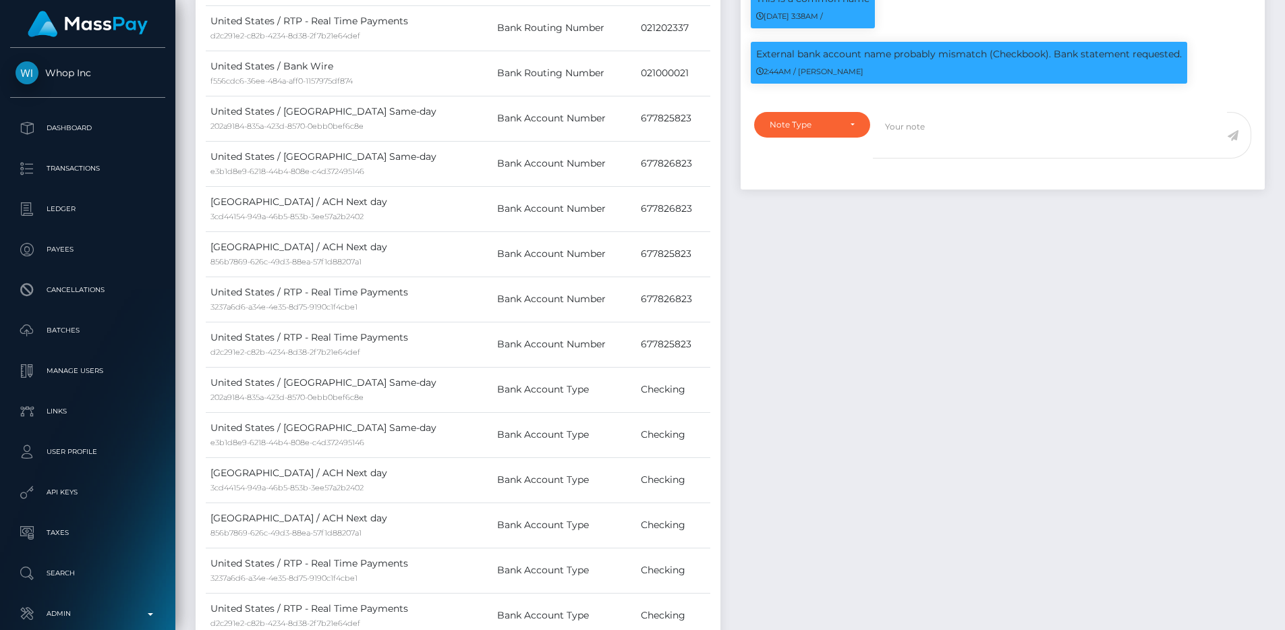
scroll to position [443, 0]
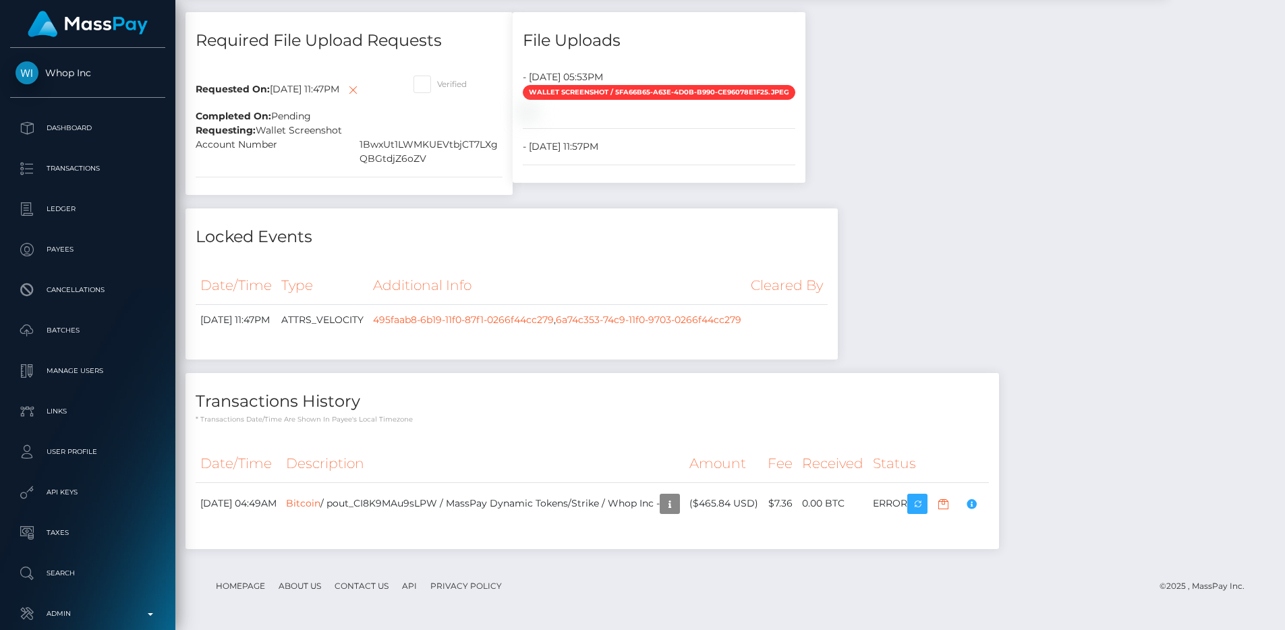
scroll to position [2983, 0]
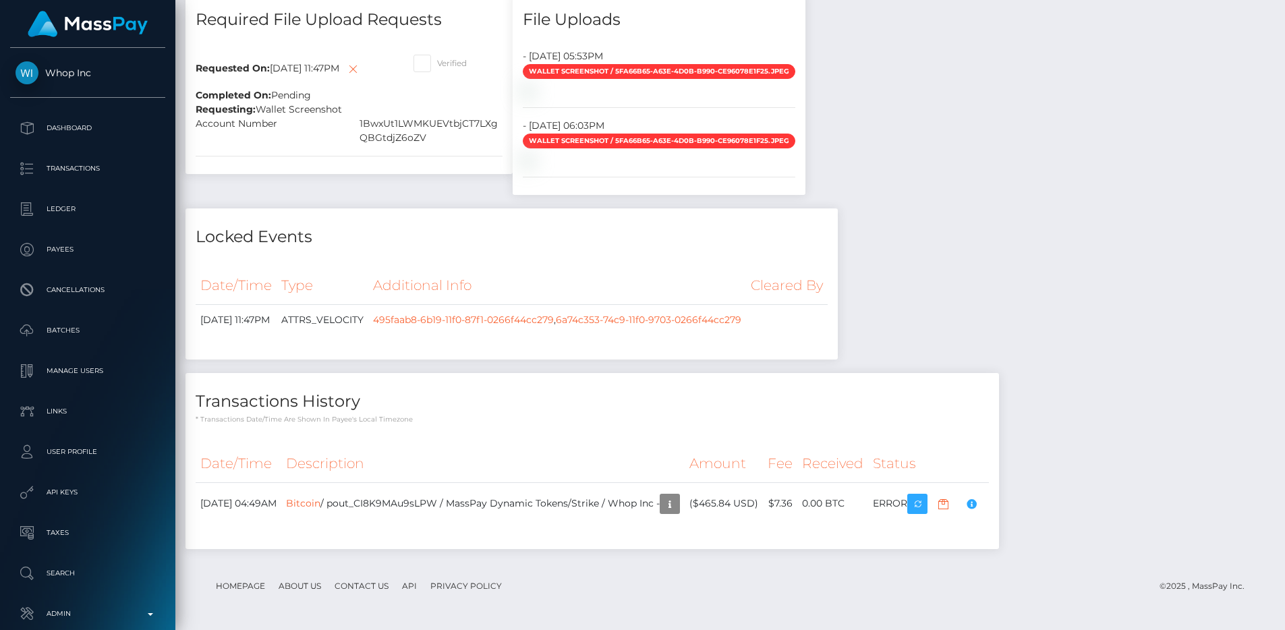
scroll to position [2453, 0]
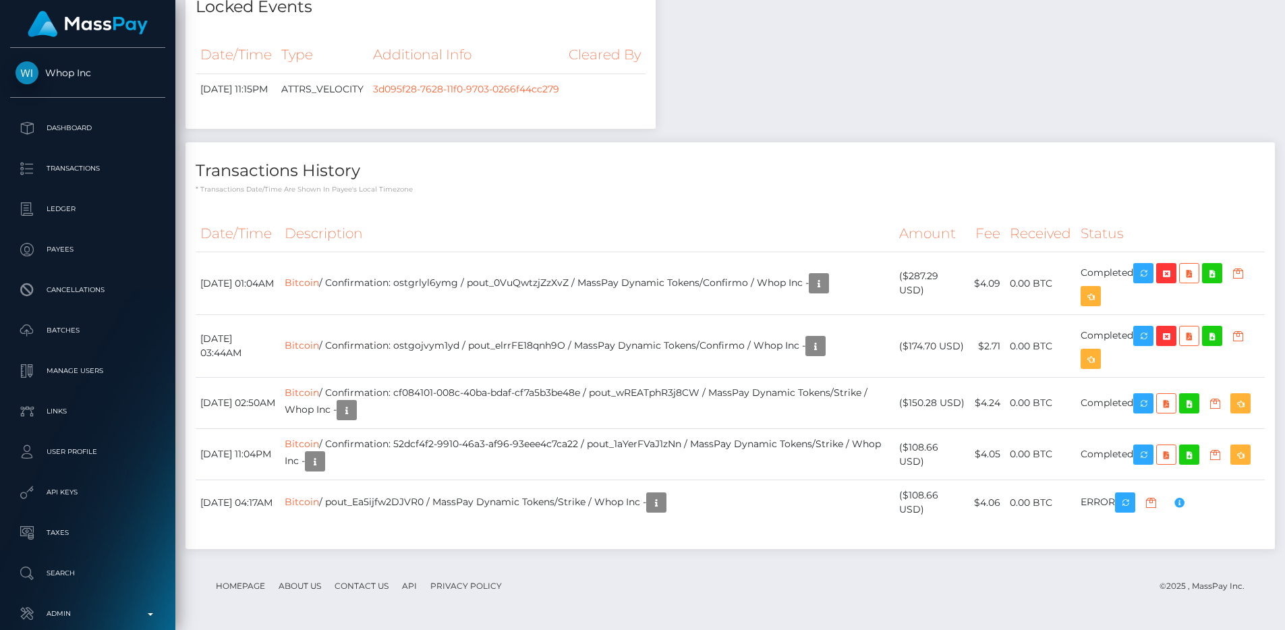
scroll to position [2911, 0]
click at [666, 142] on div "Locked Events Date/Time Type Additional Info Cleared By 3d095f28-7628-11f0-9703…" at bounding box center [420, 60] width 490 height 164
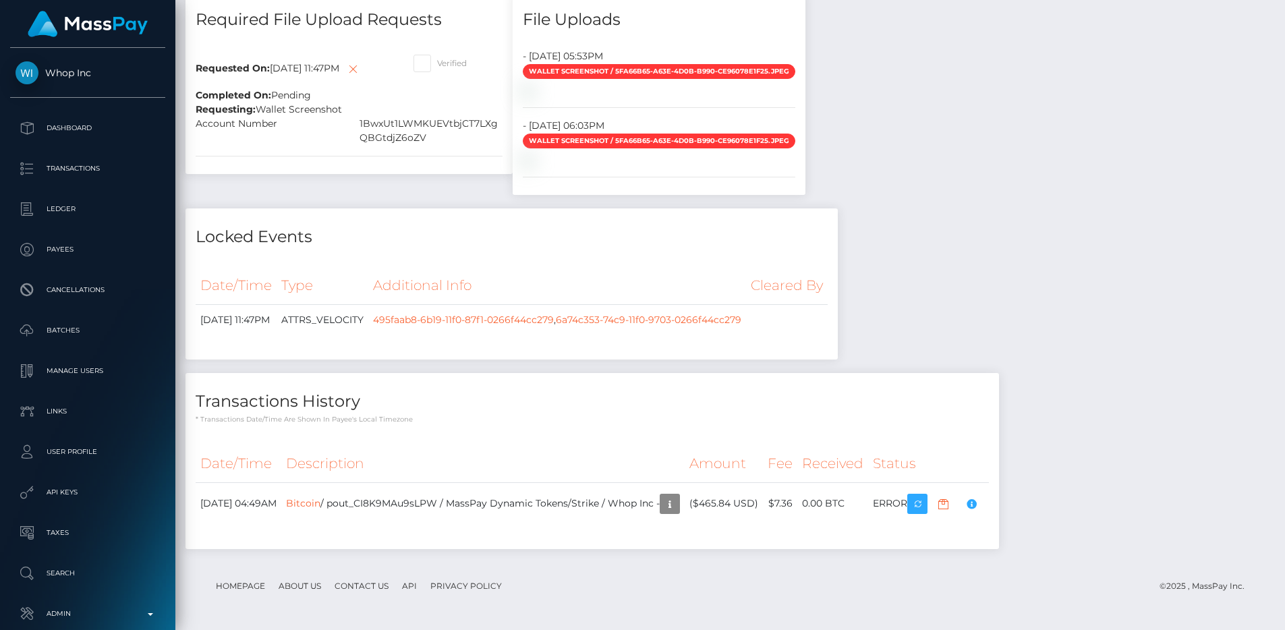
scroll to position [2928, 0]
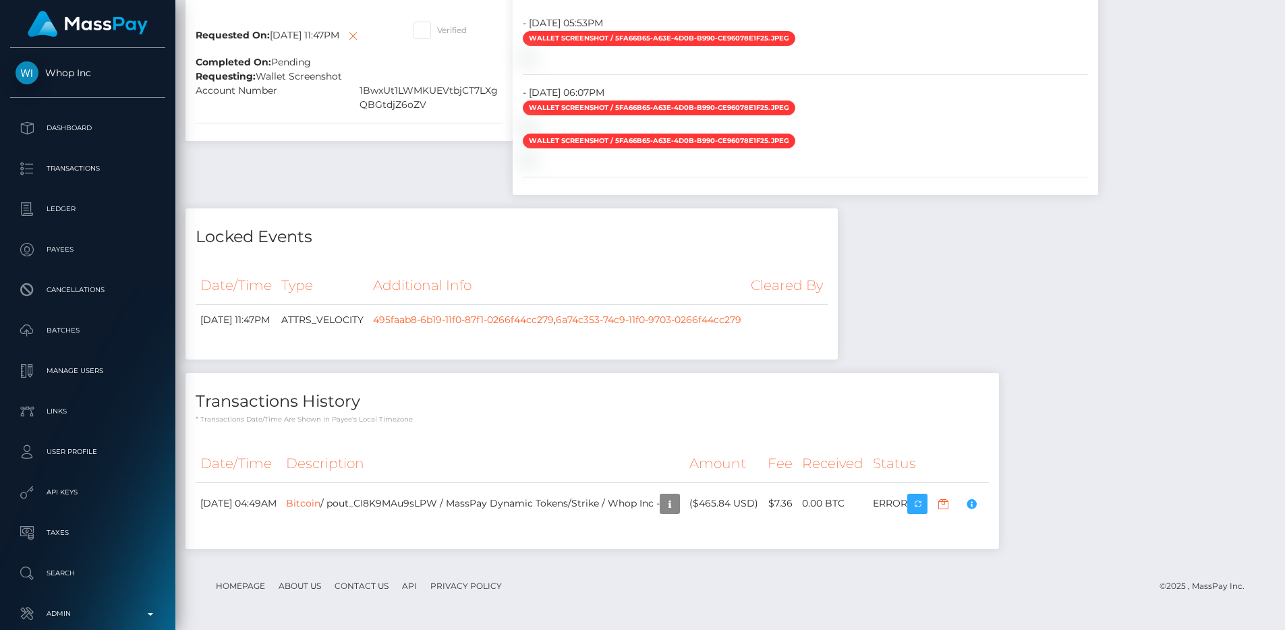
scroll to position [162, 343]
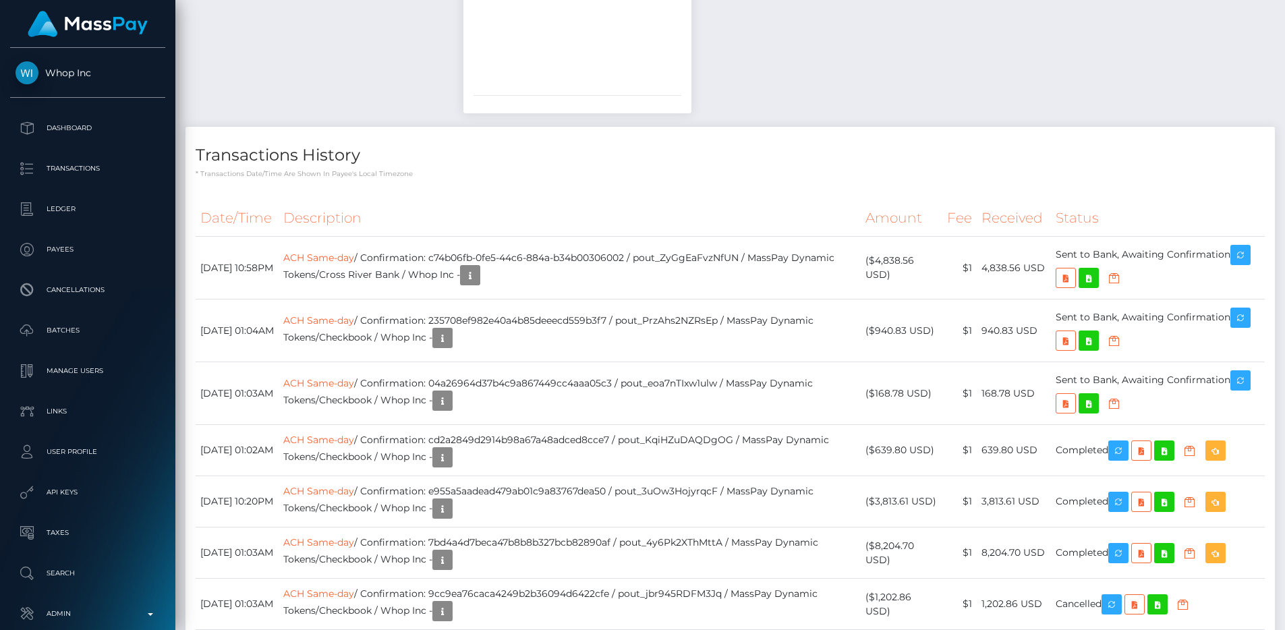
scroll to position [162, 343]
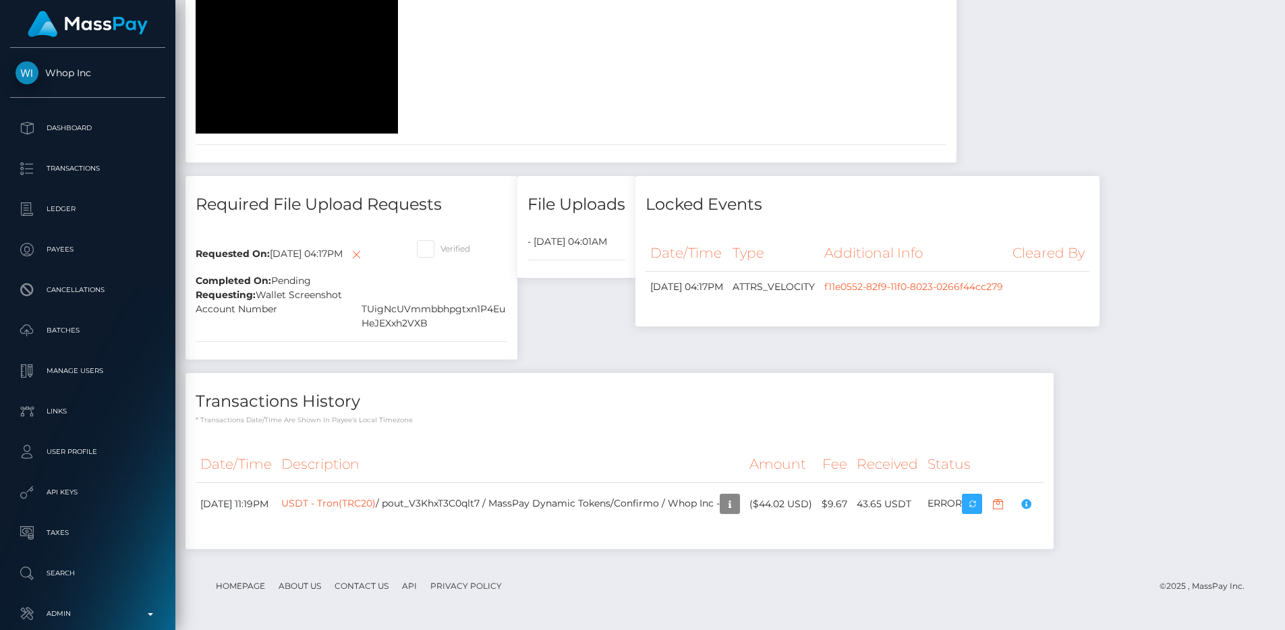
scroll to position [2479, 0]
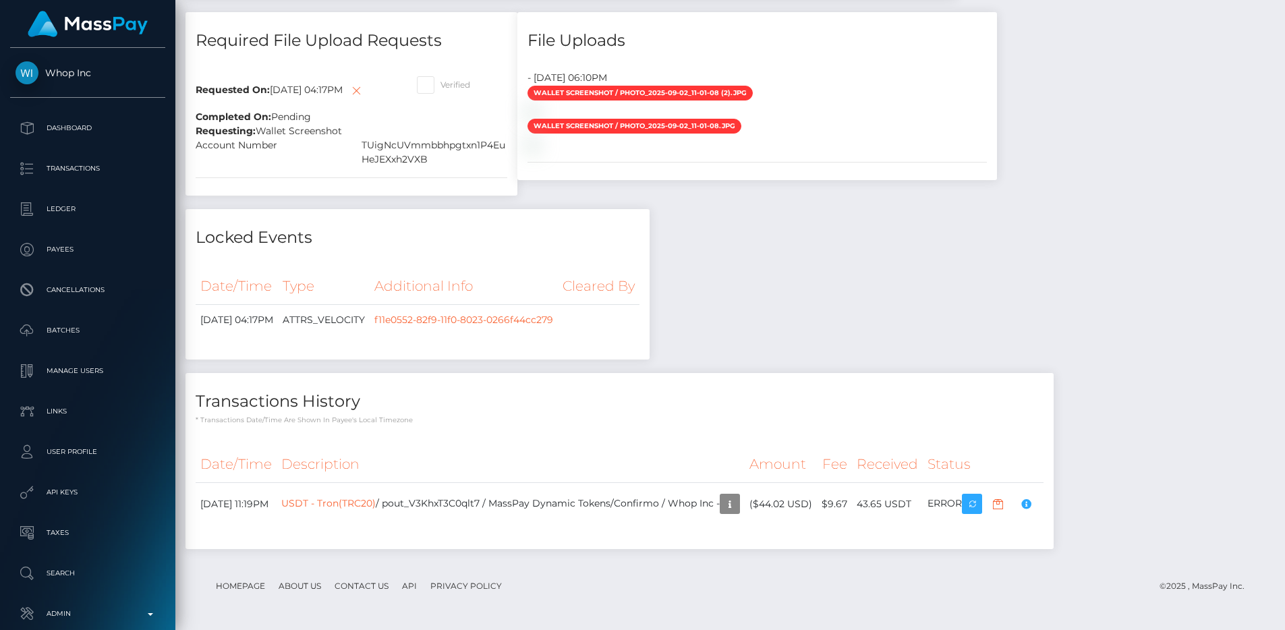
scroll to position [2077, 0]
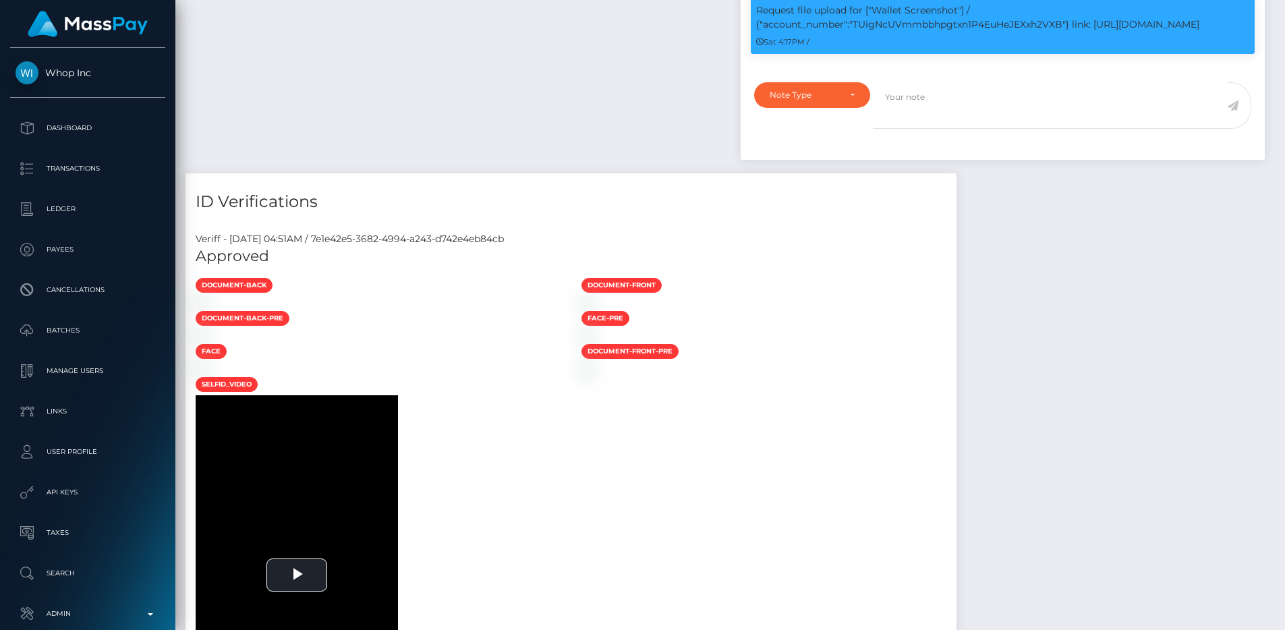
scroll to position [162, 343]
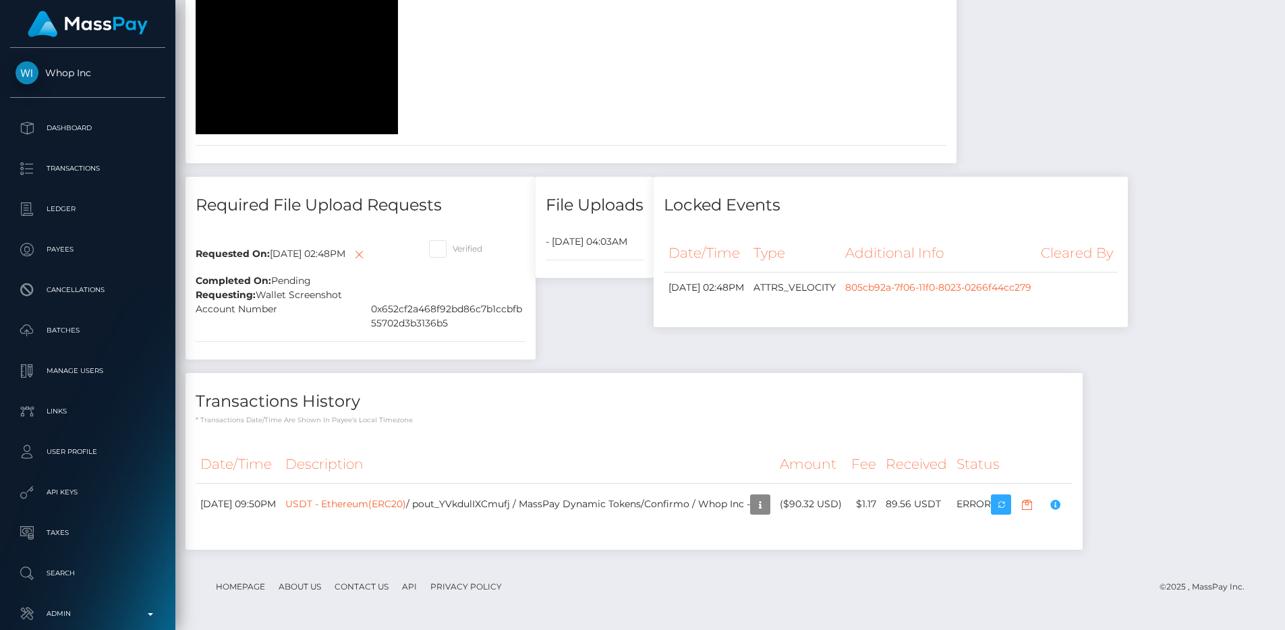
scroll to position [2525, 0]
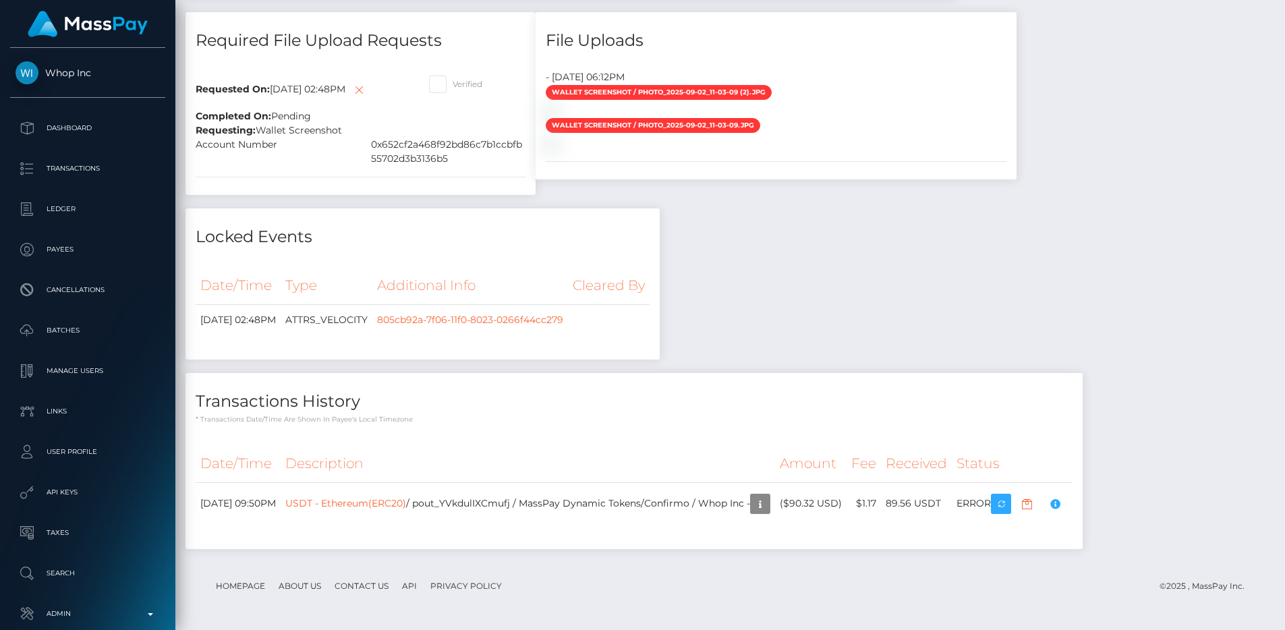
scroll to position [162, 343]
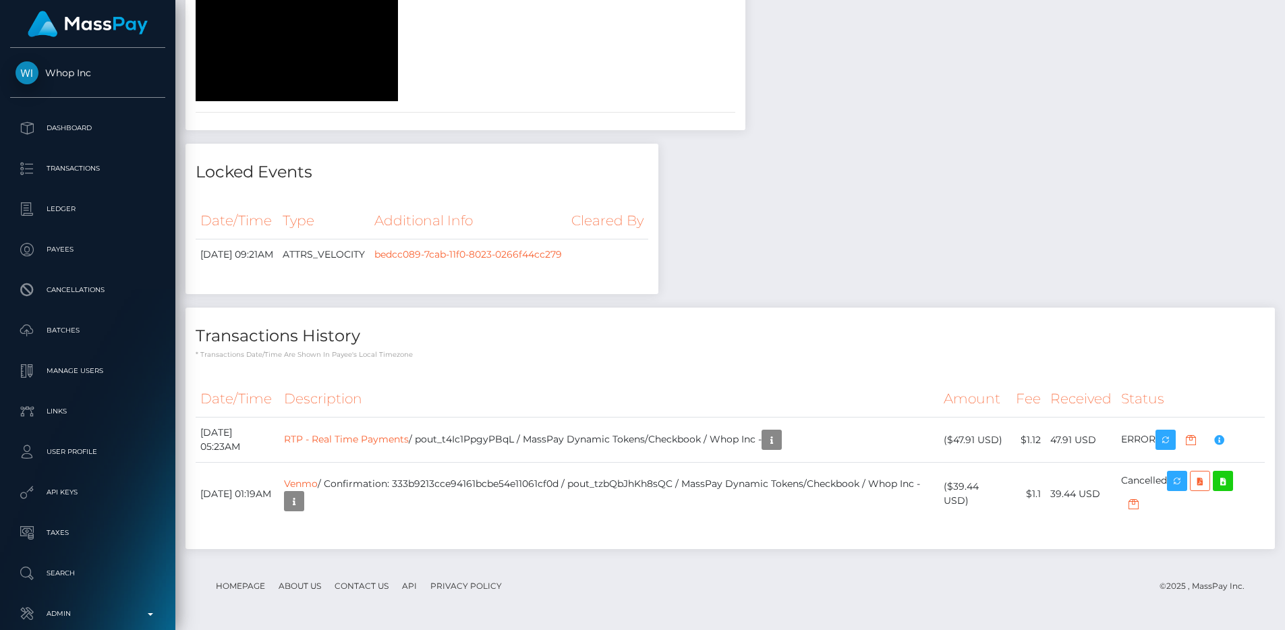
scroll to position [2790, 0]
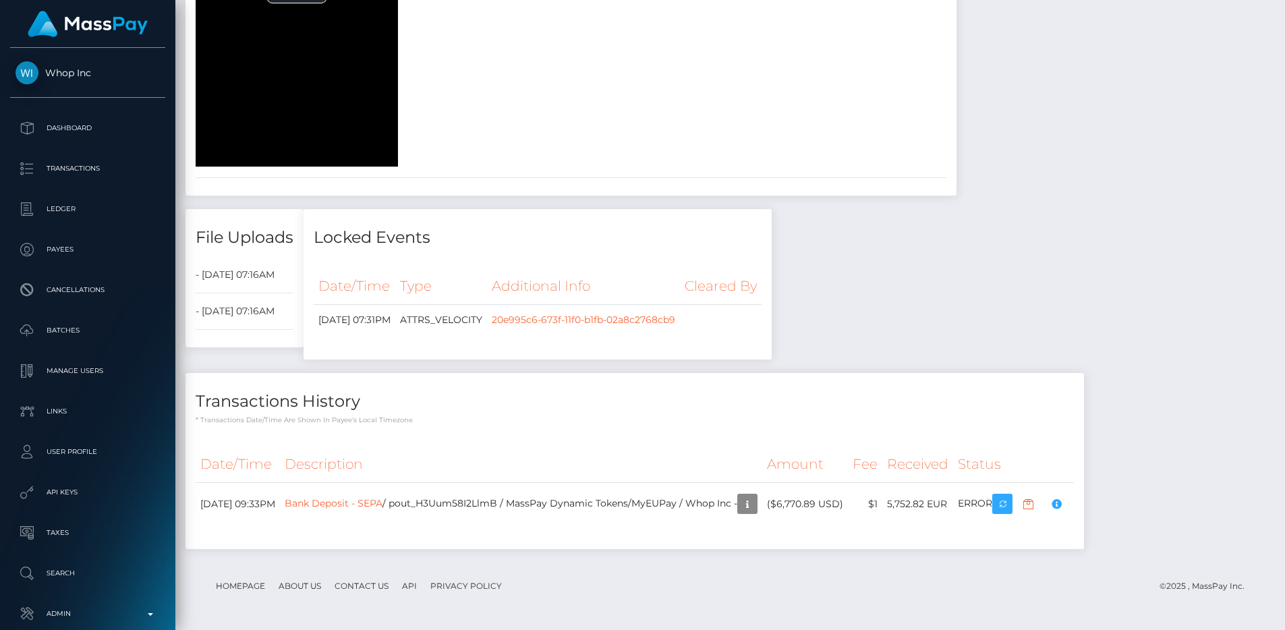
scroll to position [162, 343]
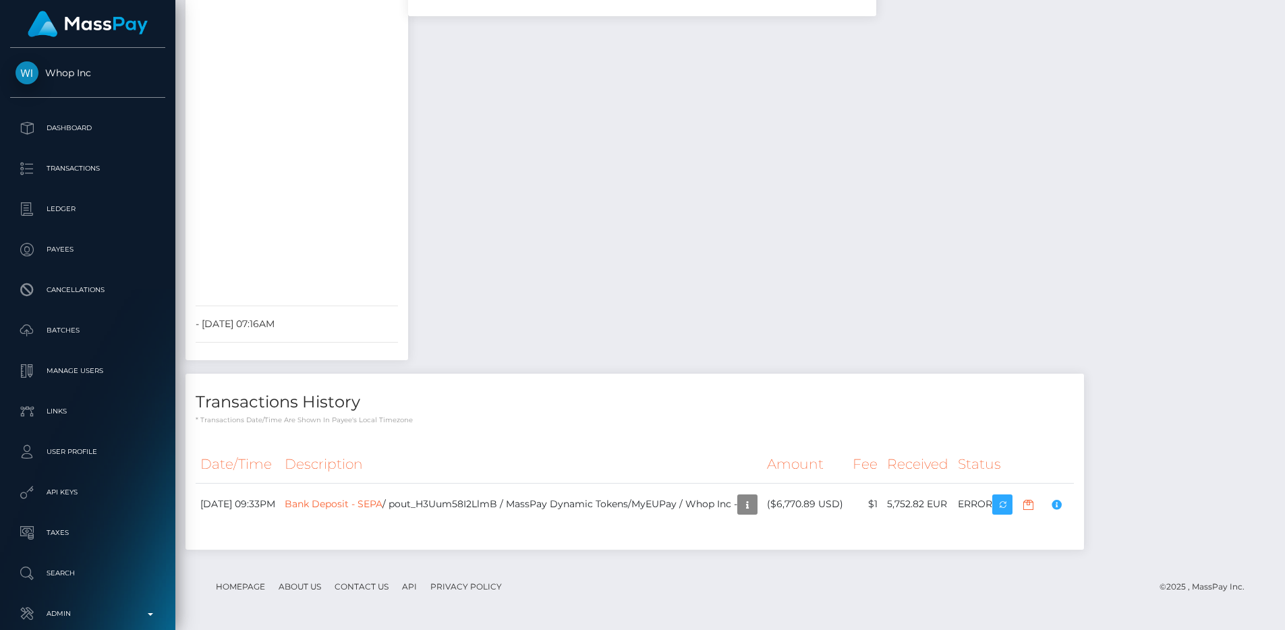
scroll to position [2621, 0]
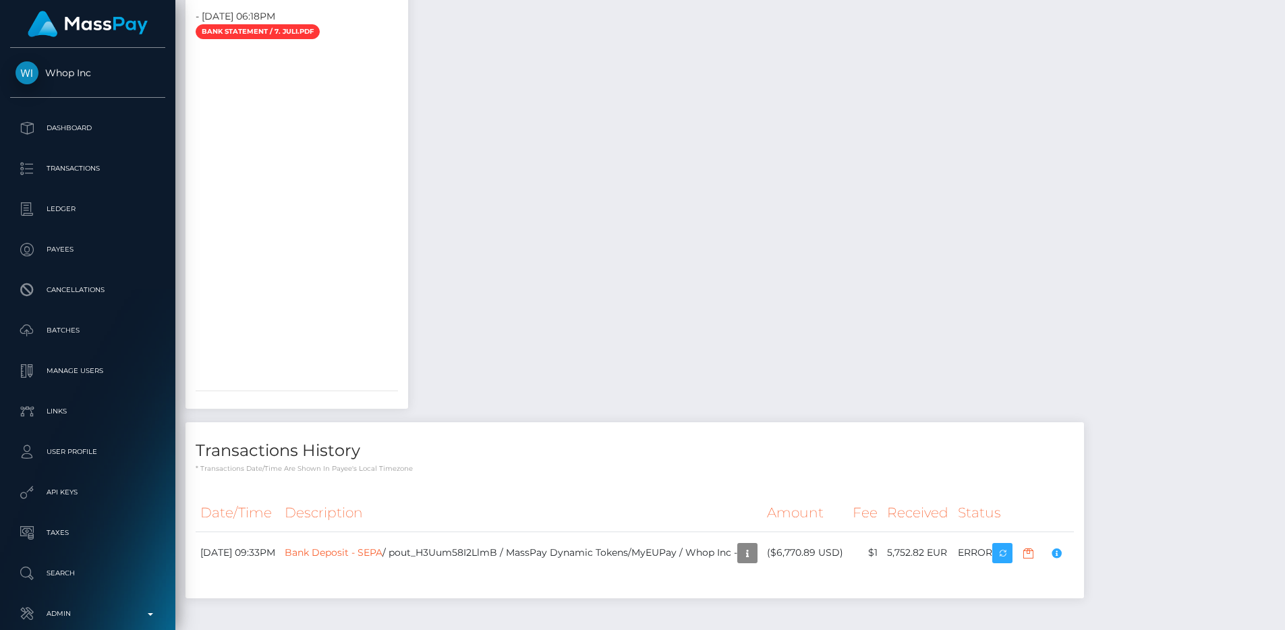
scroll to position [1738, 0]
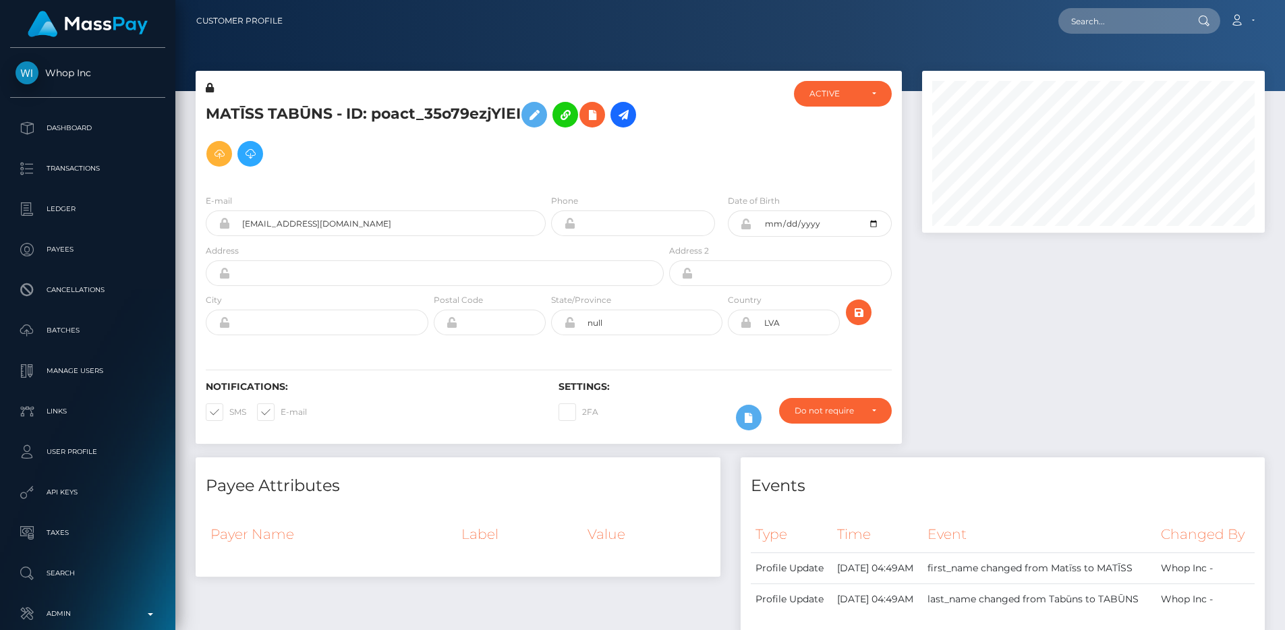
click at [393, 182] on div "MATĪSS TABŪNS - ID: poact_35o79ezjYlEI" at bounding box center [431, 132] width 471 height 103
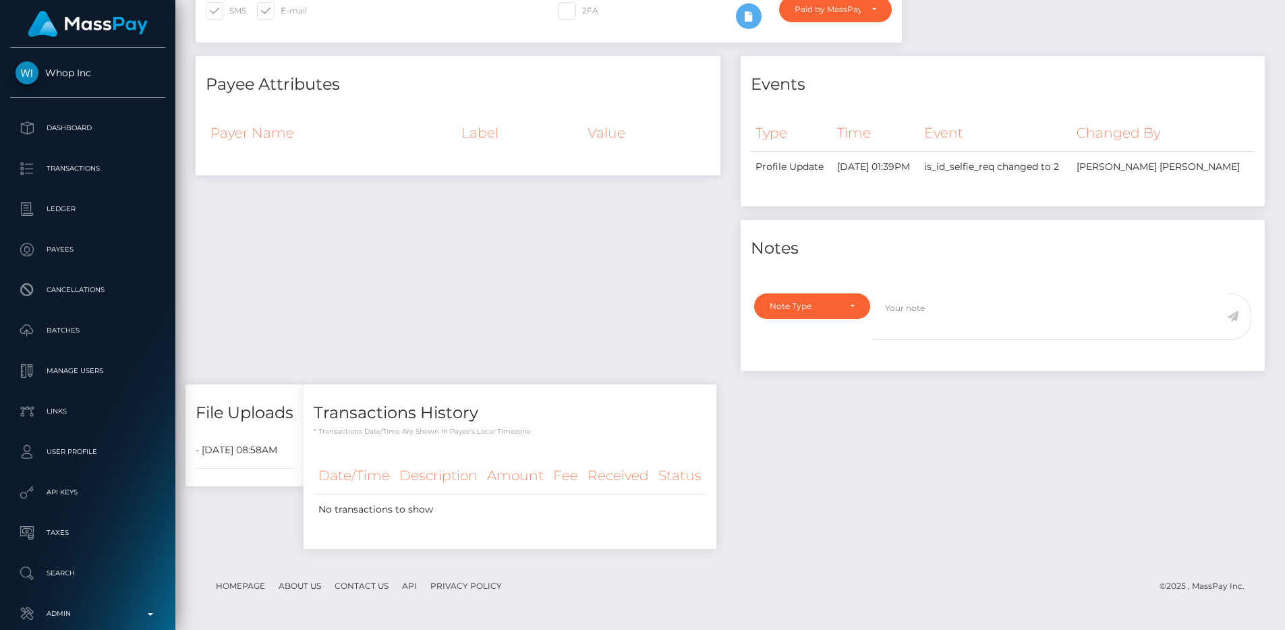
scroll to position [162, 343]
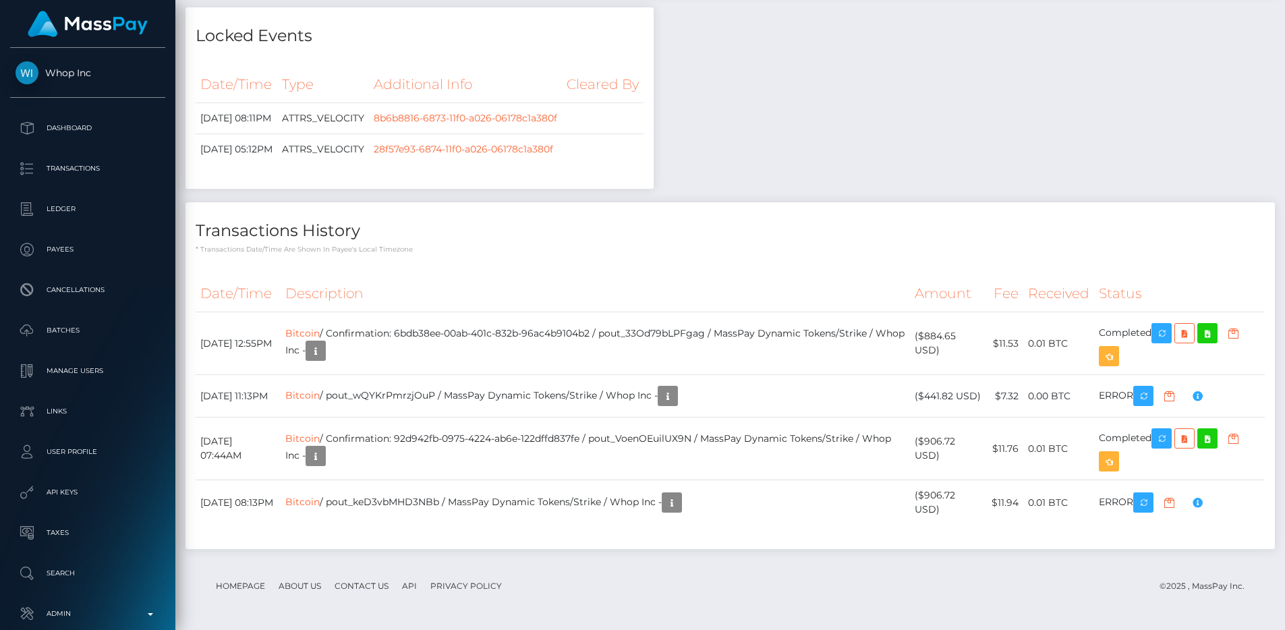
scroll to position [4033, 0]
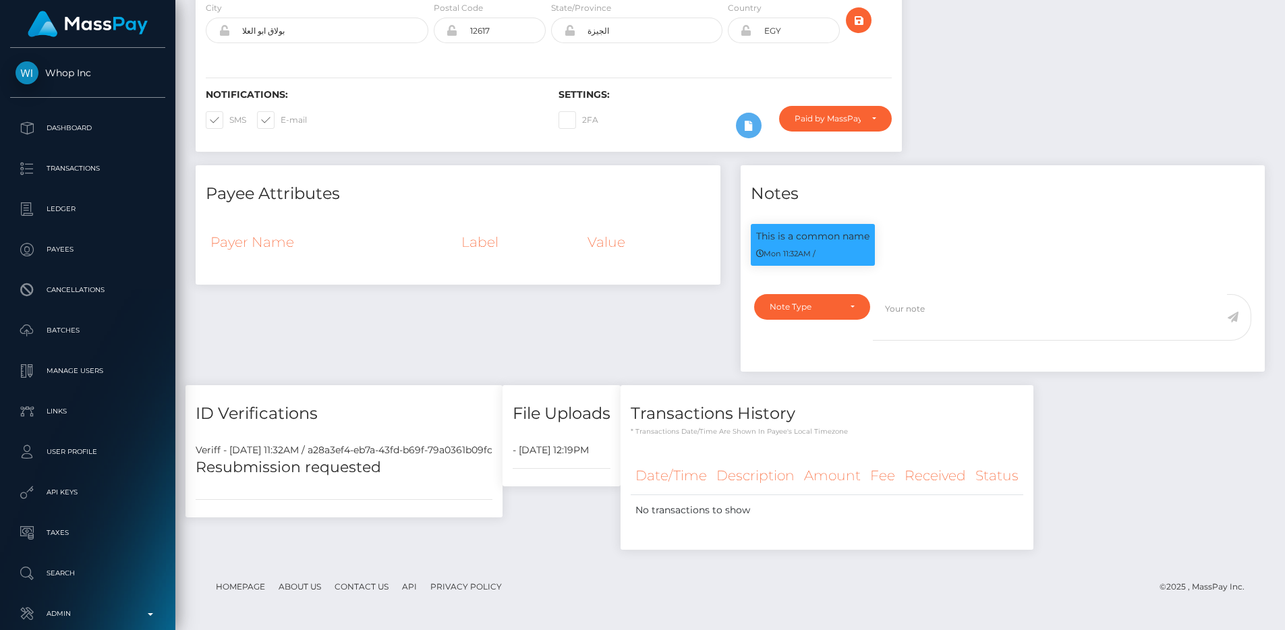
scroll to position [162, 343]
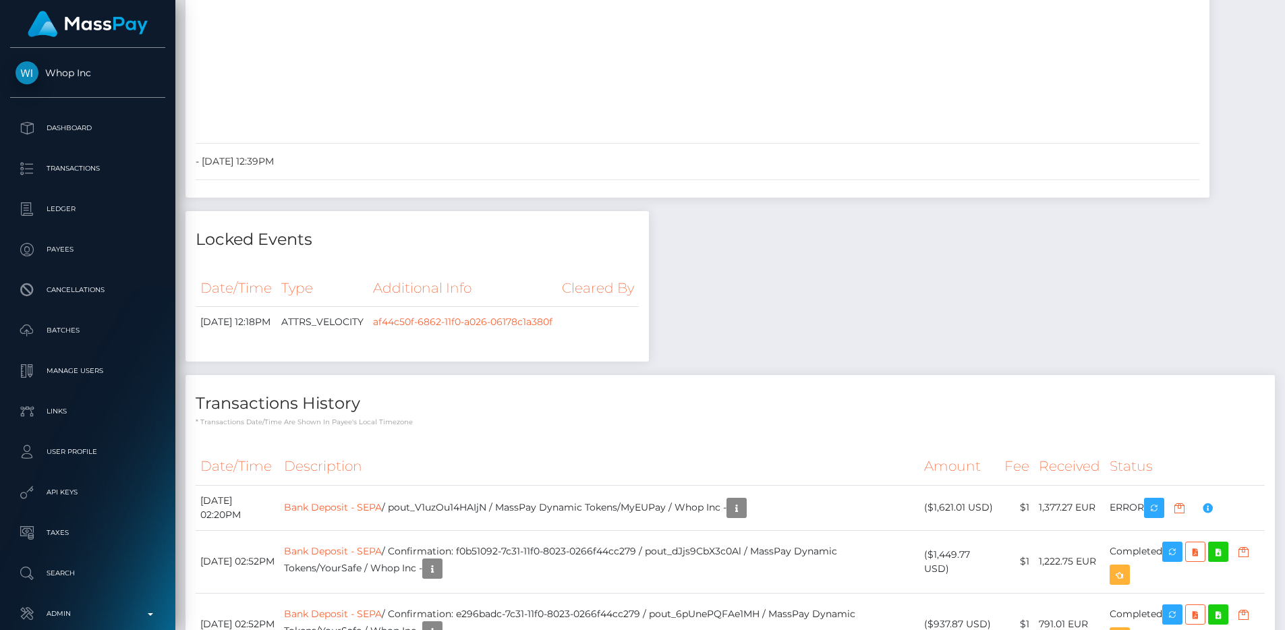
scroll to position [2195, 0]
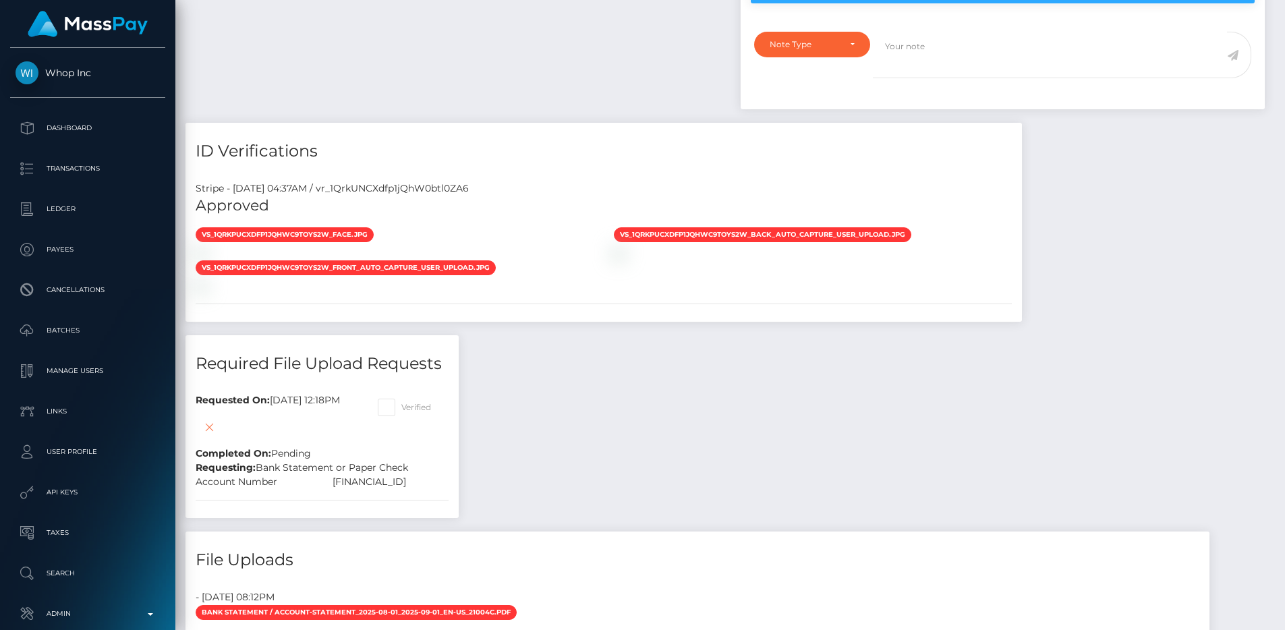
scroll to position [901, 0]
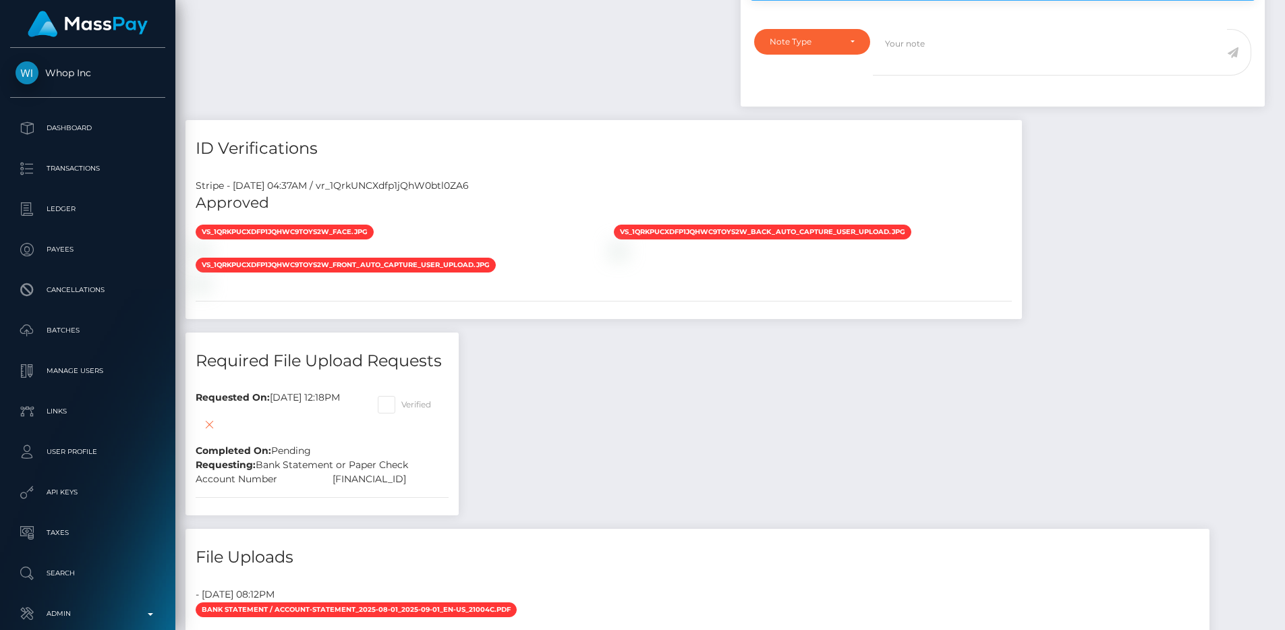
click at [436, 179] on div "Stripe - [DATE] 04:37AM / vr_1QrkUNCXdfp1jQhW0btl0ZA6" at bounding box center [604, 186] width 837 height 14
click at [436, 179] on div "Stripe - July 24, 2025 04:37AM / vr_1QrkUNCXdfp1jQhW0btl0ZA6" at bounding box center [604, 186] width 837 height 14
copy div "vr_1QrkUNCXdfp1jQhW0btl0ZA6"
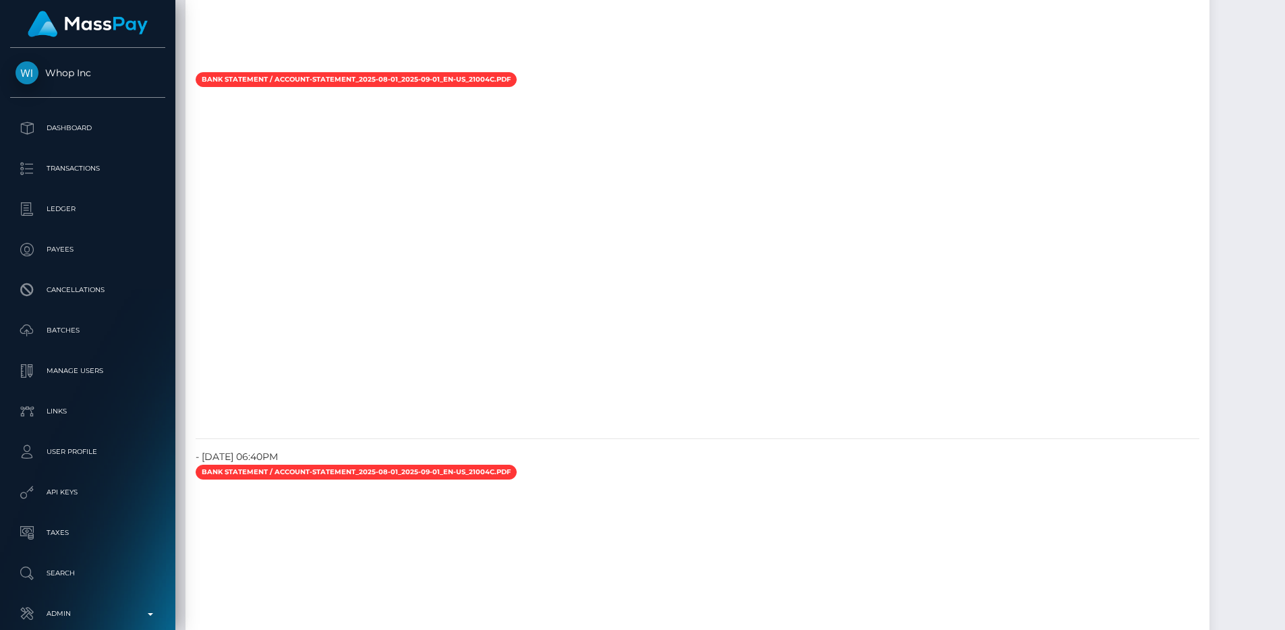
scroll to position [2141, 0]
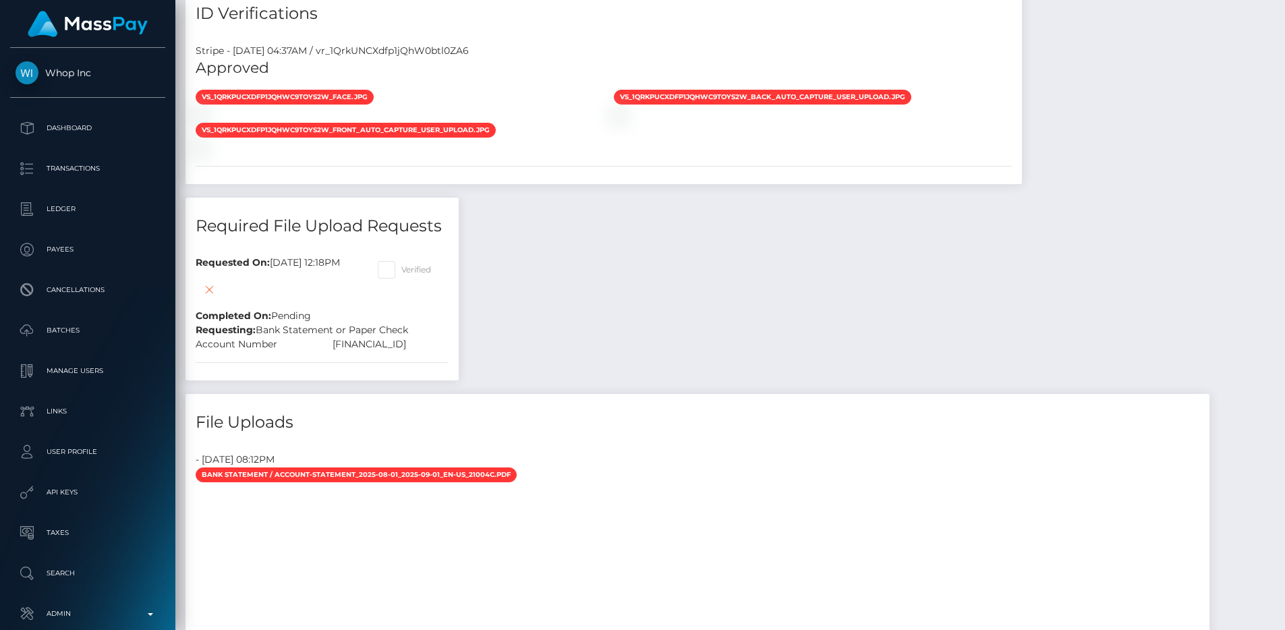
scroll to position [944, 0]
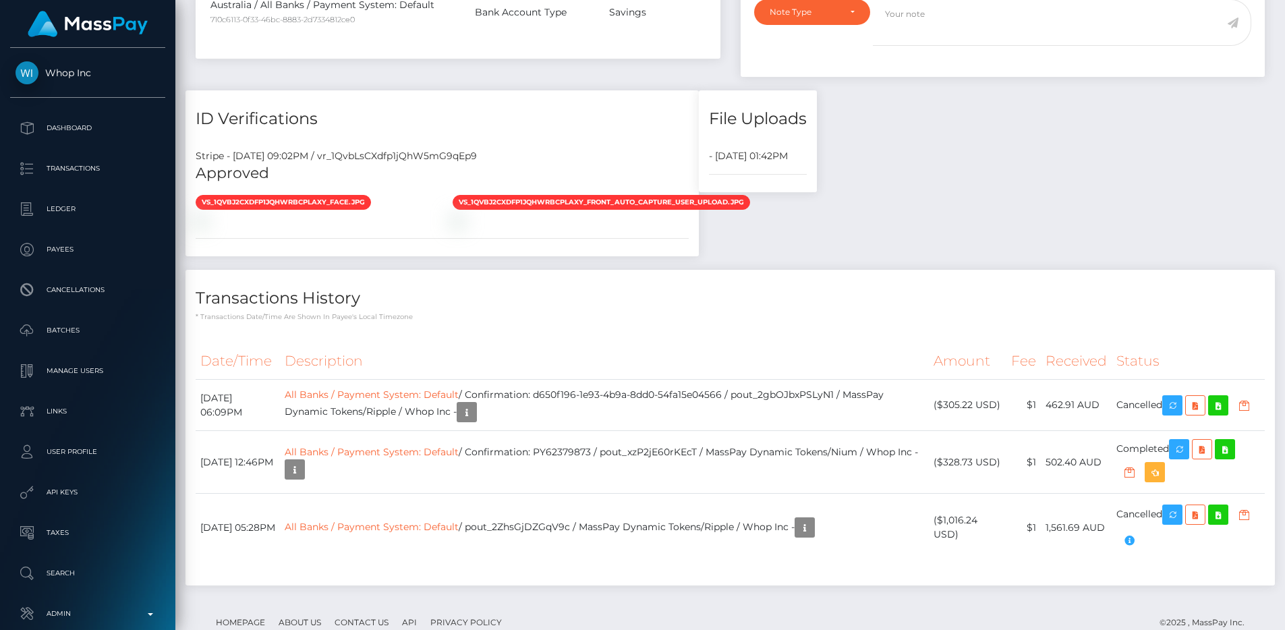
scroll to position [162, 343]
click at [383, 160] on div "Stripe - [DATE] 09:02PM / vr_1QvbLsCXdfp1jQhW5mG9qEp9" at bounding box center [442, 156] width 513 height 14
copy div "vr_1QvbLsCXdfp1jQhW5mG9qEp9"
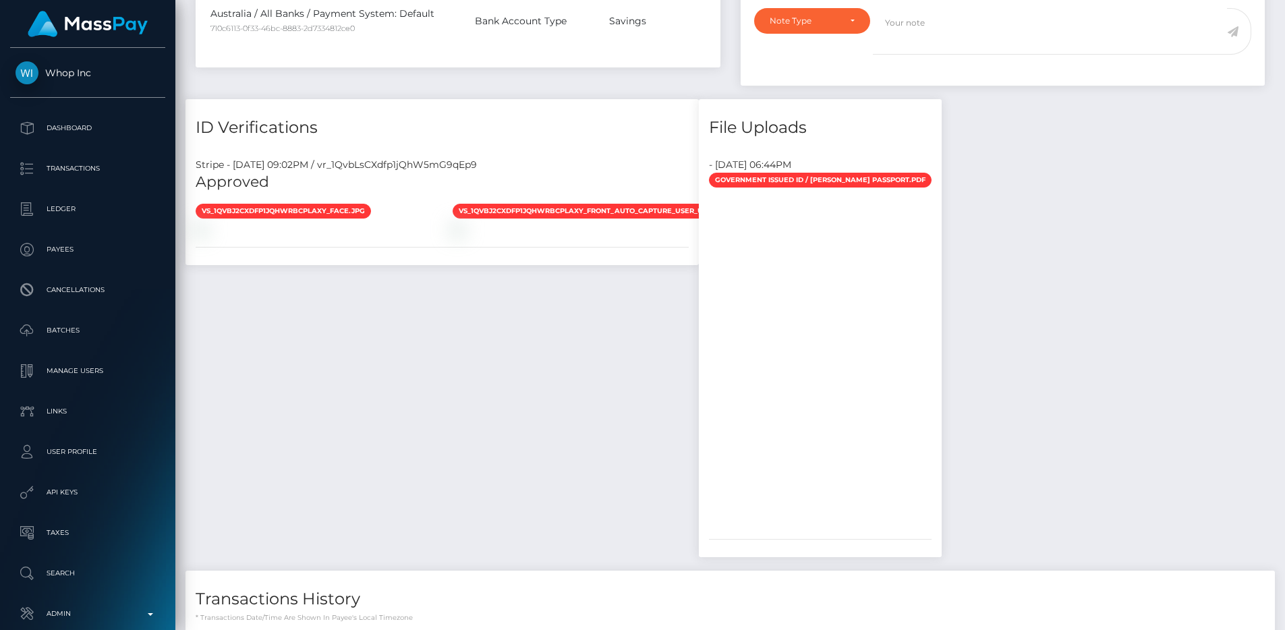
scroll to position [162, 343]
click at [1021, 234] on div "Payee Attributes Payer Name Label Value Australia / All Banks / Payment System:…" at bounding box center [731, 295] width 1090 height 1209
click at [1182, 265] on div "Payee Attributes Payer Name Label Value Australia / All Banks / Payment System:…" at bounding box center [731, 295] width 1090 height 1209
click at [466, 134] on h4 "ID Verifications" at bounding box center [442, 128] width 493 height 24
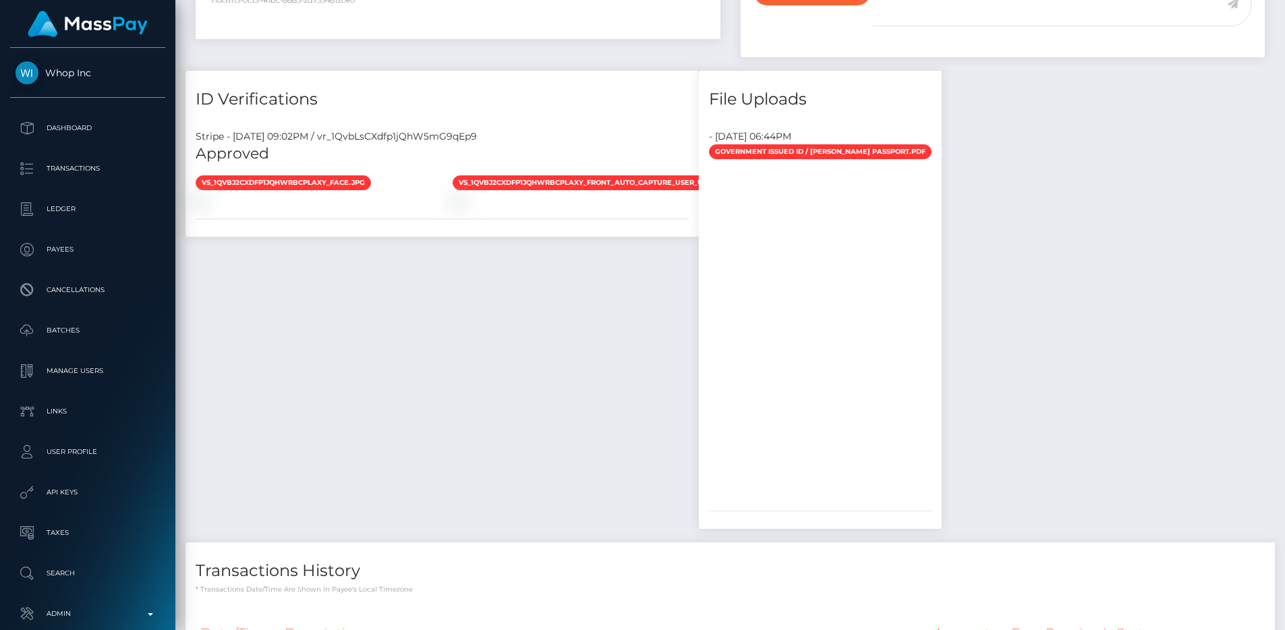
scroll to position [1110, 0]
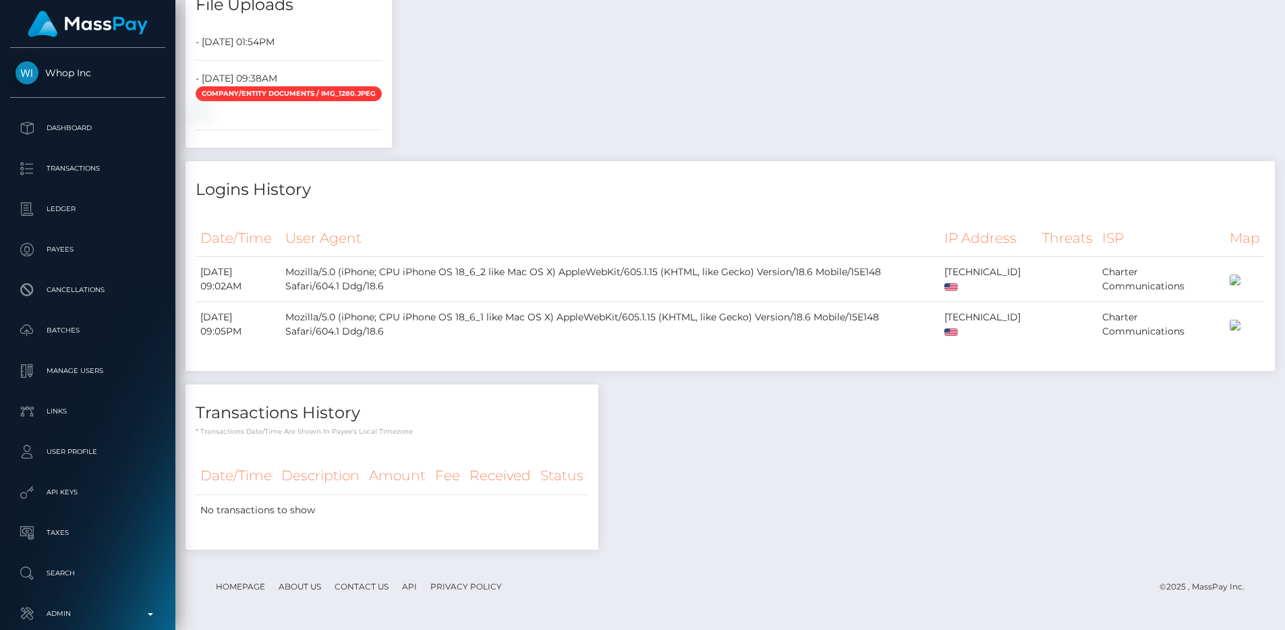
scroll to position [18939, 0]
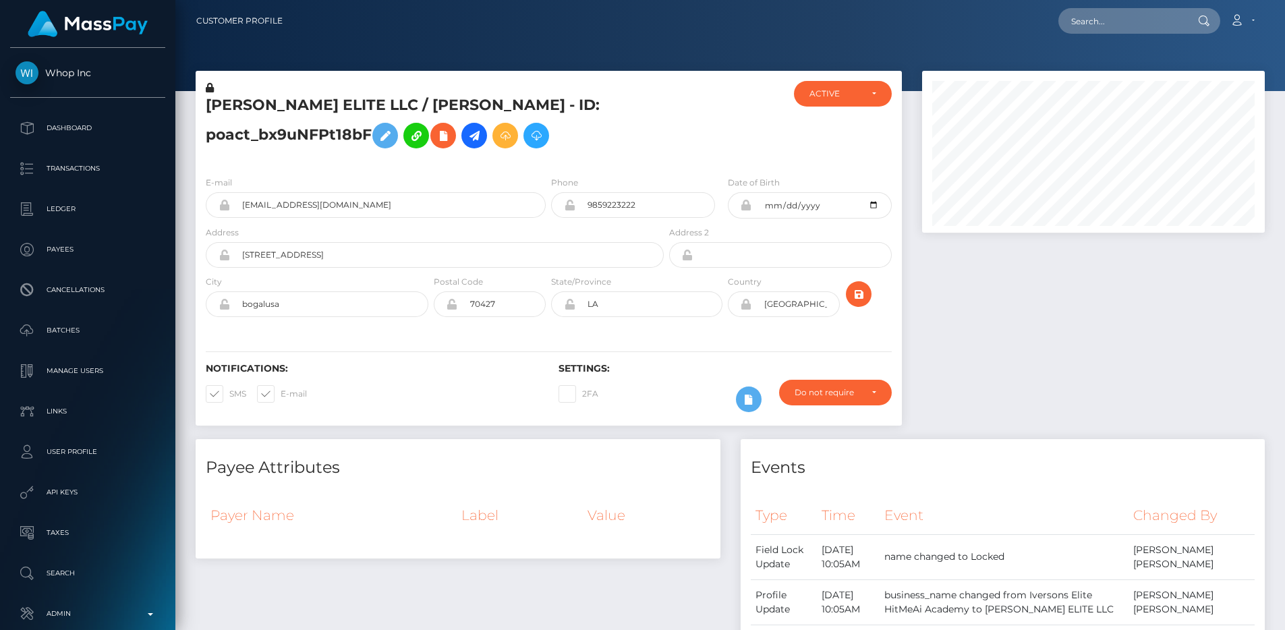
scroll to position [18939, 0]
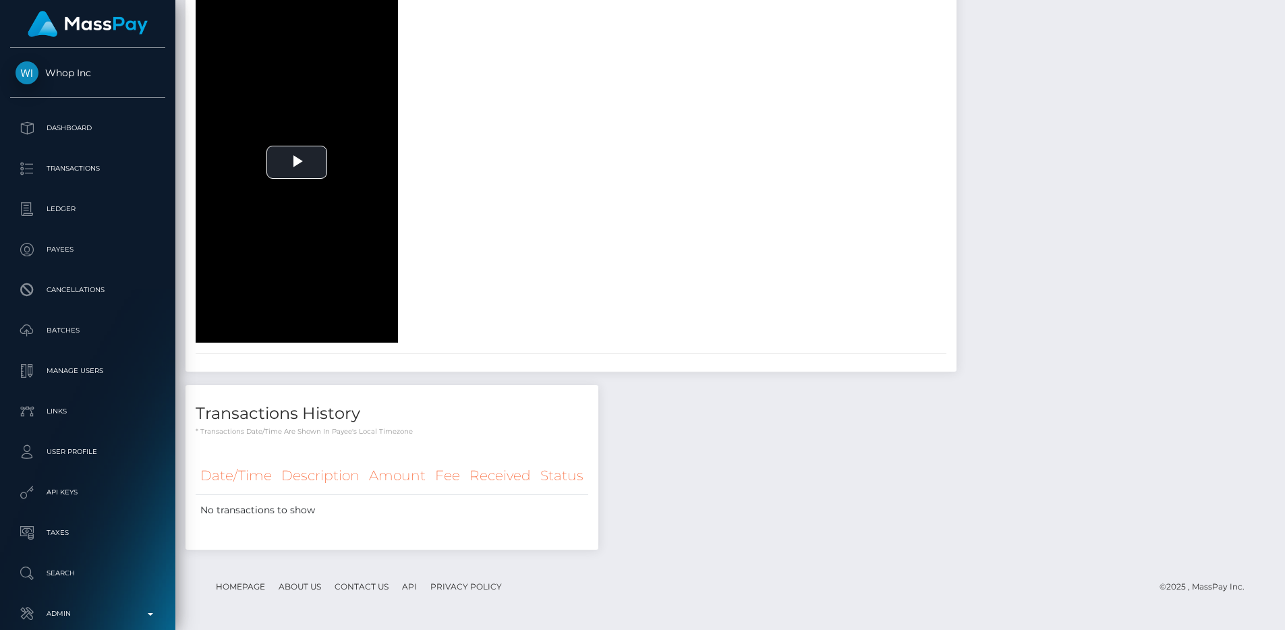
scroll to position [3480, 0]
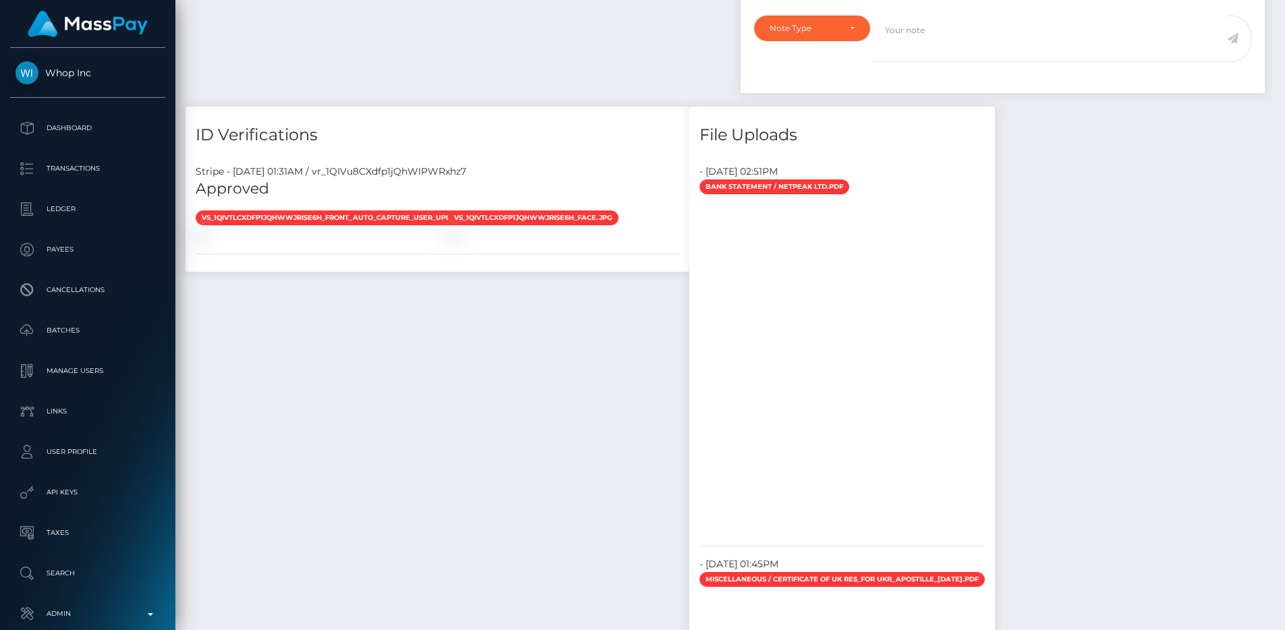
scroll to position [1147, 0]
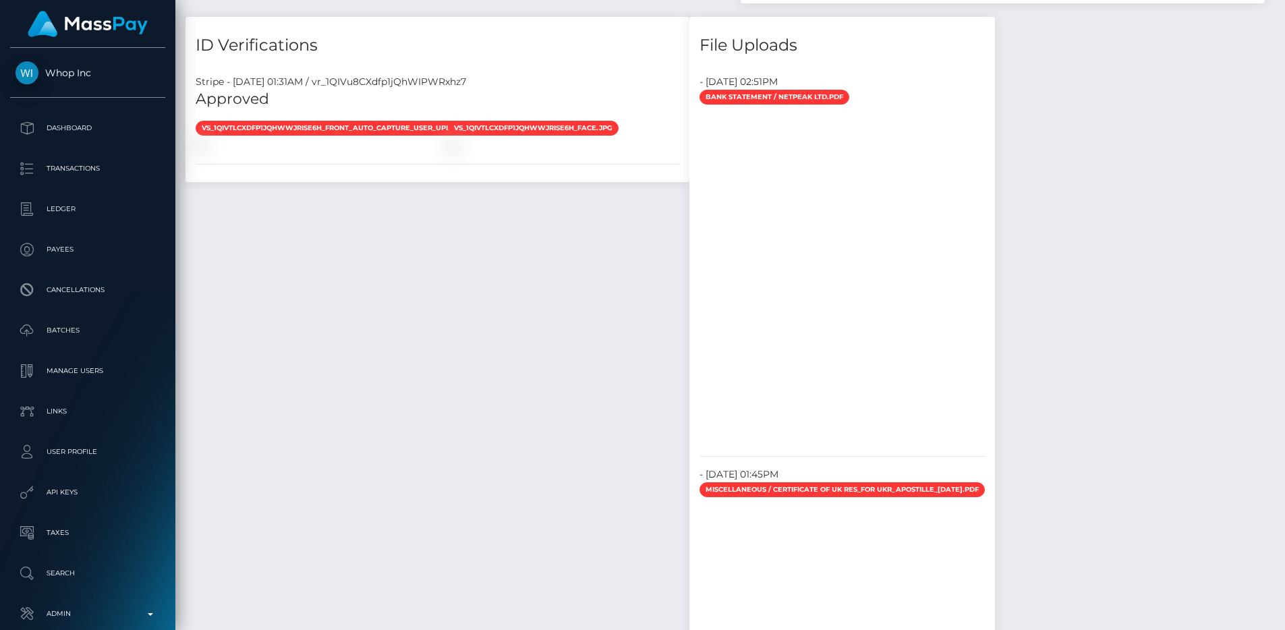
click at [455, 89] on div "Stripe - July 23, 2025 01:31AM / vr_1QIVu8CXdfp1jQhWIPWRxhz7" at bounding box center [438, 82] width 504 height 14
copy div "vr_1QIVu8CXdfp1jQhWIPWRxhz7"
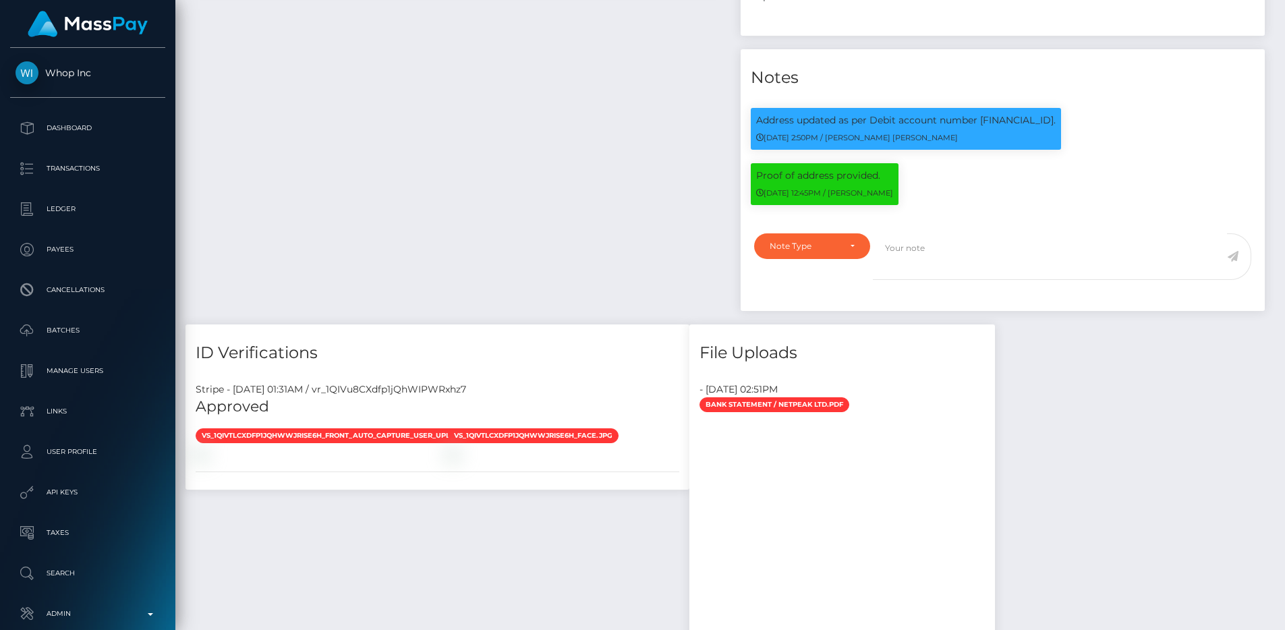
scroll to position [842, 0]
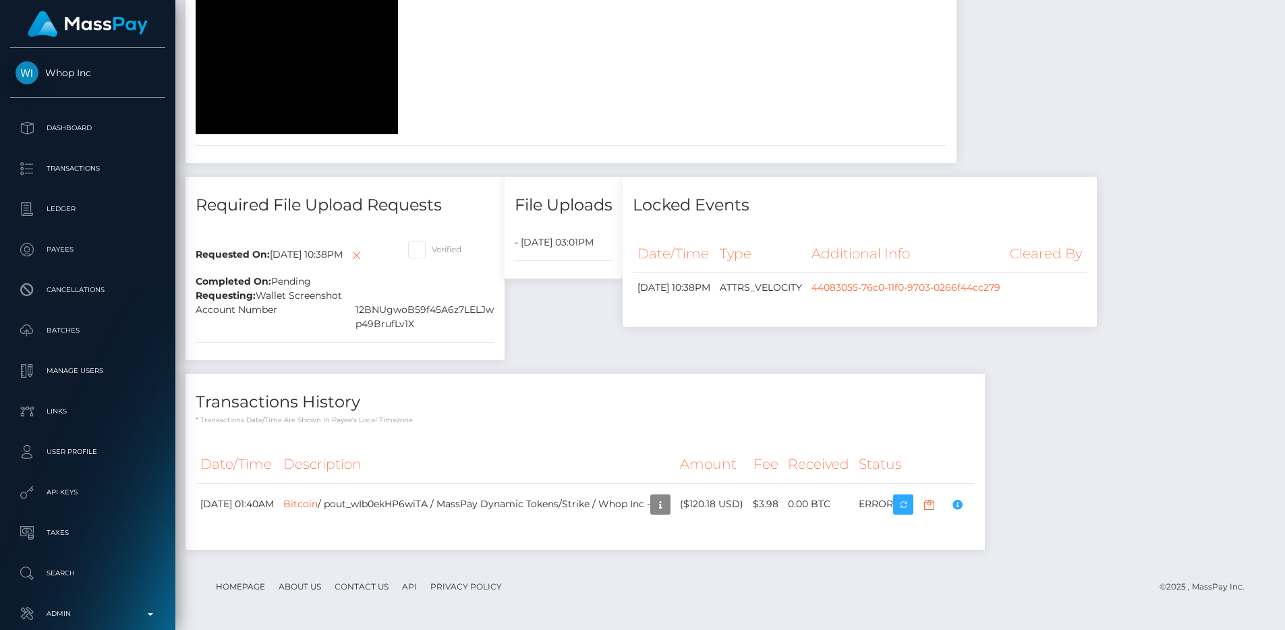
scroll to position [2438, 0]
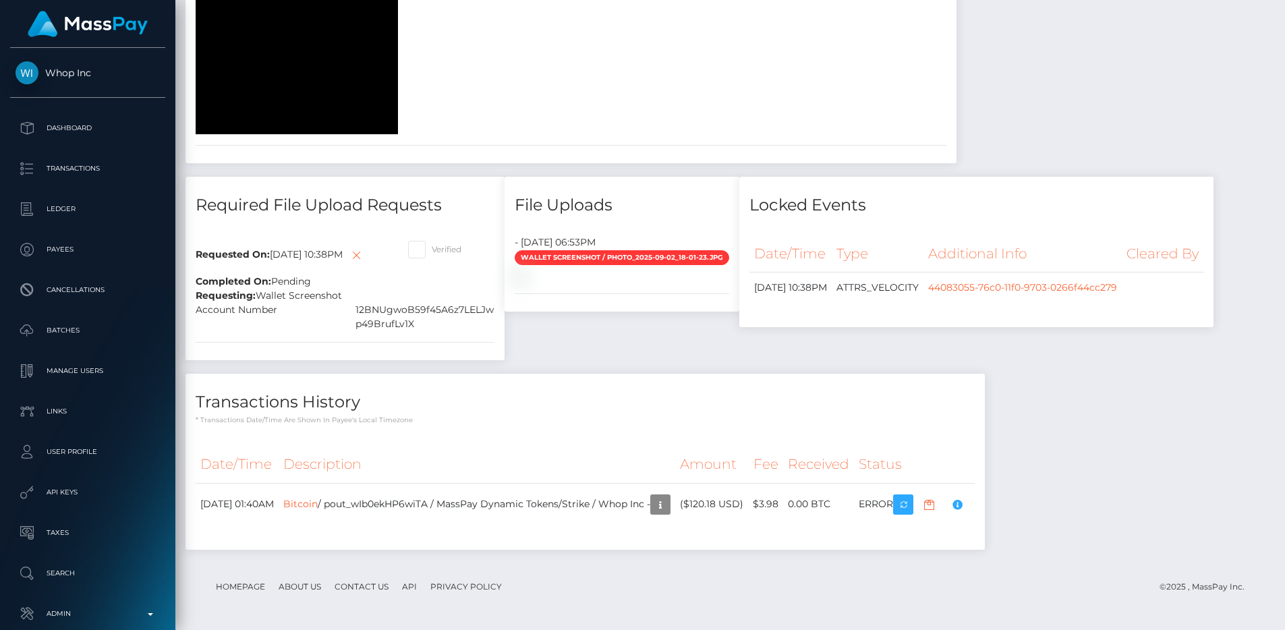
scroll to position [162, 343]
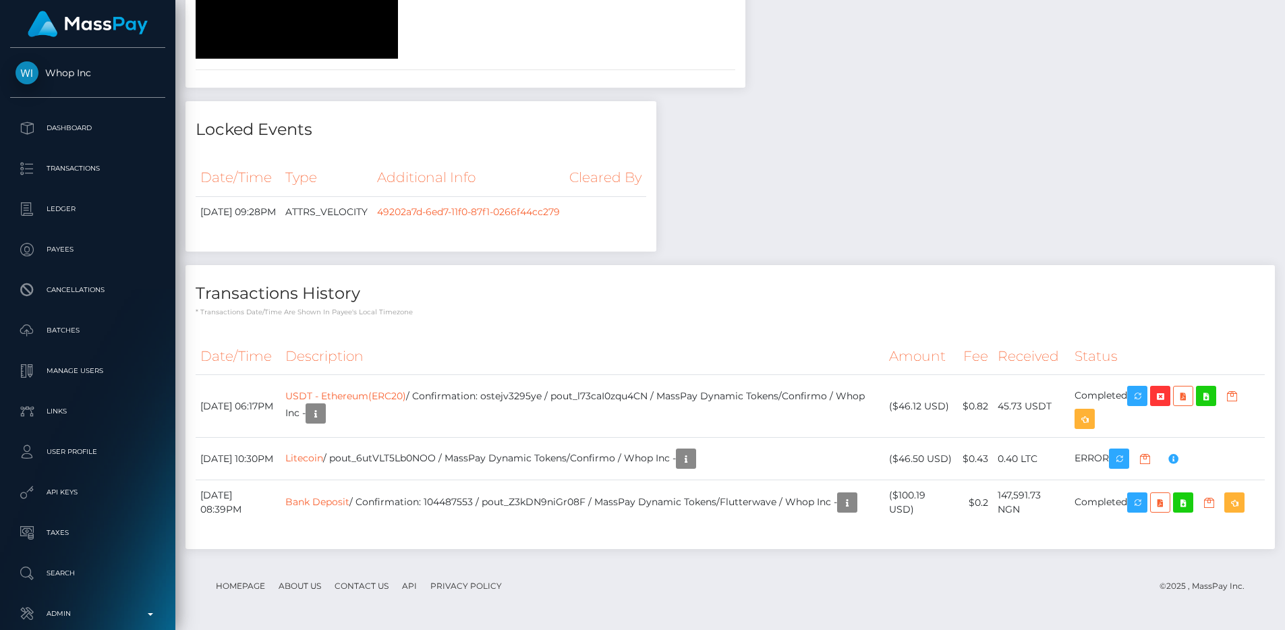
scroll to position [2523, 0]
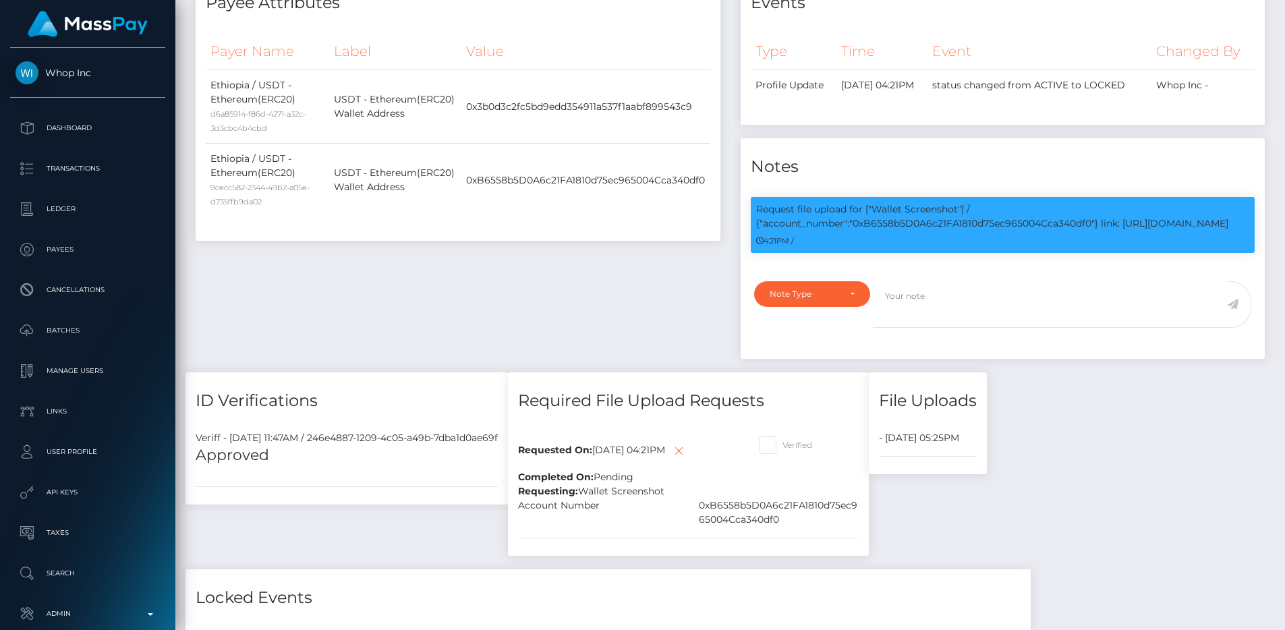
scroll to position [704, 0]
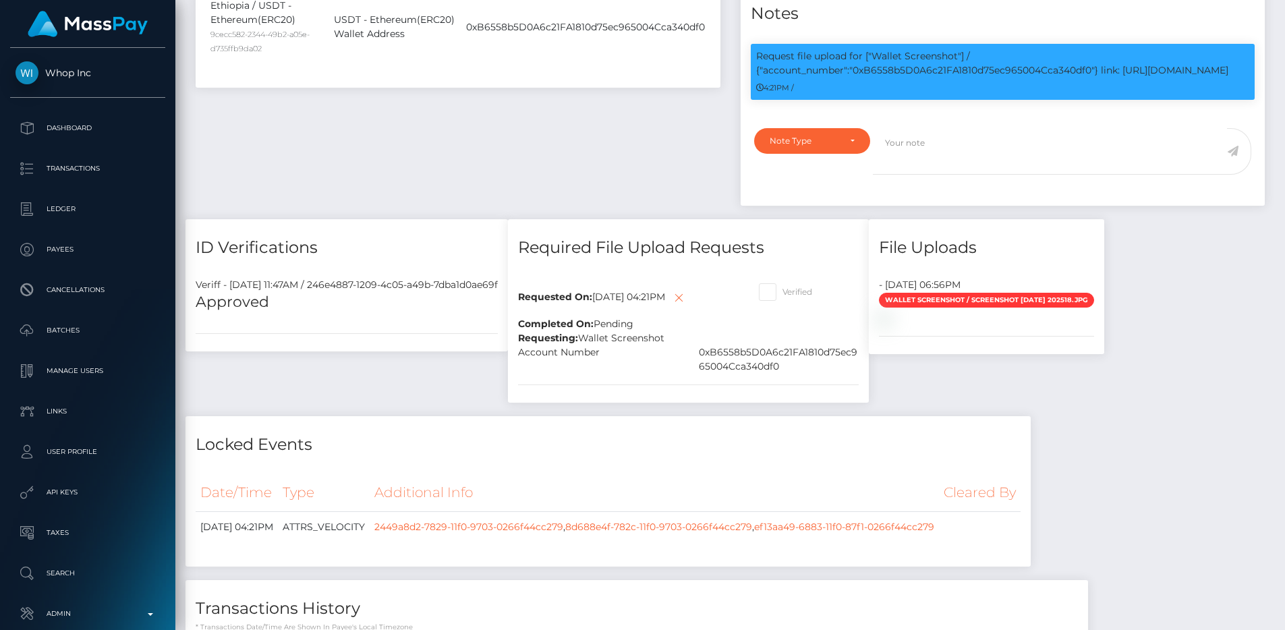
scroll to position [633, 0]
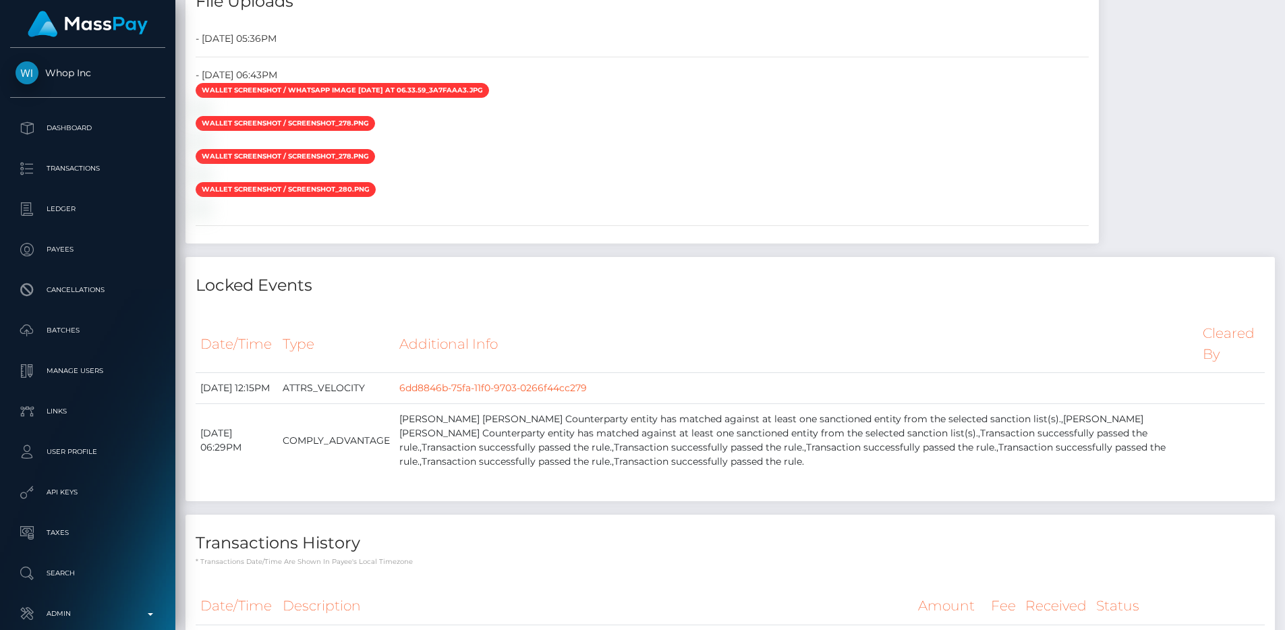
scroll to position [1998, 0]
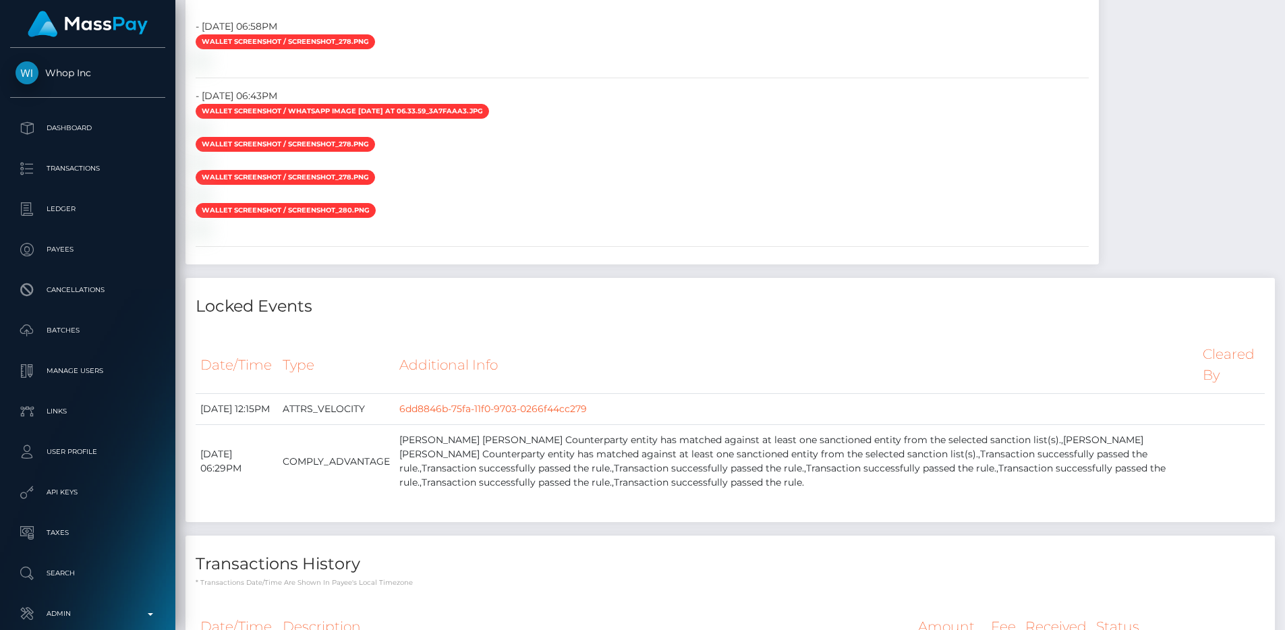
scroll to position [162, 343]
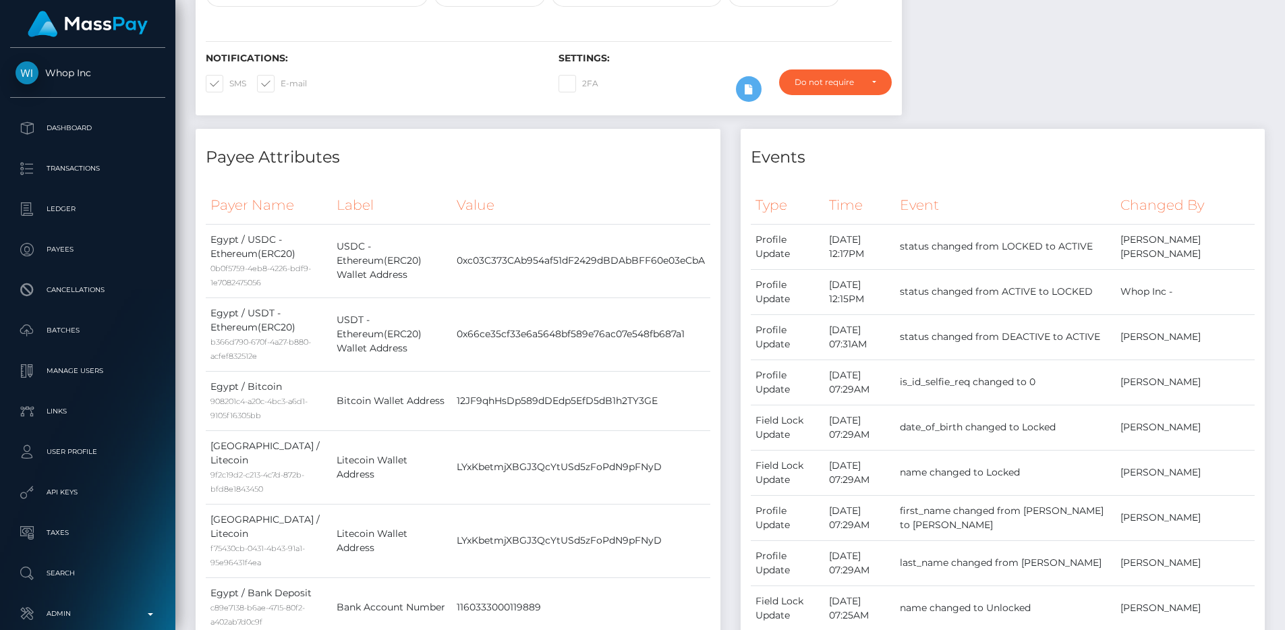
scroll to position [0, 0]
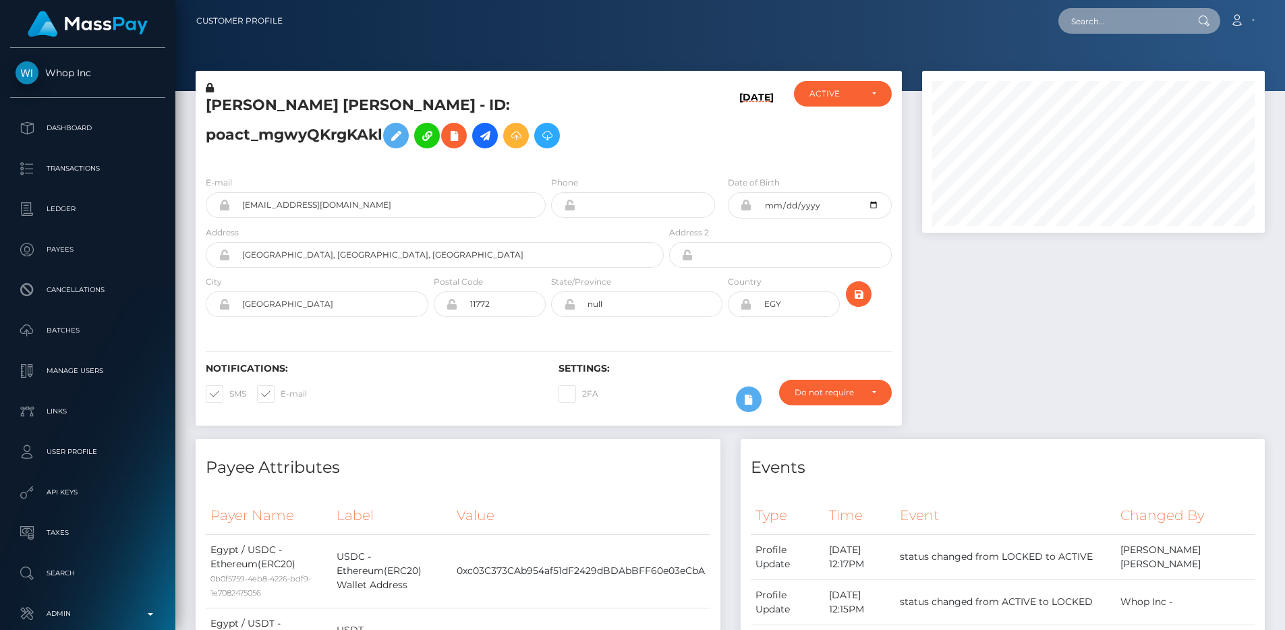
click at [1095, 20] on input "text" at bounding box center [1122, 21] width 127 height 26
paste input "usr_0519eb03-683f-11f0-a026-06178c1a380f"
type input "usr_0519eb03-683f-11f0-a026-06178c1a380f"
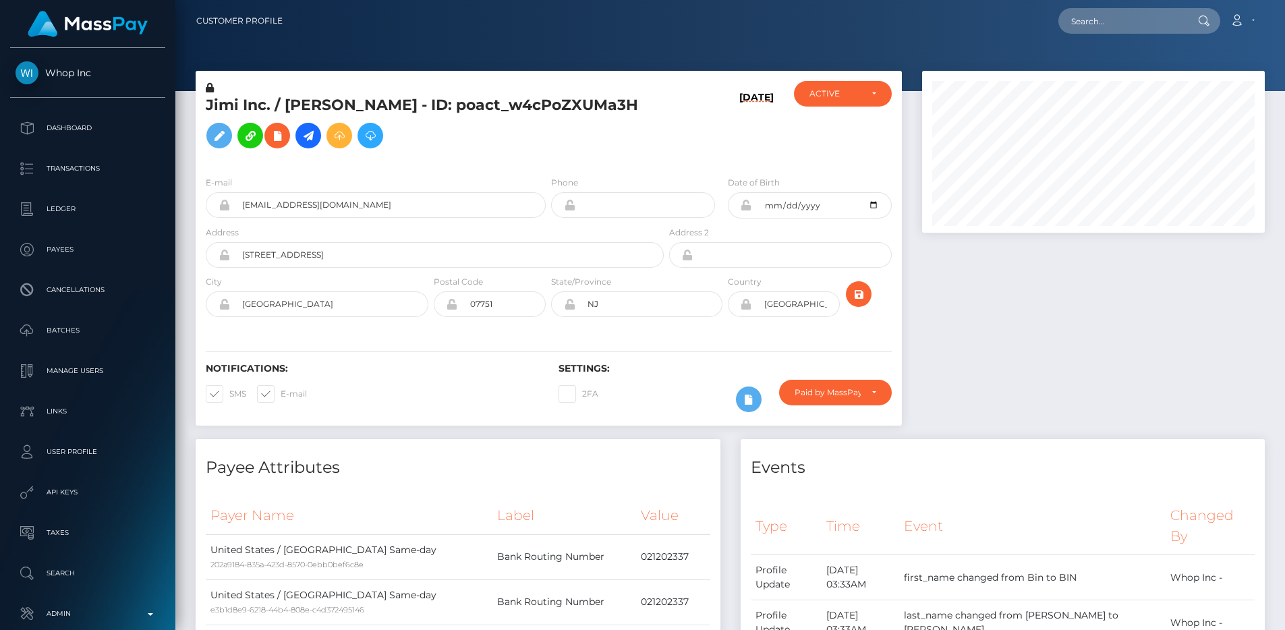
click at [480, 117] on h5 "Jimi Inc. / [PERSON_NAME] - ID: poact_w4cPoZXUMa3H" at bounding box center [431, 125] width 451 height 60
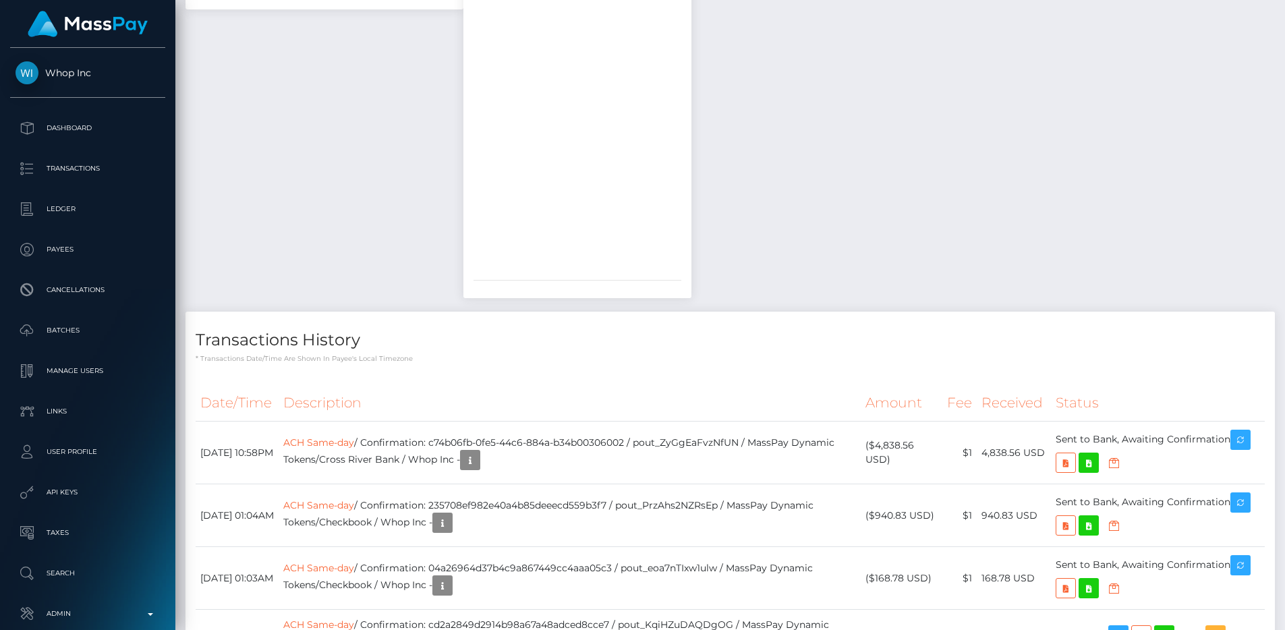
scroll to position [1882, 0]
copy h5 "poact_w4cPoZXUMa3H"
click at [349, 308] on div "Required File Upload Requests Requested On: September 2, 2025 02:42AM Completed…" at bounding box center [324, 73] width 298 height 472
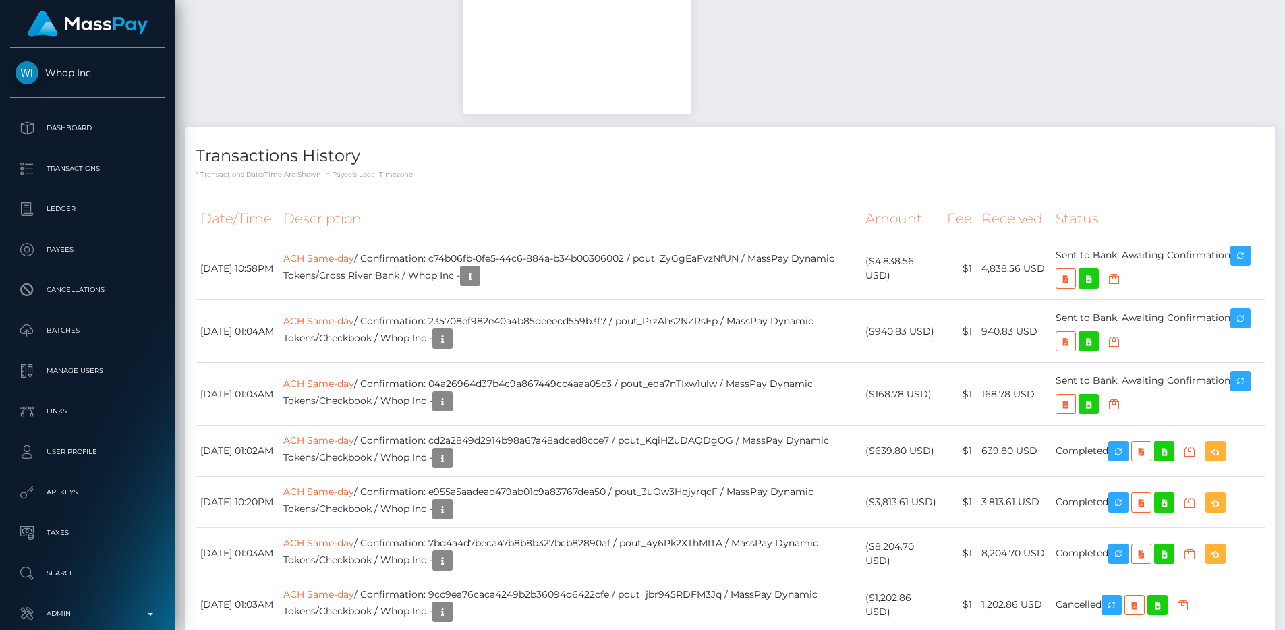
scroll to position [162, 343]
drag, startPoint x: 460, startPoint y: 75, endPoint x: 194, endPoint y: 62, distance: 266.8
copy h4 "Required File Upload Requests"
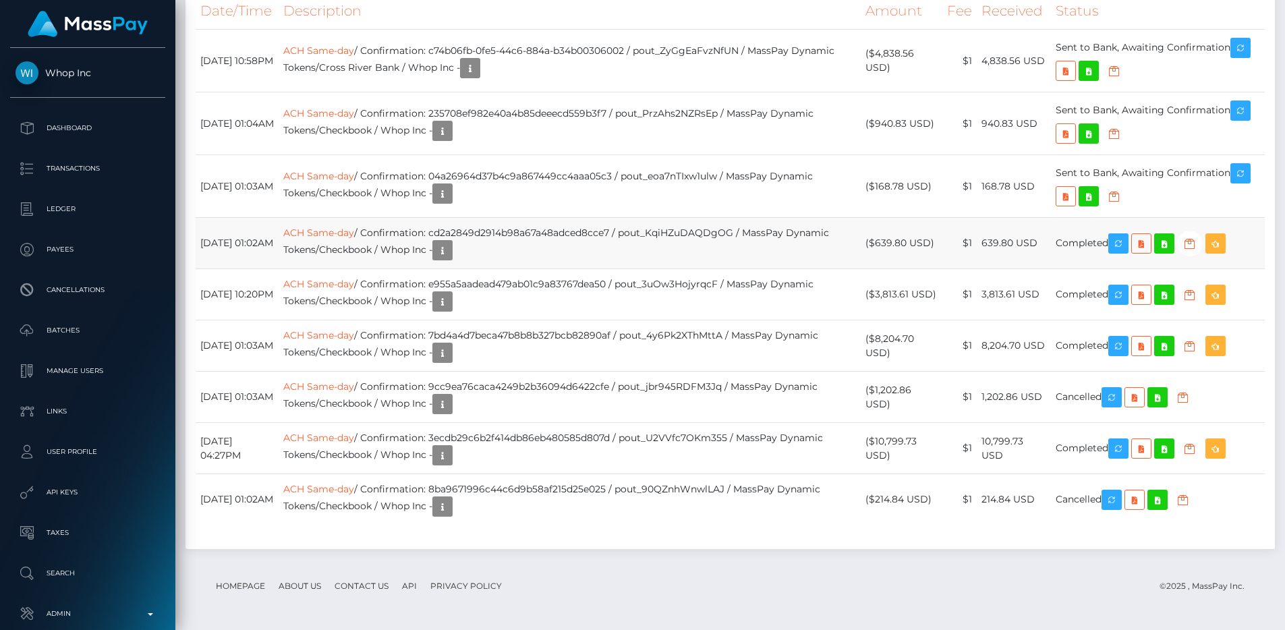
scroll to position [2469, 0]
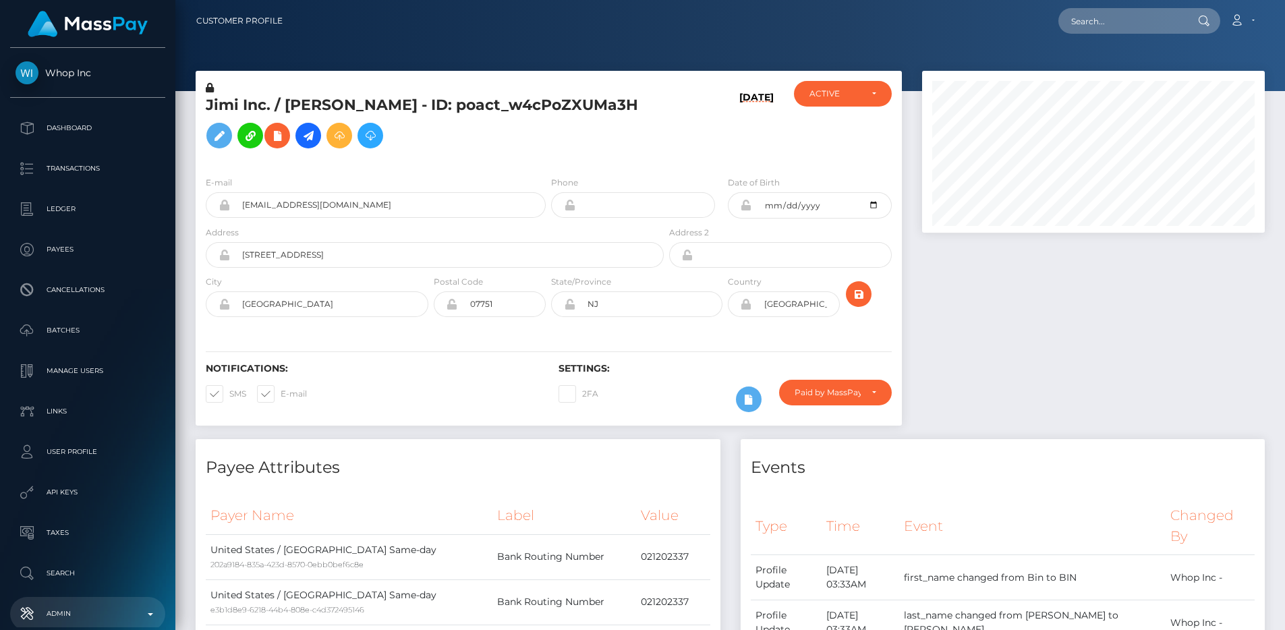
click at [105, 621] on p "Admin" at bounding box center [88, 614] width 144 height 20
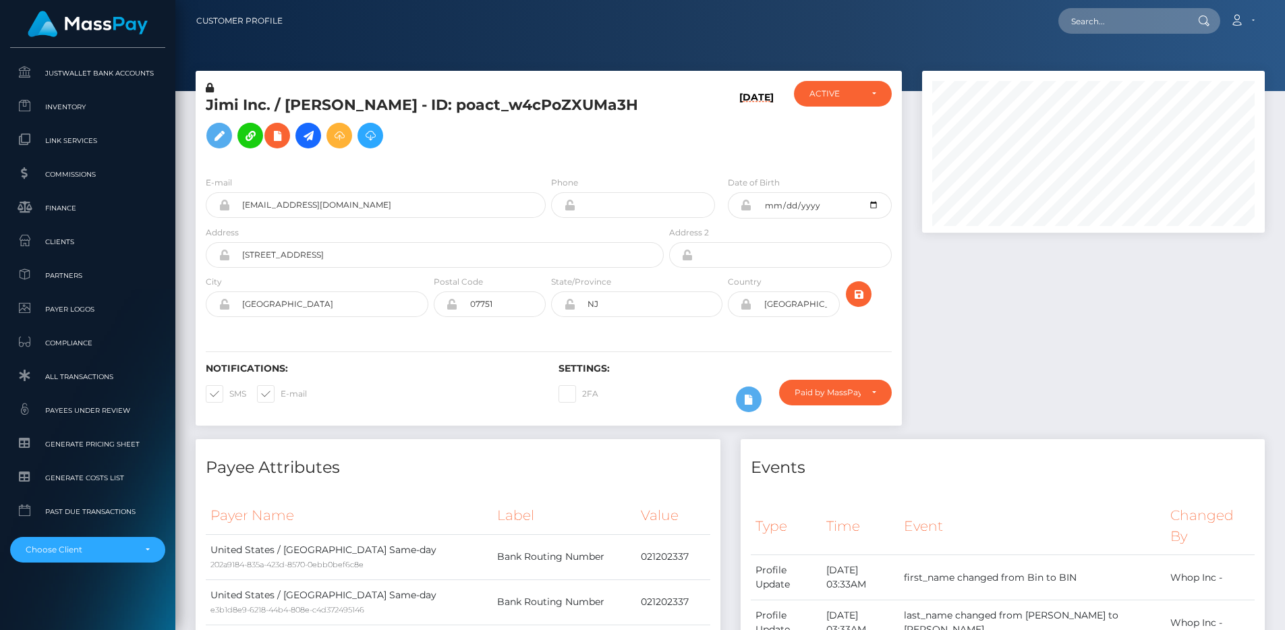
scroll to position [824, 0]
click at [94, 227] on link "Clients" at bounding box center [87, 239] width 155 height 29
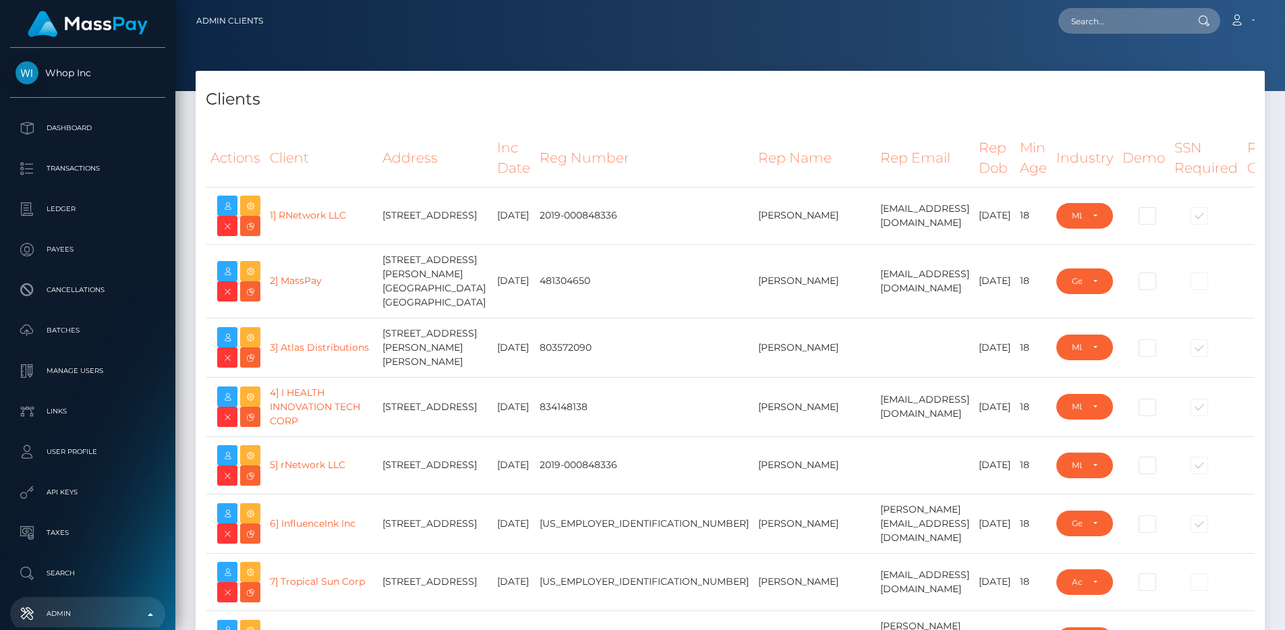
select select "223"
type input "egblue"
click at [439, 339] on td "881 Baxter Dr STE 100, South Jordan, UT 84095 United States" at bounding box center [435, 347] width 115 height 59
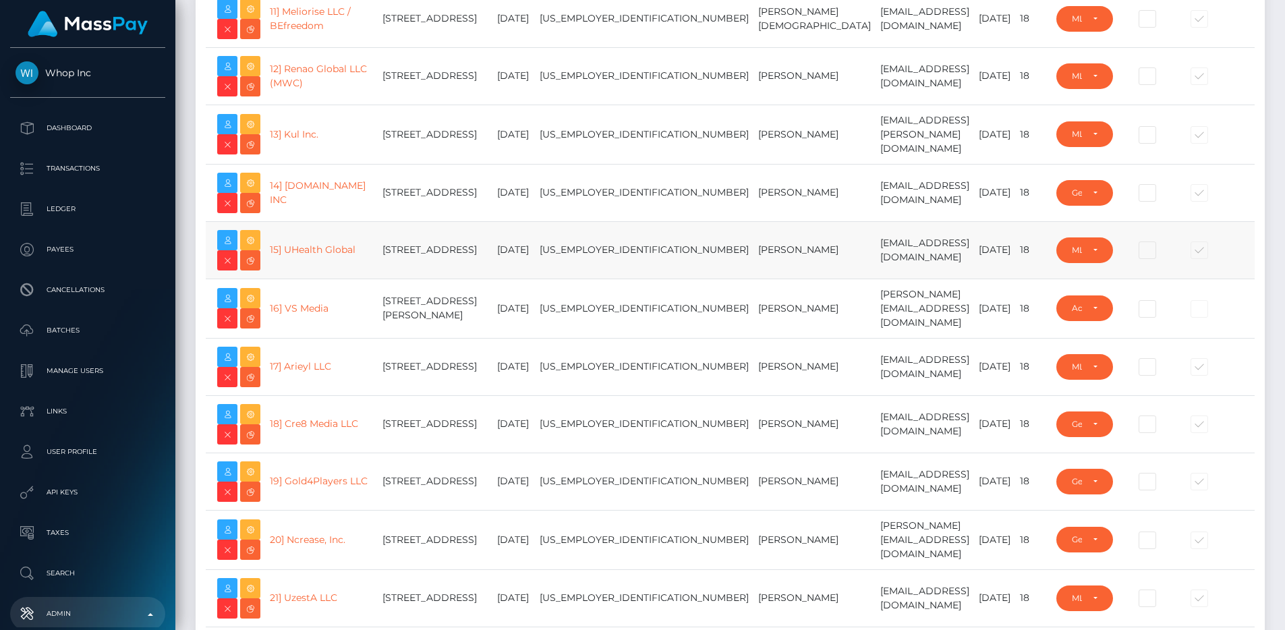
scroll to position [17801, 0]
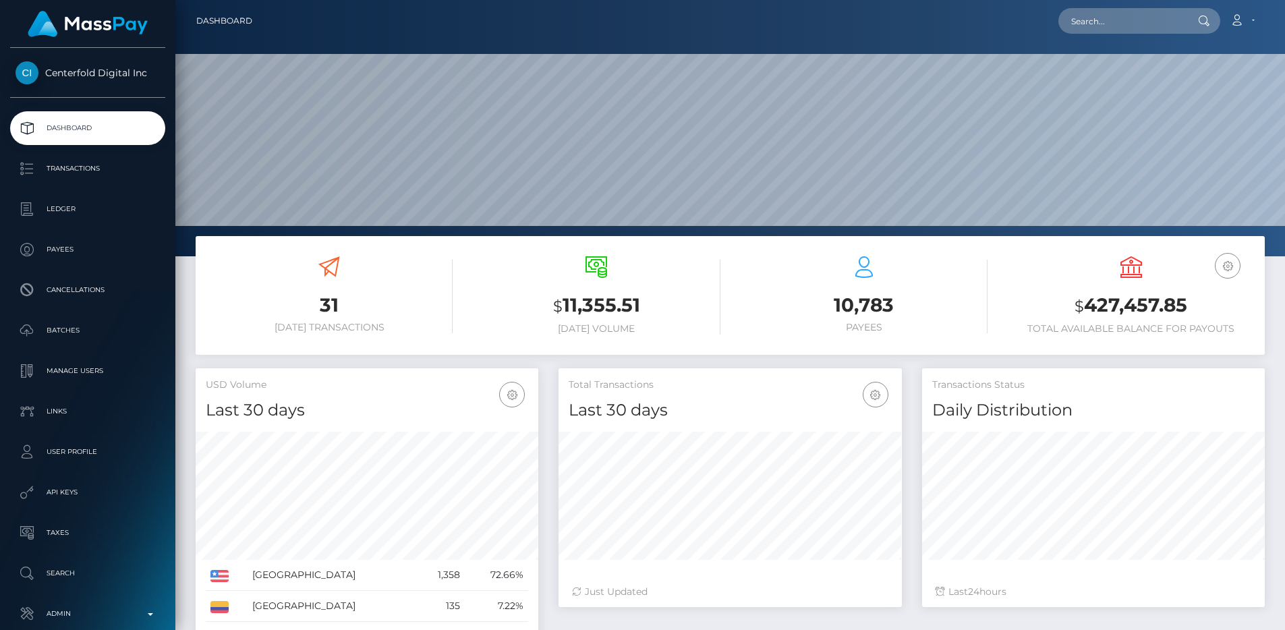
scroll to position [240, 343]
click at [1137, 18] on input "text" at bounding box center [1122, 21] width 127 height 26
click at [91, 606] on p "Admin" at bounding box center [88, 614] width 144 height 20
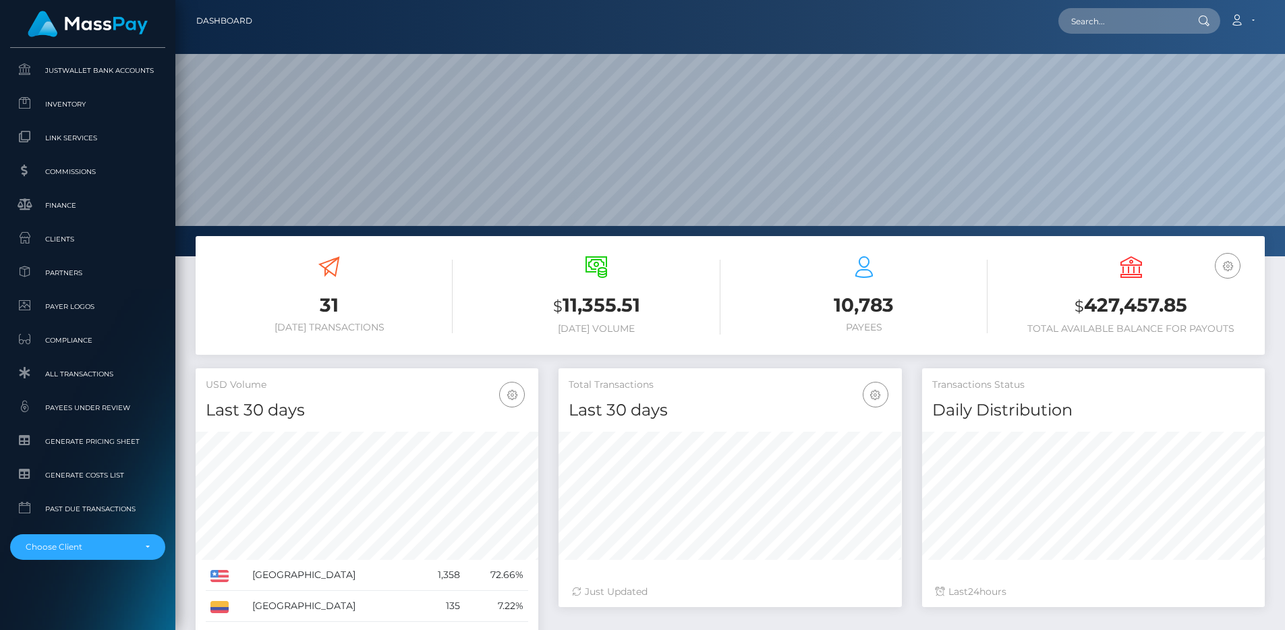
scroll to position [219, 0]
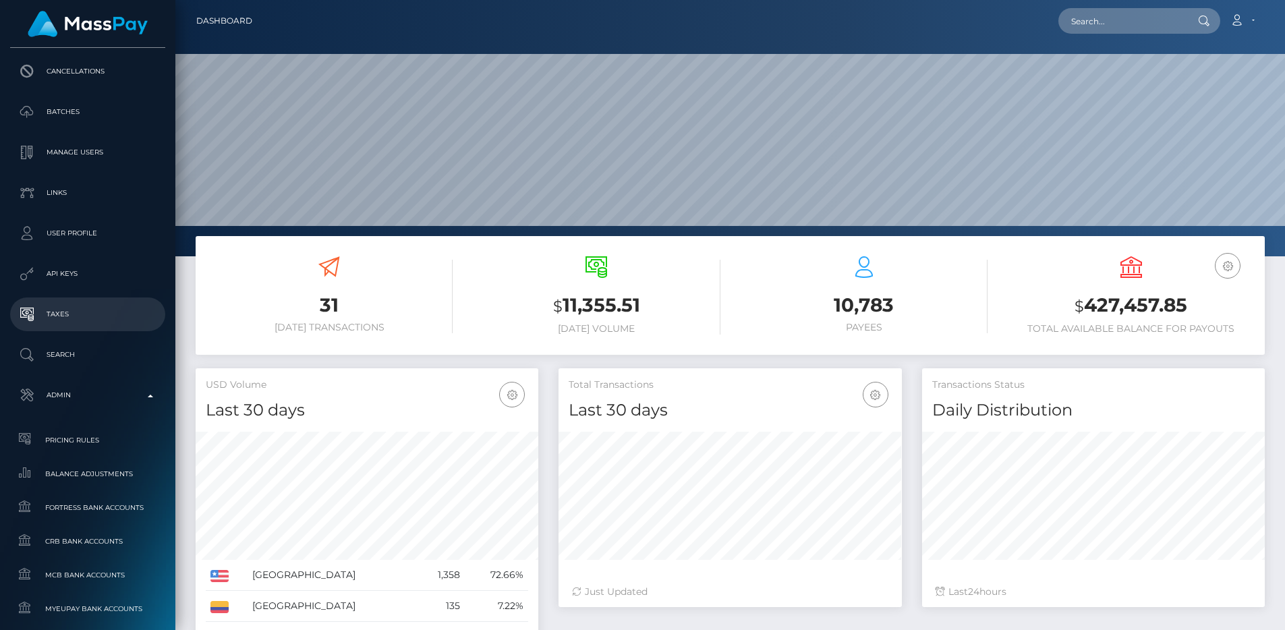
click at [74, 313] on p "Taxes" at bounding box center [88, 314] width 144 height 20
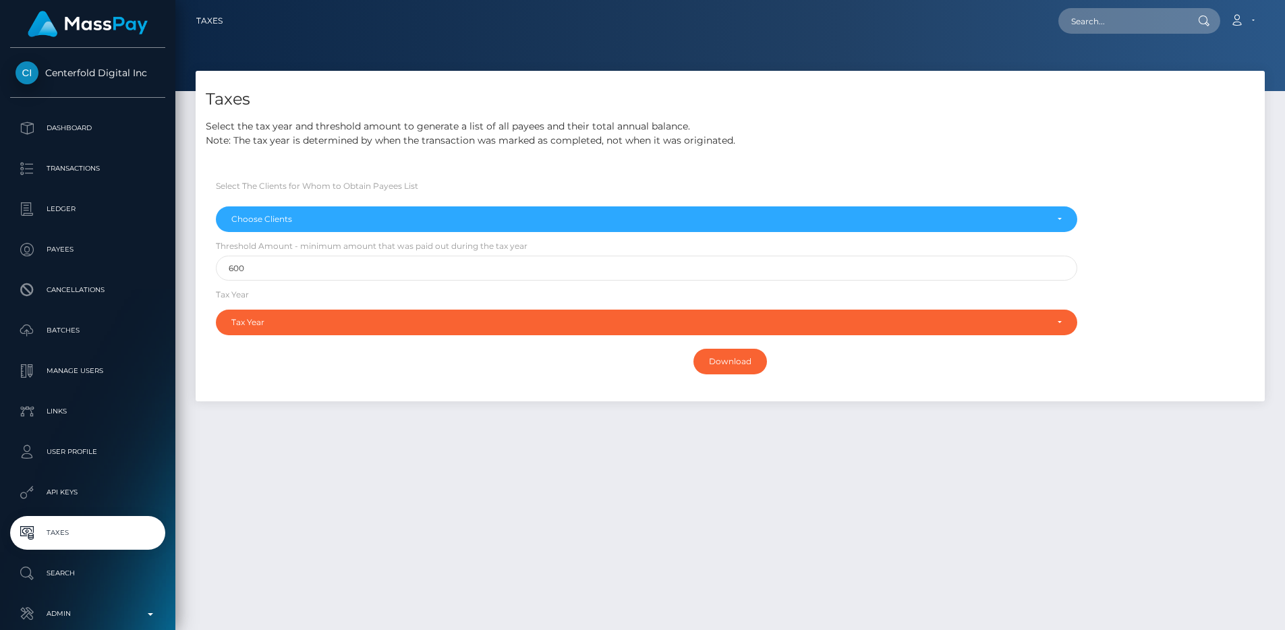
select select
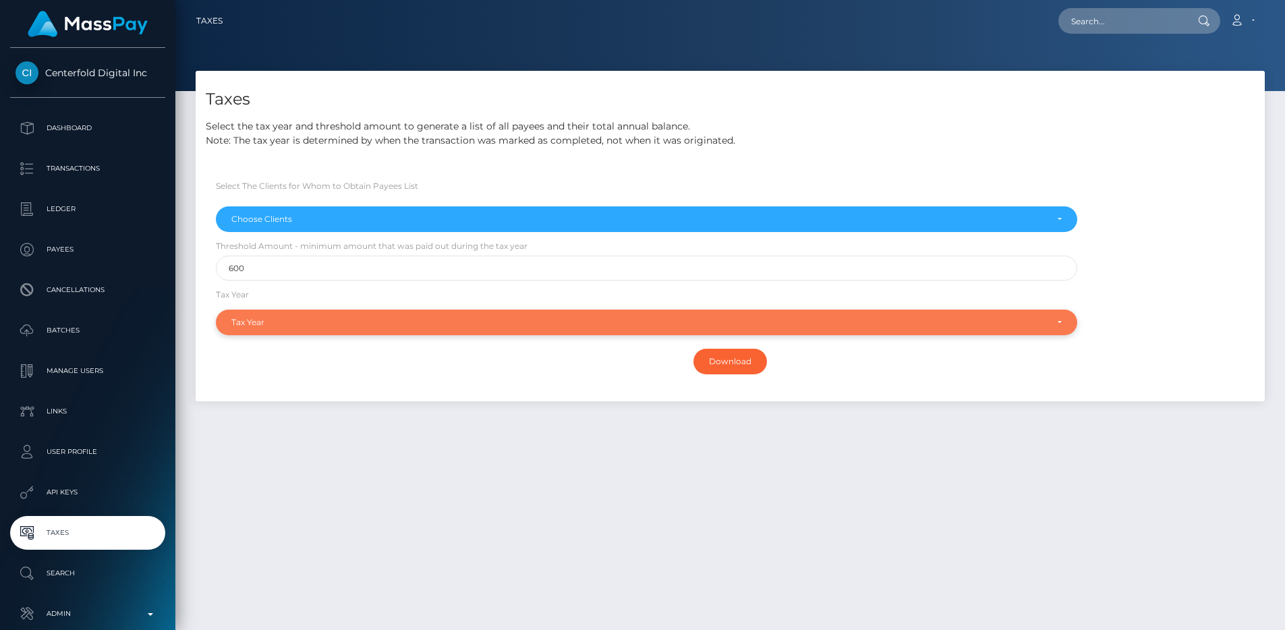
click at [341, 312] on div "Tax Year" at bounding box center [647, 323] width 862 height 26
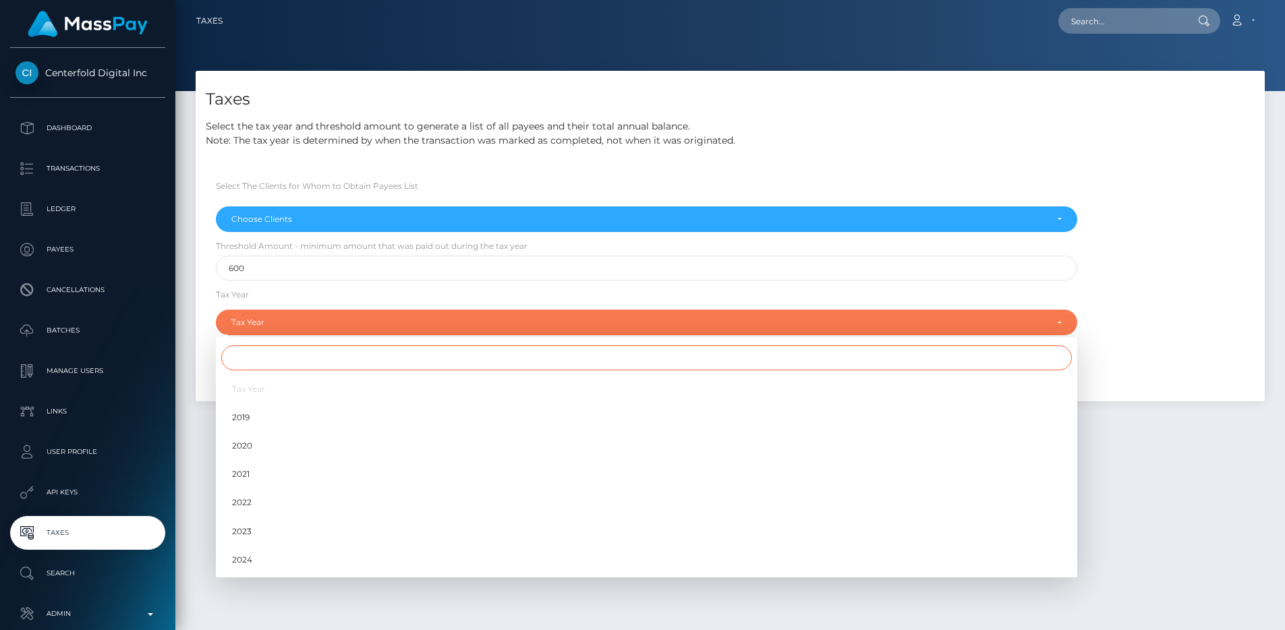
click at [329, 354] on input "Search" at bounding box center [646, 357] width 851 height 25
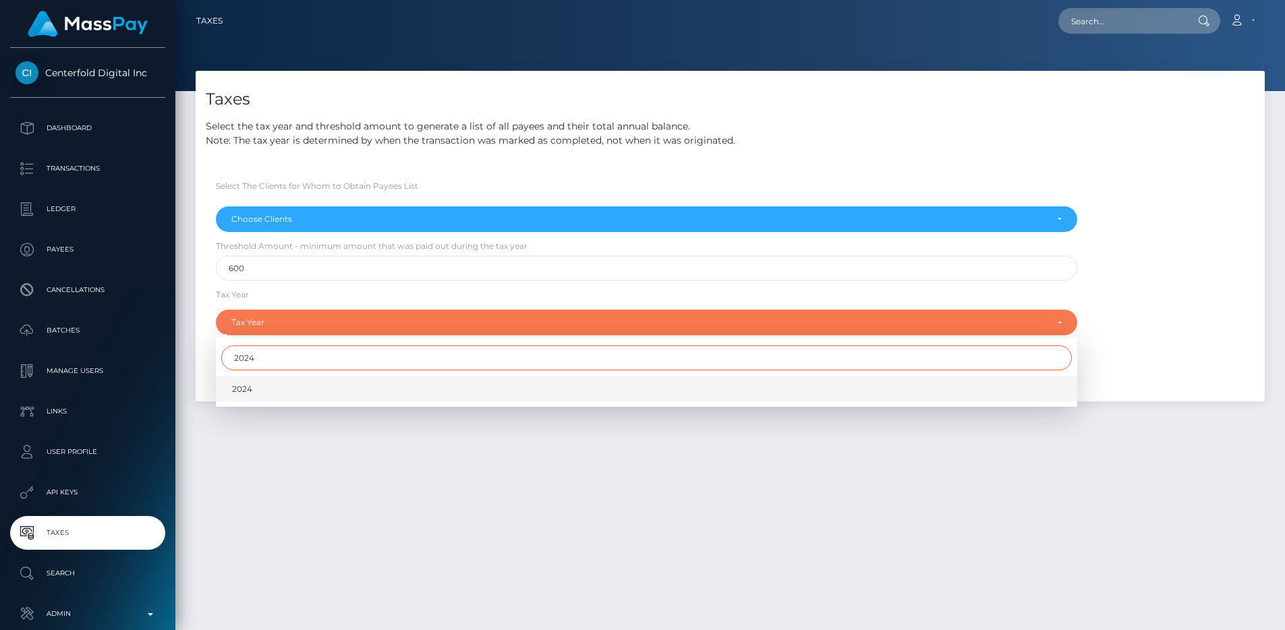
type input "2024"
click at [315, 394] on link "2024" at bounding box center [647, 388] width 862 height 25
select select "2024"
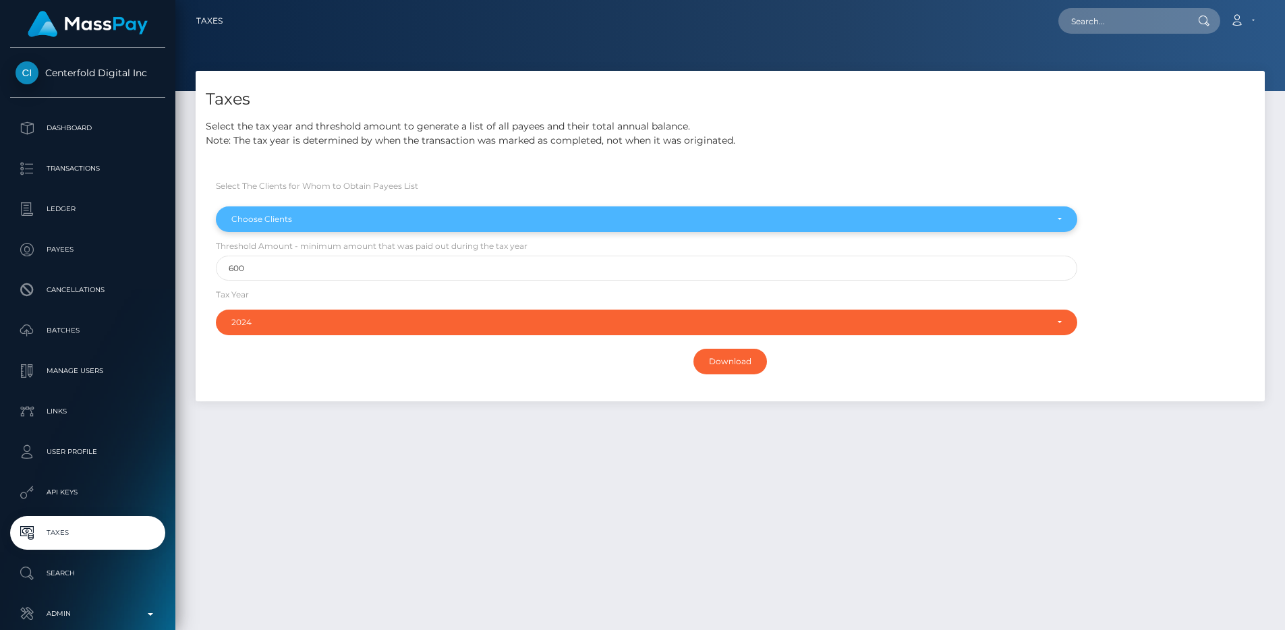
click at [307, 215] on div "Choose Clients" at bounding box center [638, 219] width 815 height 11
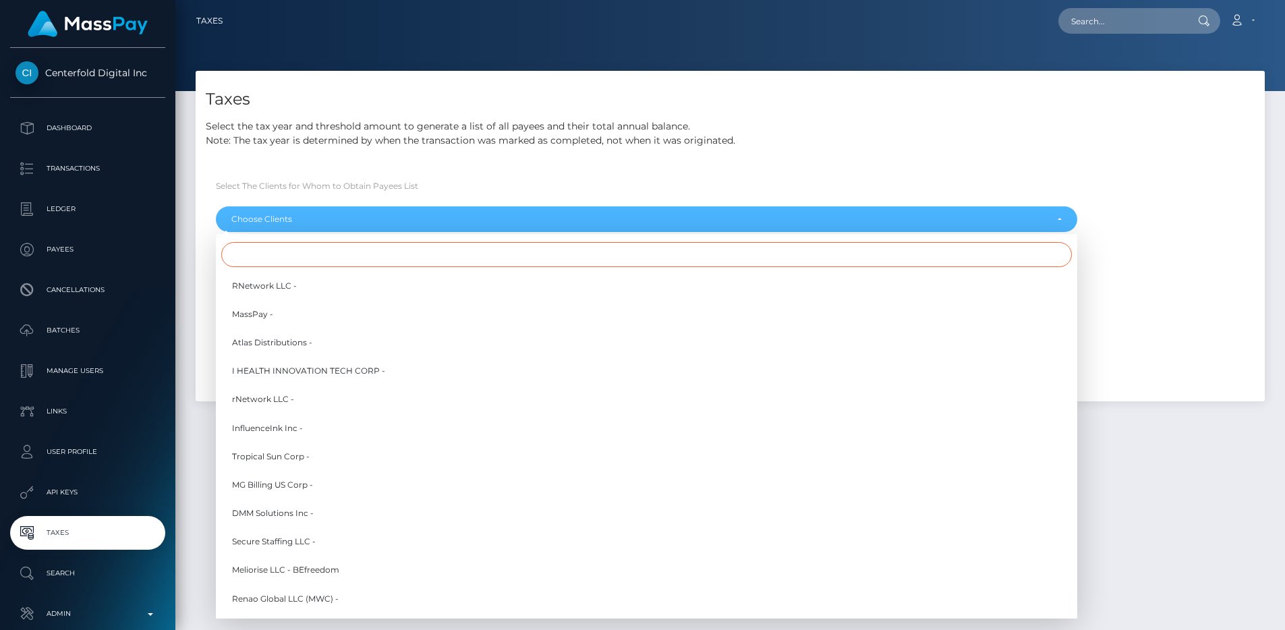
click at [308, 250] on input "Search" at bounding box center [646, 254] width 851 height 25
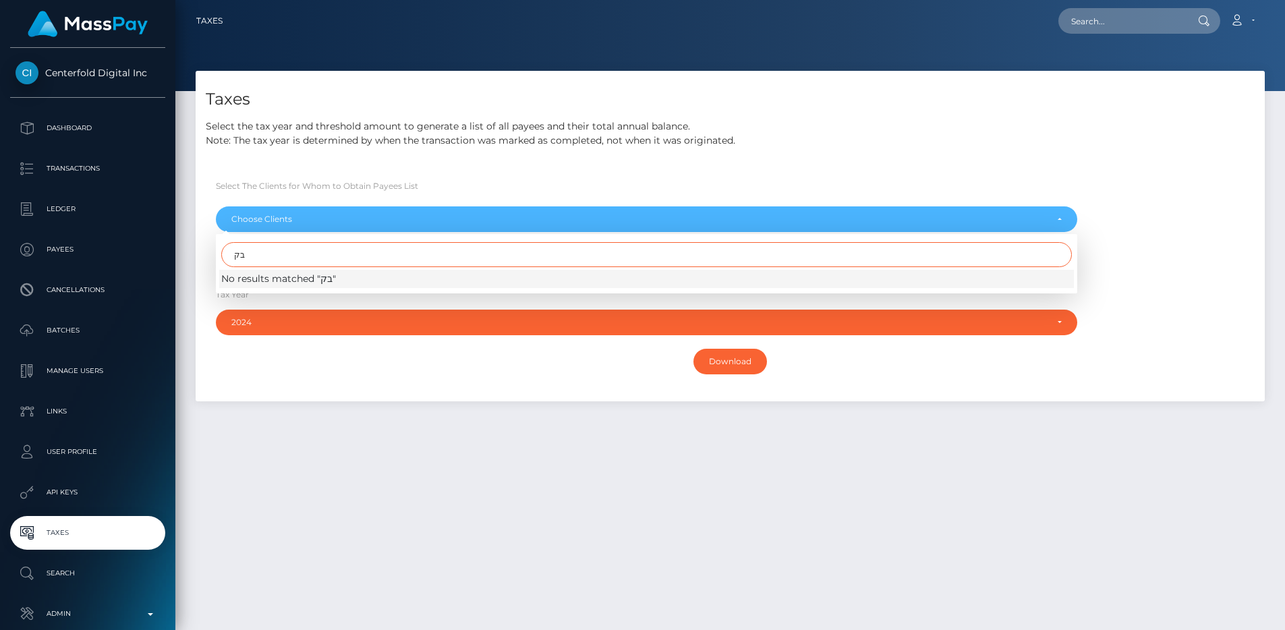
type input "ב"
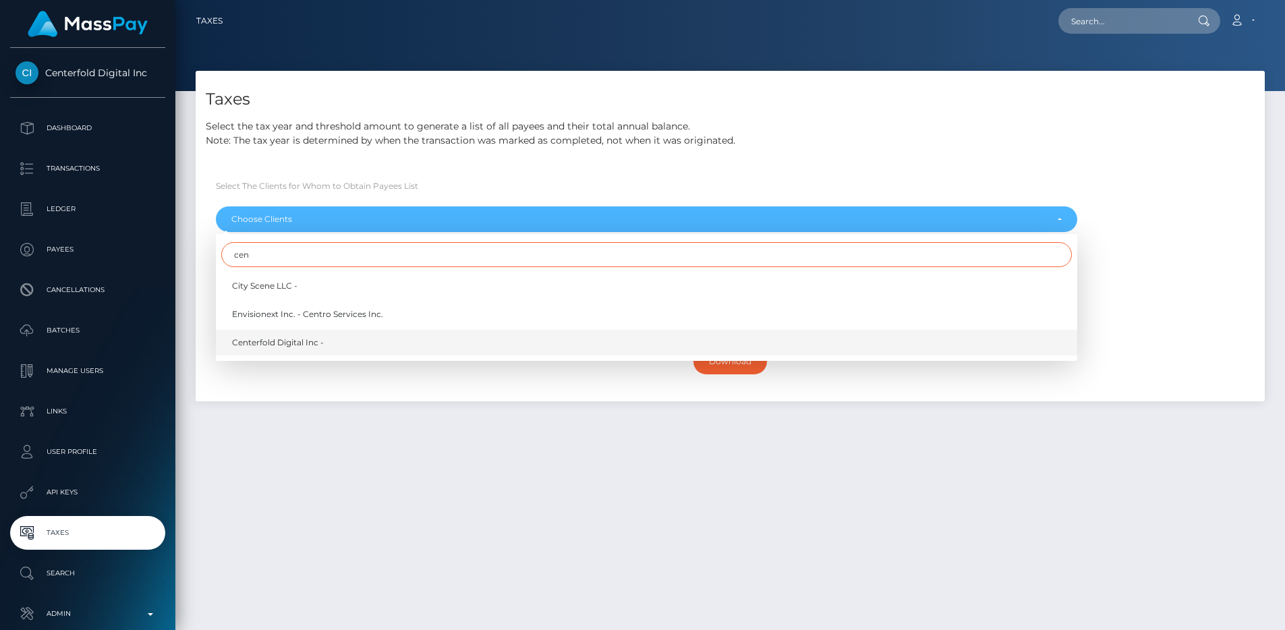
type input "cen"
click at [290, 338] on span "Centerfold Digital Inc -" at bounding box center [278, 343] width 92 height 12
select select "279"
click at [513, 153] on div "Taxes Select the tax year and threshold amount to generate a list of all payees…" at bounding box center [730, 236] width 1069 height 331
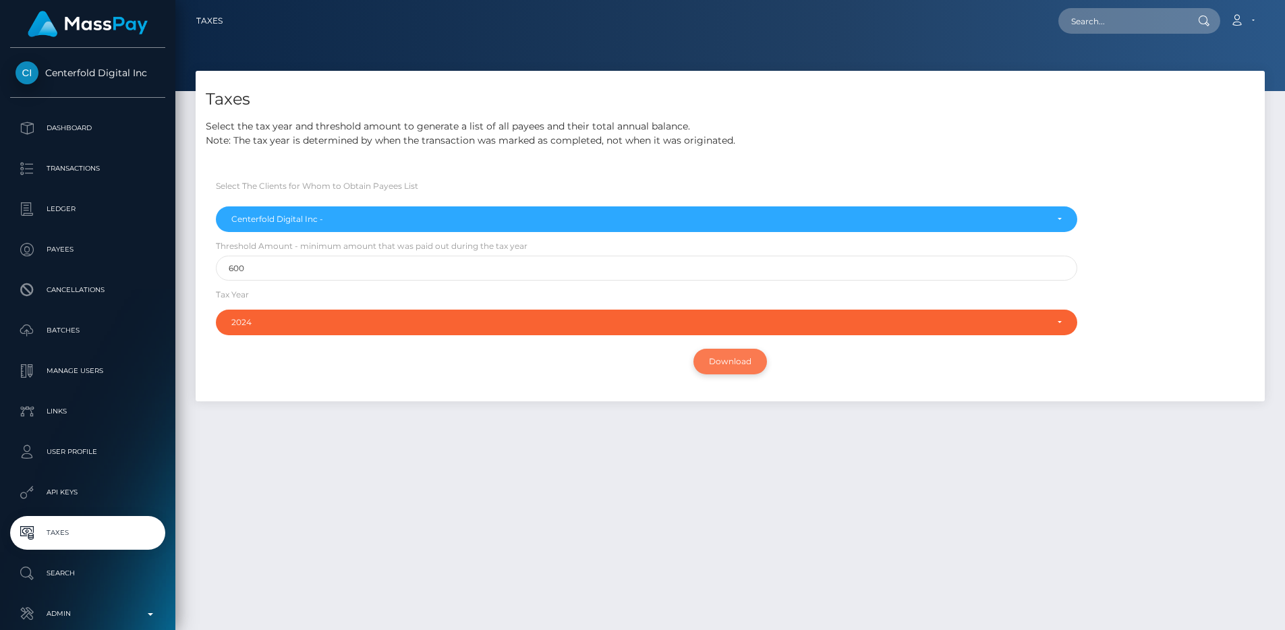
click at [716, 364] on input "Download" at bounding box center [731, 362] width 74 height 26
click at [1102, 26] on input "text" at bounding box center [1122, 21] width 127 height 26
paste input "7750eb3f-7ead-11f0-8023-0266f44cc279"
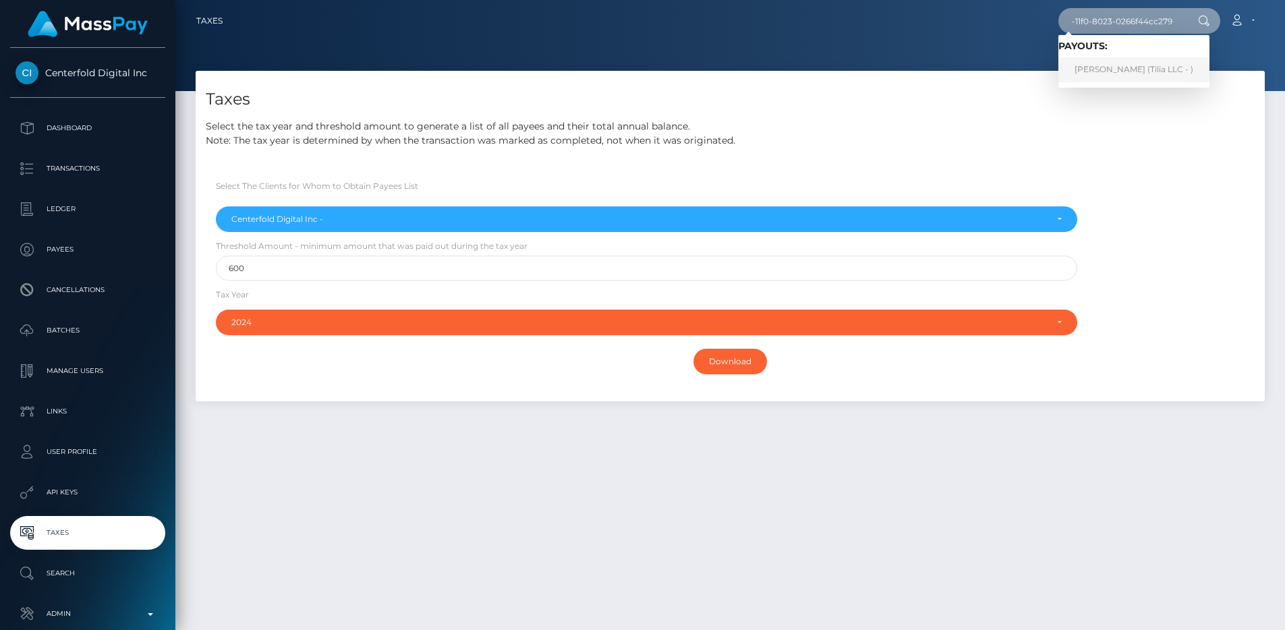
type input "7750eb3f-7ead-11f0-8023-0266f44cc279"
click at [901, 43] on div at bounding box center [730, 45] width 1110 height 91
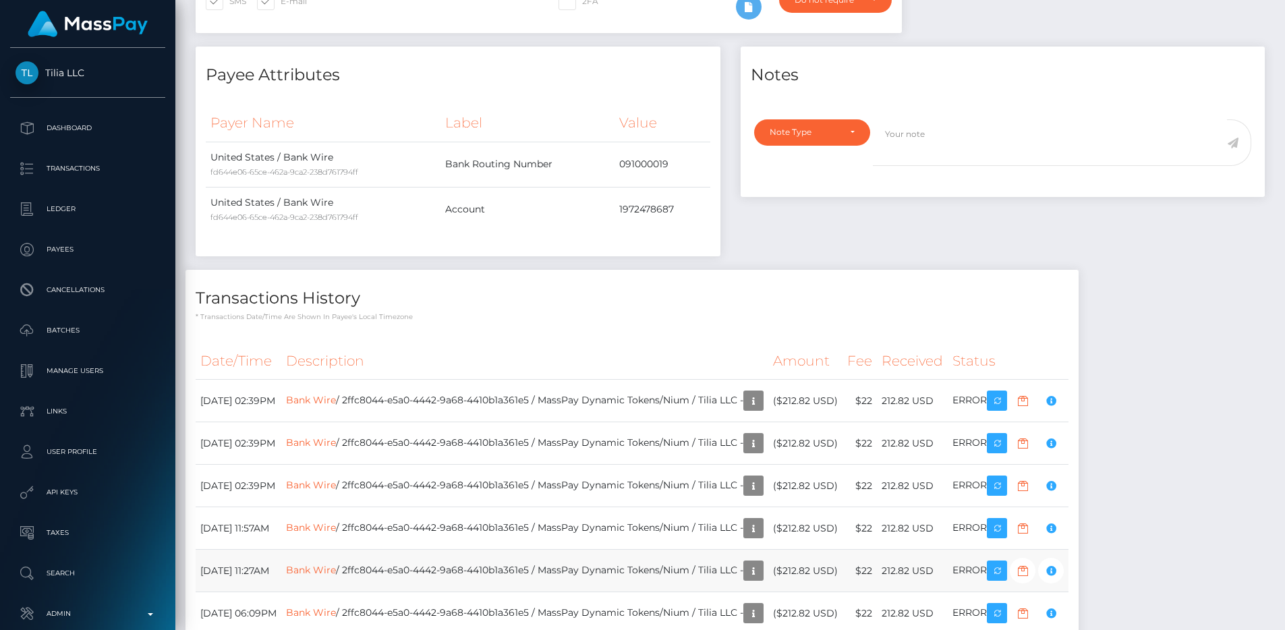
scroll to position [391, 0]
click at [1013, 323] on div "Transactions History * Transactions date/time are shown in payee's local timezo…" at bounding box center [632, 505] width 893 height 468
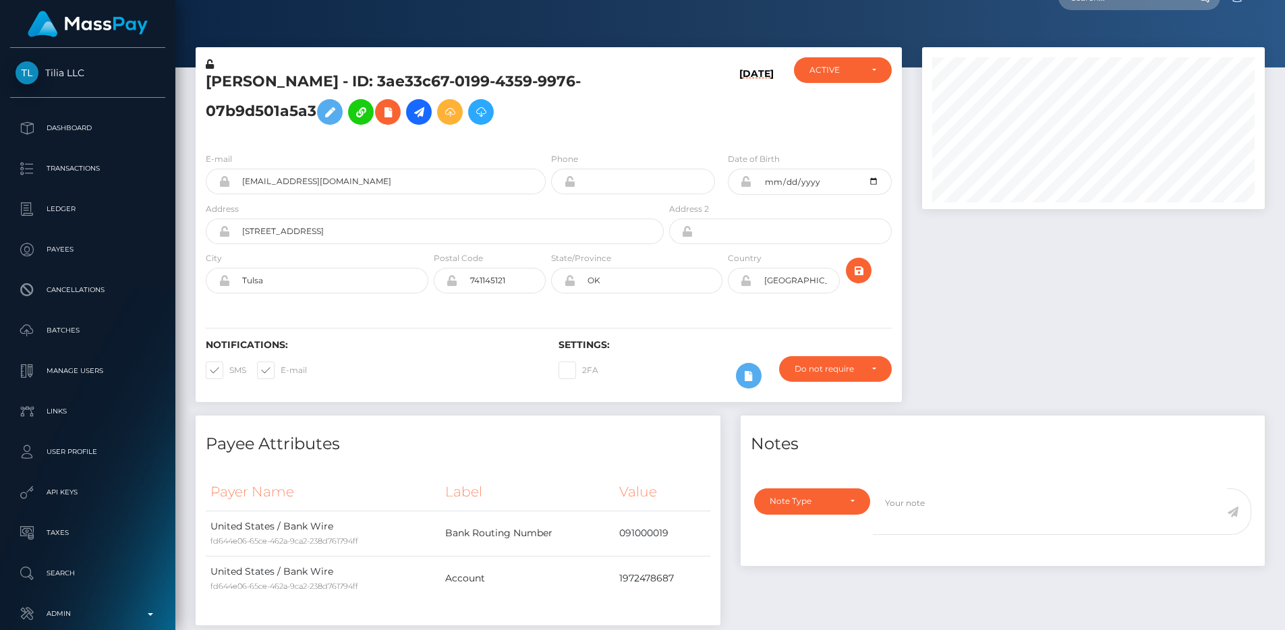
scroll to position [0, 0]
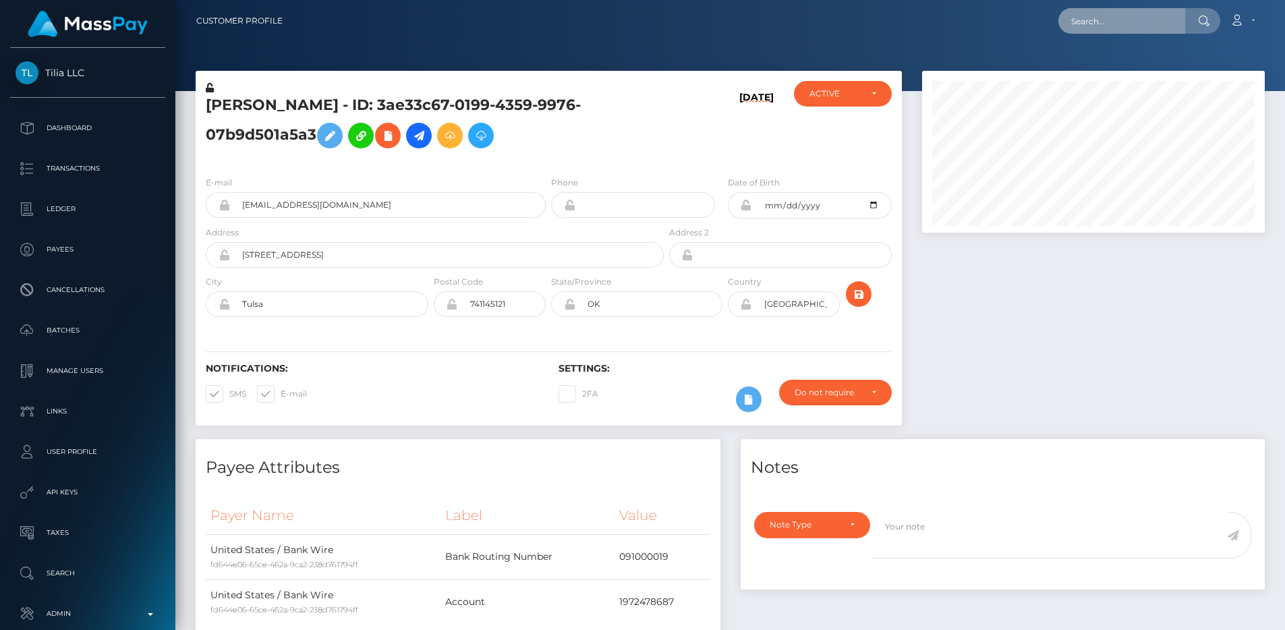
click at [1114, 20] on input "text" at bounding box center [1122, 21] width 127 height 26
paste input "7750eb3f-7ead-11f0-8023-0266f44cc279"
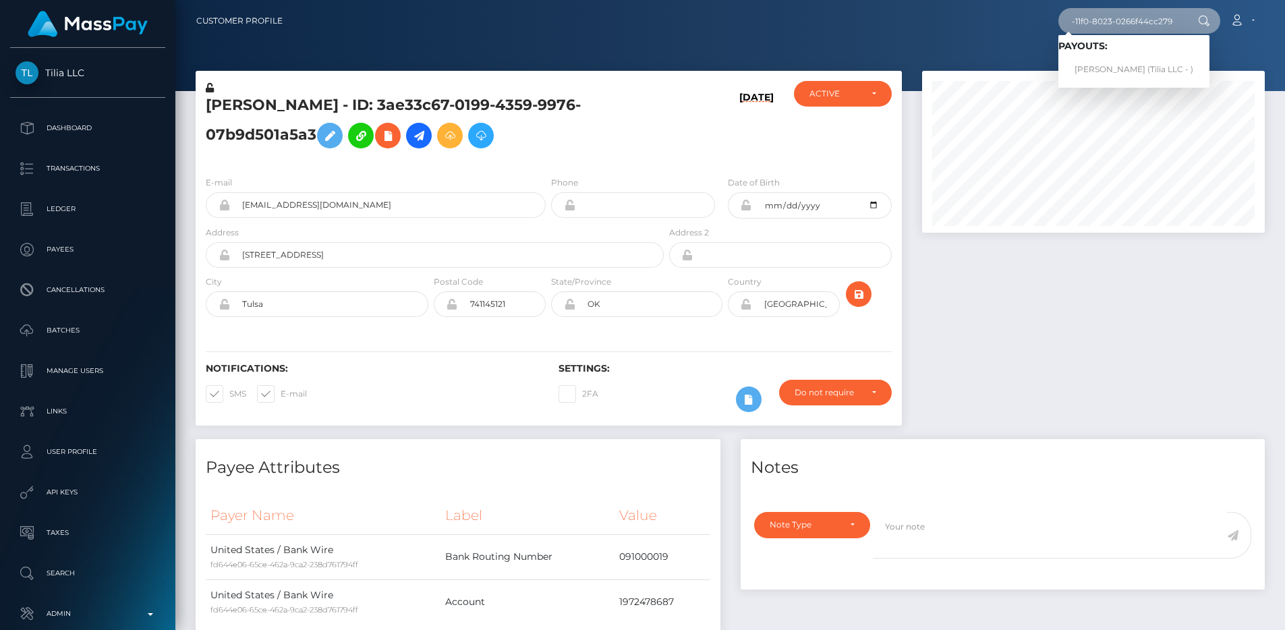
type input "7750eb3f-7ead-11f0-8023-0266f44cc279"
click at [974, 43] on div at bounding box center [730, 45] width 1110 height 91
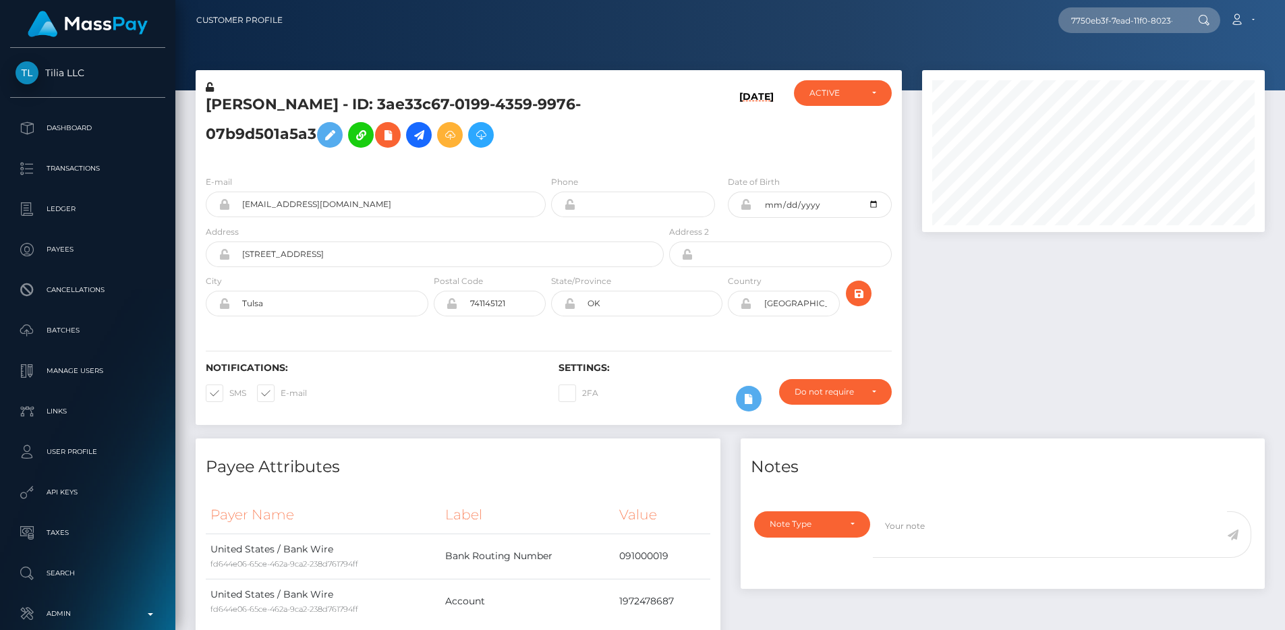
scroll to position [582, 0]
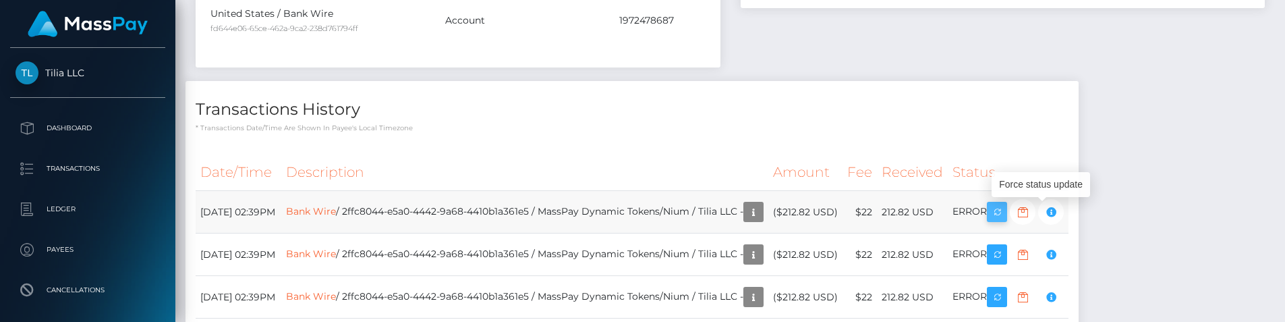
click at [1005, 209] on icon "button" at bounding box center [997, 212] width 16 height 17
